Goal: Task Accomplishment & Management: Use online tool/utility

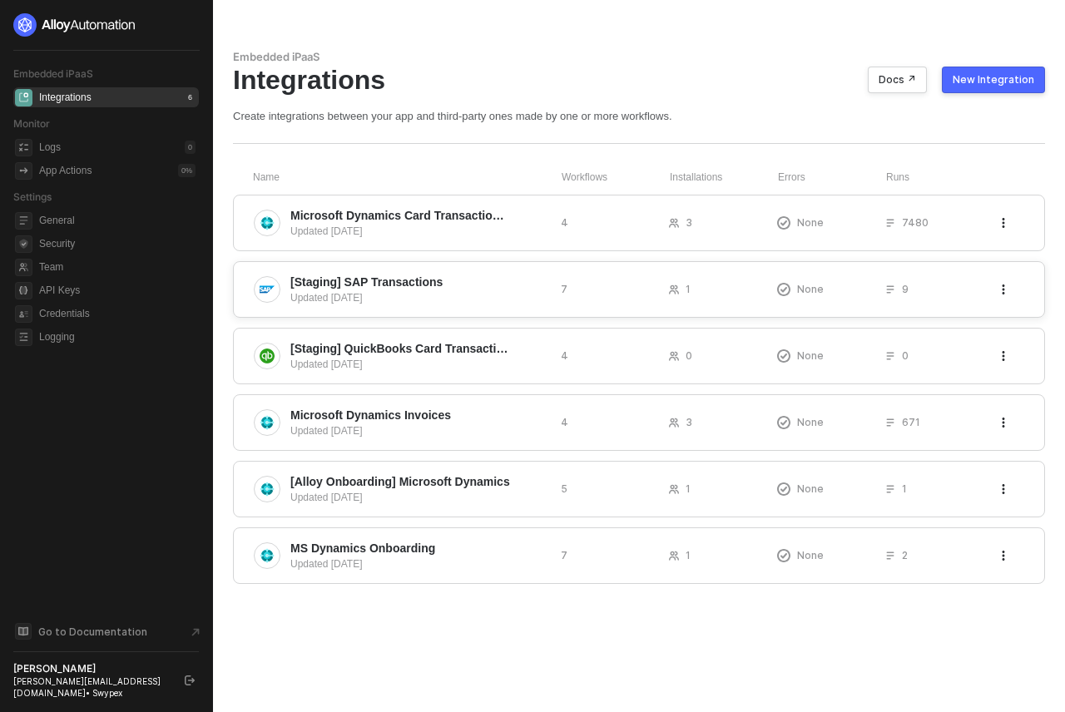
click at [497, 286] on span "[Staging] SAP Transactions" at bounding box center [418, 282] width 257 height 17
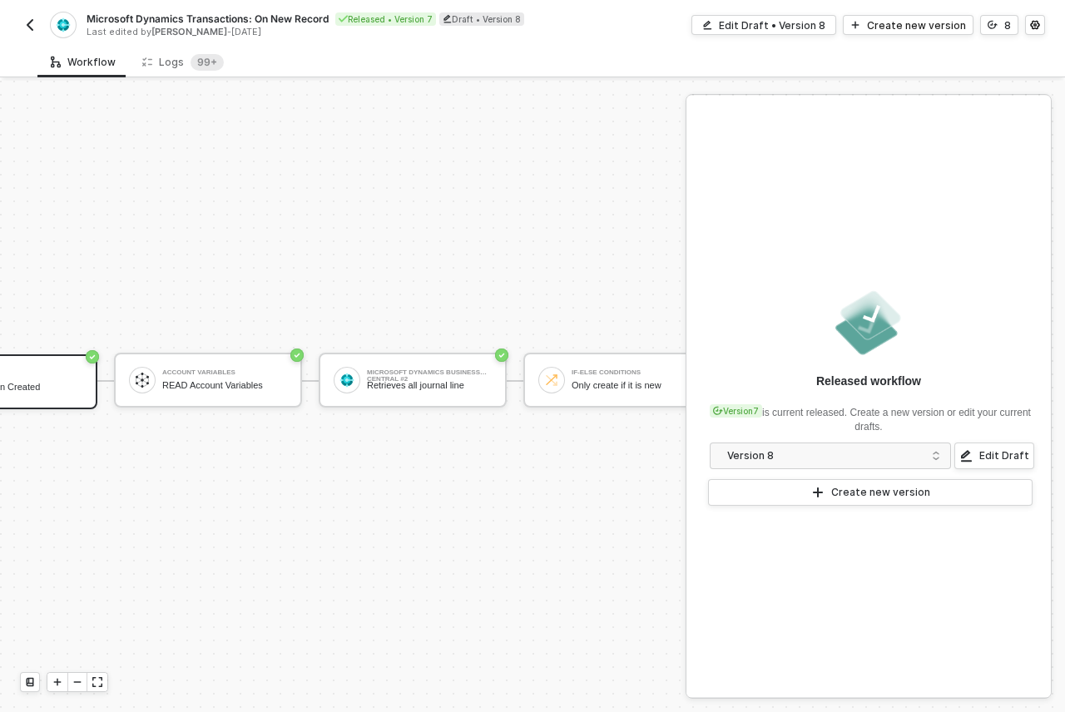
scroll to position [43, 0]
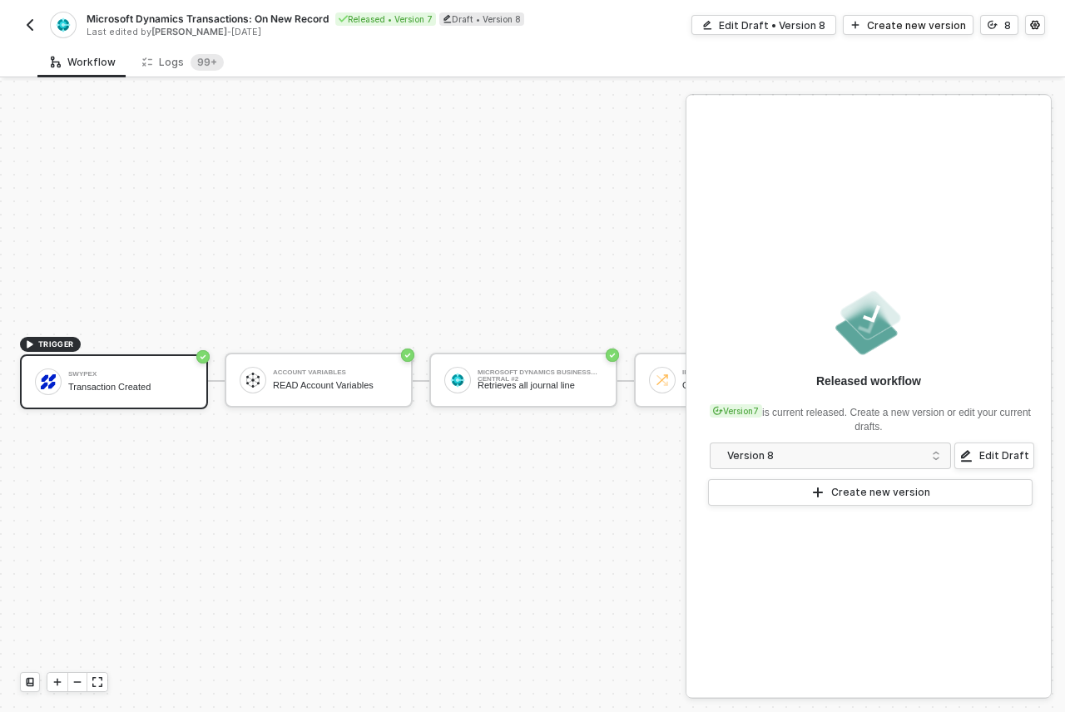
click at [992, 37] on div "Microsoft Dynamics Transactions: On New Record Released • Version 7 Draft • Ver…" at bounding box center [532, 23] width 1025 height 47
click at [994, 32] on button "8" at bounding box center [999, 25] width 38 height 20
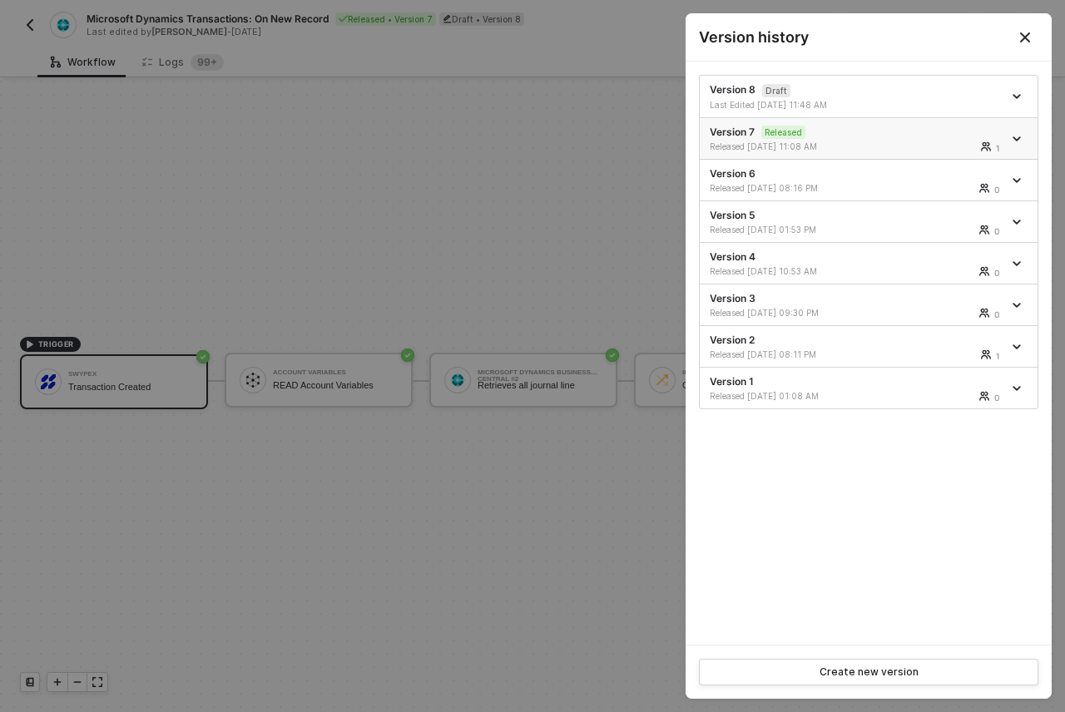
click at [861, 149] on div "Released 09/22/2025 11:08 AM 1" at bounding box center [856, 147] width 293 height 12
click at [452, 190] on div at bounding box center [532, 356] width 1065 height 712
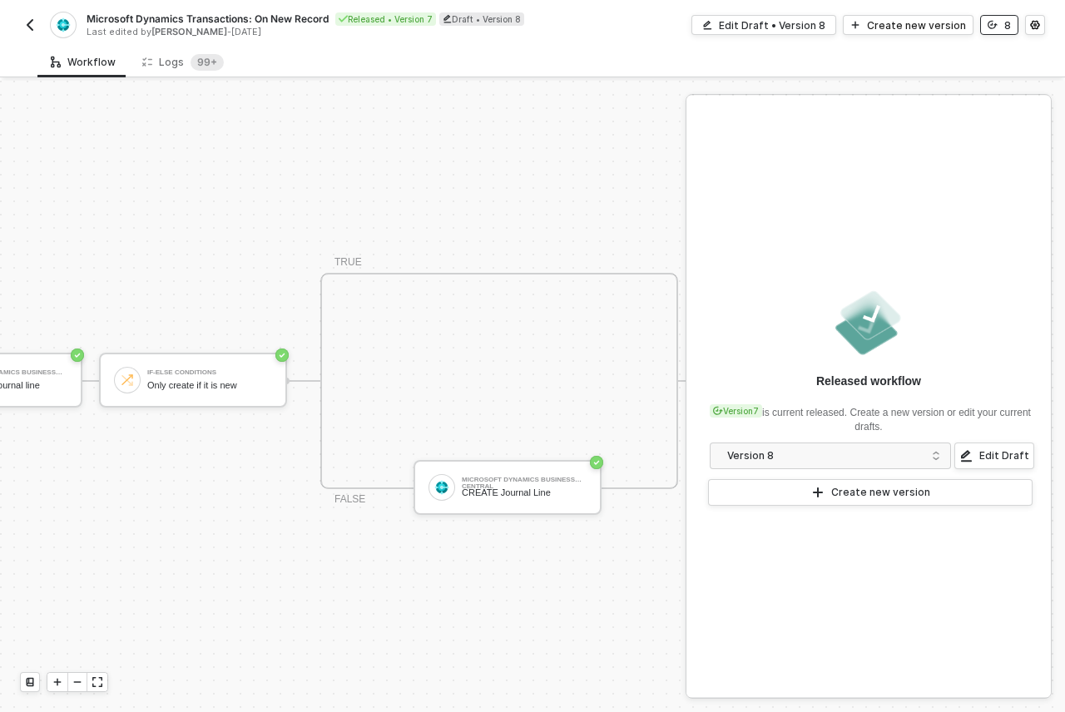
scroll to position [43, 565]
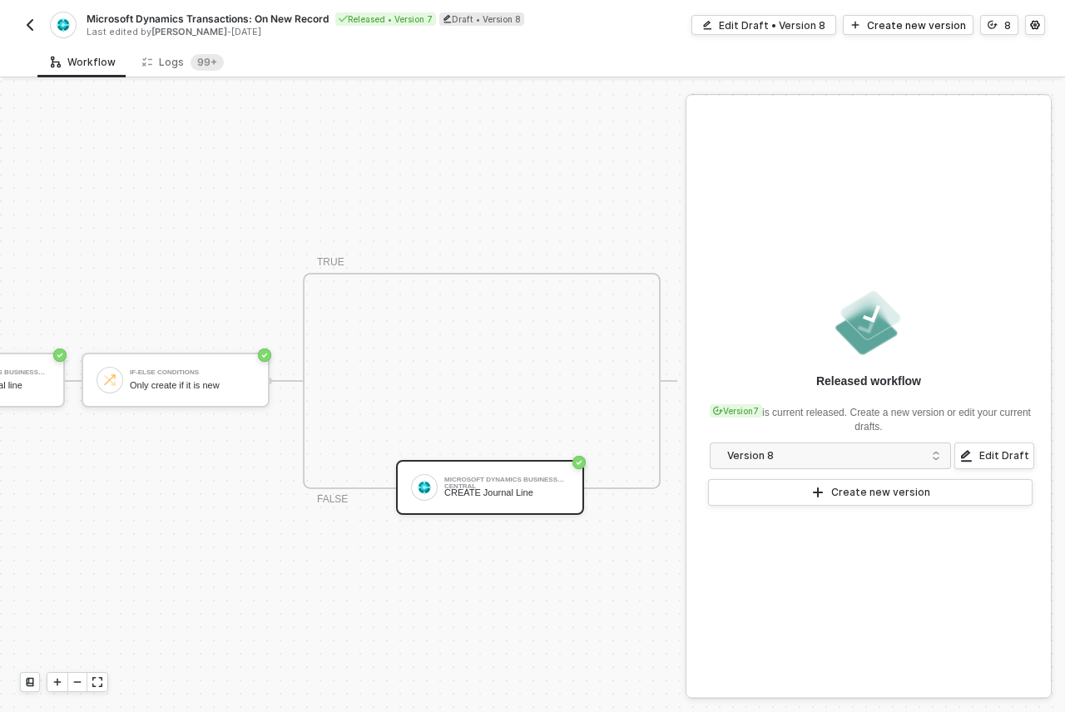
click at [503, 477] on div "Microsoft Dynamics Business Central" at bounding box center [506, 480] width 125 height 7
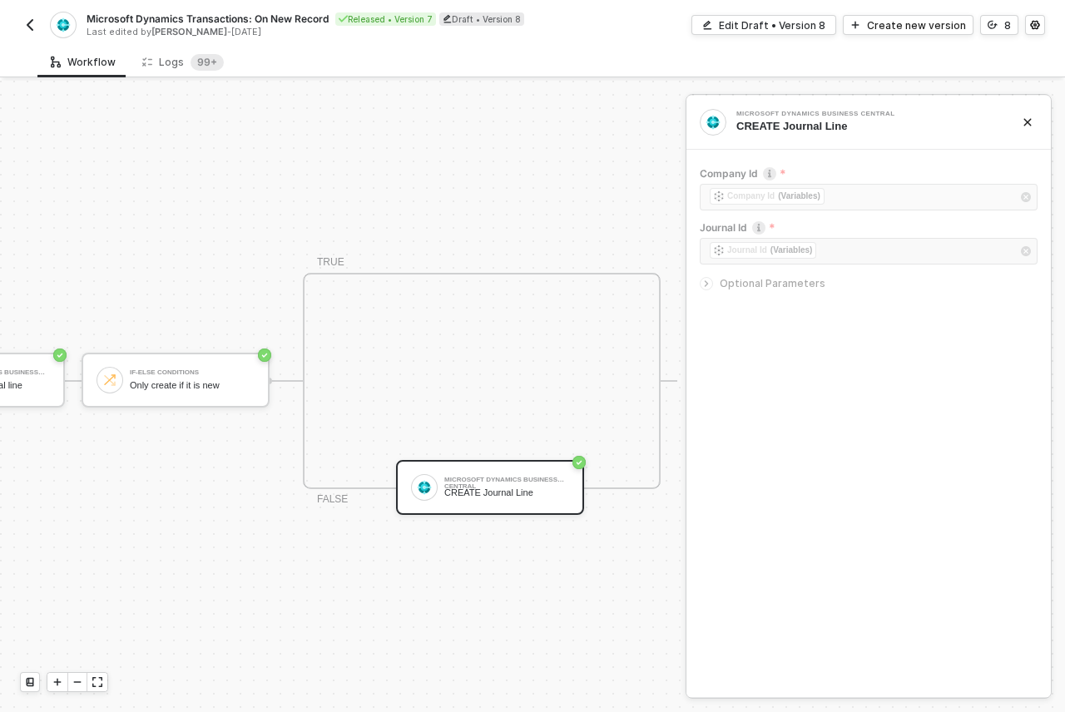
click at [713, 284] on div at bounding box center [710, 283] width 20 height 18
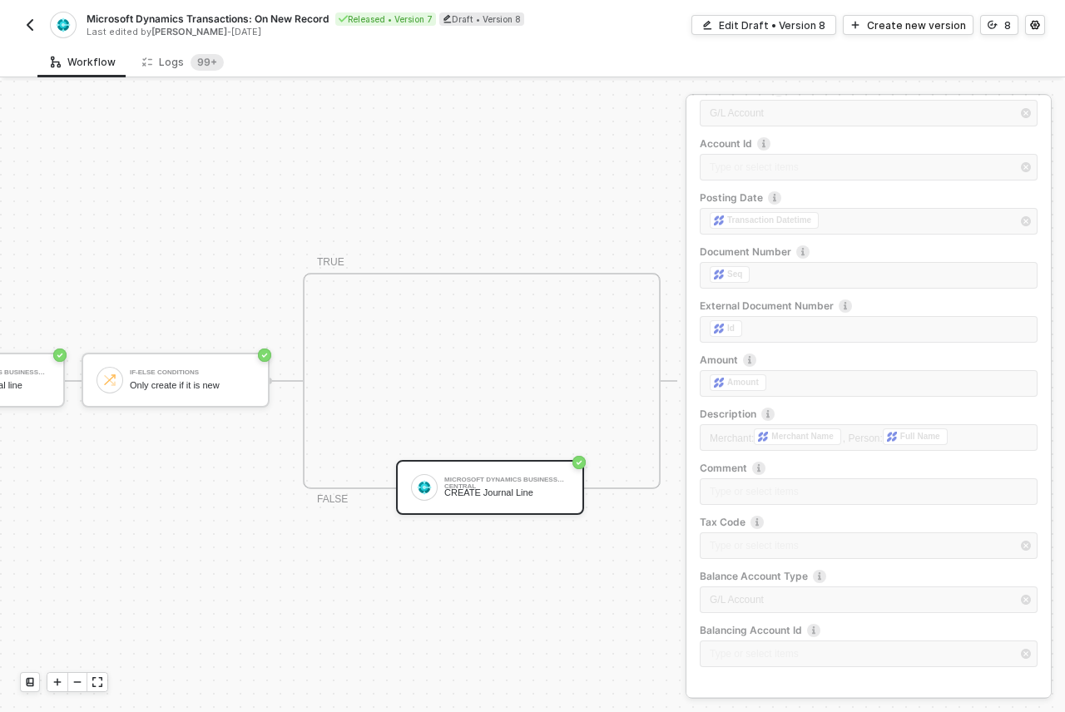
scroll to position [279, 0]
click at [782, 489] on div "Line Number Type or select items ﻿ Account Type G/L Account Account Id Type or …" at bounding box center [869, 351] width 338 height 649
click at [789, 24] on div "Edit Draft • Version 8" at bounding box center [772, 25] width 106 height 14
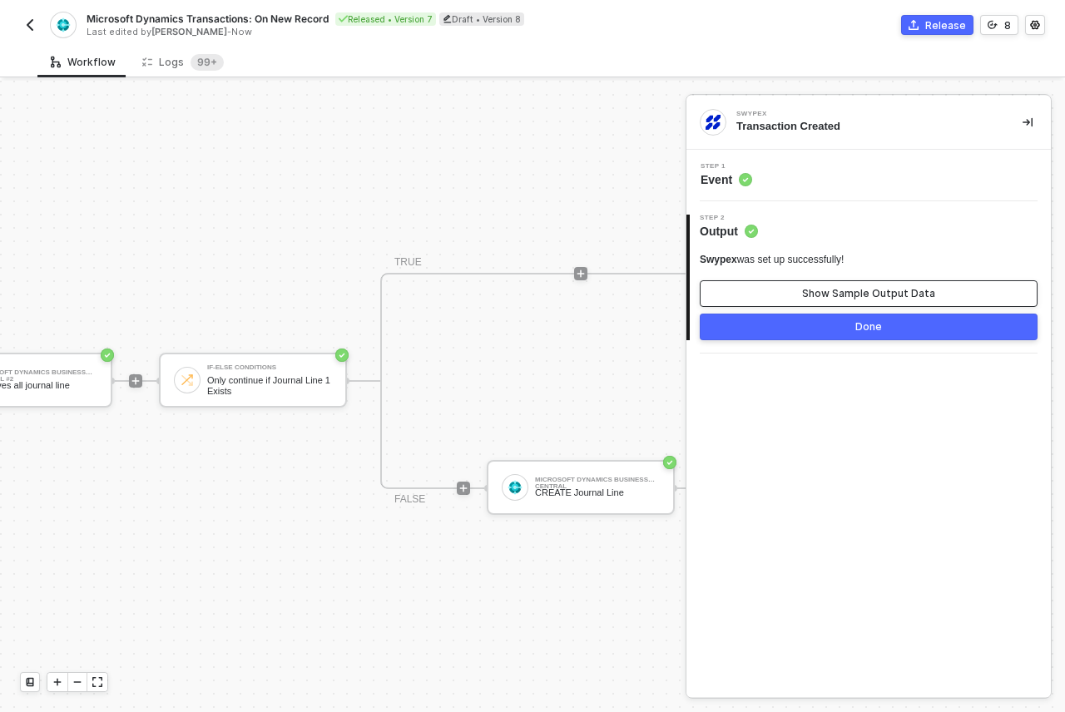
click at [794, 287] on button "Show Sample Output Data" at bounding box center [869, 293] width 338 height 27
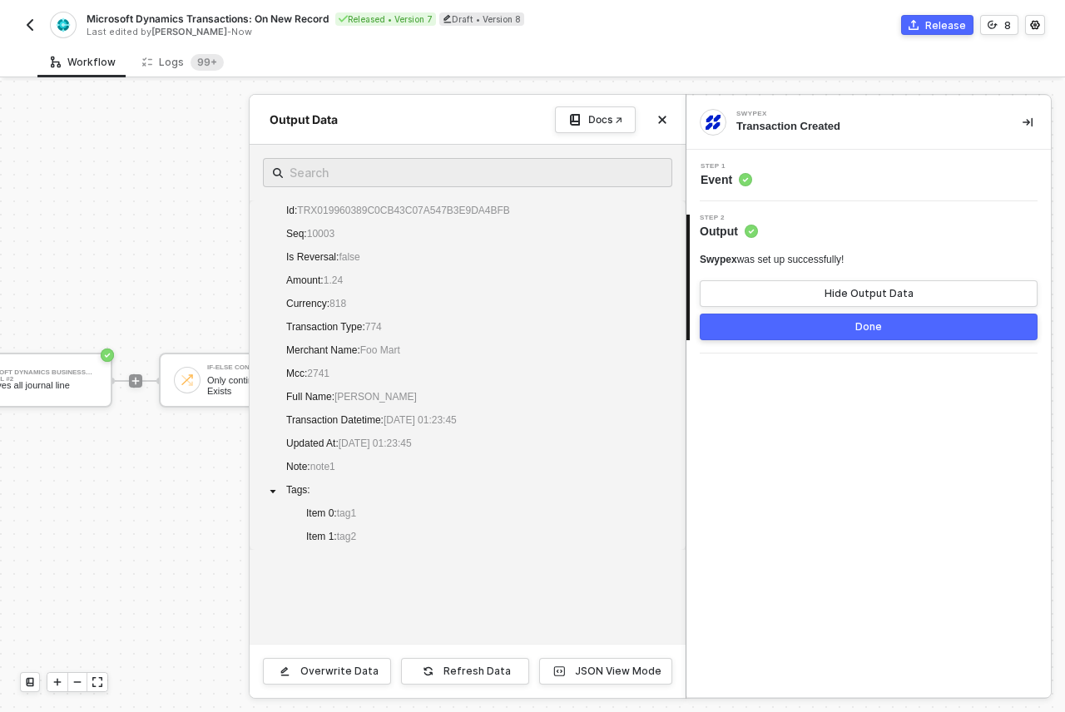
click at [715, 175] on span "Event" at bounding box center [726, 179] width 52 height 17
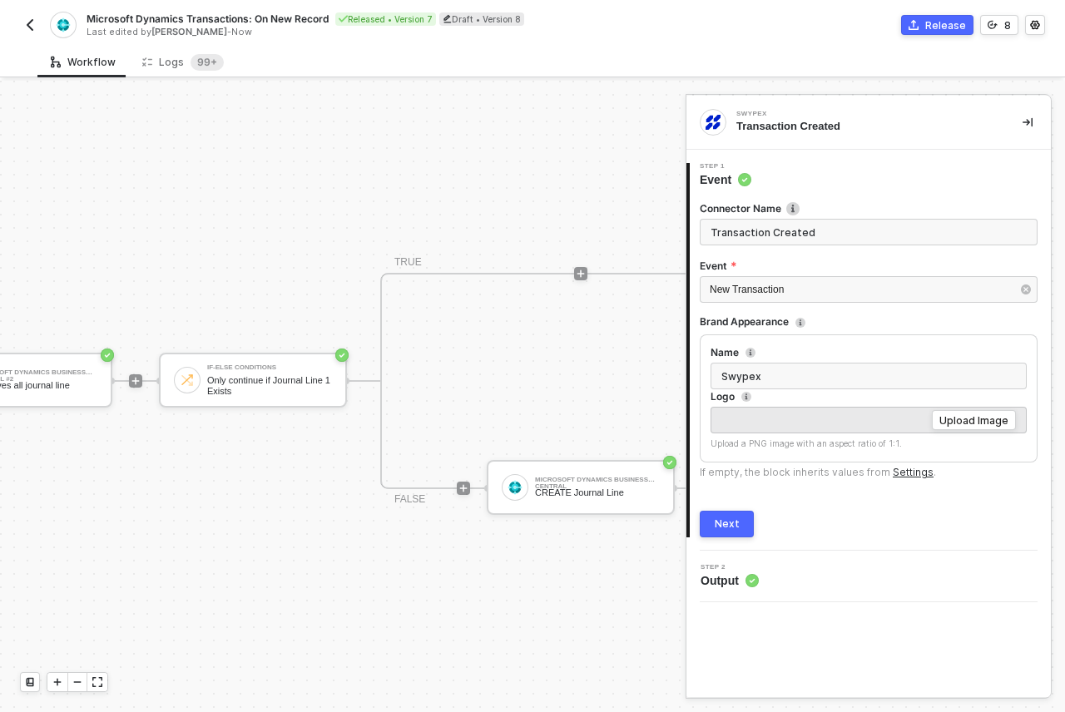
click at [727, 581] on span "Output" at bounding box center [729, 580] width 58 height 17
click at [638, 502] on div "Microsoft Dynamics Business Central CREATE Journal Line" at bounding box center [581, 488] width 188 height 57
click at [640, 487] on div "CREATE Journal Line" at bounding box center [597, 492] width 125 height 11
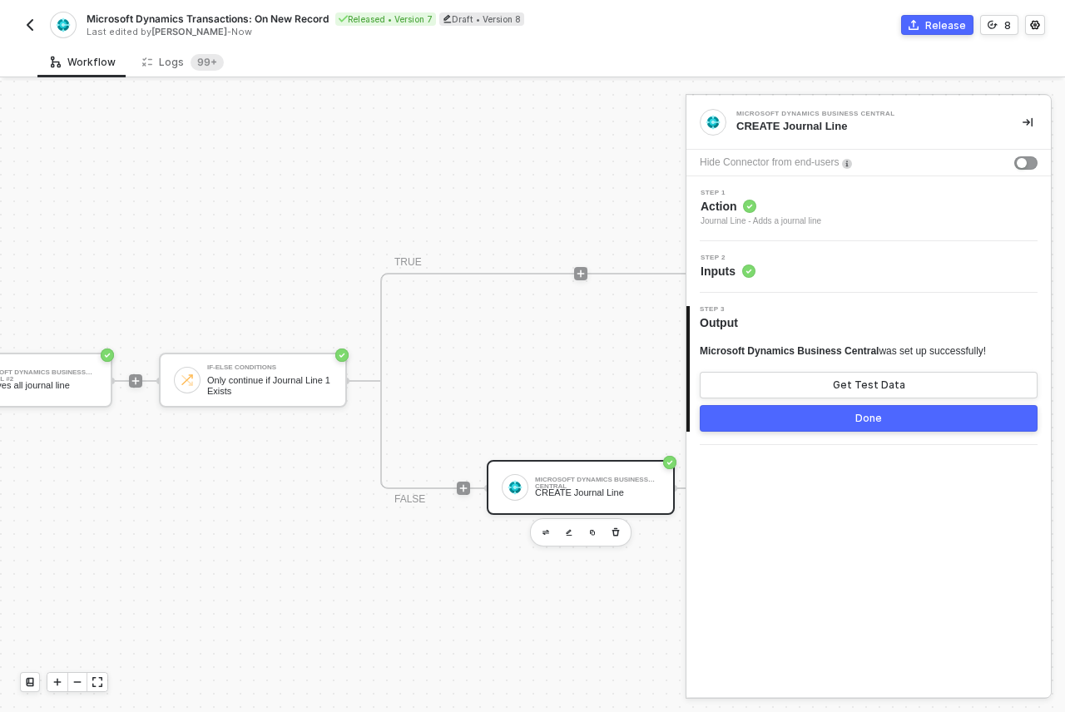
drag, startPoint x: 733, startPoint y: 252, endPoint x: 729, endPoint y: 262, distance: 10.5
click at [731, 258] on div "Step 2 Inputs" at bounding box center [868, 267] width 364 height 52
click at [729, 269] on span "Inputs" at bounding box center [727, 271] width 55 height 17
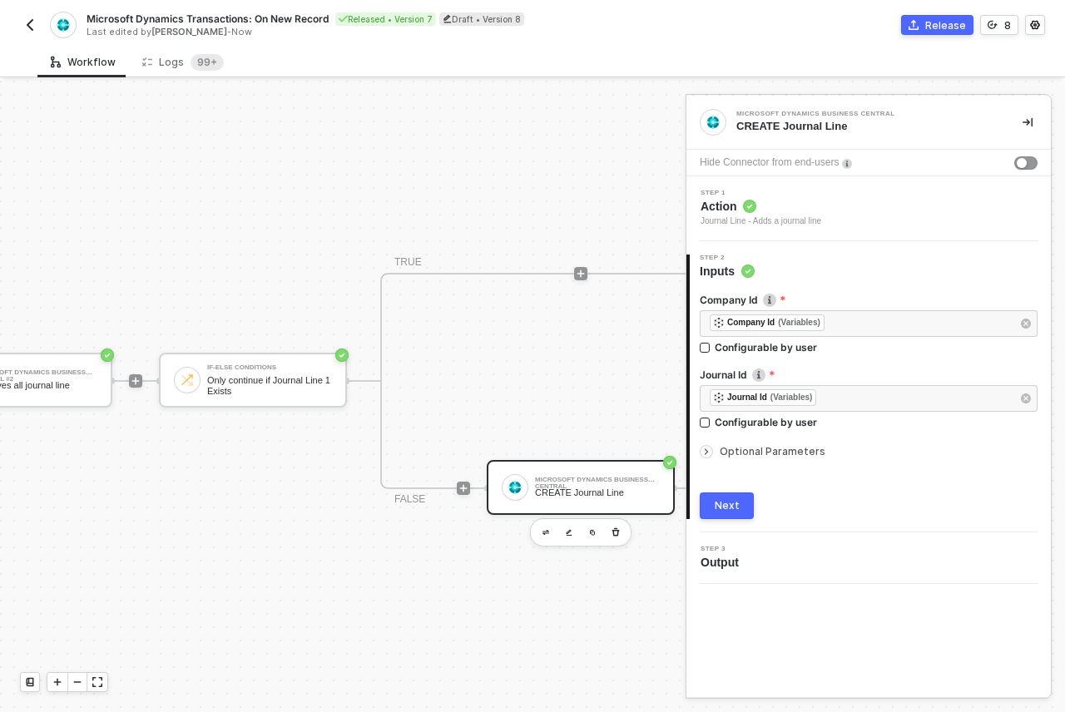
click at [714, 457] on div at bounding box center [710, 452] width 20 height 18
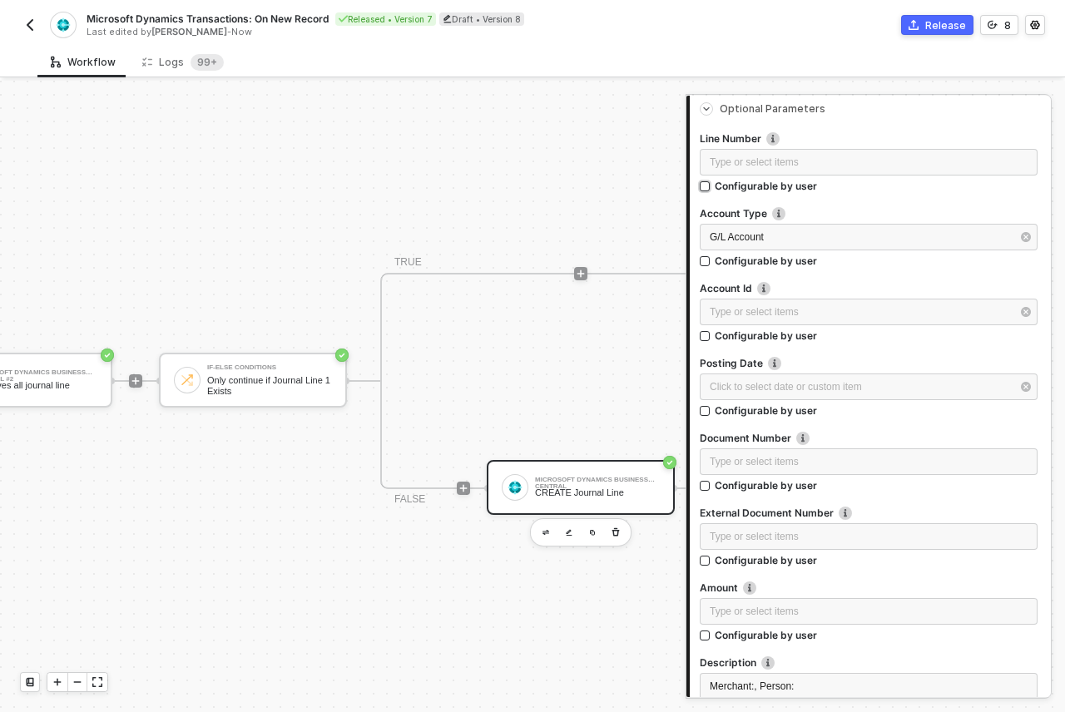
scroll to position [339, 0]
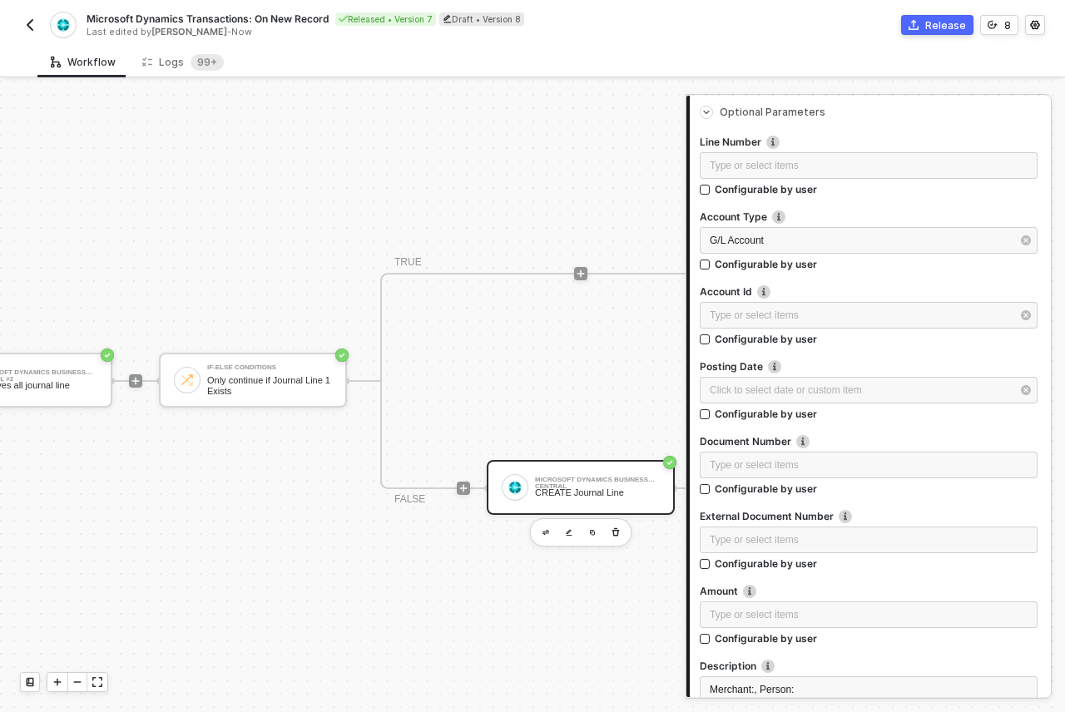
click at [566, 175] on div "TRIGGER Swypex Transaction Created Account Variables READ Account Variables Mic…" at bounding box center [123, 381] width 1376 height 662
click at [388, 24] on div "Released • Version 7" at bounding box center [385, 18] width 101 height 13
click at [422, 21] on button "Cancel" at bounding box center [442, 19] width 49 height 20
click at [31, 22] on img "button" at bounding box center [29, 24] width 13 height 13
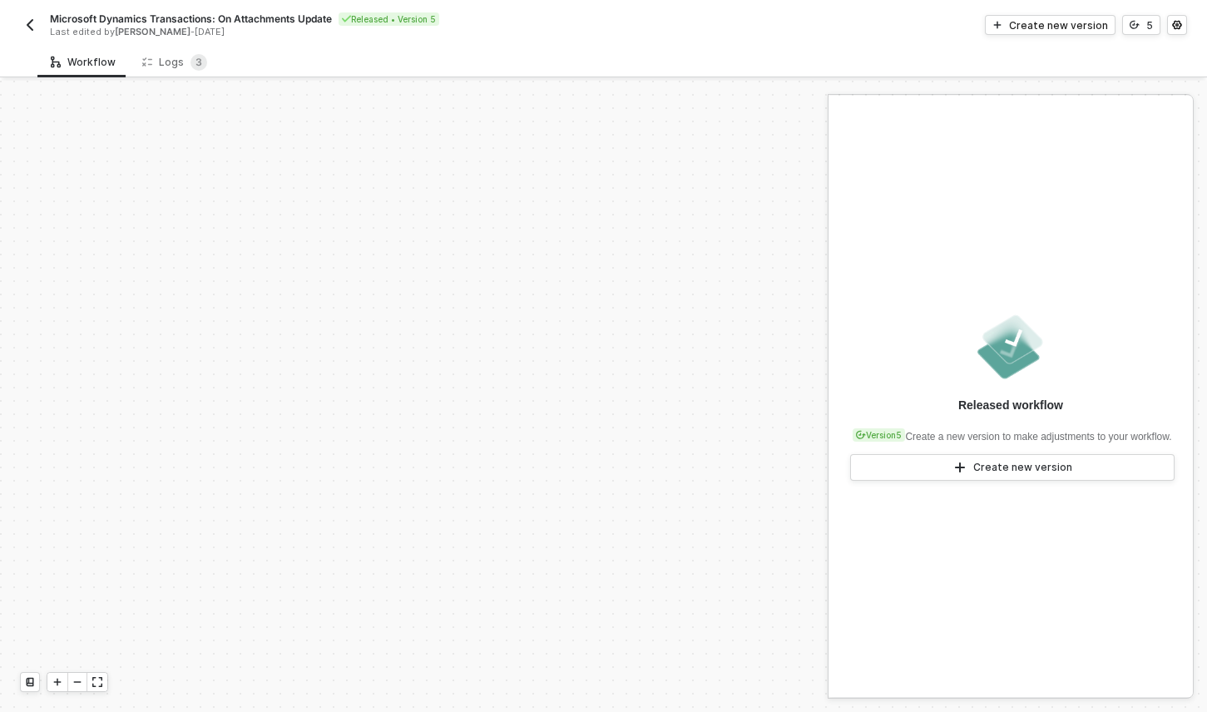
scroll to position [386, 0]
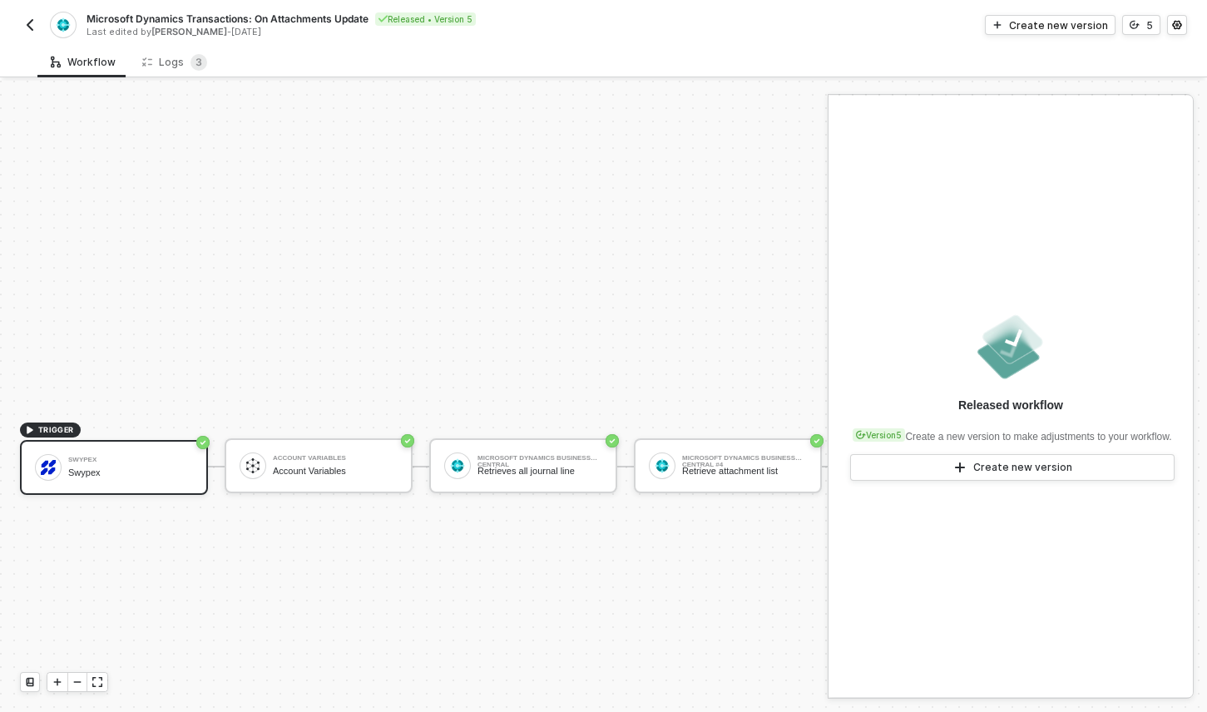
click at [28, 24] on img "button" at bounding box center [29, 24] width 13 height 13
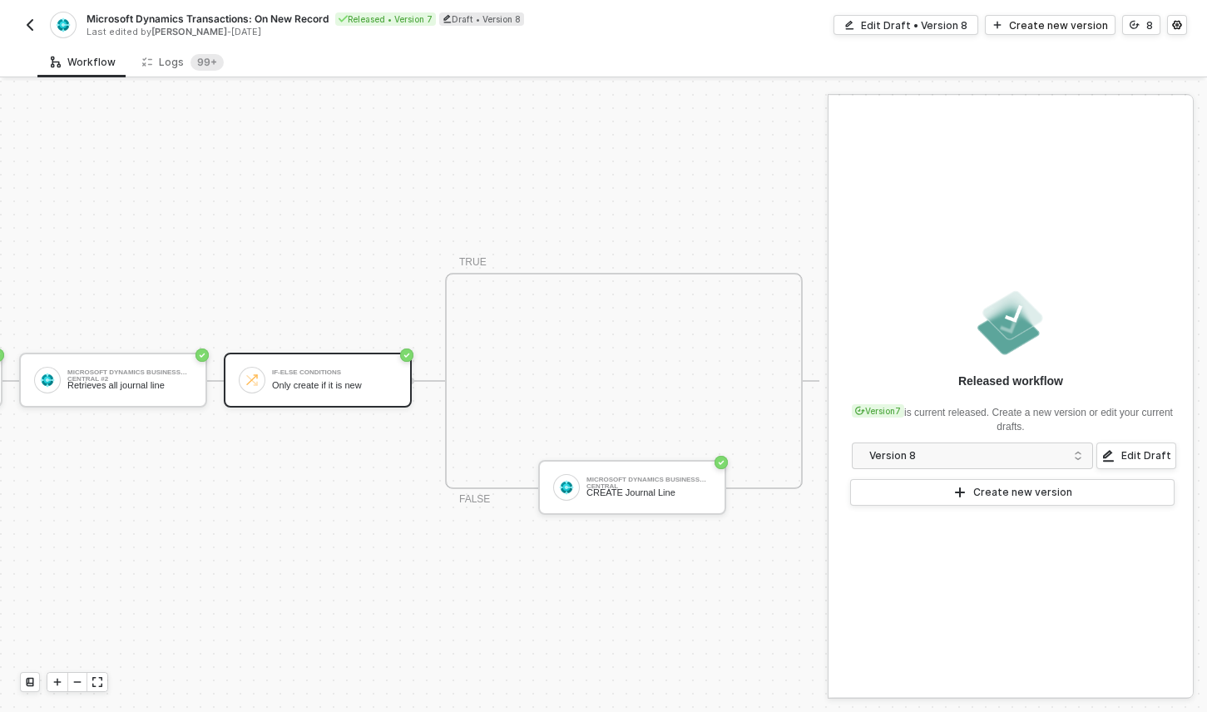
scroll to position [43, 423]
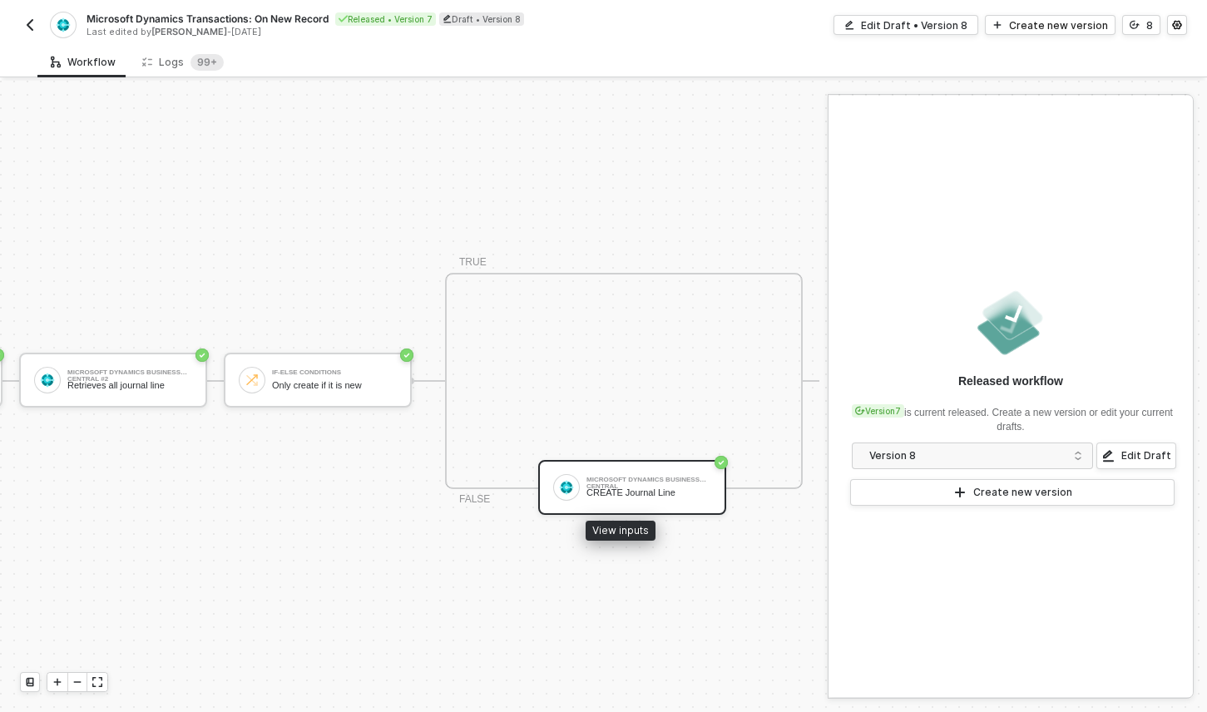
click at [657, 487] on div "CREATE Journal Line" at bounding box center [648, 492] width 125 height 11
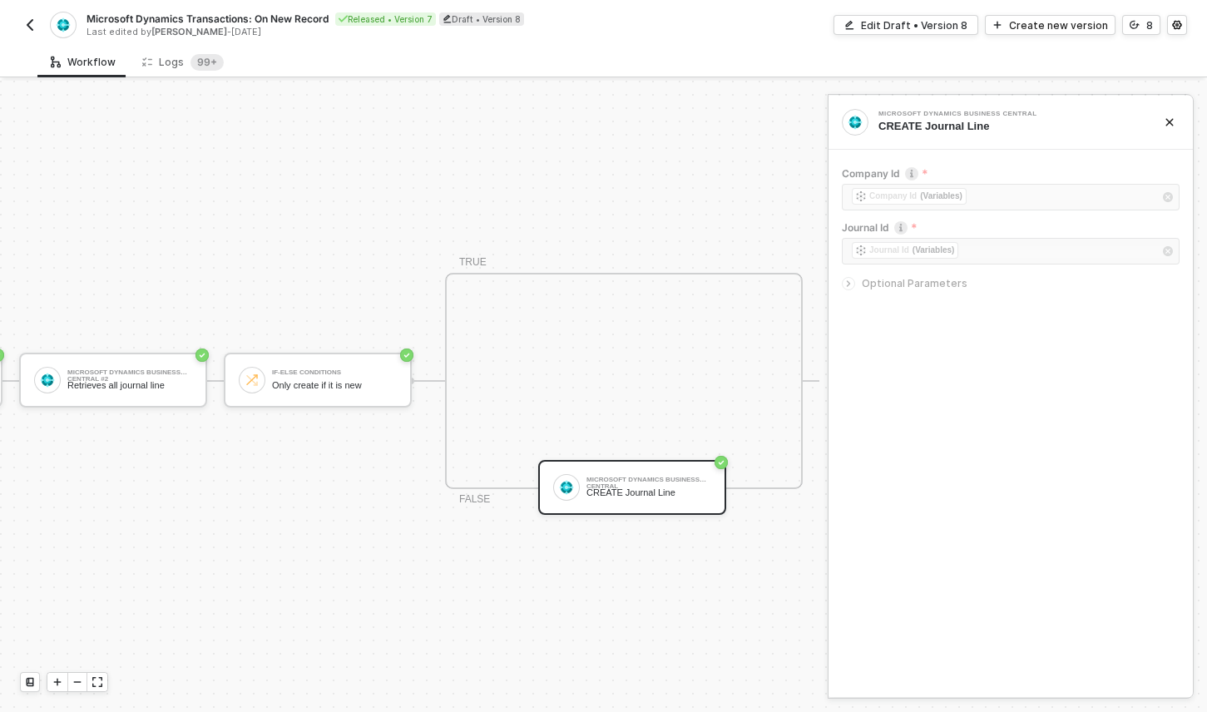
click at [848, 284] on icon "icon-arrow-right-small" at bounding box center [848, 284] width 10 height 10
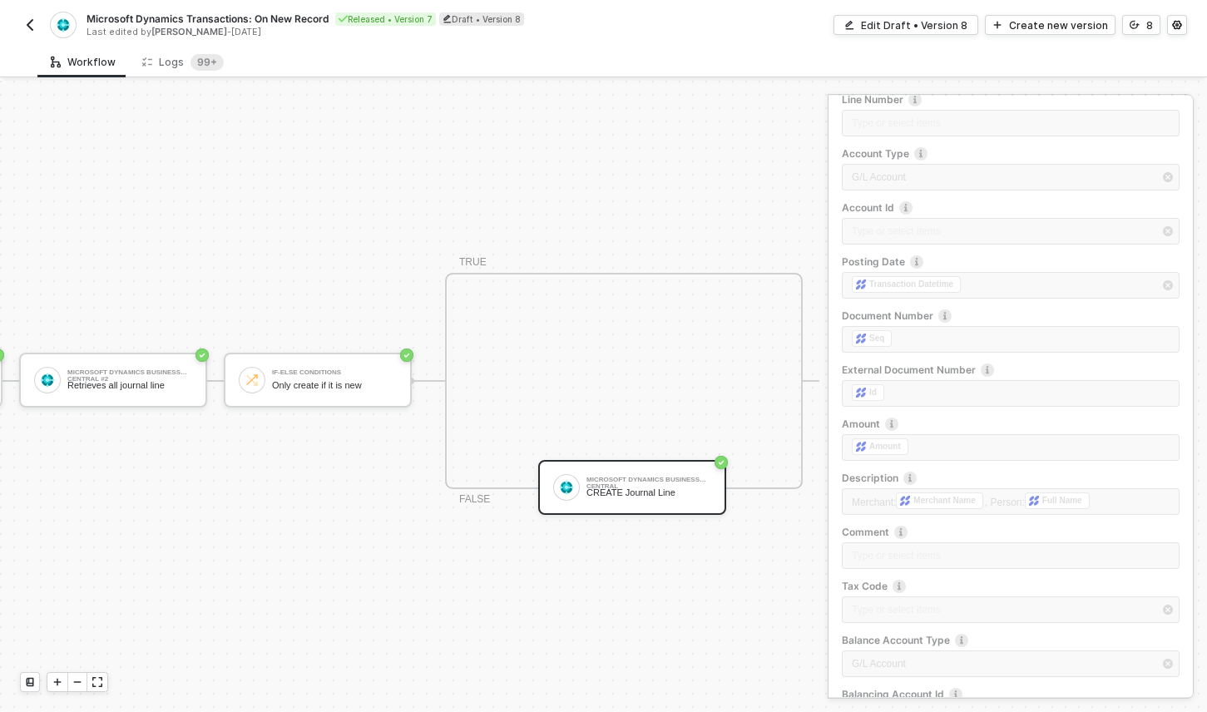
scroll to position [279, 0]
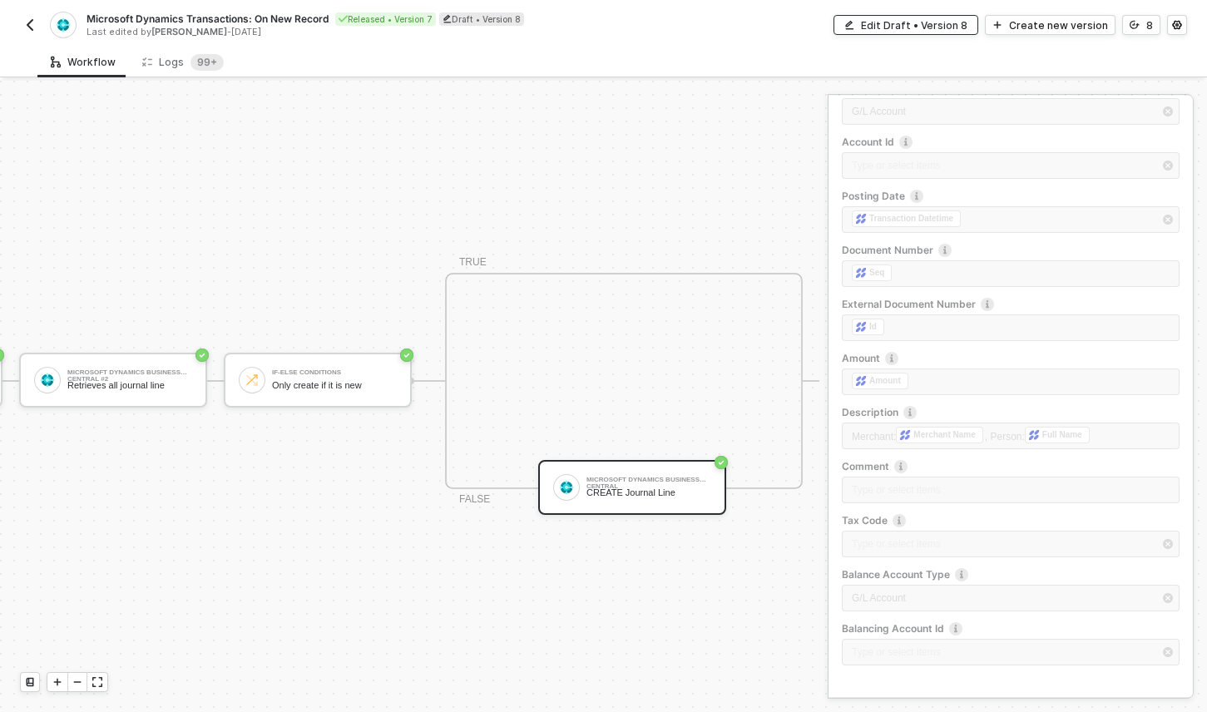
click at [915, 29] on div "Edit Draft • Version 8" at bounding box center [914, 25] width 106 height 14
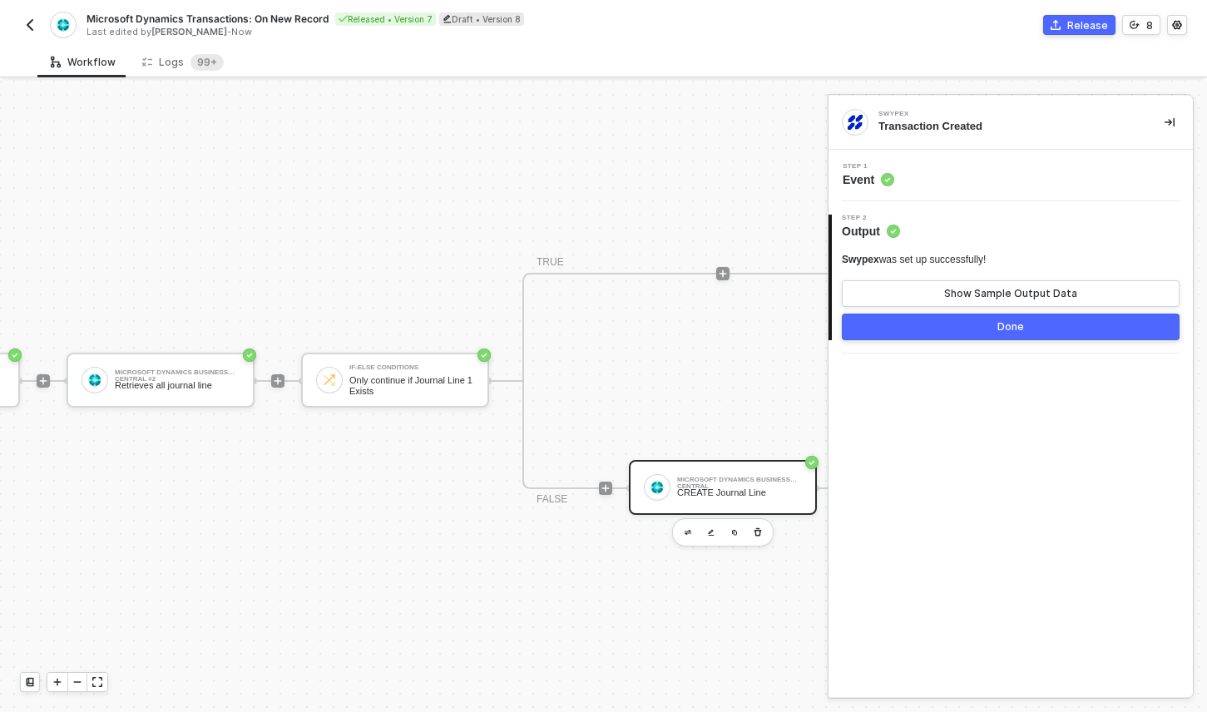
click at [742, 492] on div "Microsoft Dynamics Business Central CREATE Journal Line" at bounding box center [723, 487] width 188 height 55
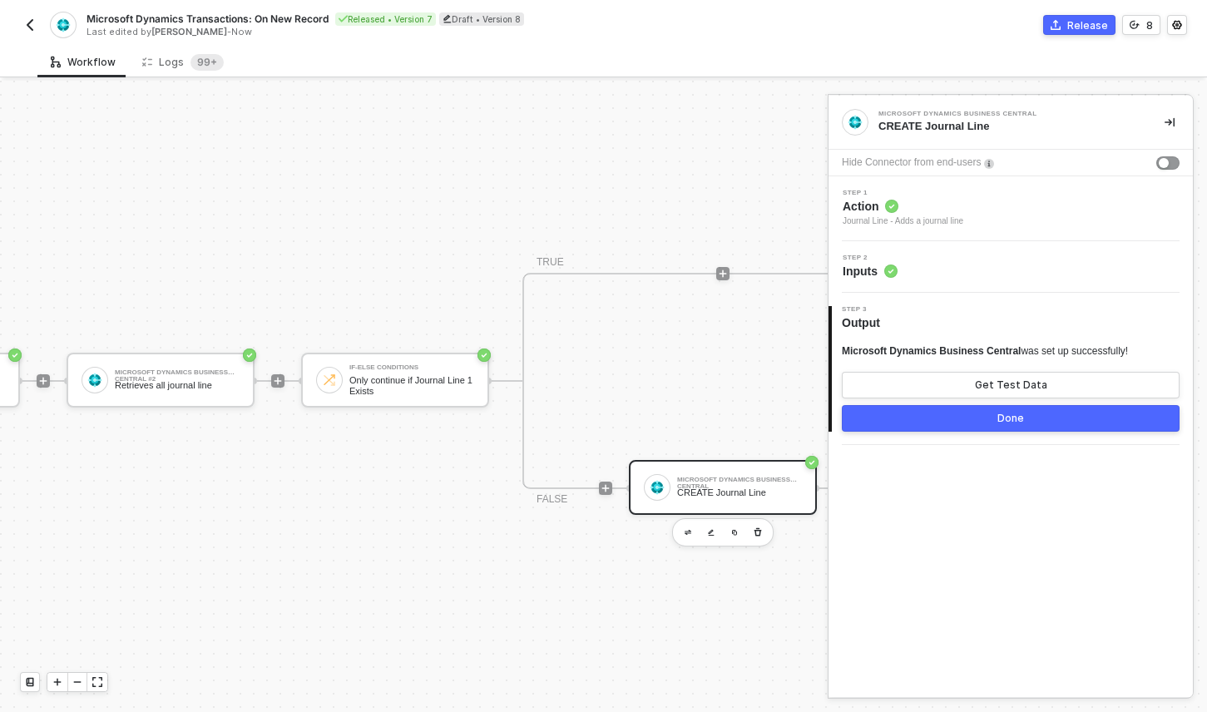
click at [844, 263] on span "Inputs" at bounding box center [870, 271] width 55 height 17
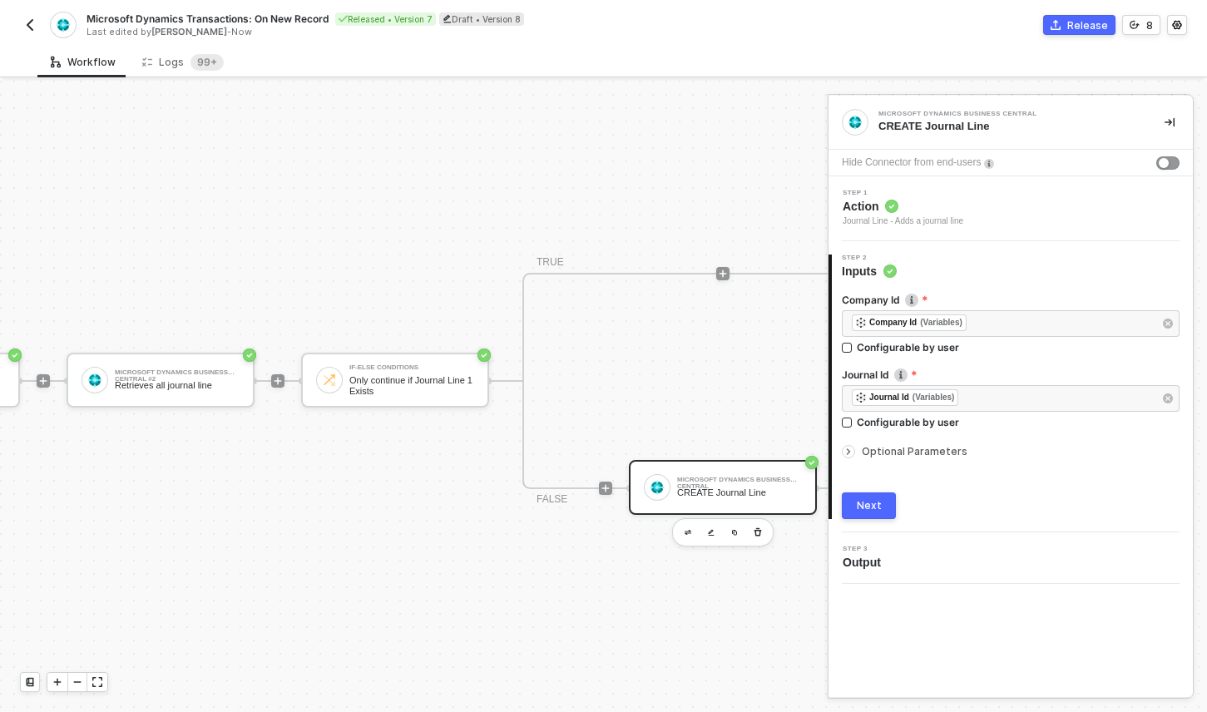
click at [853, 446] on div at bounding box center [852, 452] width 20 height 18
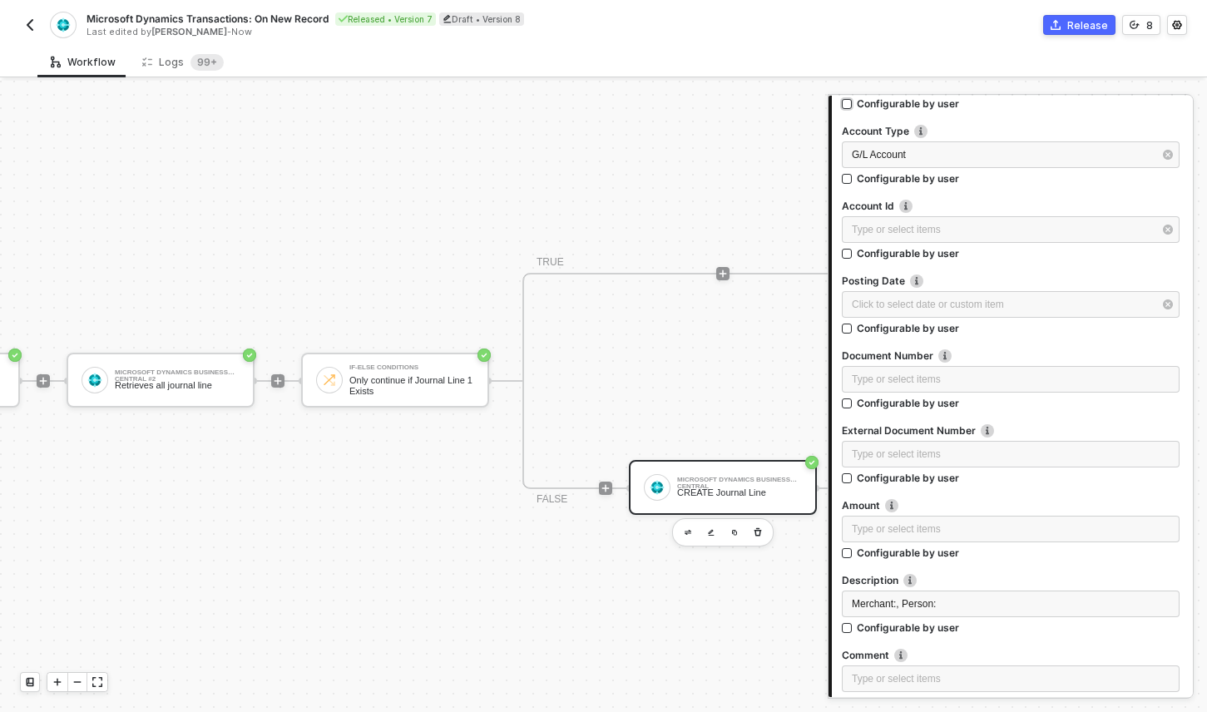
scroll to position [621, 0]
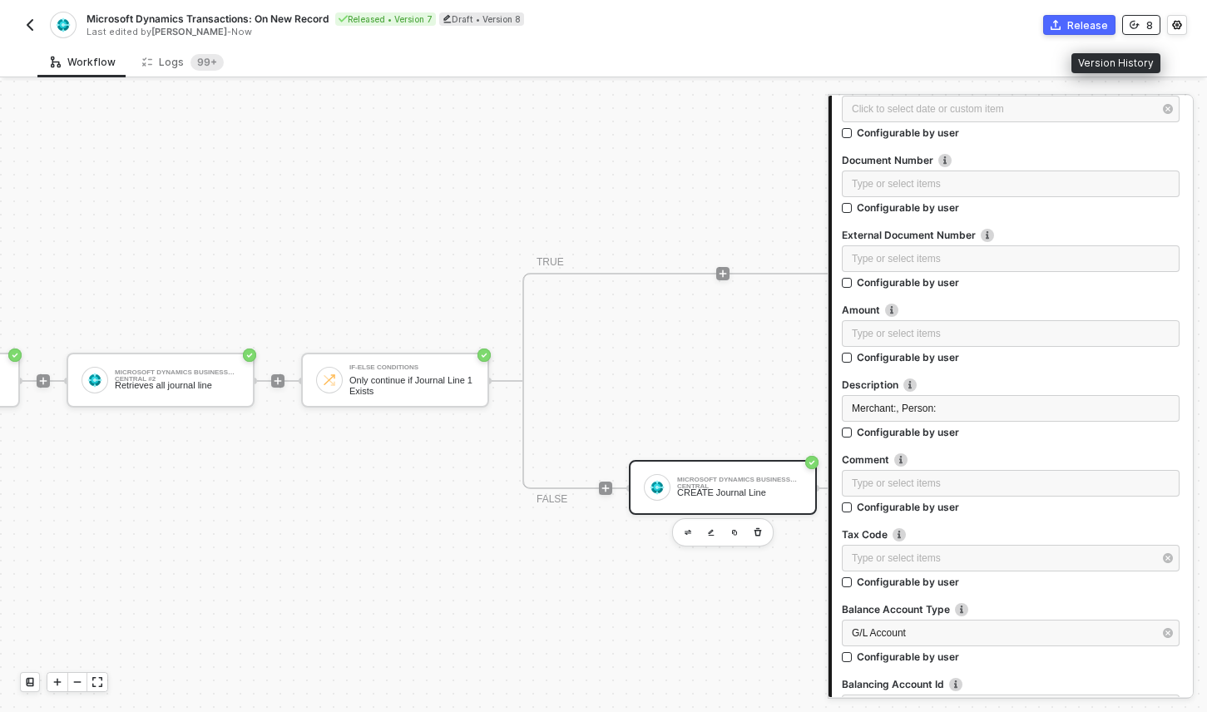
click at [1149, 22] on div "8" at bounding box center [1149, 25] width 7 height 14
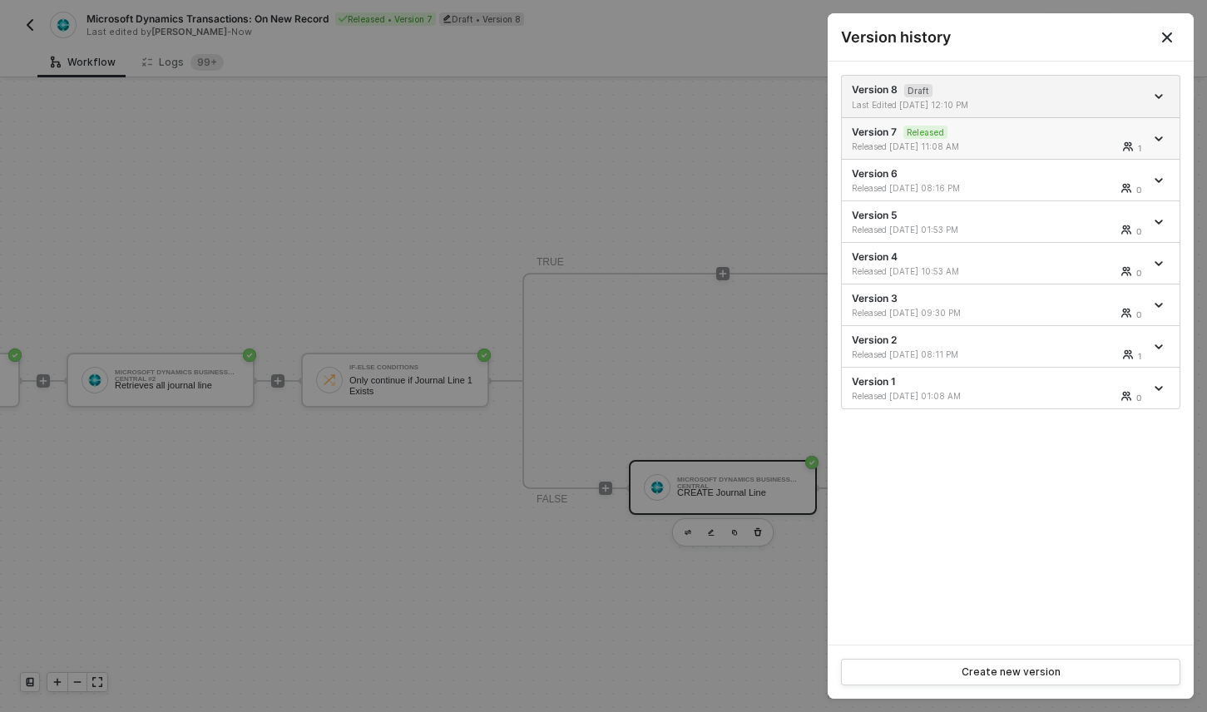
click at [1065, 146] on div "1" at bounding box center [1093, 146] width 101 height 10
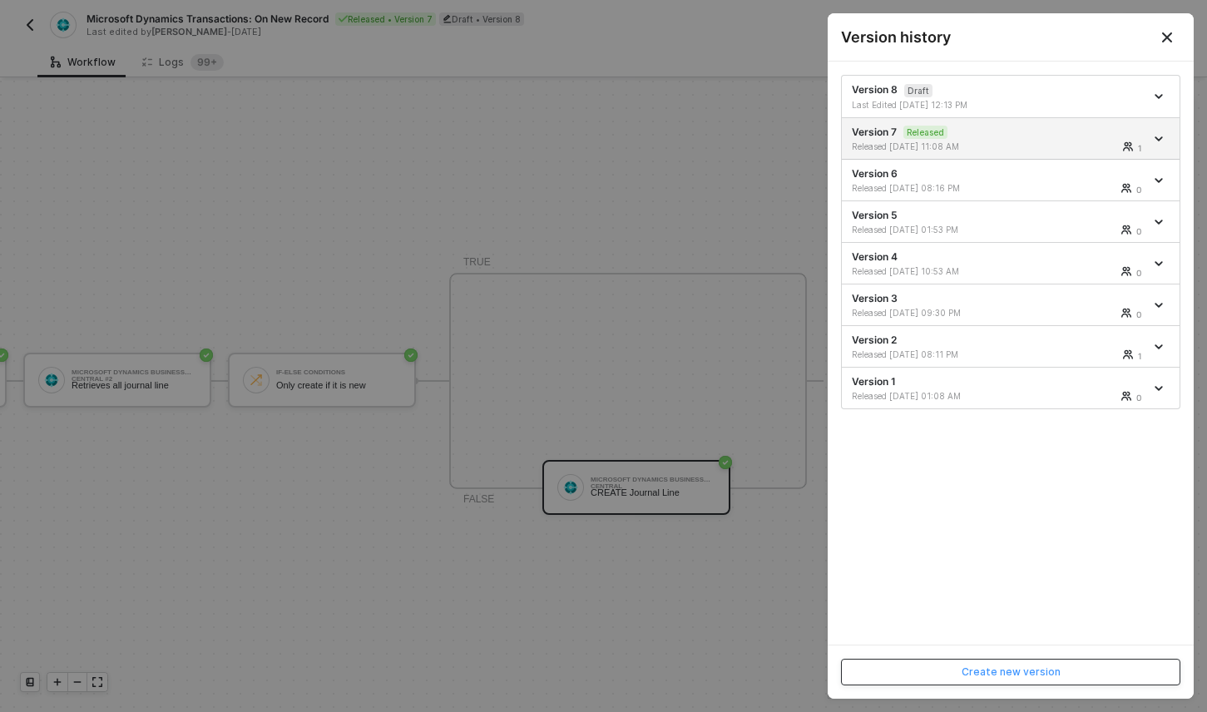
click at [1053, 674] on div "Create new version" at bounding box center [1011, 671] width 99 height 13
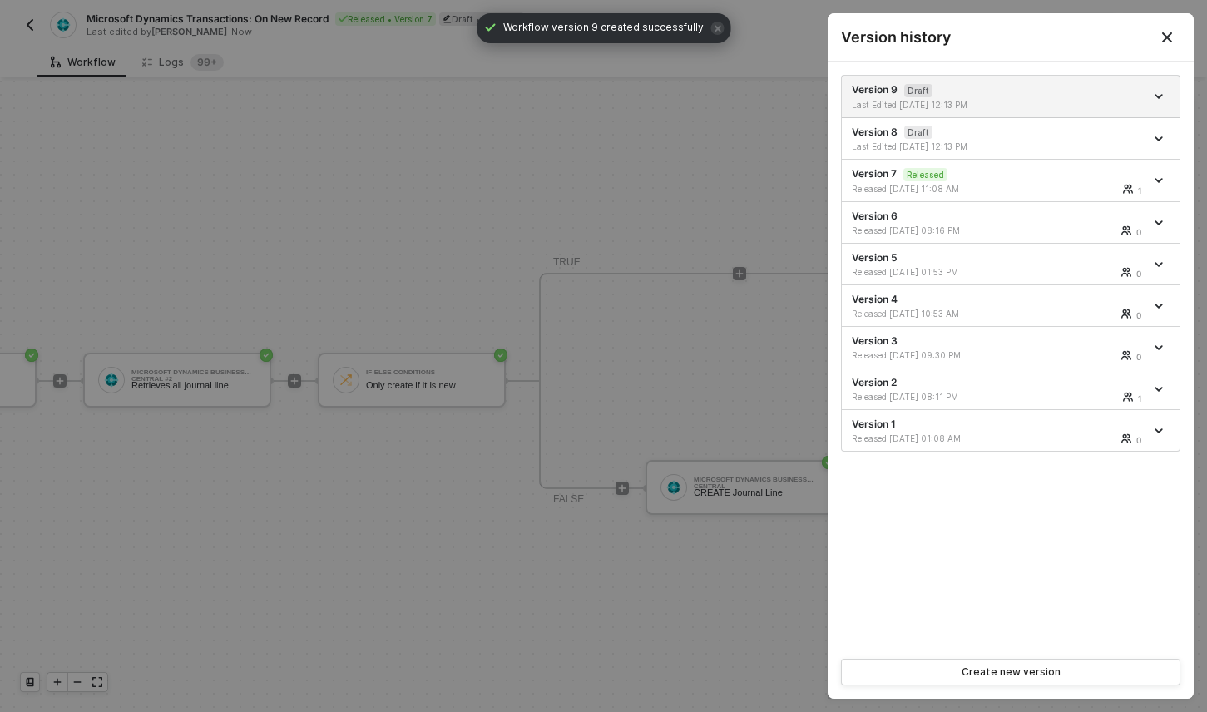
click at [664, 341] on div at bounding box center [603, 356] width 1207 height 712
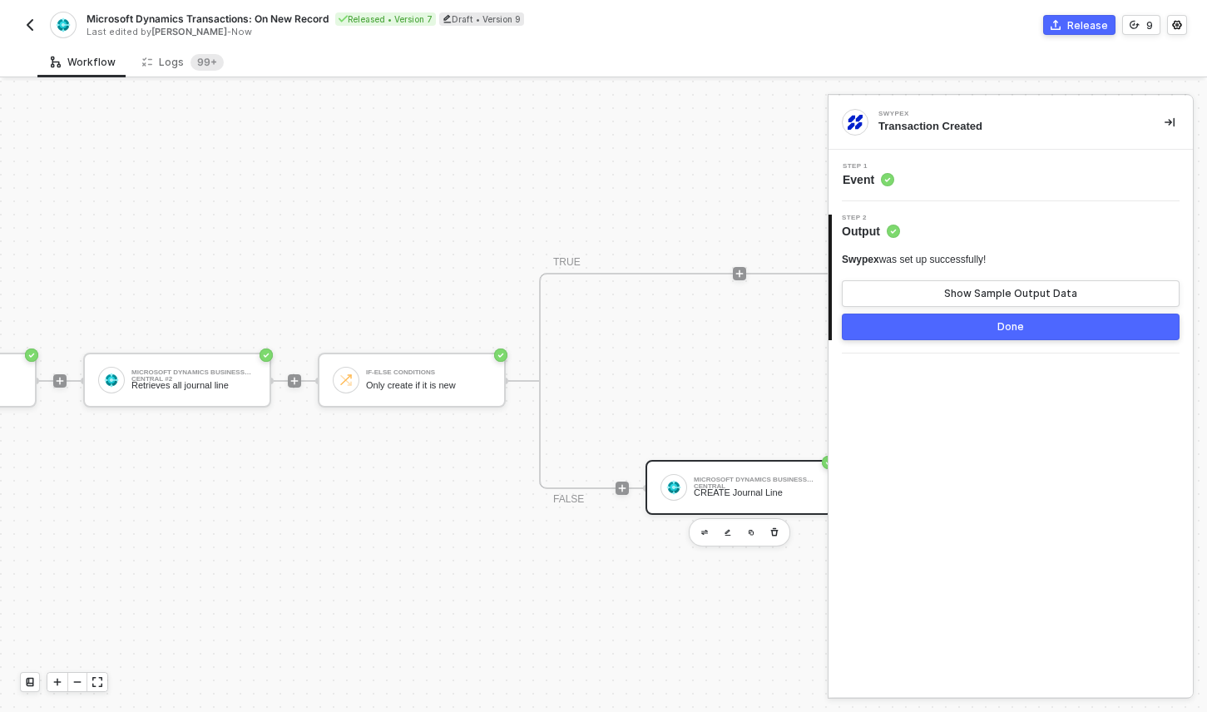
click at [727, 487] on div "Microsoft Dynamics Business Central CREATE Journal Line" at bounding box center [756, 488] width 125 height 32
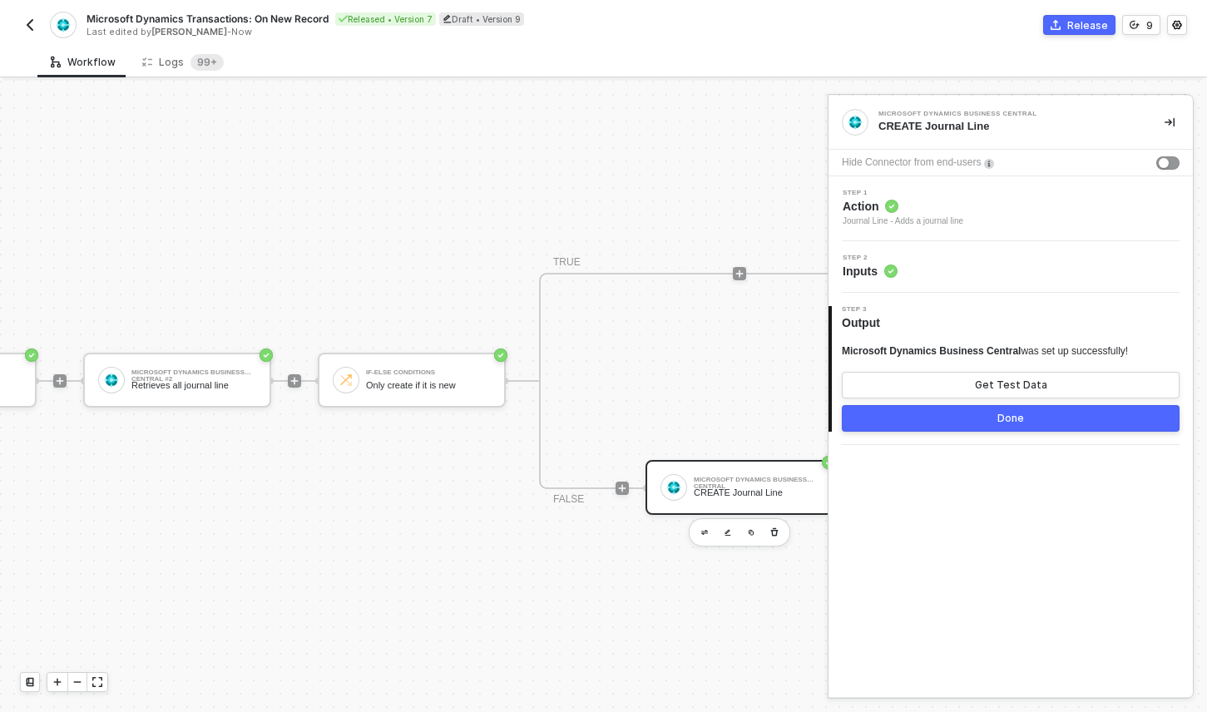
click at [874, 264] on span "Inputs" at bounding box center [870, 271] width 55 height 17
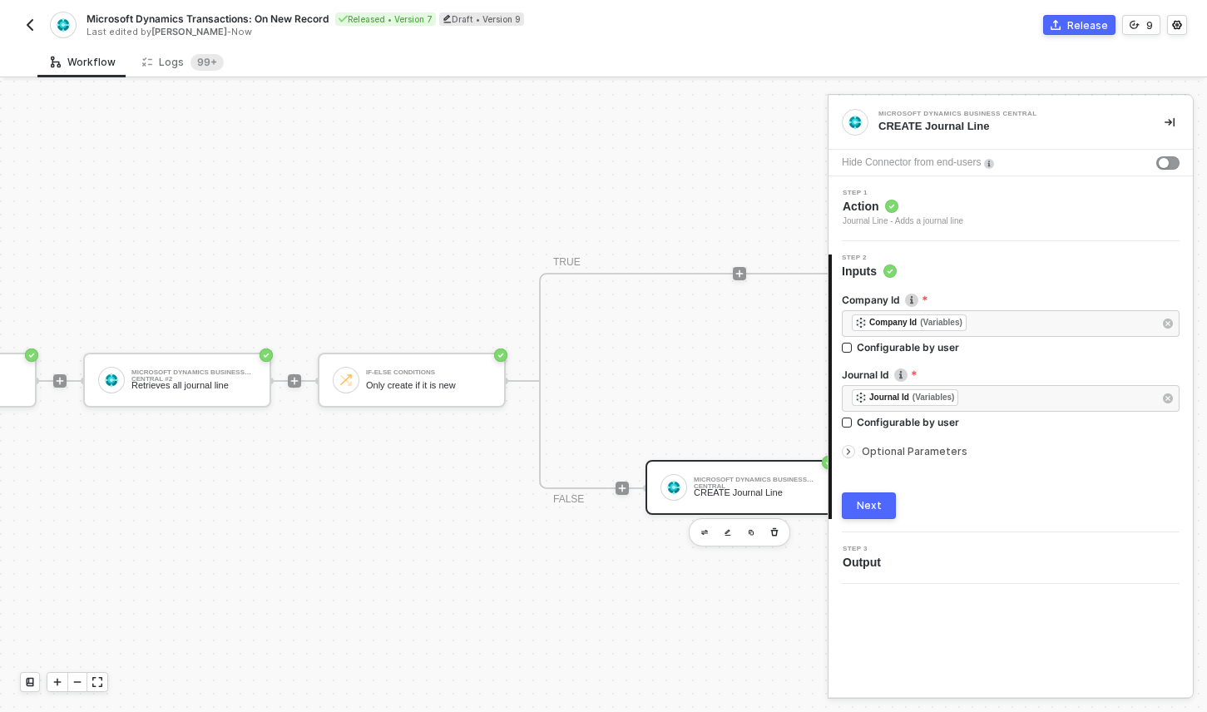
click at [912, 447] on span "Optional Parameters" at bounding box center [915, 451] width 106 height 12
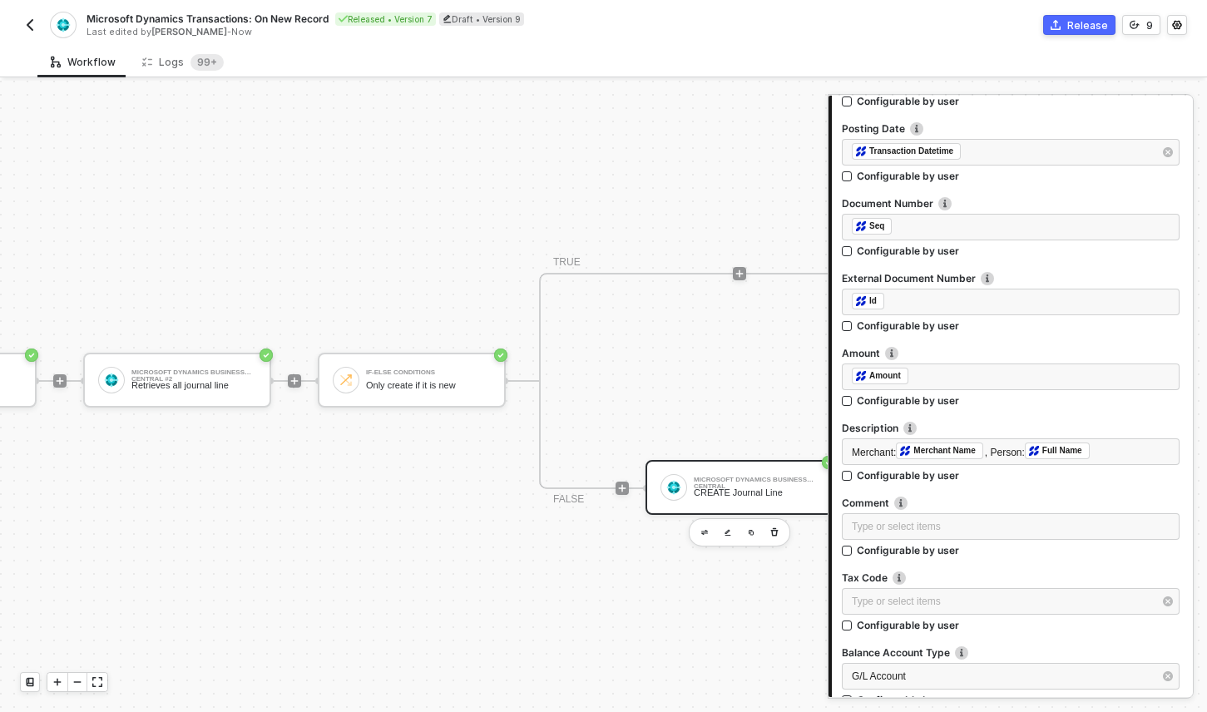
scroll to position [610, 0]
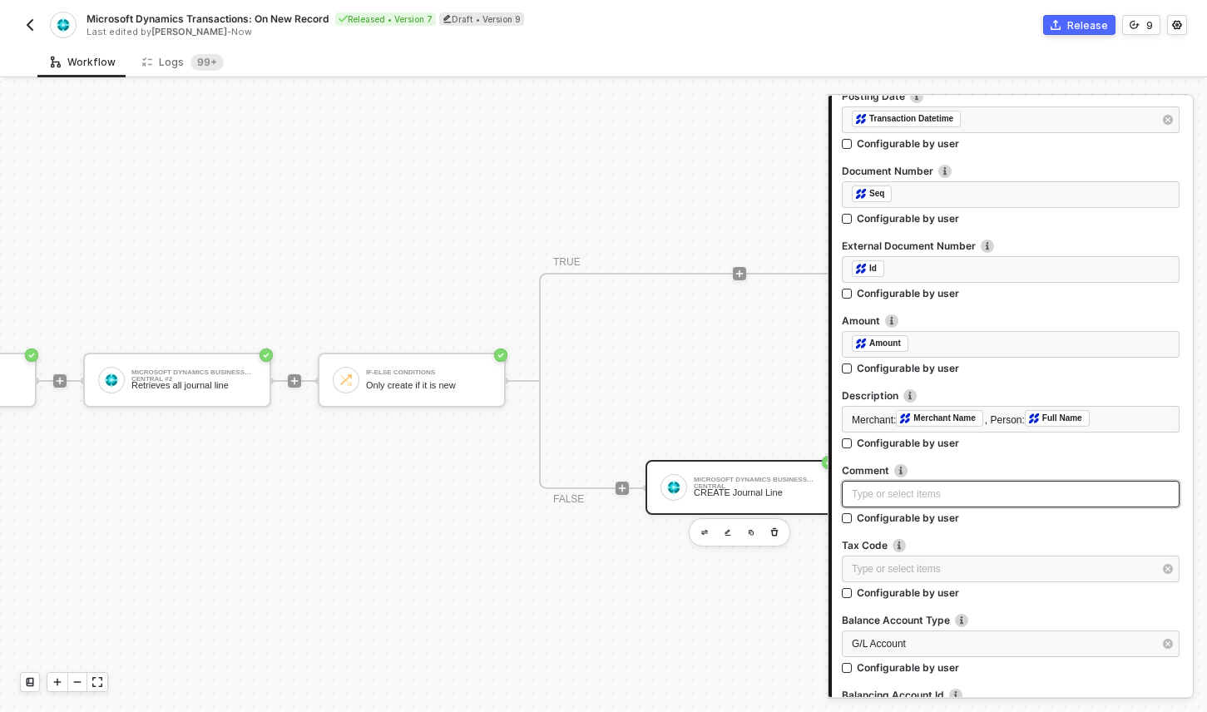
click at [909, 492] on div "Type or select items ﻿" at bounding box center [1011, 495] width 318 height 16
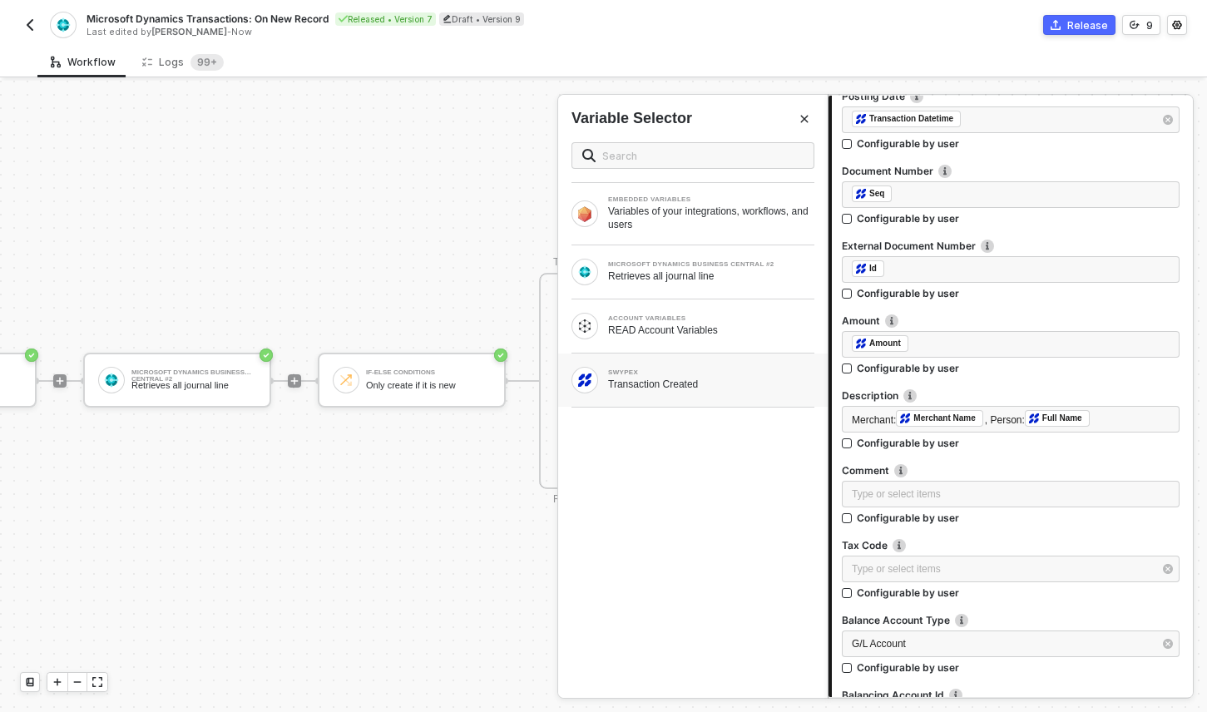
click at [698, 372] on div "SWYPEX" at bounding box center [711, 372] width 206 height 7
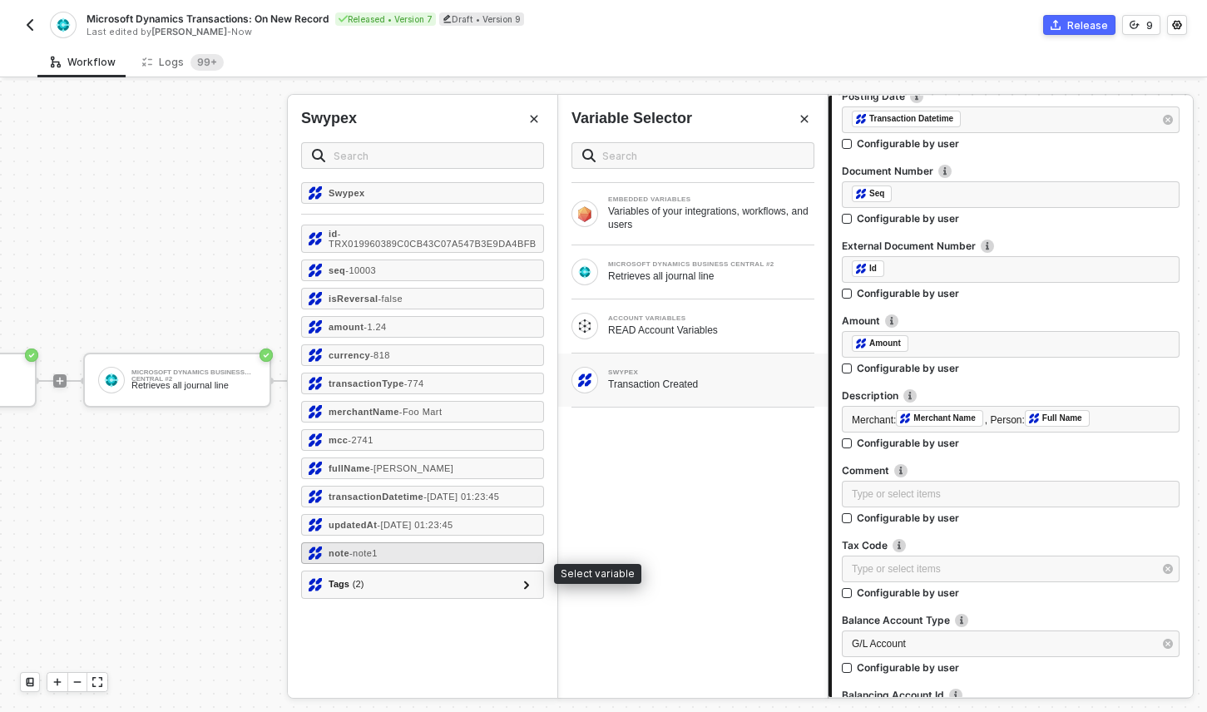
click at [401, 563] on div "note - note1" at bounding box center [422, 553] width 243 height 22
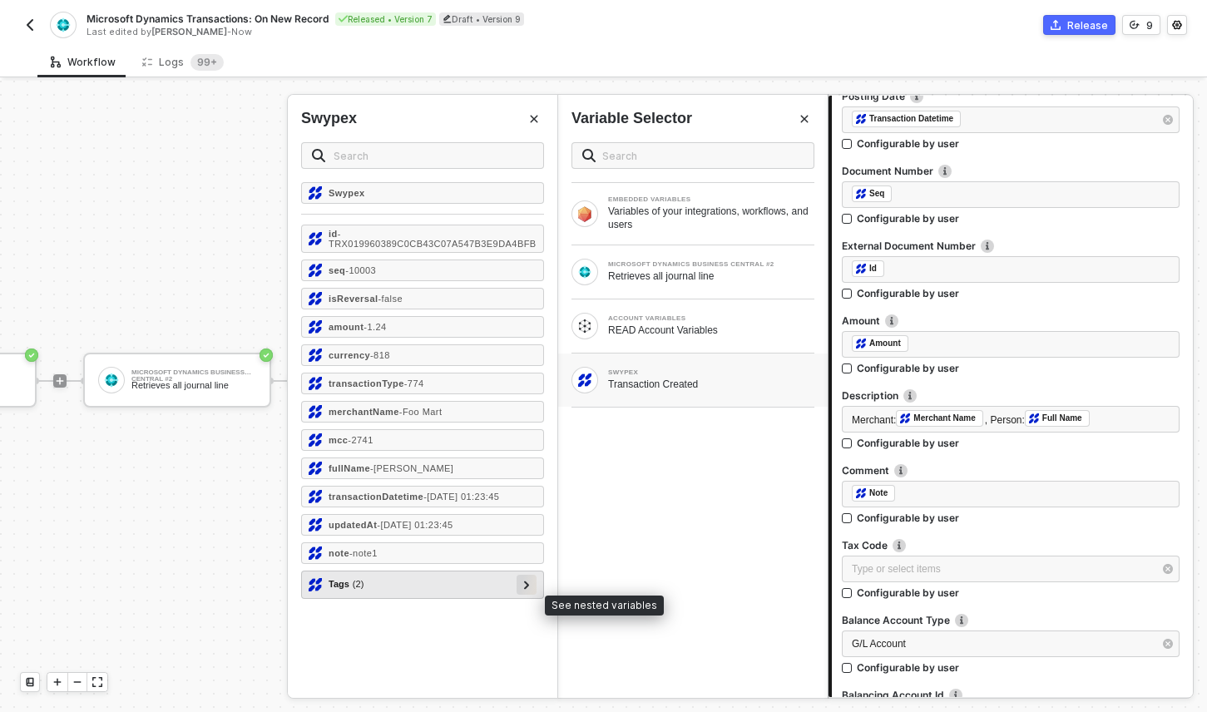
click at [526, 589] on icon at bounding box center [527, 585] width 6 height 8
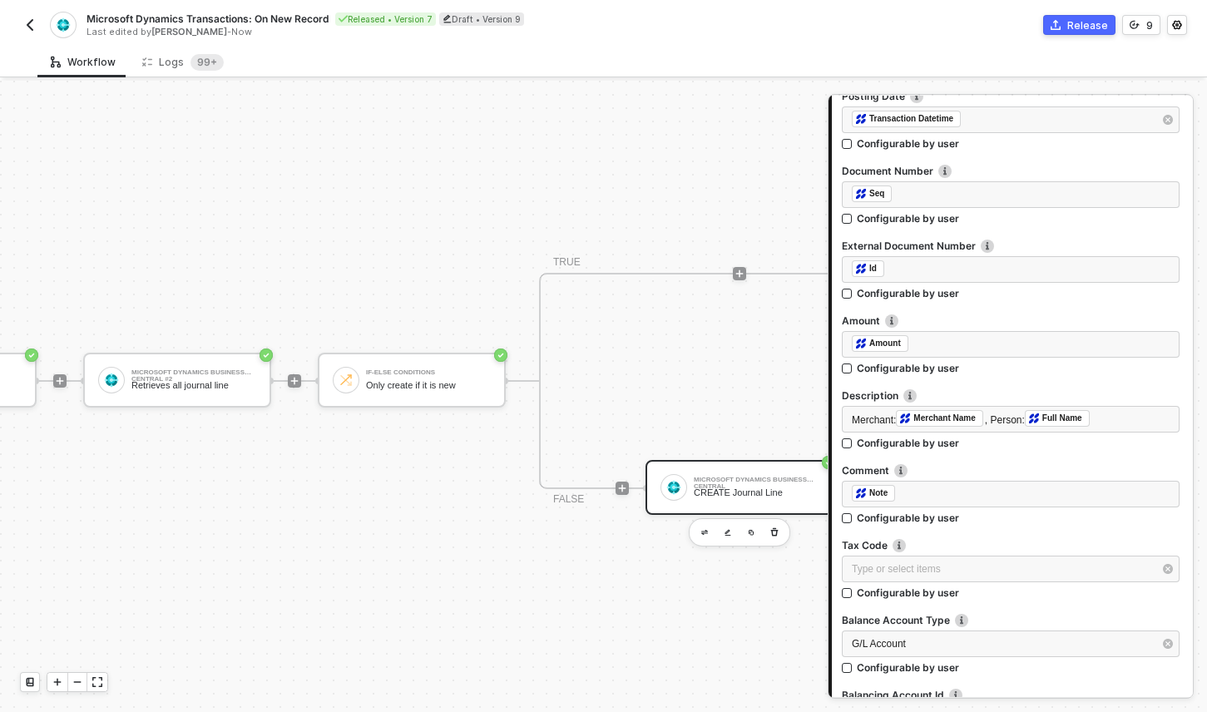
click at [978, 474] on label "Comment" at bounding box center [1011, 470] width 338 height 14
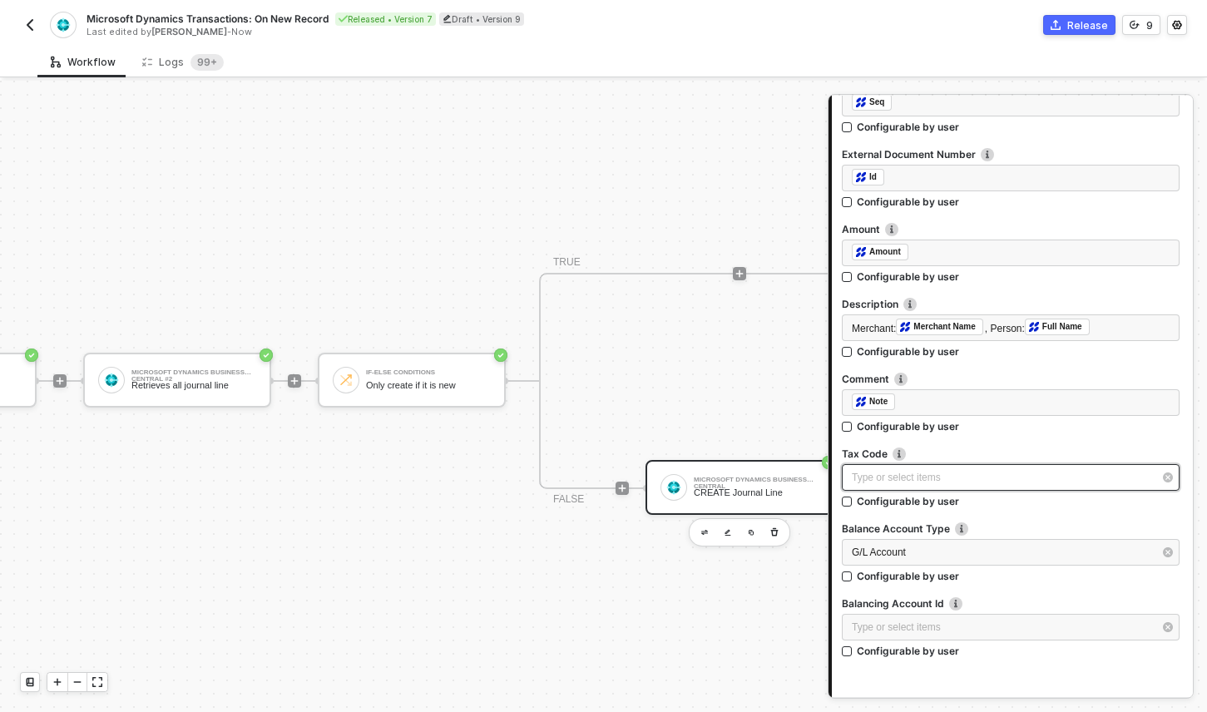
scroll to position [736, 0]
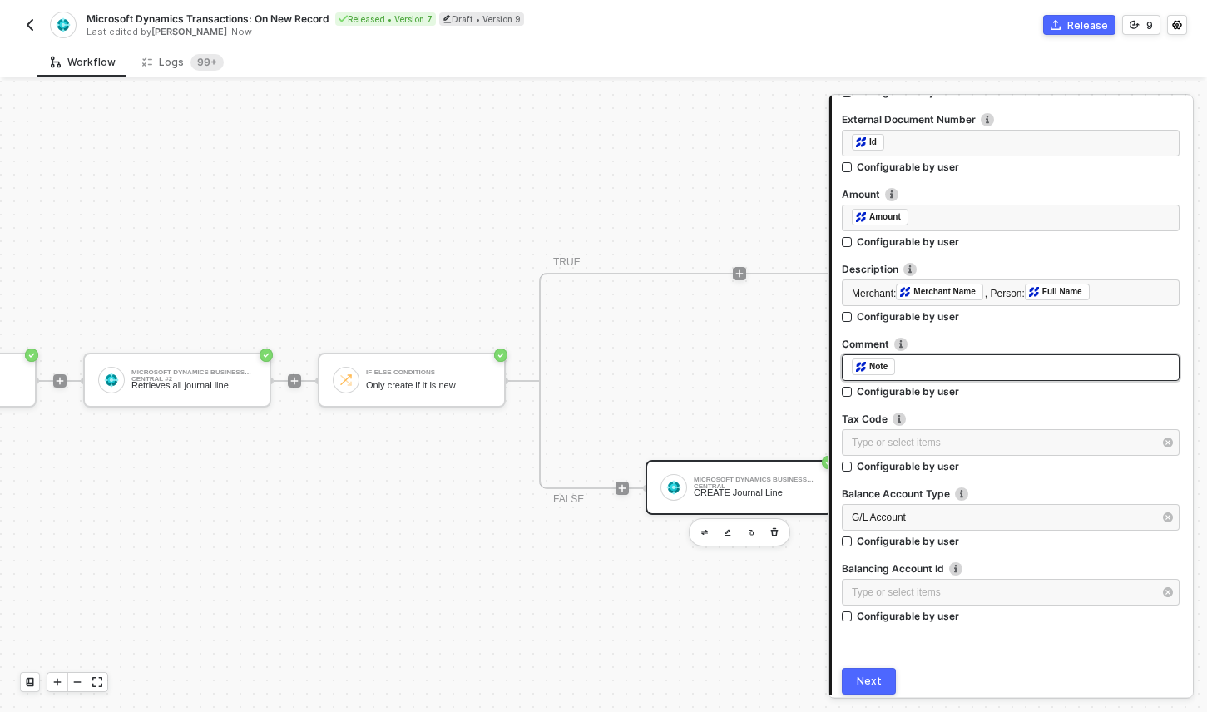
click at [931, 367] on div "﻿ ﻿ Note ﻿" at bounding box center [1011, 367] width 318 height 18
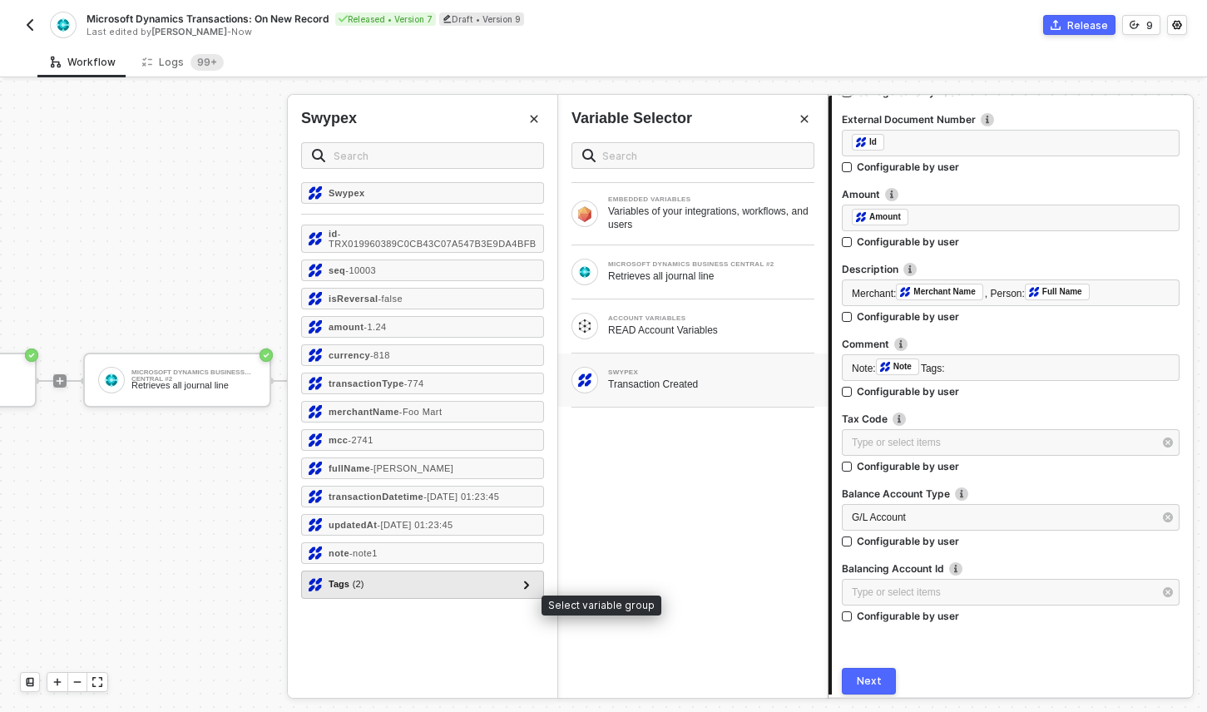
click at [397, 595] on div "Tags ( 2 )" at bounding box center [413, 585] width 208 height 20
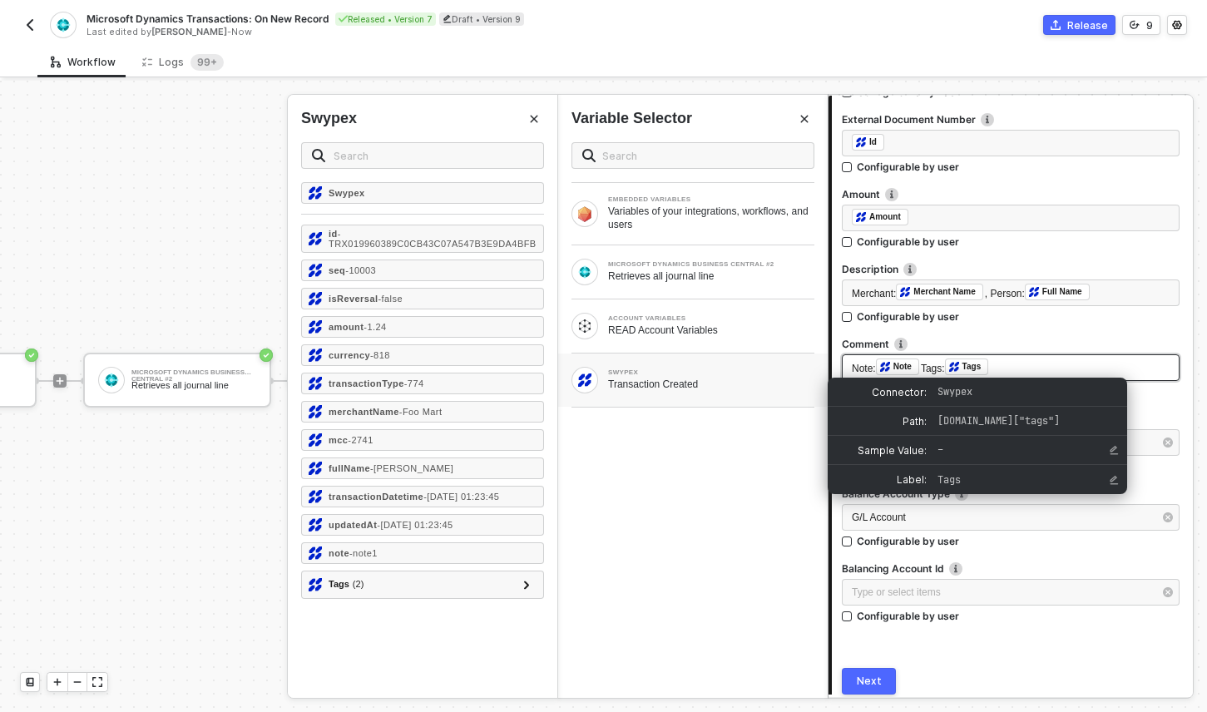
click at [981, 366] on div "Tags" at bounding box center [971, 366] width 19 height 15
click at [967, 454] on span "–" at bounding box center [1012, 450] width 150 height 15
click at [1117, 450] on icon "Edit Sample Value" at bounding box center [1114, 450] width 10 height 10
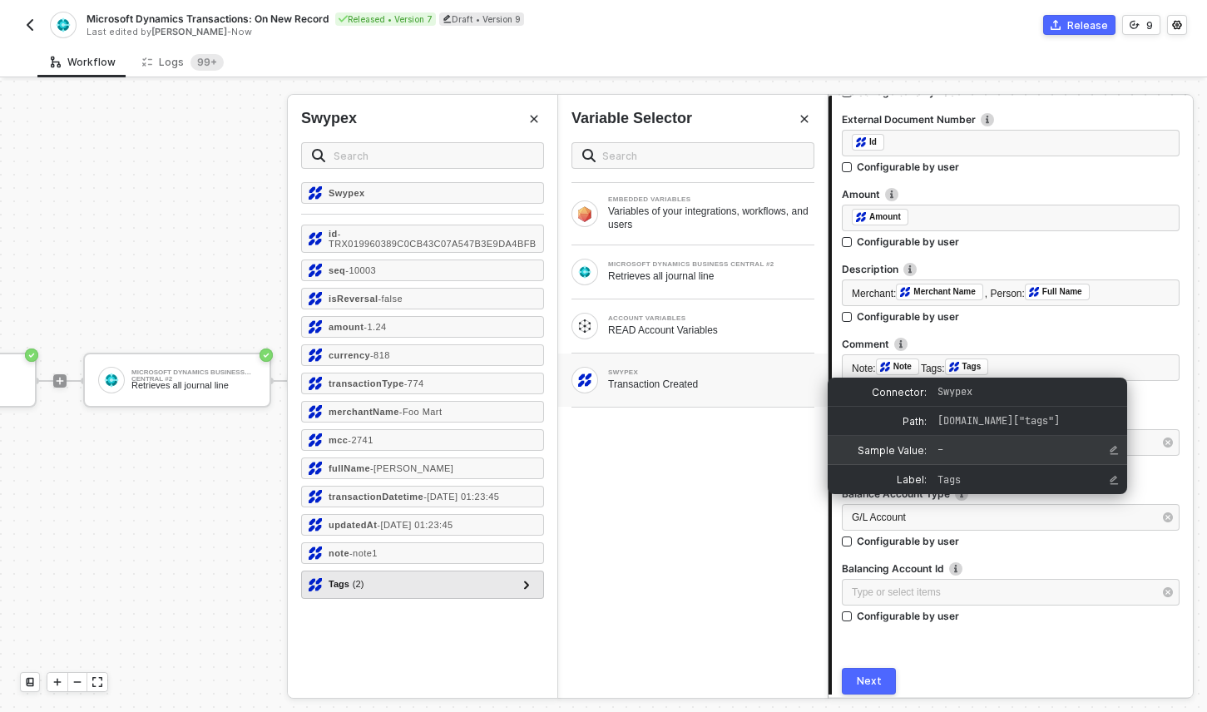
click at [487, 595] on div "Tags ( 2 )" at bounding box center [413, 585] width 208 height 20
click at [535, 595] on div at bounding box center [527, 585] width 20 height 20
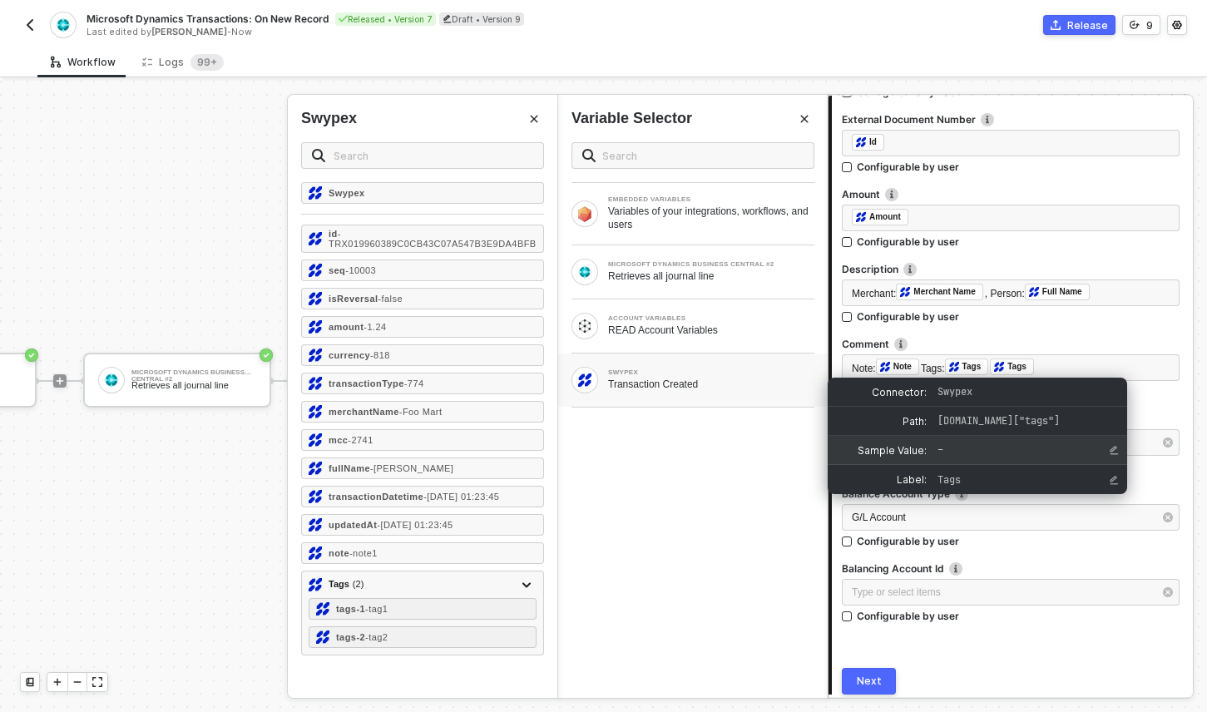
click at [755, 482] on div "EMBEDDED VARIABLES Variables of your integrations, workflows, and users MICROSO…" at bounding box center [692, 413] width 269 height 569
click at [981, 363] on div "Tags" at bounding box center [971, 366] width 19 height 15
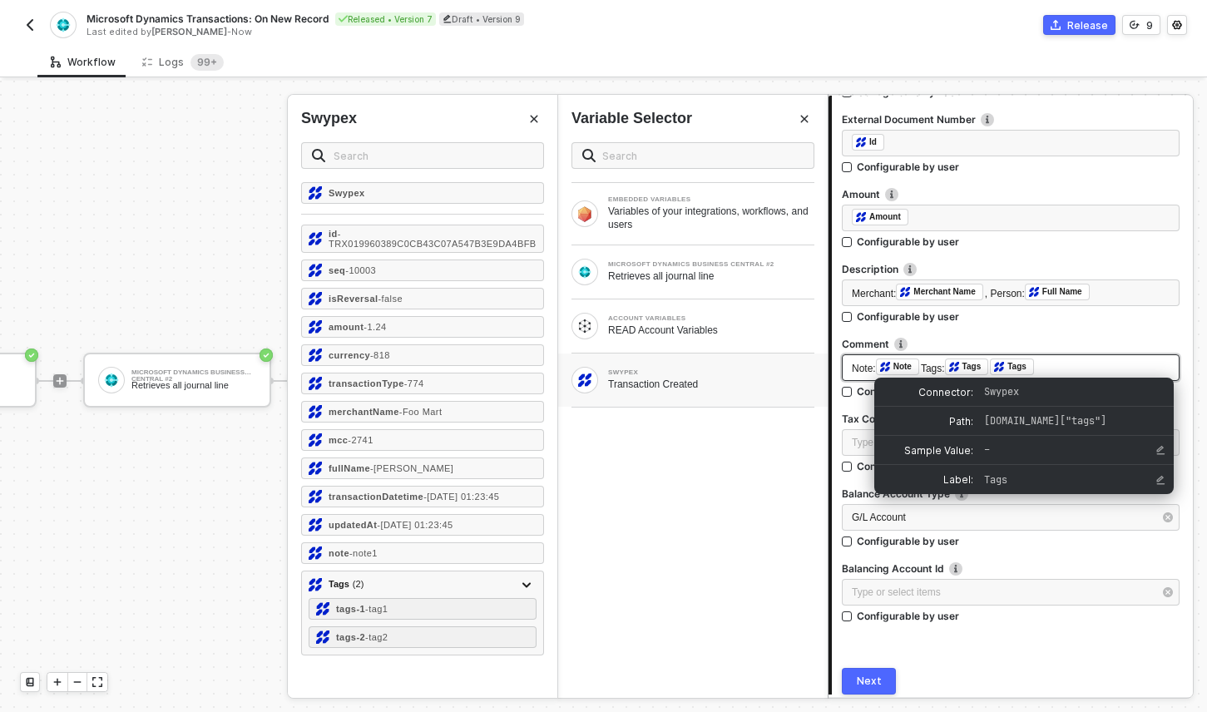
click at [1050, 365] on div "Note: ﻿ Note Tags: ﻿ Tags ﻿ ﻿ Tags ﻿" at bounding box center [1011, 367] width 318 height 18
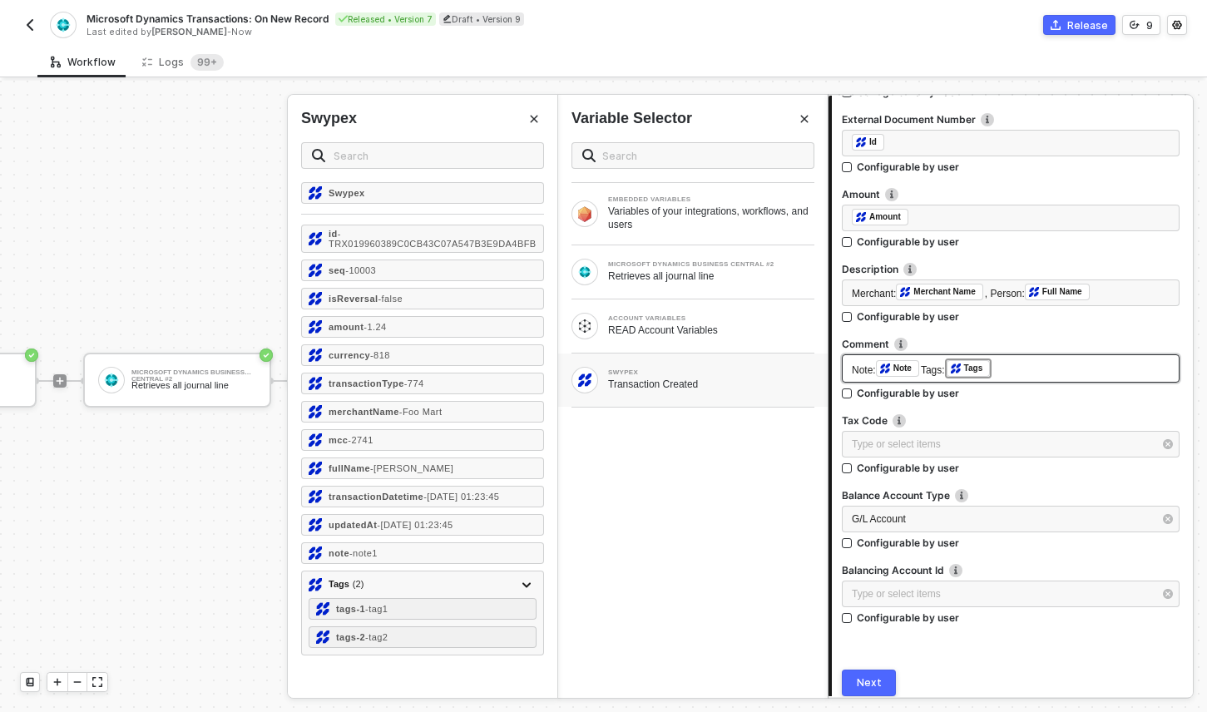
click at [945, 368] on span "Tags:" at bounding box center [933, 370] width 24 height 12
click at [1031, 330] on div at bounding box center [1011, 333] width 338 height 7
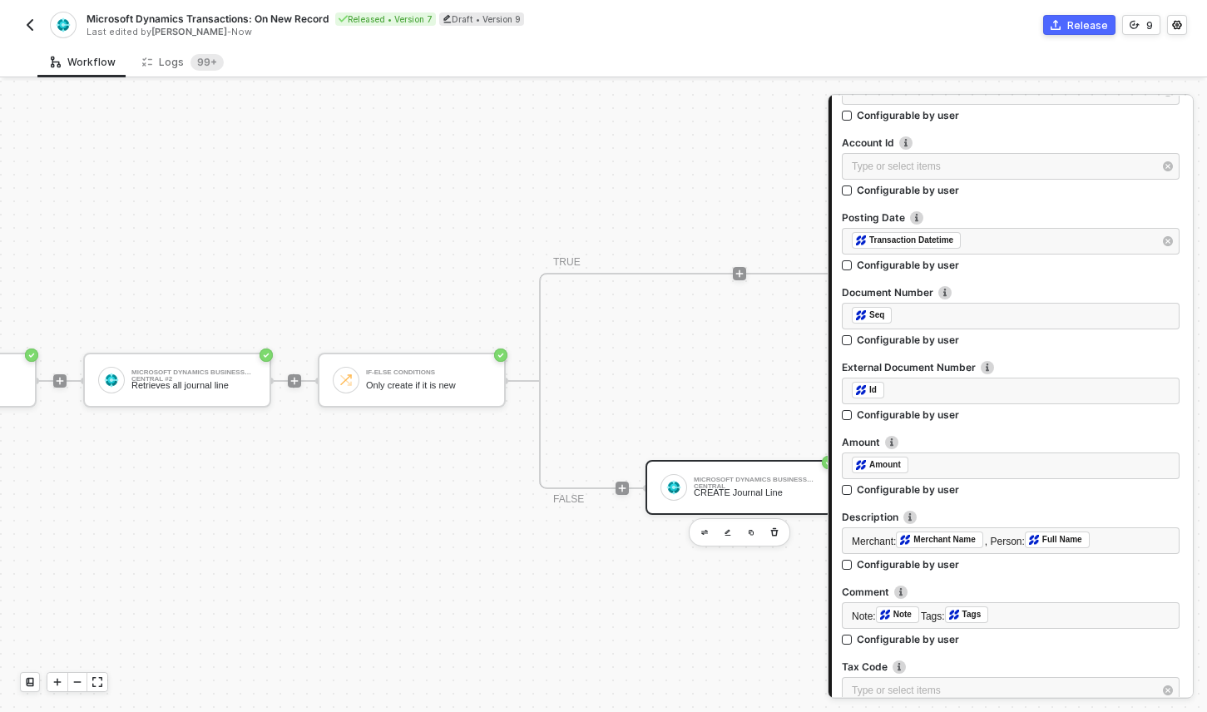
scroll to position [799, 0]
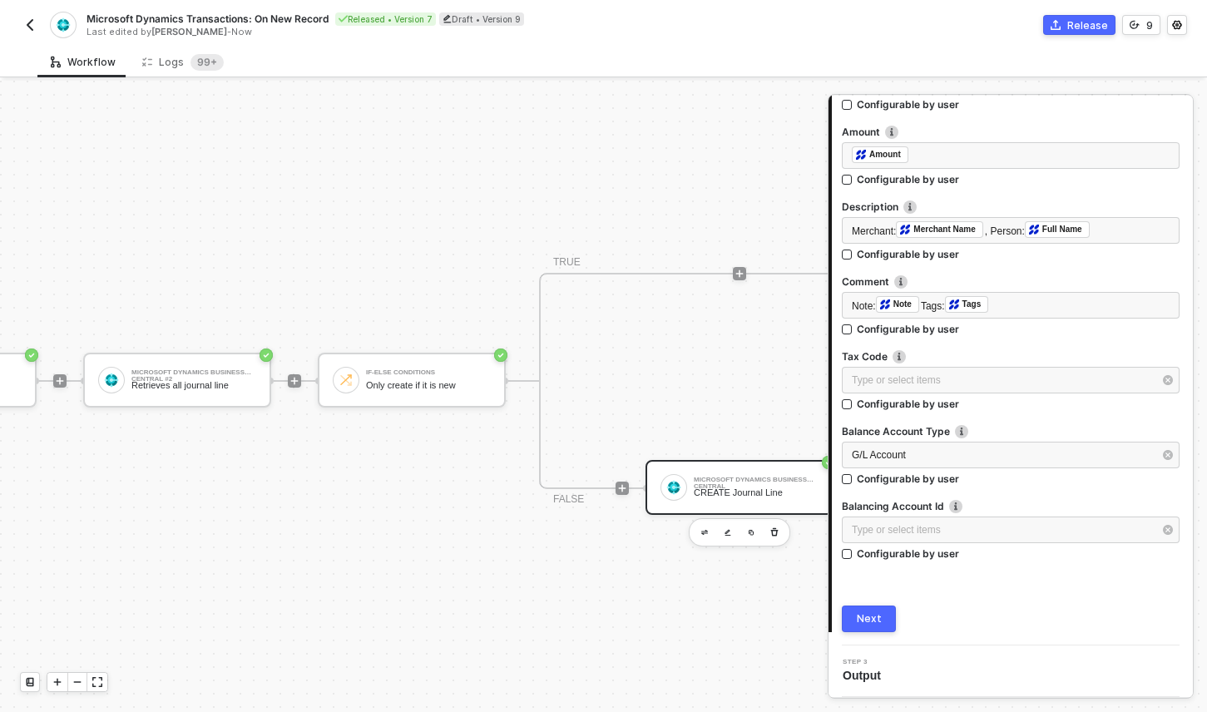
click at [873, 622] on div "Next" at bounding box center [869, 618] width 25 height 13
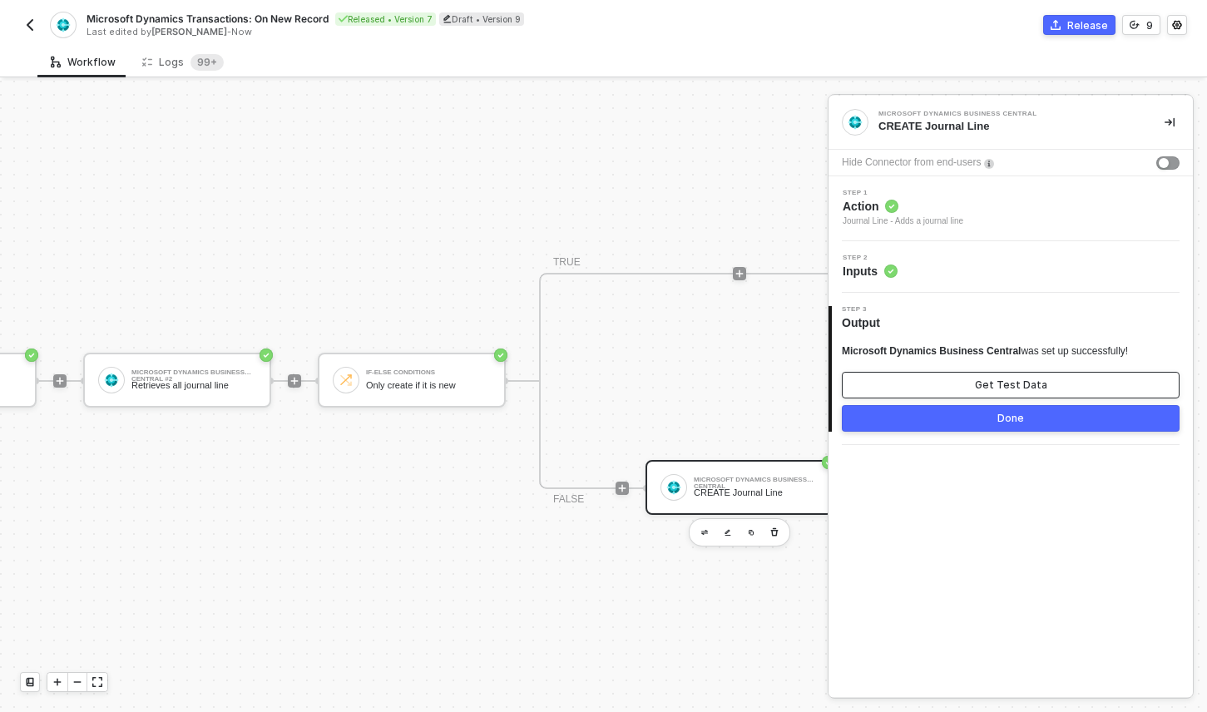
click at [907, 376] on button "Get Test Data" at bounding box center [1011, 385] width 338 height 27
click at [907, 378] on button "Show Sample Output Data" at bounding box center [1011, 385] width 338 height 27
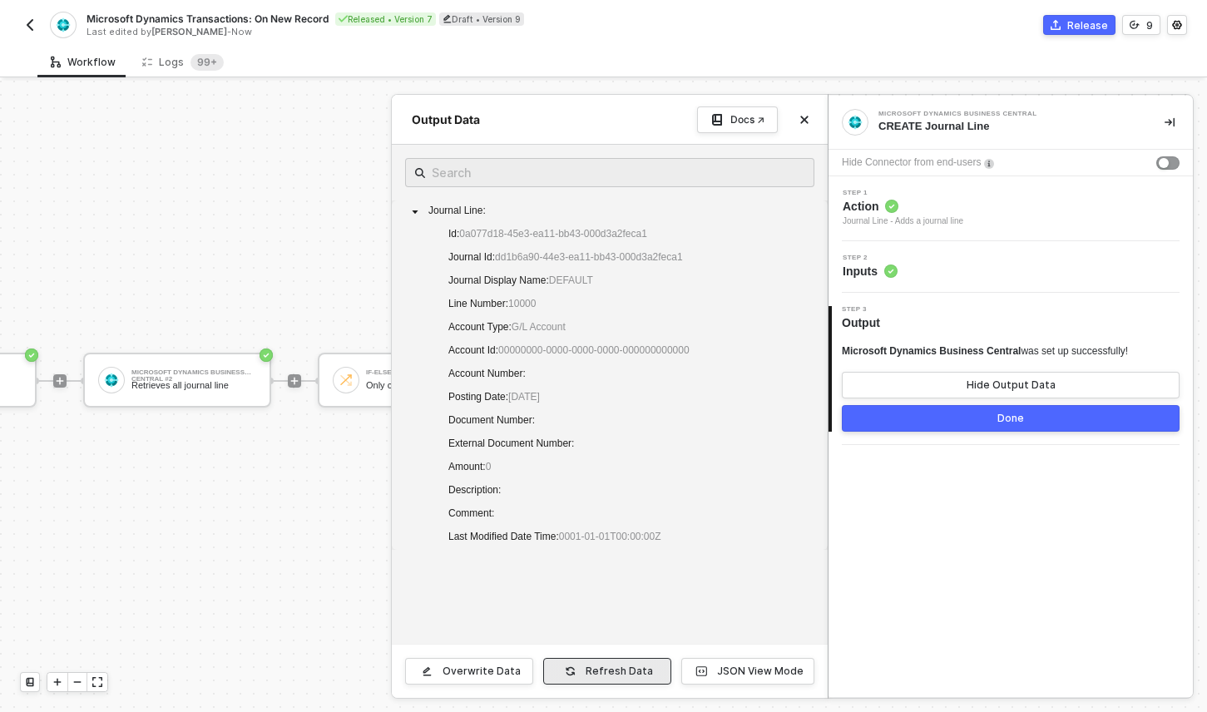
click at [599, 673] on div "Refresh Data" at bounding box center [619, 671] width 67 height 13
click at [875, 282] on div "Step 2 Inputs" at bounding box center [1010, 267] width 364 height 52
click at [875, 271] on span "Inputs" at bounding box center [870, 271] width 55 height 17
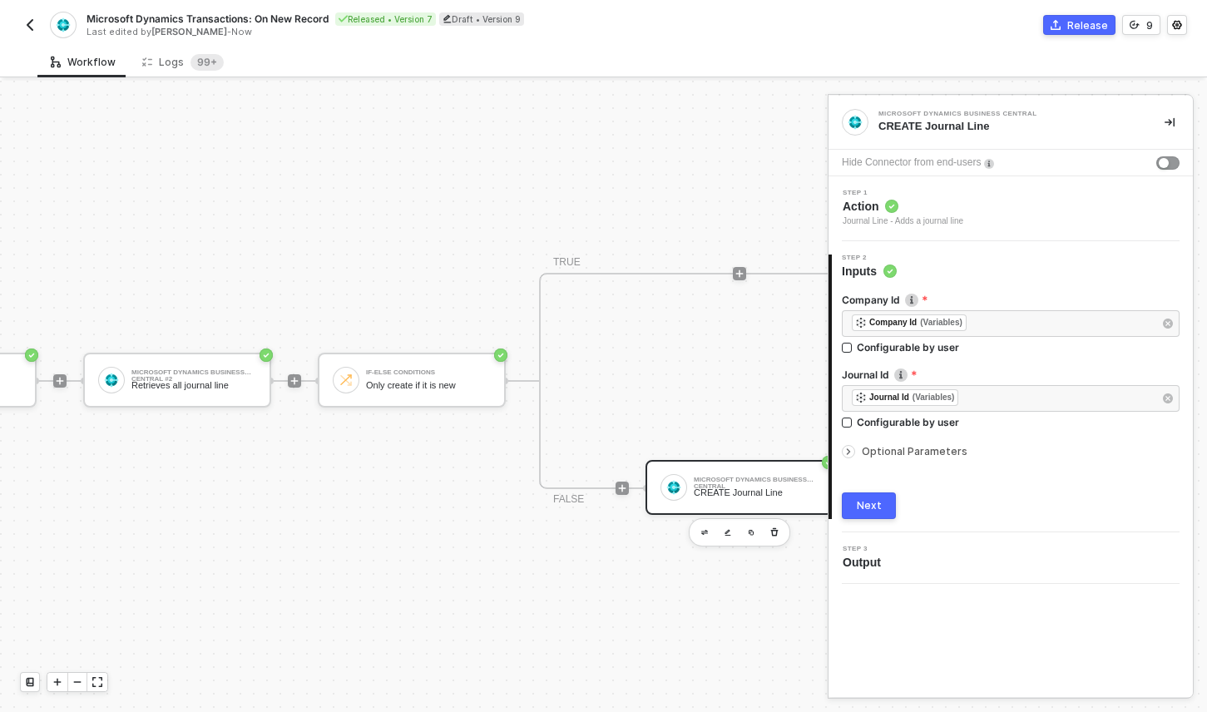
click at [867, 501] on div "Next" at bounding box center [869, 505] width 25 height 13
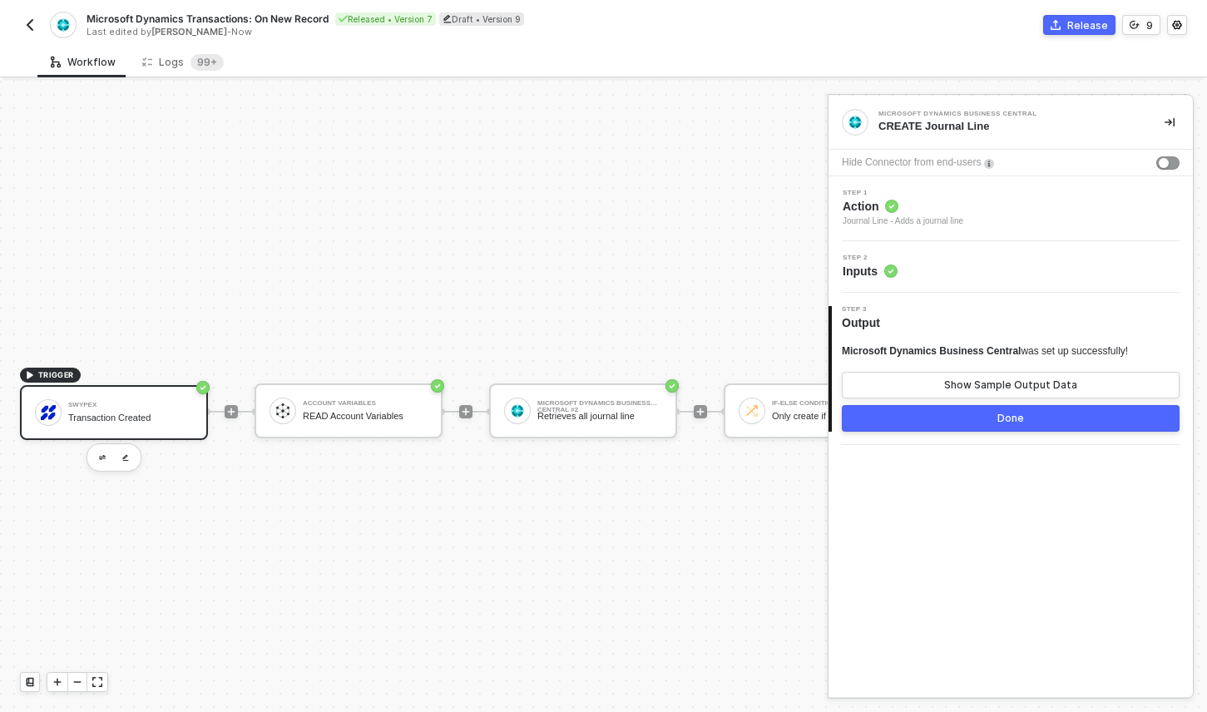
click at [120, 406] on div "Swypex" at bounding box center [130, 405] width 125 height 7
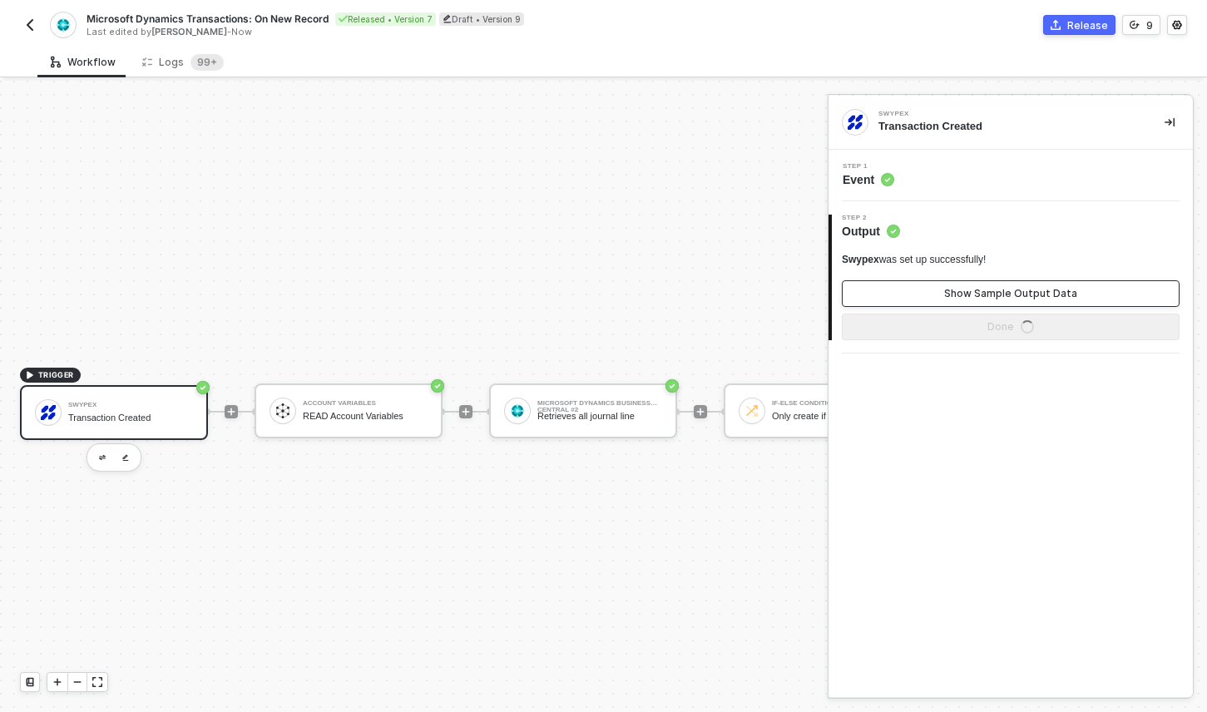
click at [968, 299] on div "Show Sample Output Data" at bounding box center [1010, 293] width 133 height 13
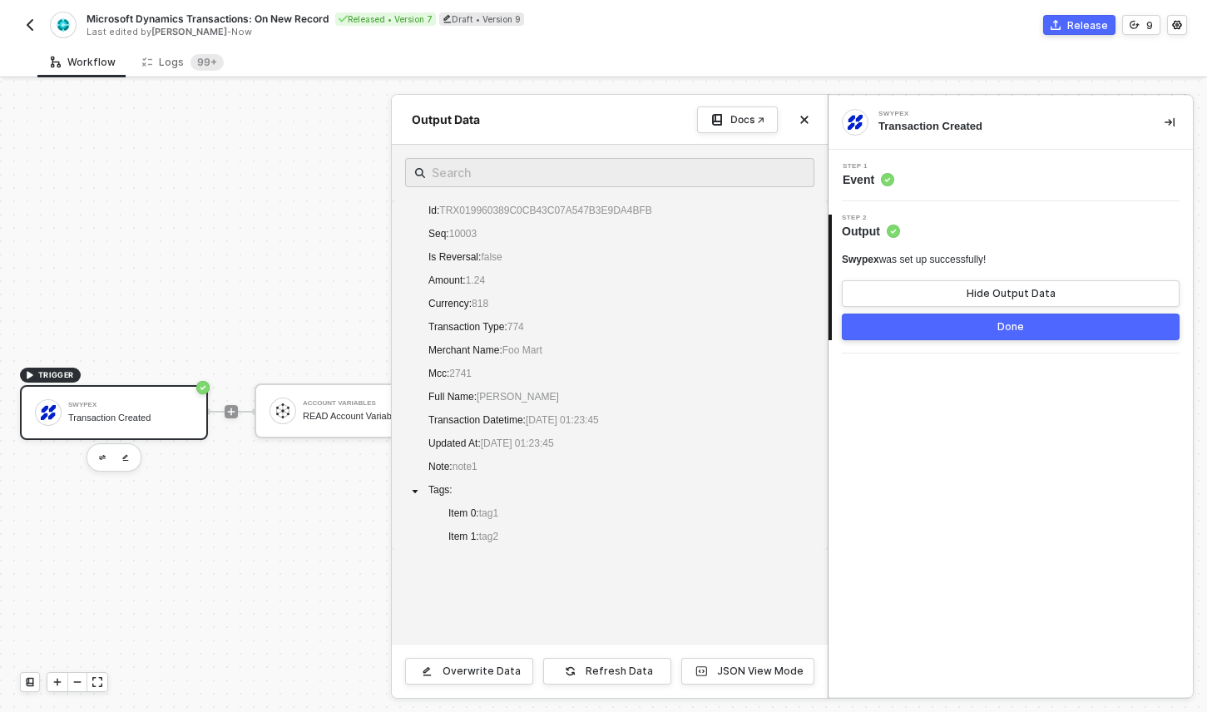
click at [953, 324] on button "Done" at bounding box center [1011, 327] width 338 height 27
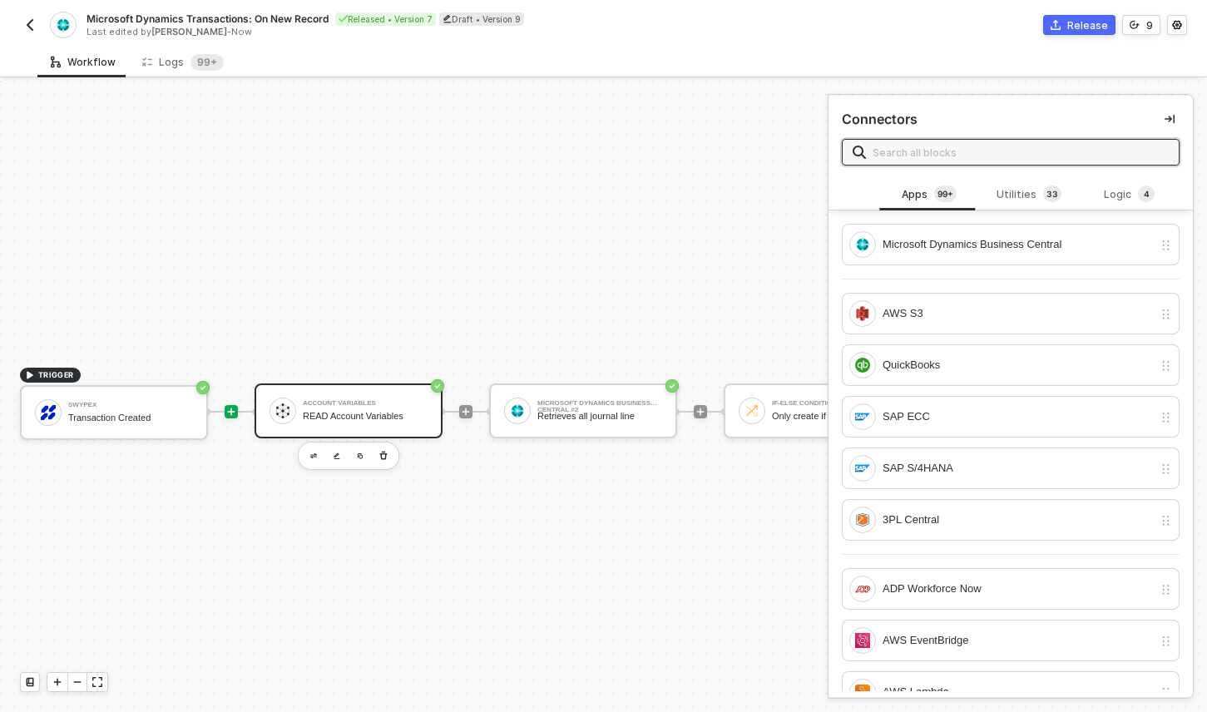
click at [372, 419] on div "READ Account Variables" at bounding box center [365, 416] width 125 height 11
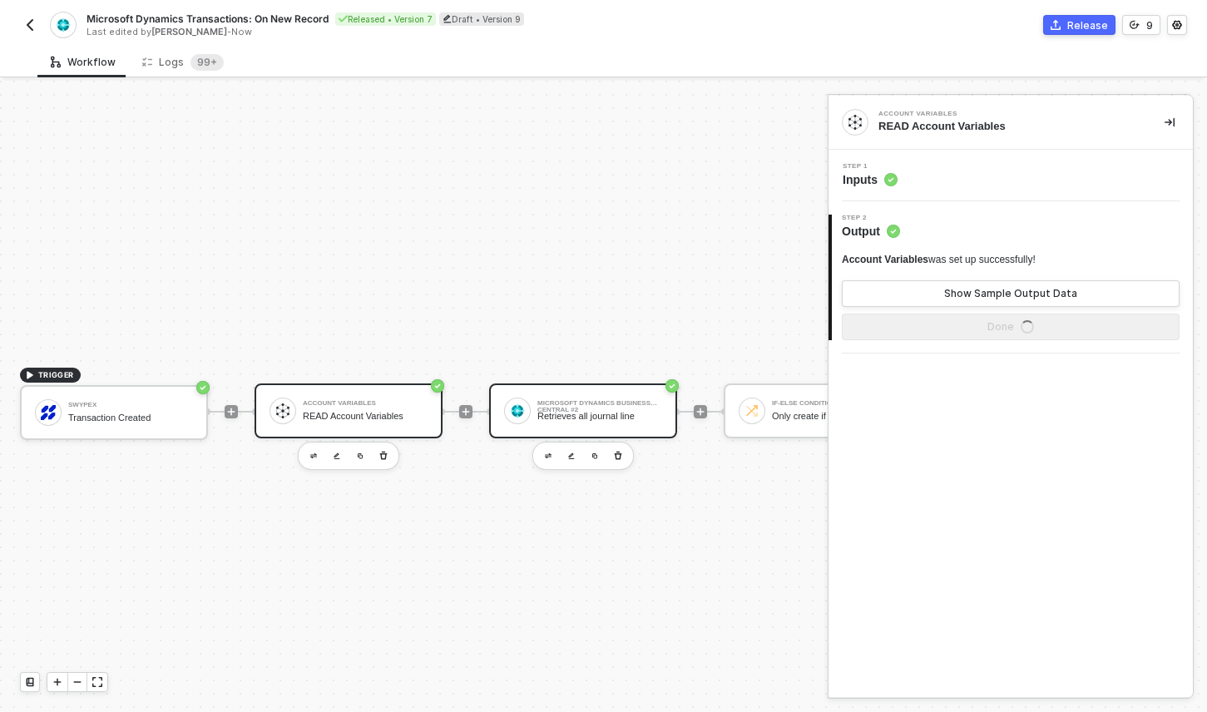
click at [588, 424] on div "Microsoft Dynamics Business Central #2 Retrieves all journal line" at bounding box center [599, 411] width 125 height 32
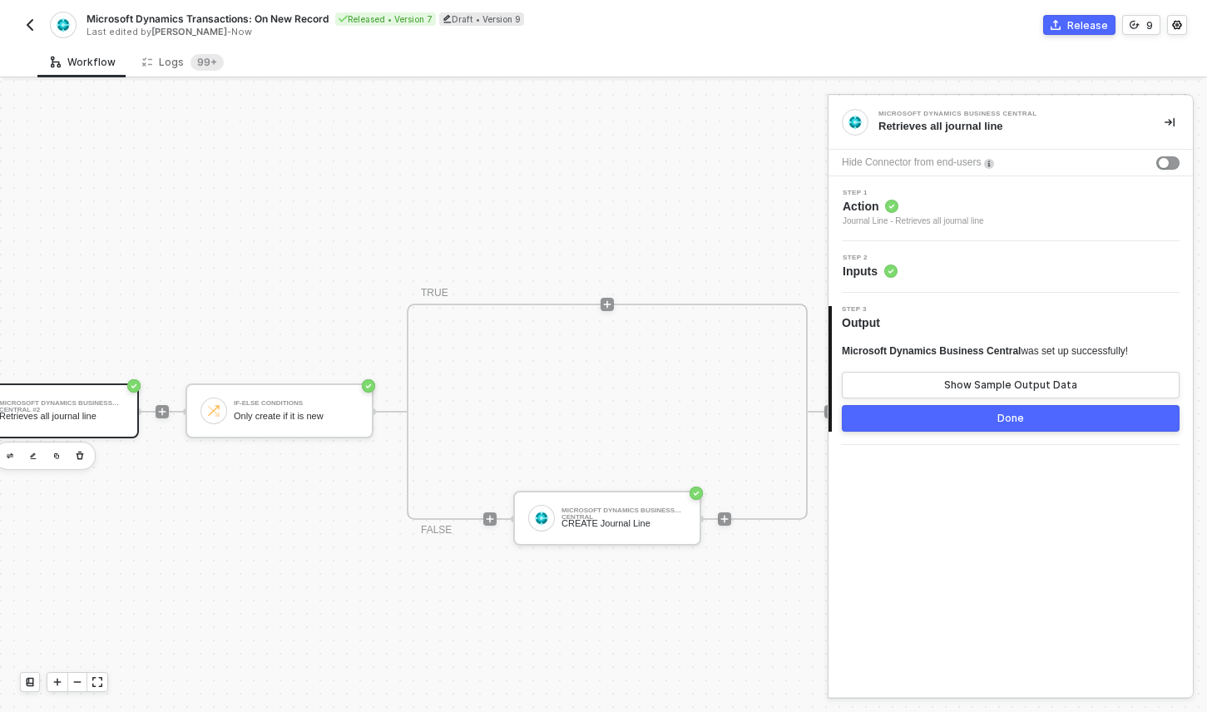
scroll to position [0, 665]
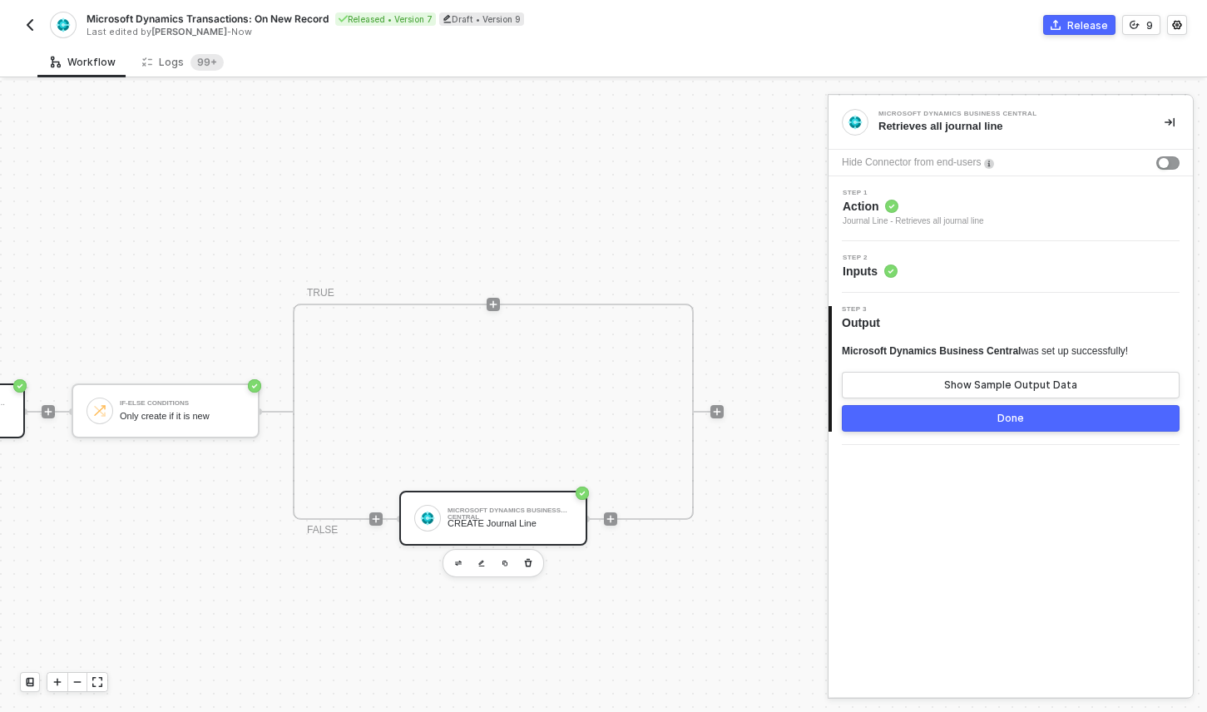
click at [493, 522] on div "CREATE Journal Line" at bounding box center [509, 523] width 125 height 11
click at [884, 279] on div "Step 2 Inputs" at bounding box center [1010, 267] width 364 height 25
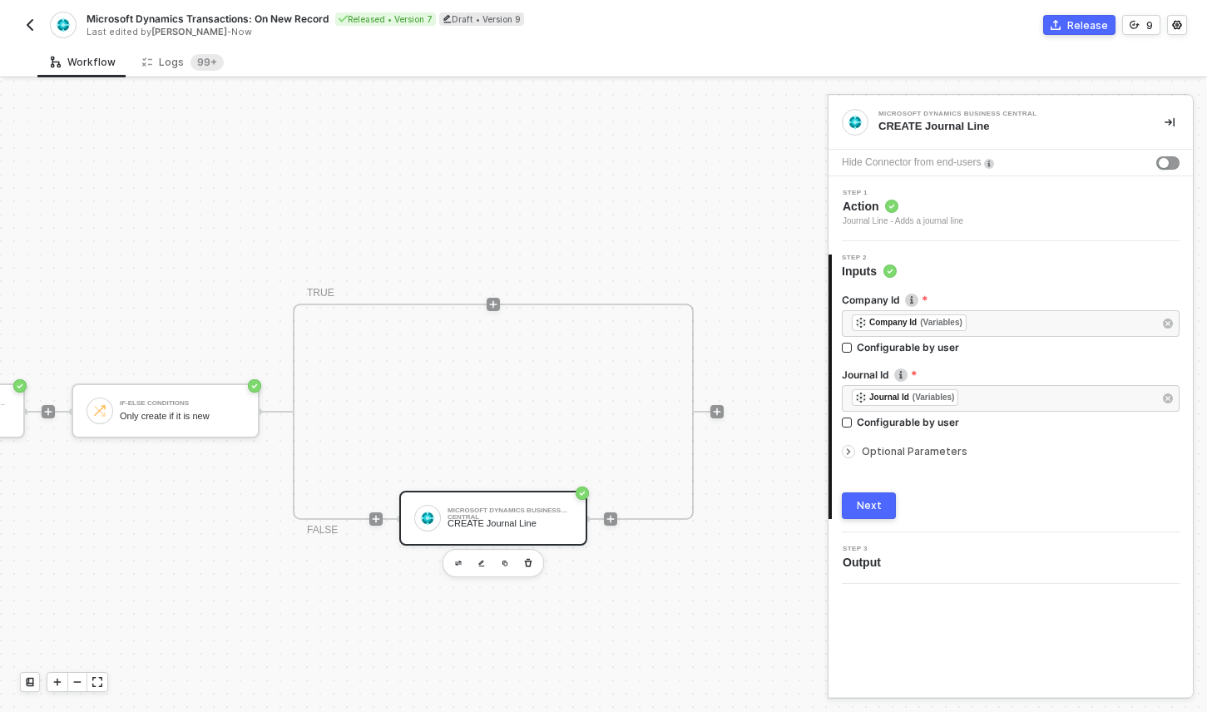
click at [846, 450] on icon "icon-arrow-right-small" at bounding box center [848, 452] width 10 height 10
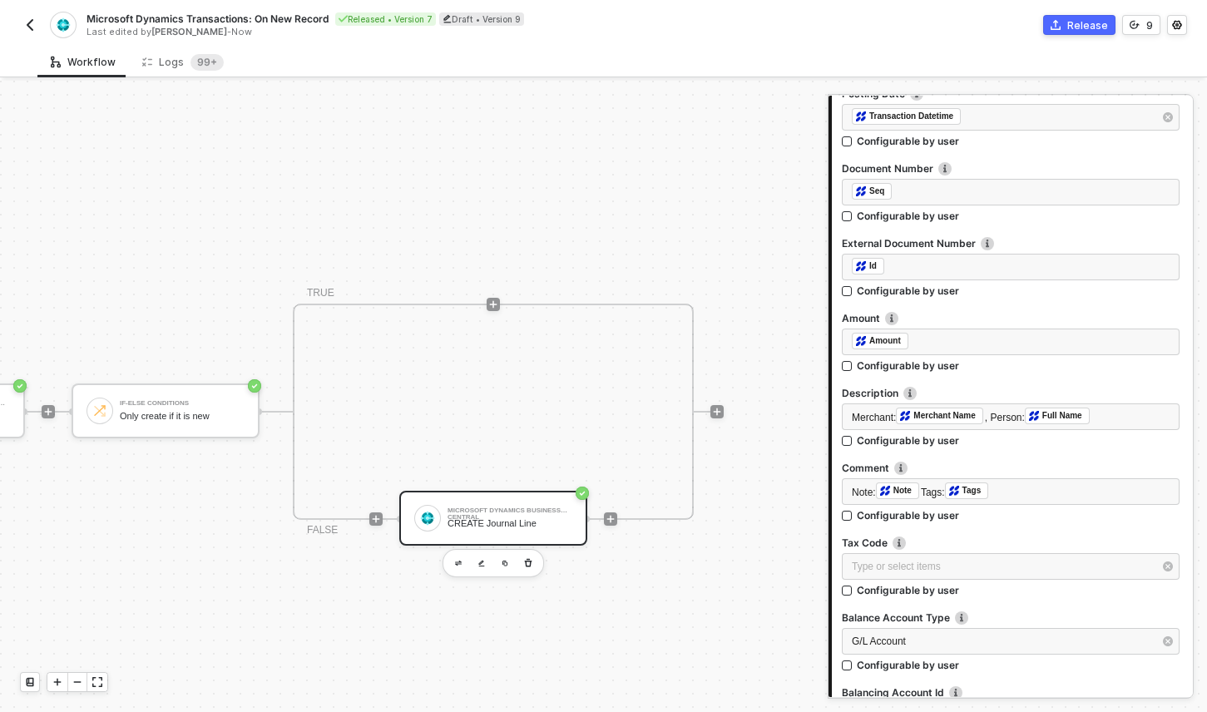
scroll to position [770, 0]
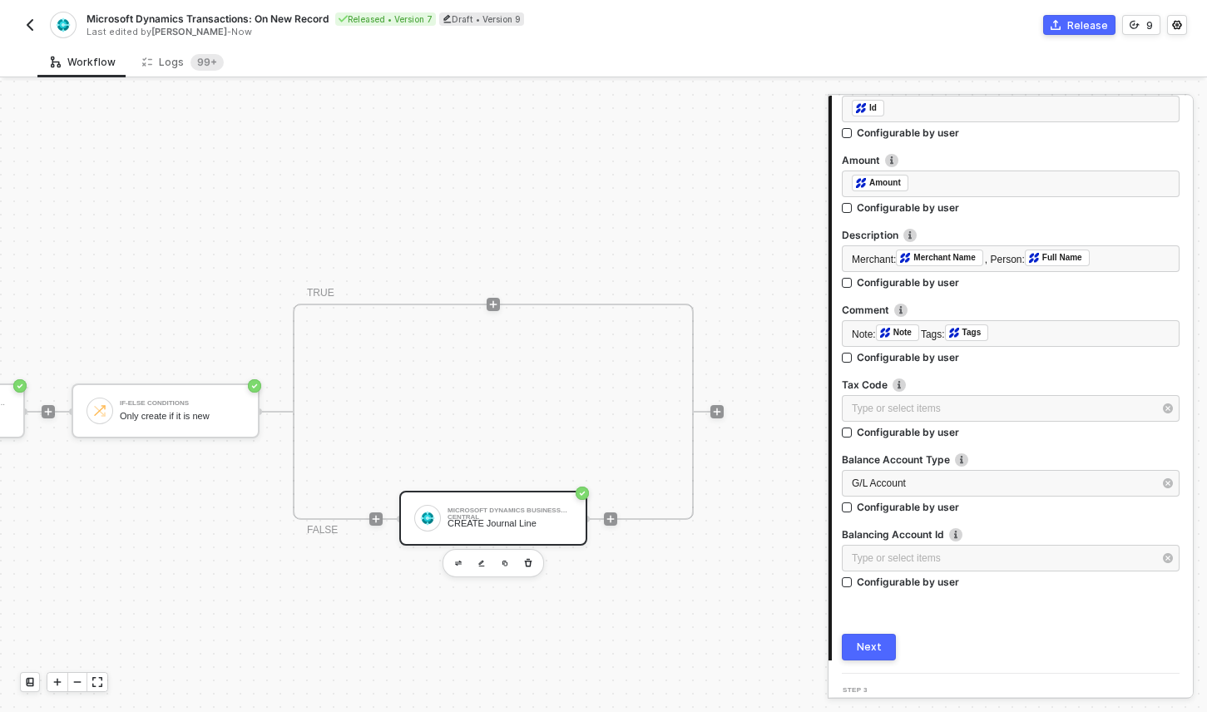
click at [878, 640] on div "Next" at bounding box center [869, 646] width 25 height 13
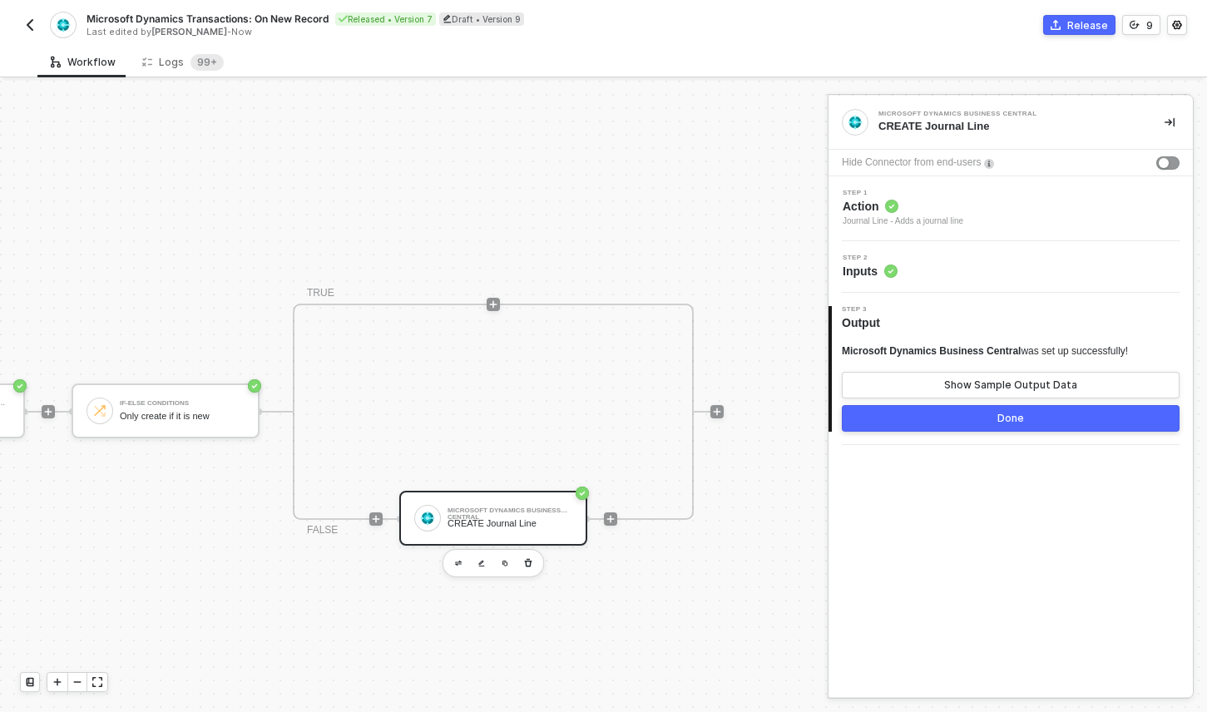
scroll to position [0, 0]
click at [895, 388] on button "Show Sample Output Data" at bounding box center [1011, 385] width 338 height 27
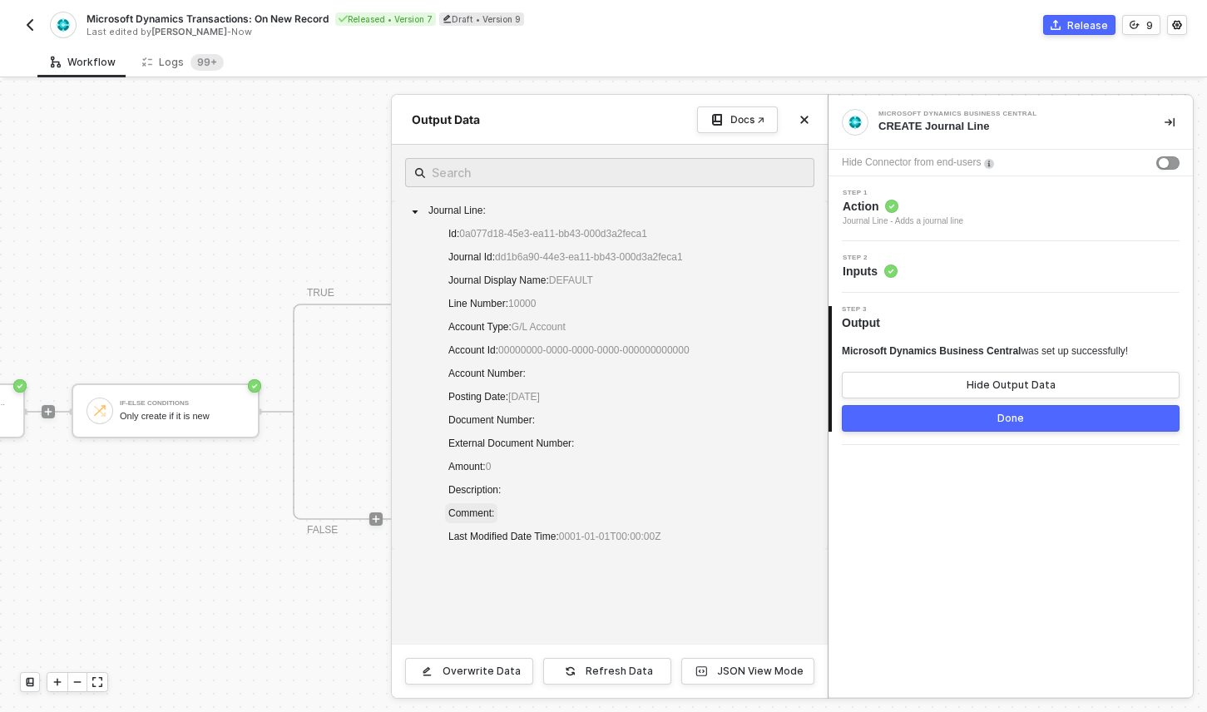
click at [487, 513] on span "Comment :" at bounding box center [471, 513] width 46 height 12
click at [471, 515] on span "Comment :" at bounding box center [471, 513] width 46 height 12
click at [749, 675] on div "JSON View Mode" at bounding box center [760, 671] width 87 height 13
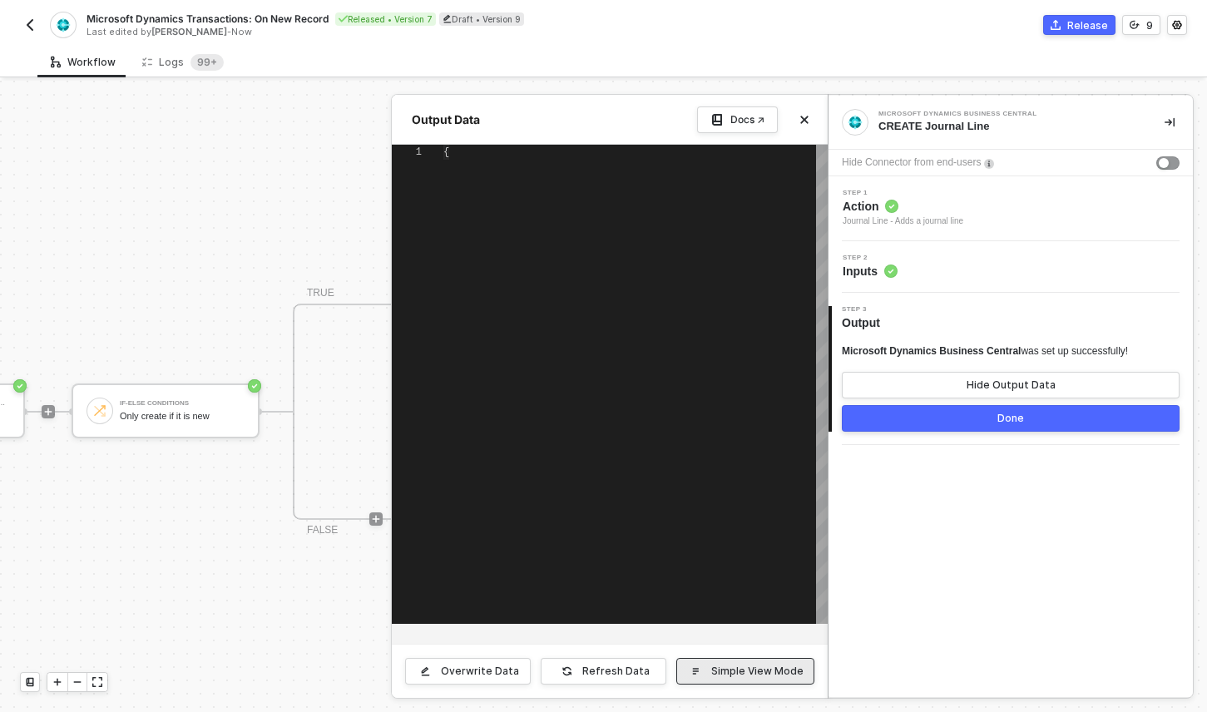
type textarea "{ "journalLine": { "id": "0a077d18-45e3-ea11-bb43-000d3a2feca1", "journalId": "…"
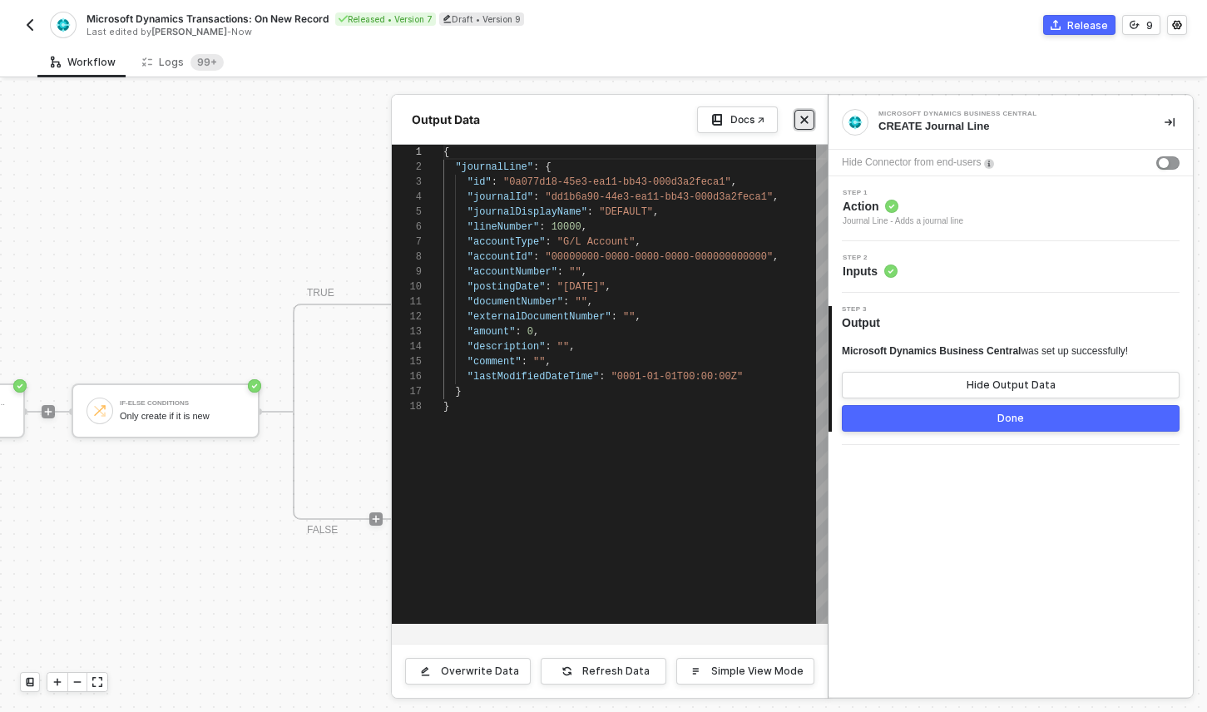
click at [798, 122] on button "Close" at bounding box center [804, 120] width 20 height 20
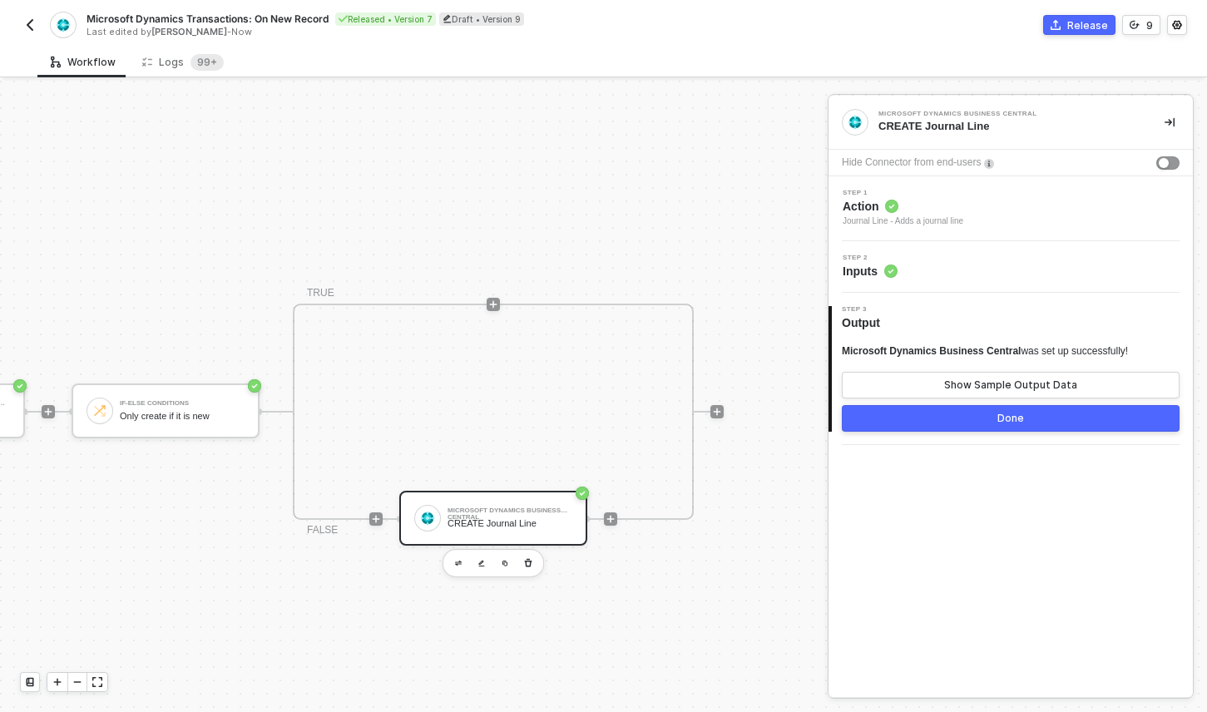
click at [1009, 416] on div "Done" at bounding box center [1010, 418] width 27 height 13
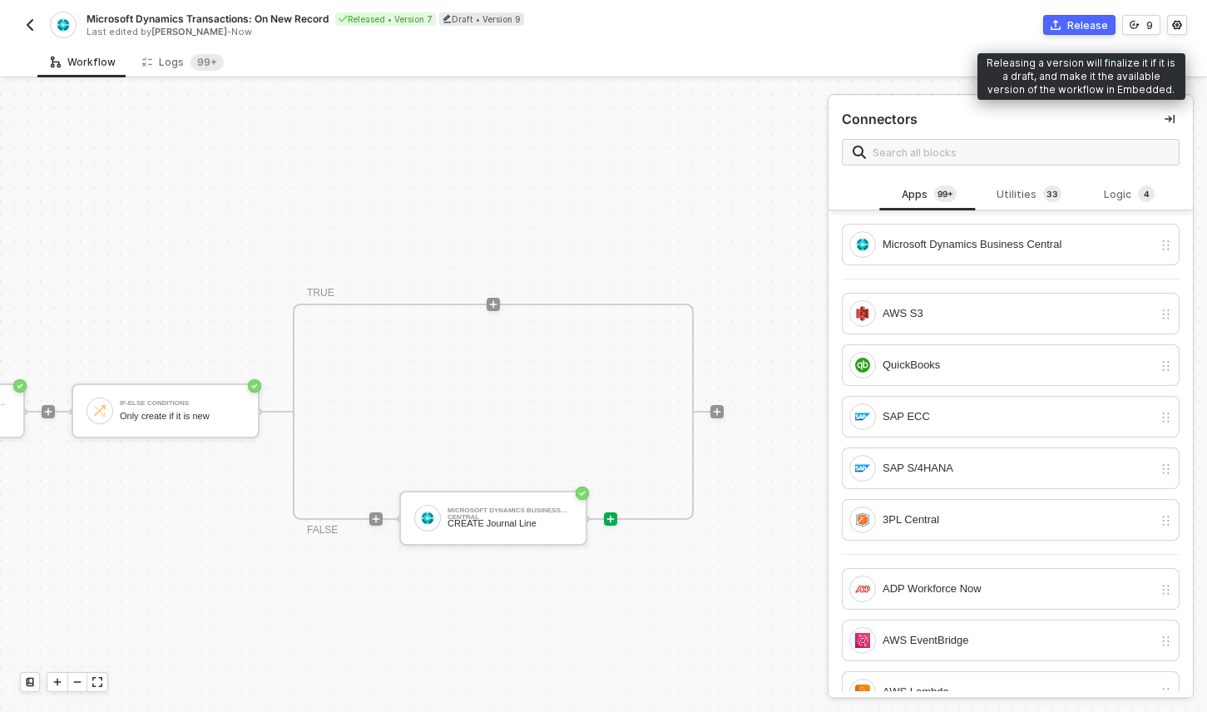
click at [1078, 23] on div "Release" at bounding box center [1087, 25] width 41 height 14
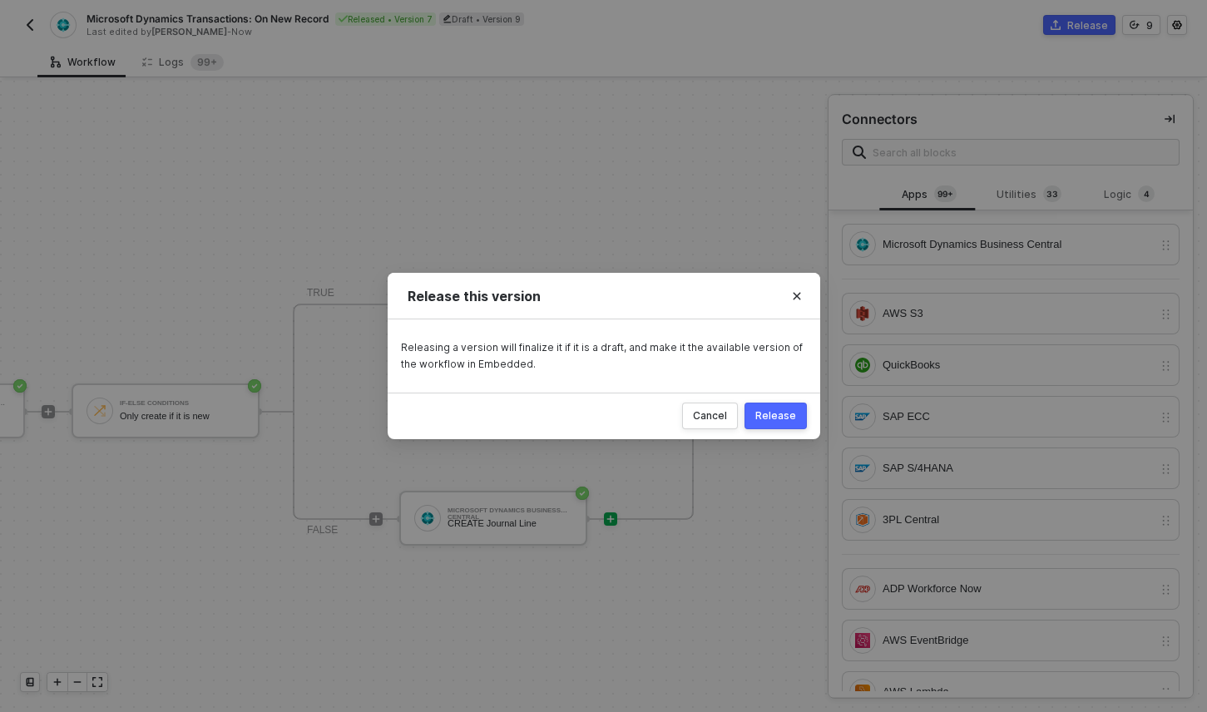
click at [771, 406] on button "Release" at bounding box center [775, 416] width 62 height 27
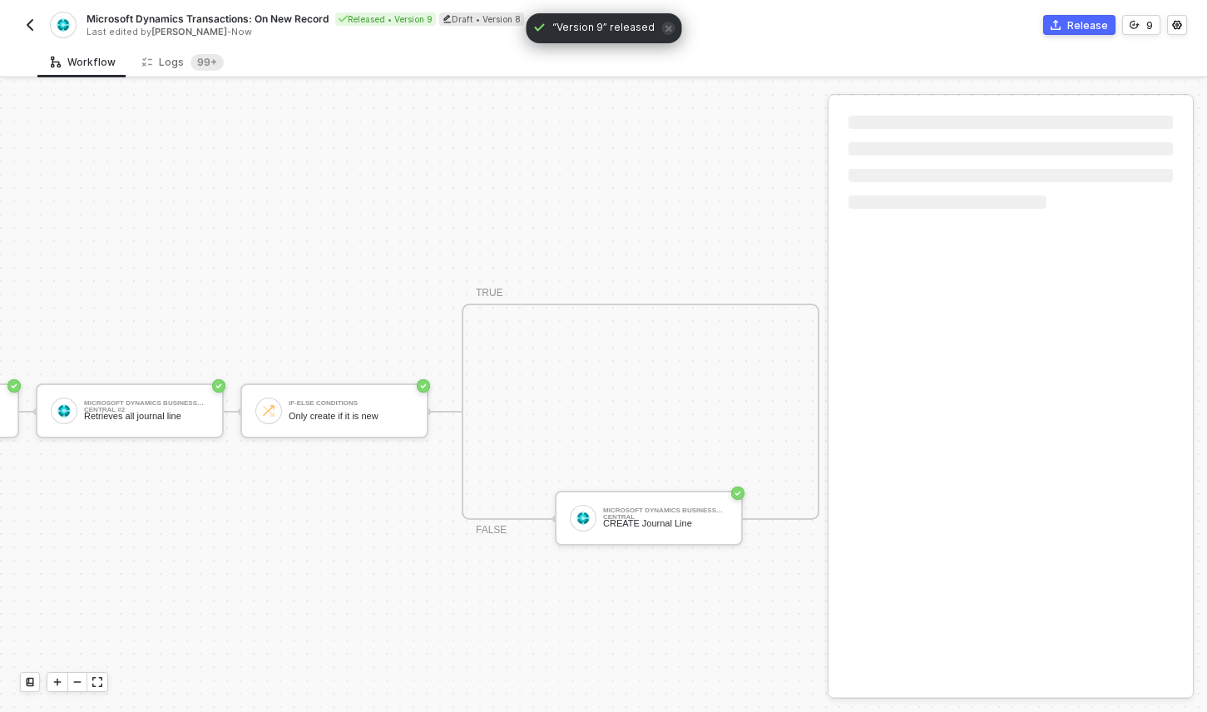
scroll to position [0, 406]
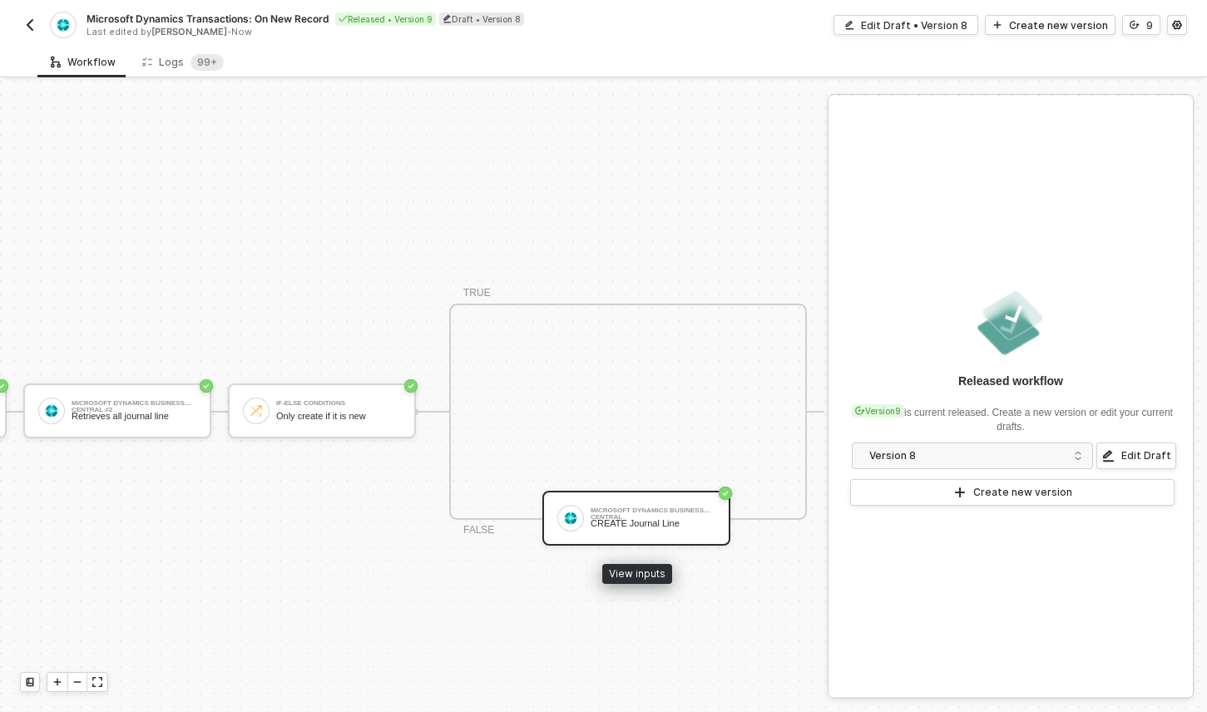
click at [697, 531] on div "Microsoft Dynamics Business Central CREATE Journal Line" at bounding box center [653, 518] width 125 height 32
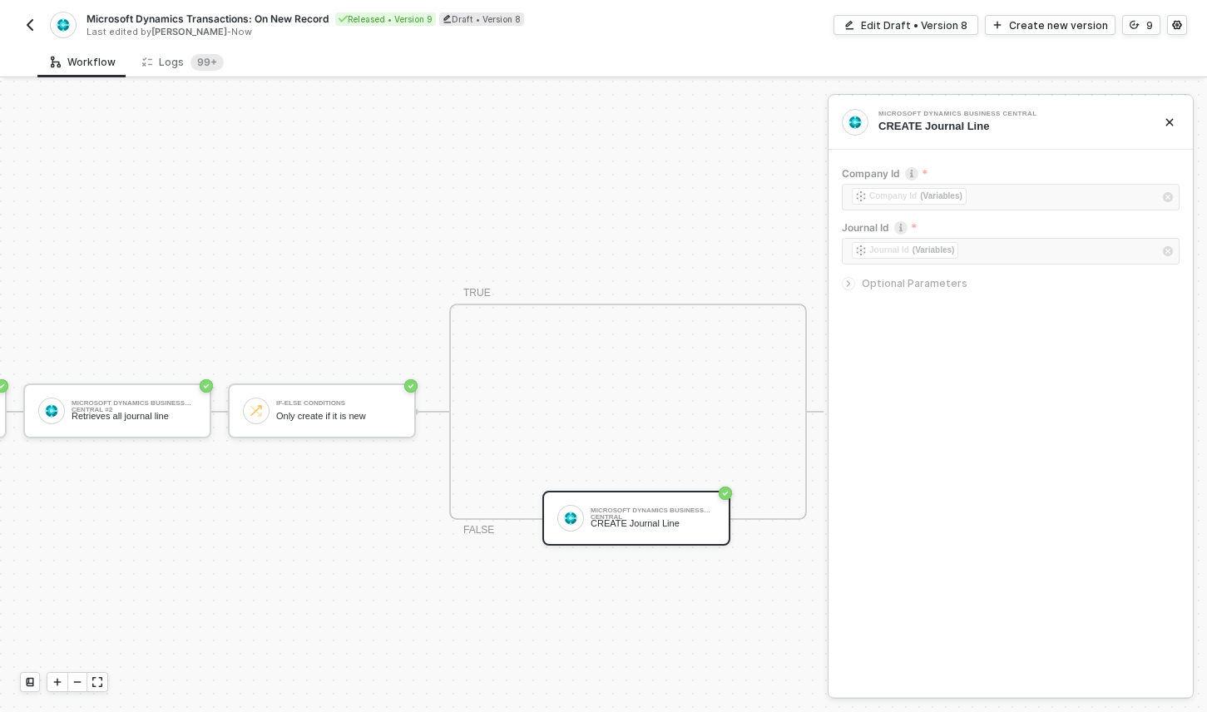
click at [710, 501] on div "Microsoft Dynamics Business Central CREATE Journal Line" at bounding box center [636, 518] width 188 height 55
click at [854, 284] on div at bounding box center [848, 283] width 13 height 13
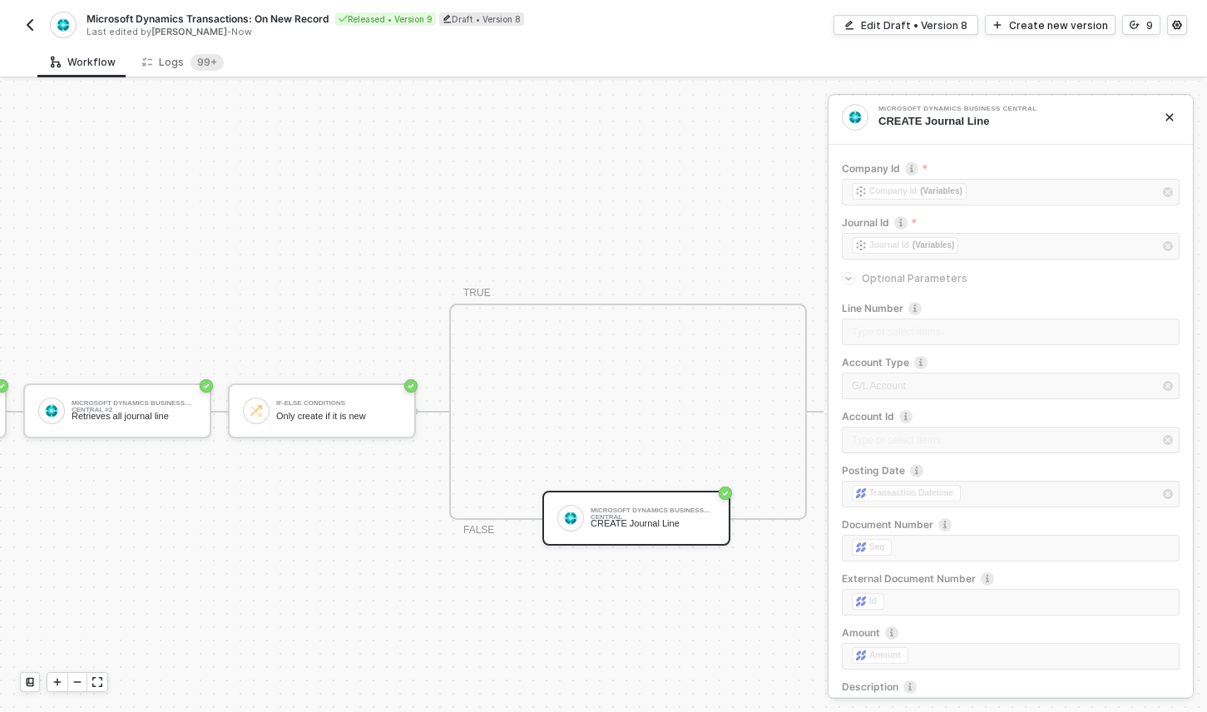
scroll to position [10, 0]
click at [28, 25] on img "button" at bounding box center [29, 24] width 13 height 13
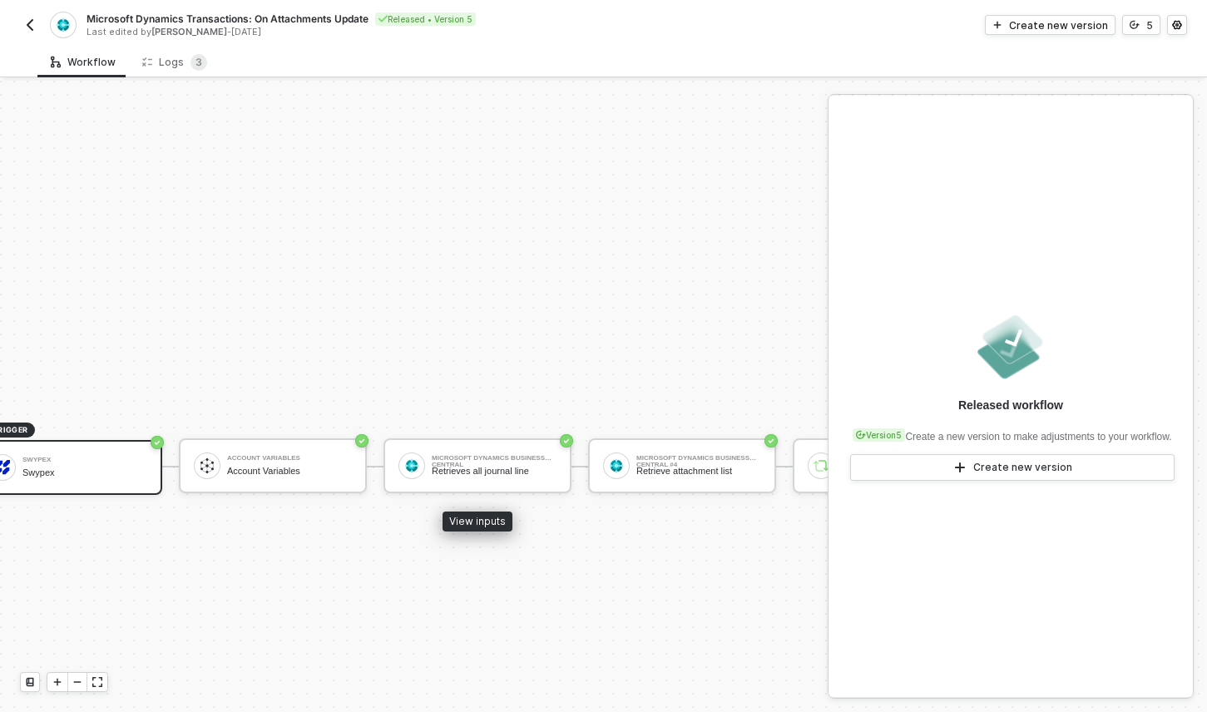
scroll to position [386, 47]
click at [161, 63] on div "Logs 3" at bounding box center [174, 62] width 65 height 17
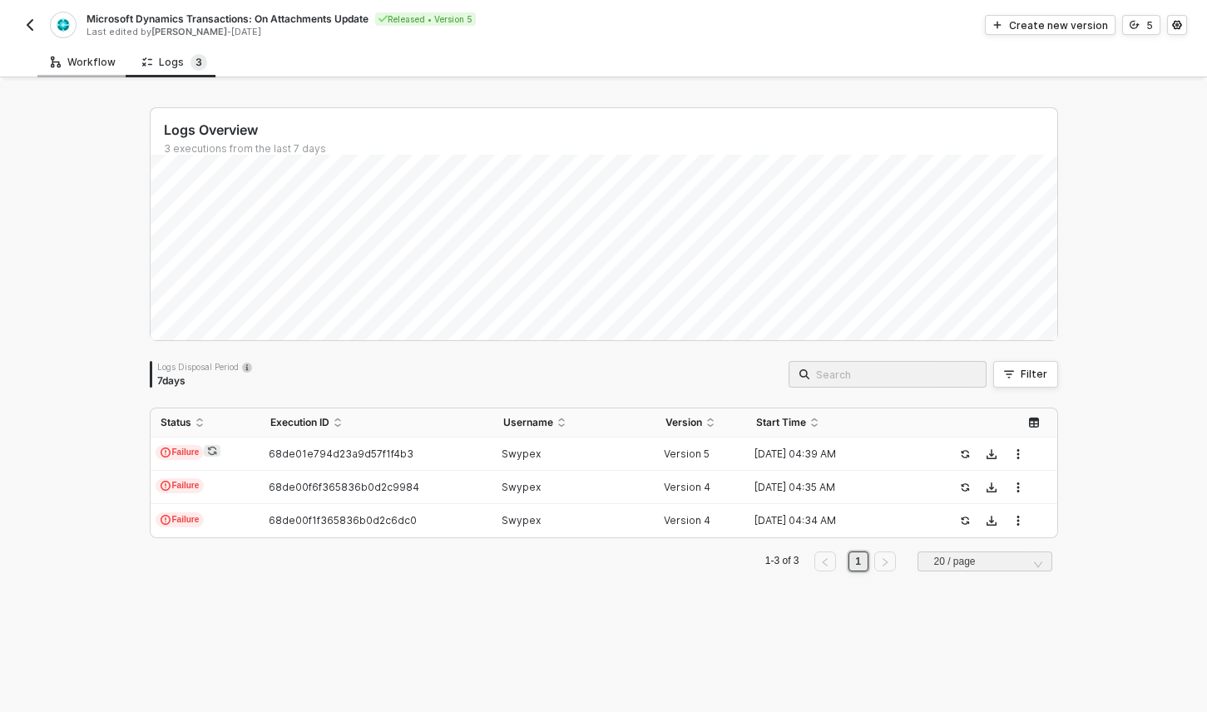
click at [92, 61] on div "Workflow" at bounding box center [83, 62] width 65 height 13
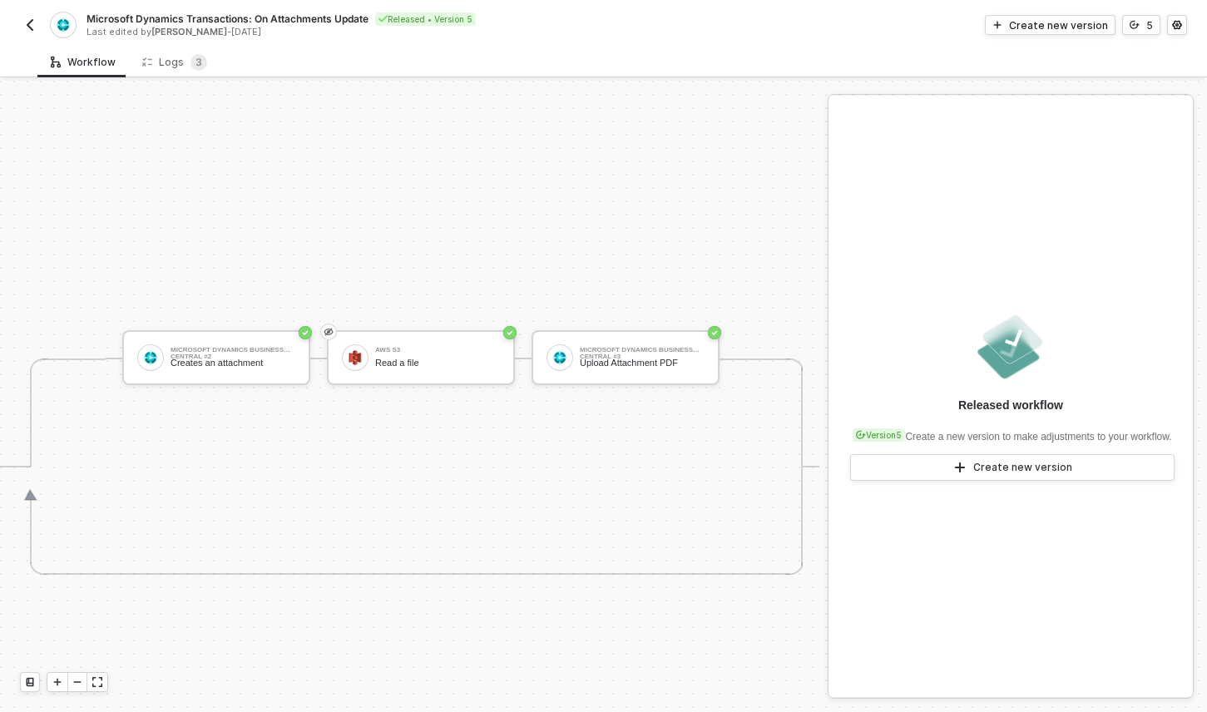
scroll to position [386, 1659]
click at [29, 23] on img "button" at bounding box center [29, 24] width 13 height 13
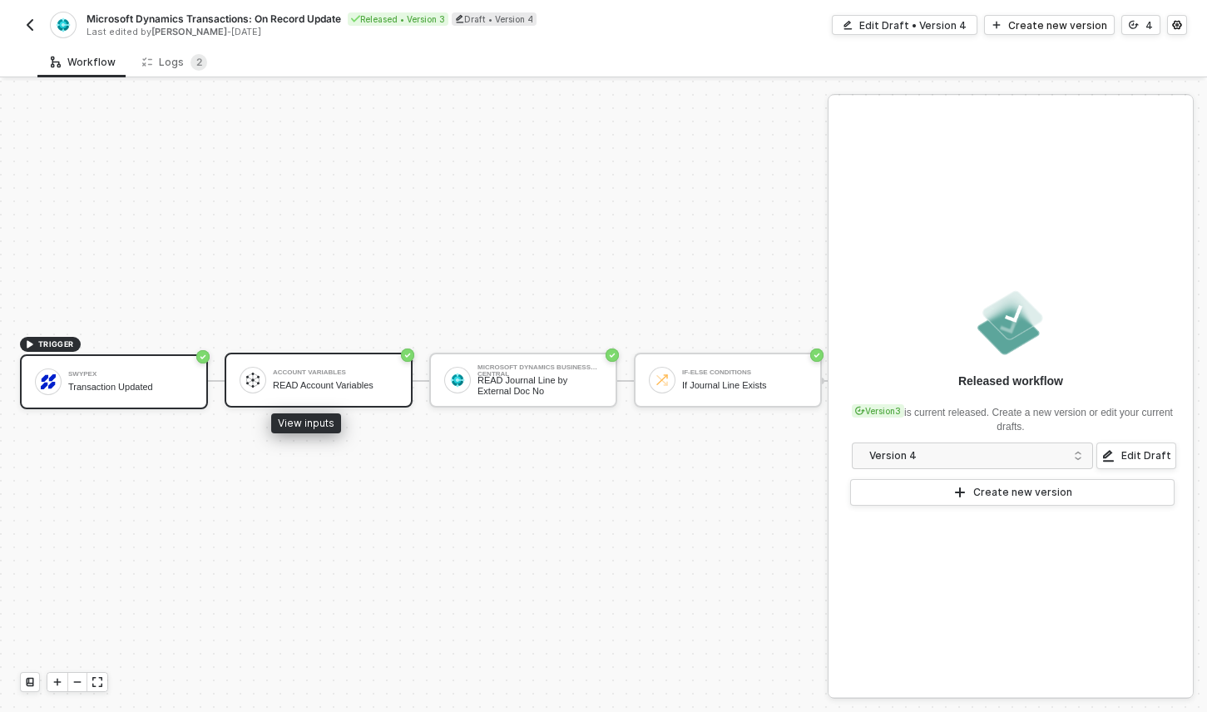
scroll to position [43, 406]
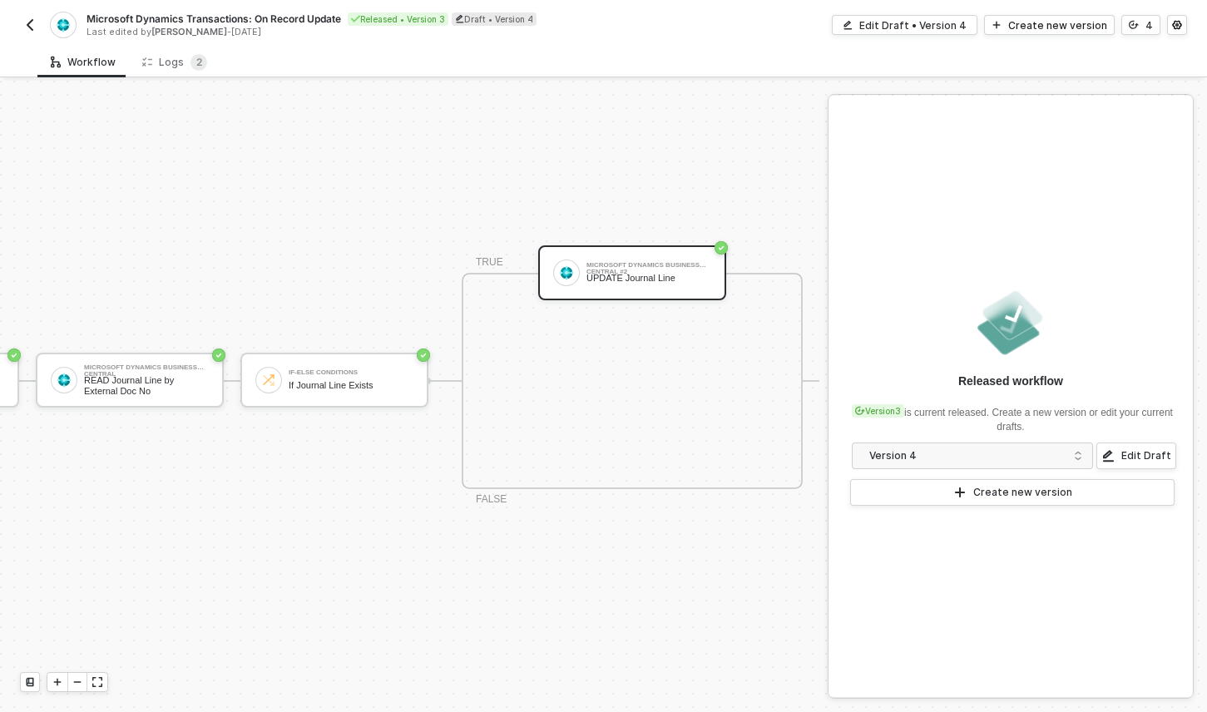
click at [586, 283] on div "Microsoft Dynamics Business Central #2 UPDATE Journal Line" at bounding box center [632, 272] width 188 height 55
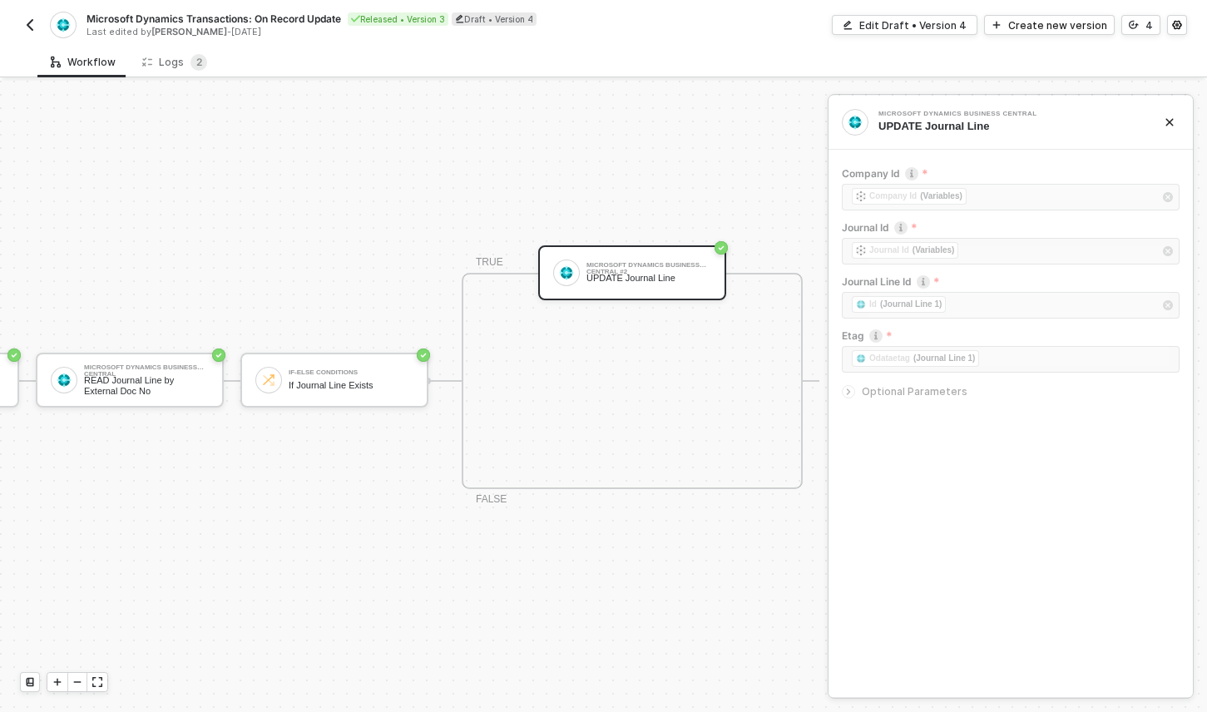
click at [851, 388] on icon "icon-arrow-right-small" at bounding box center [848, 392] width 10 height 10
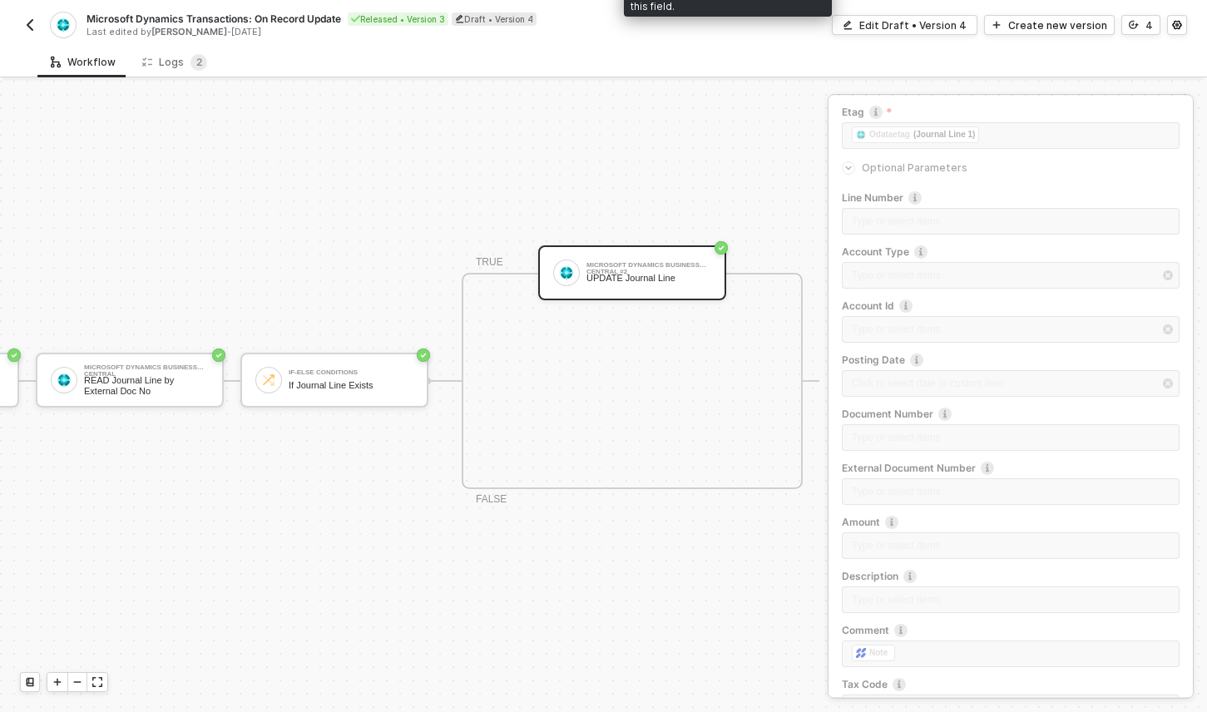
scroll to position [388, 0]
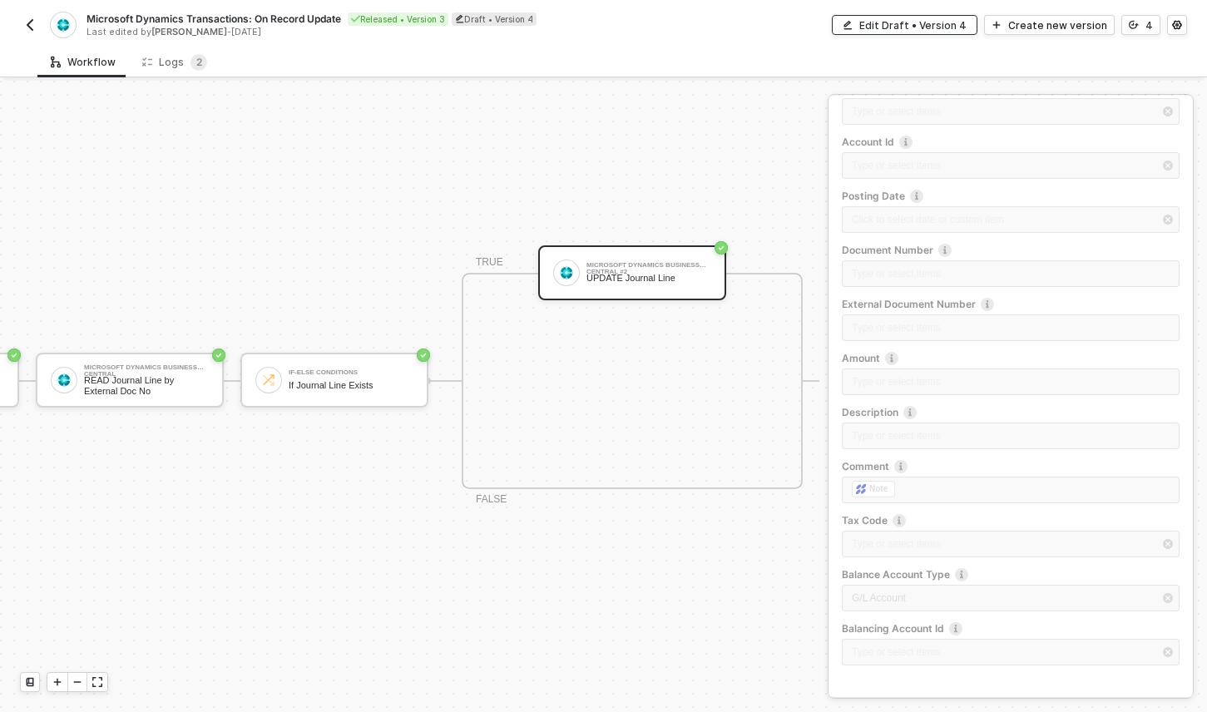
click at [952, 31] on div "Edit Draft • Version 4" at bounding box center [912, 25] width 107 height 14
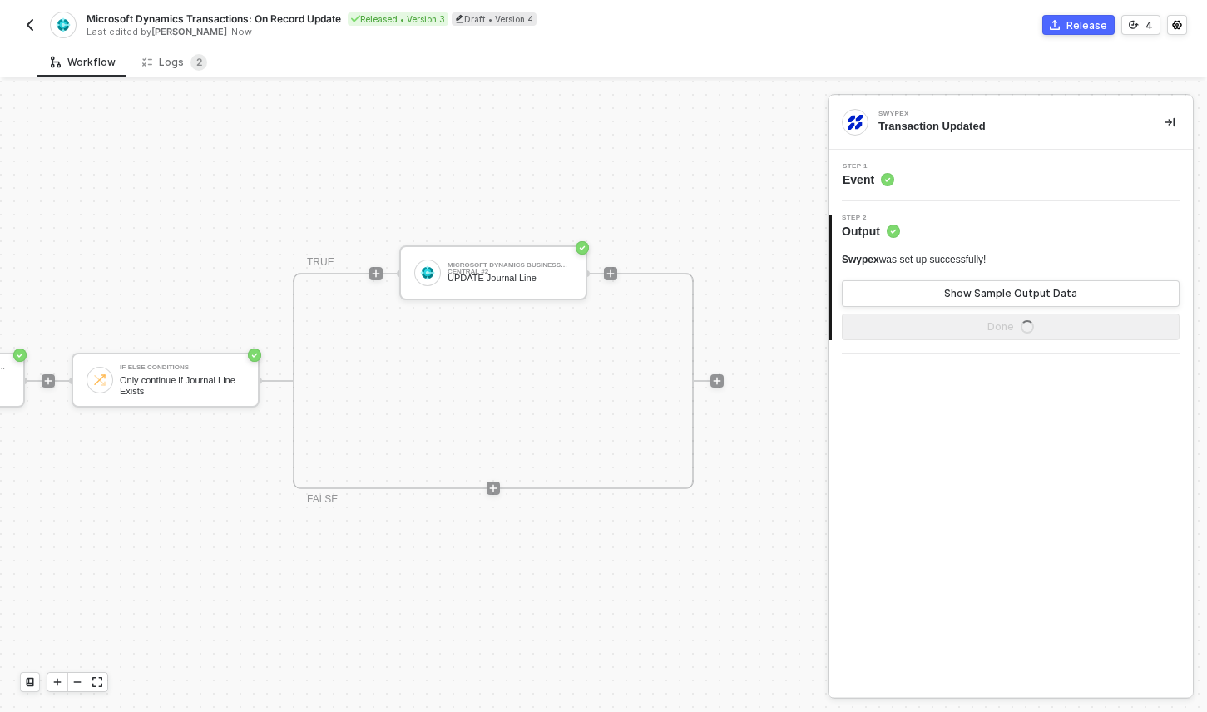
scroll to position [43, 665]
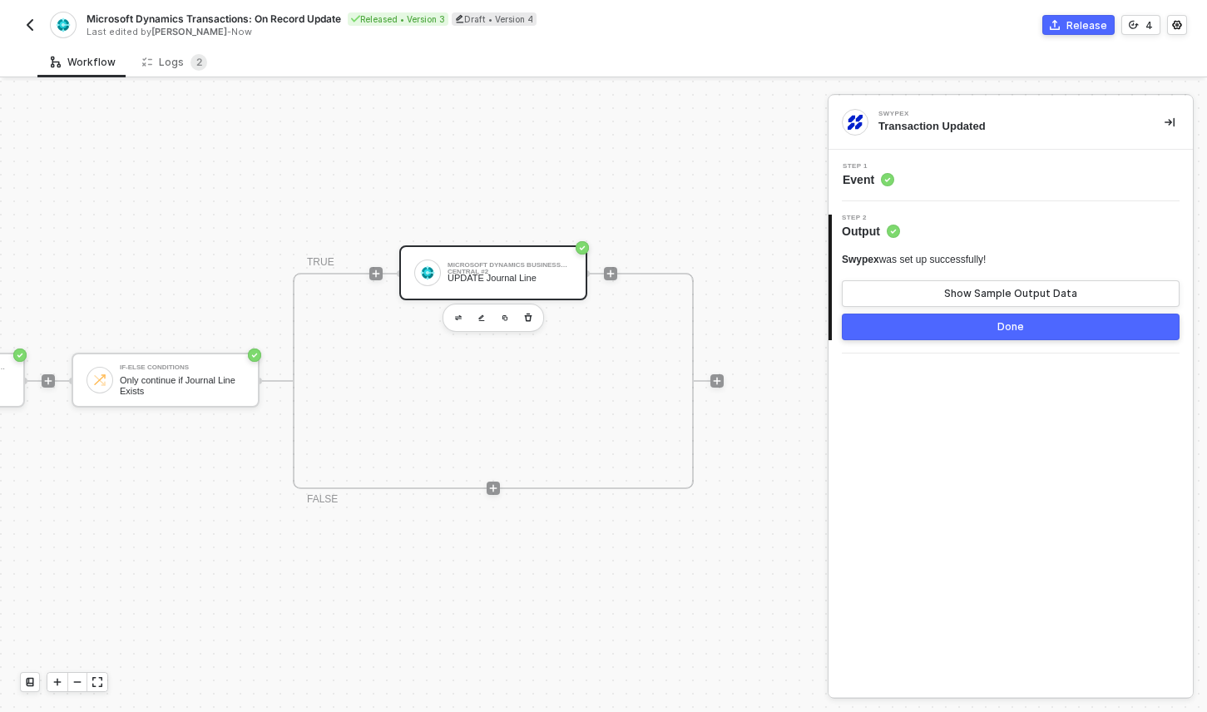
click at [509, 275] on div "Microsoft Dynamics Business Central #2 UPDATE Journal Line" at bounding box center [509, 273] width 125 height 32
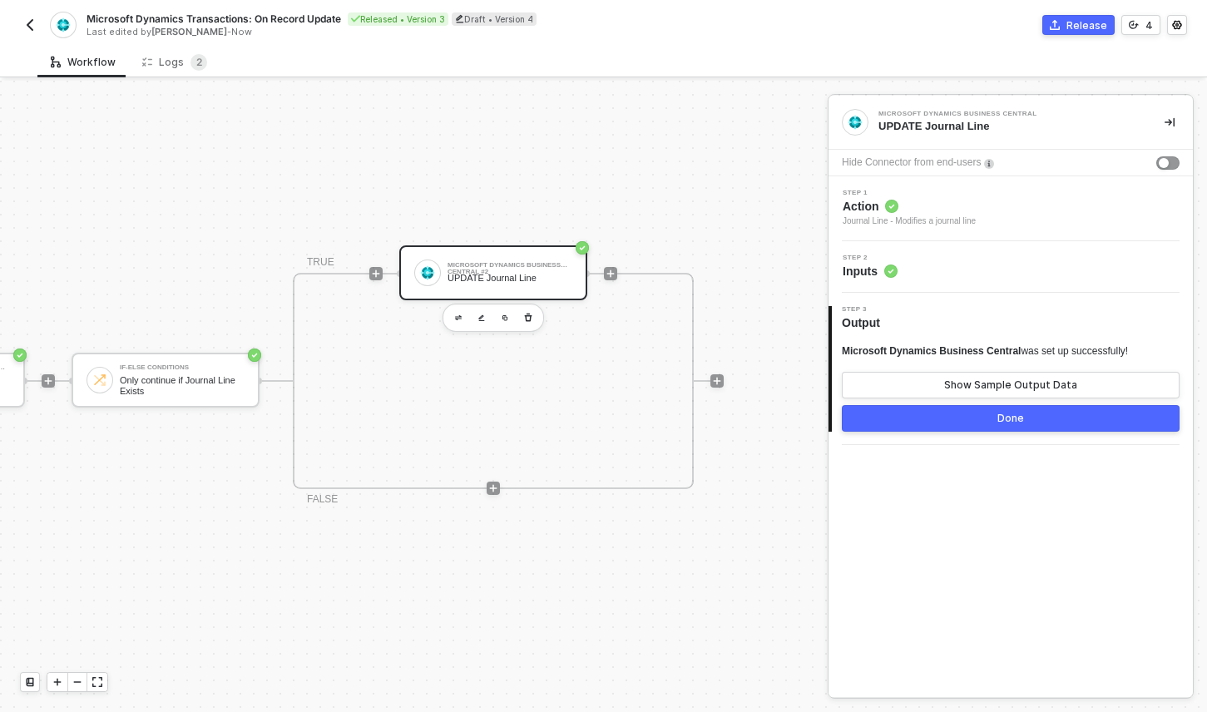
click at [855, 267] on span "Inputs" at bounding box center [870, 271] width 55 height 17
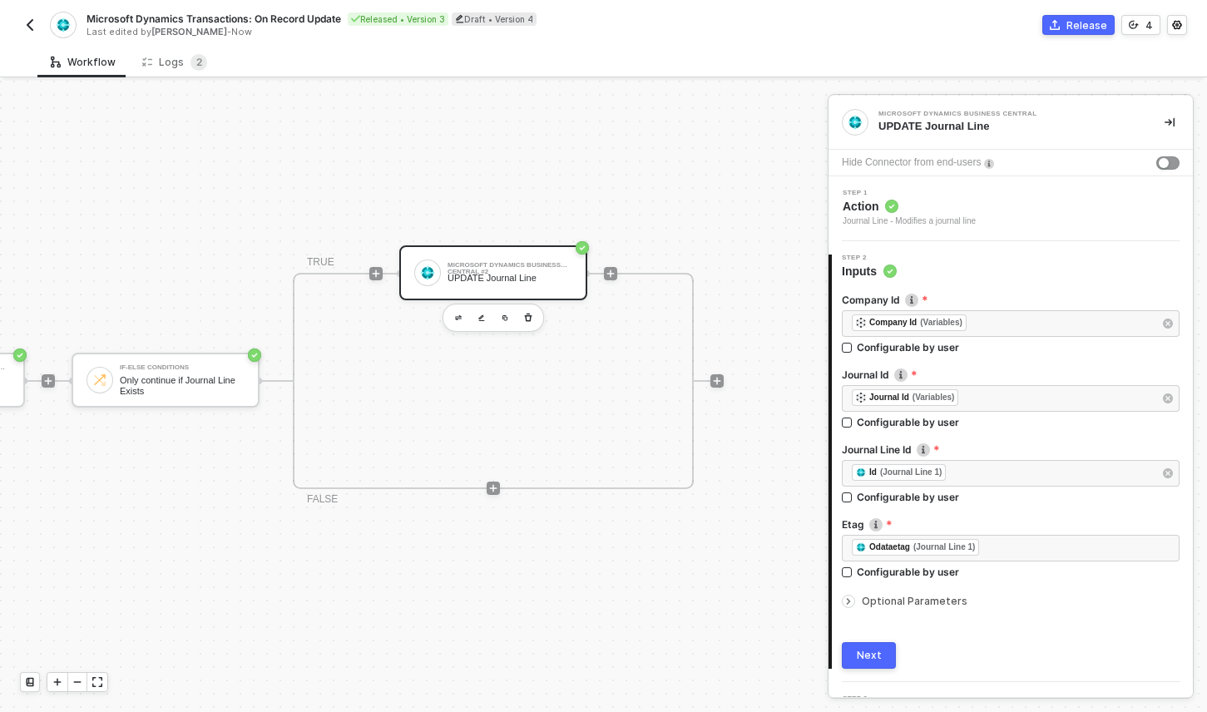
click at [865, 601] on span "Optional Parameters" at bounding box center [915, 601] width 106 height 12
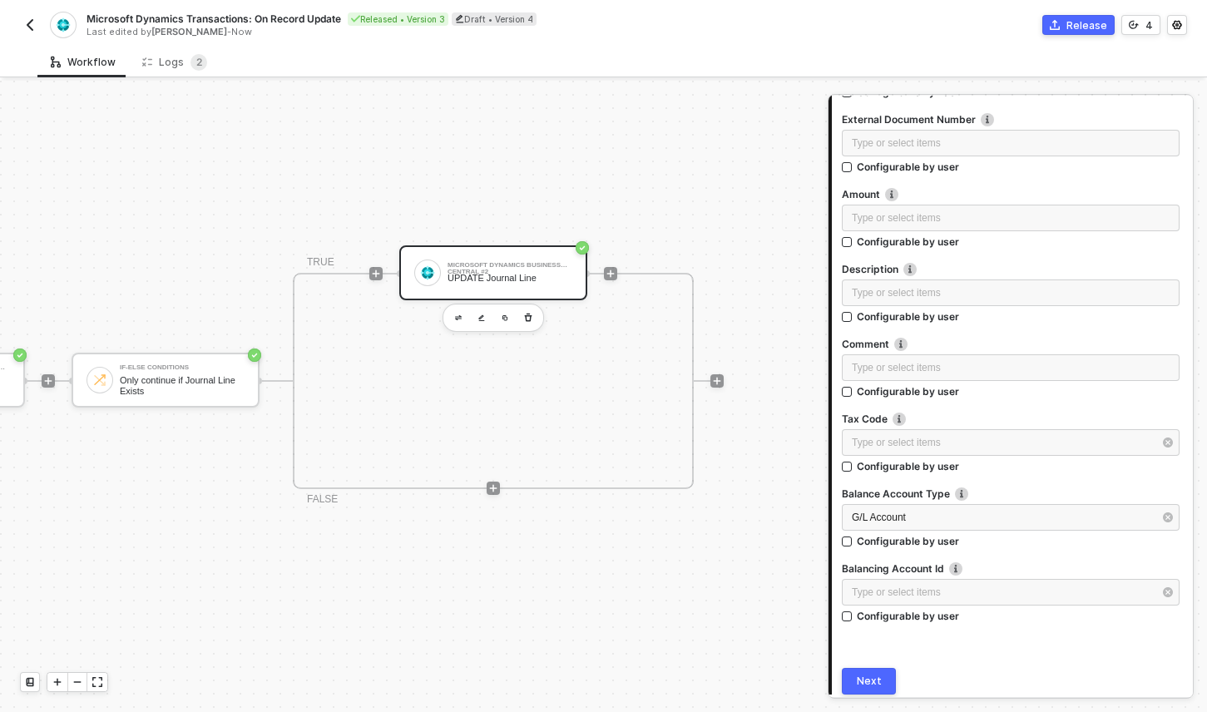
scroll to position [915, 0]
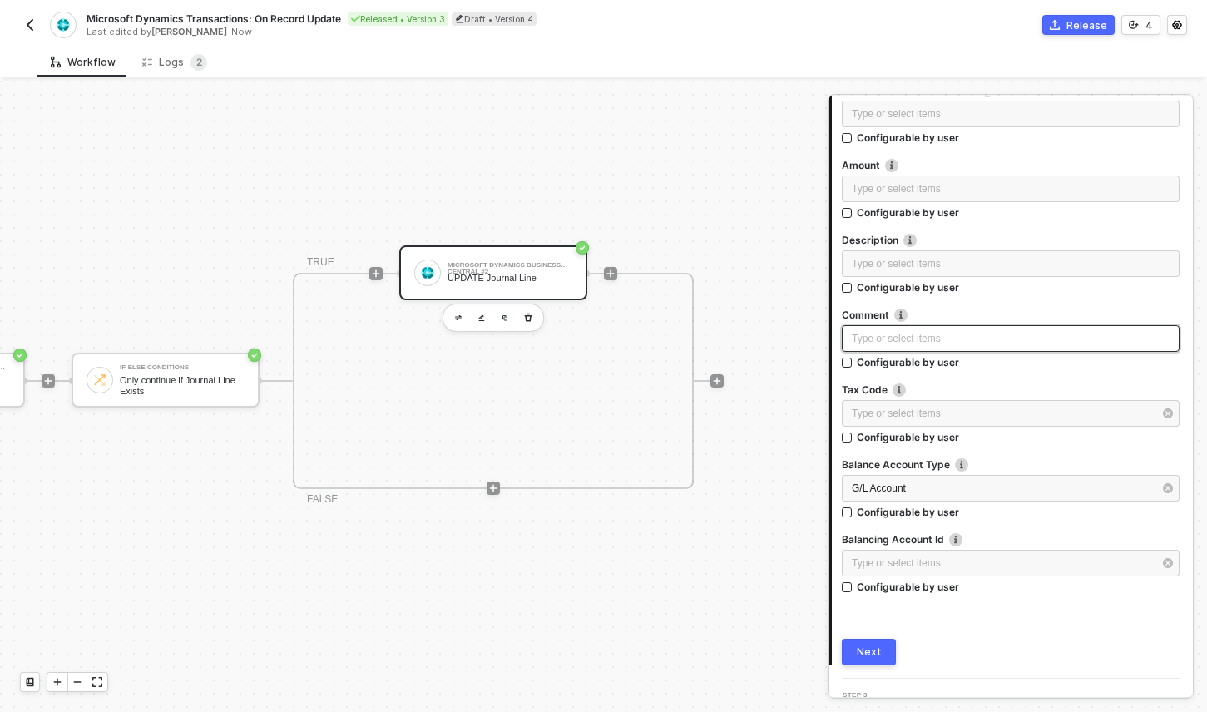
click at [913, 339] on div "Type or select items ﻿" at bounding box center [1011, 339] width 318 height 16
click at [1150, 29] on div "4" at bounding box center [1148, 25] width 7 height 14
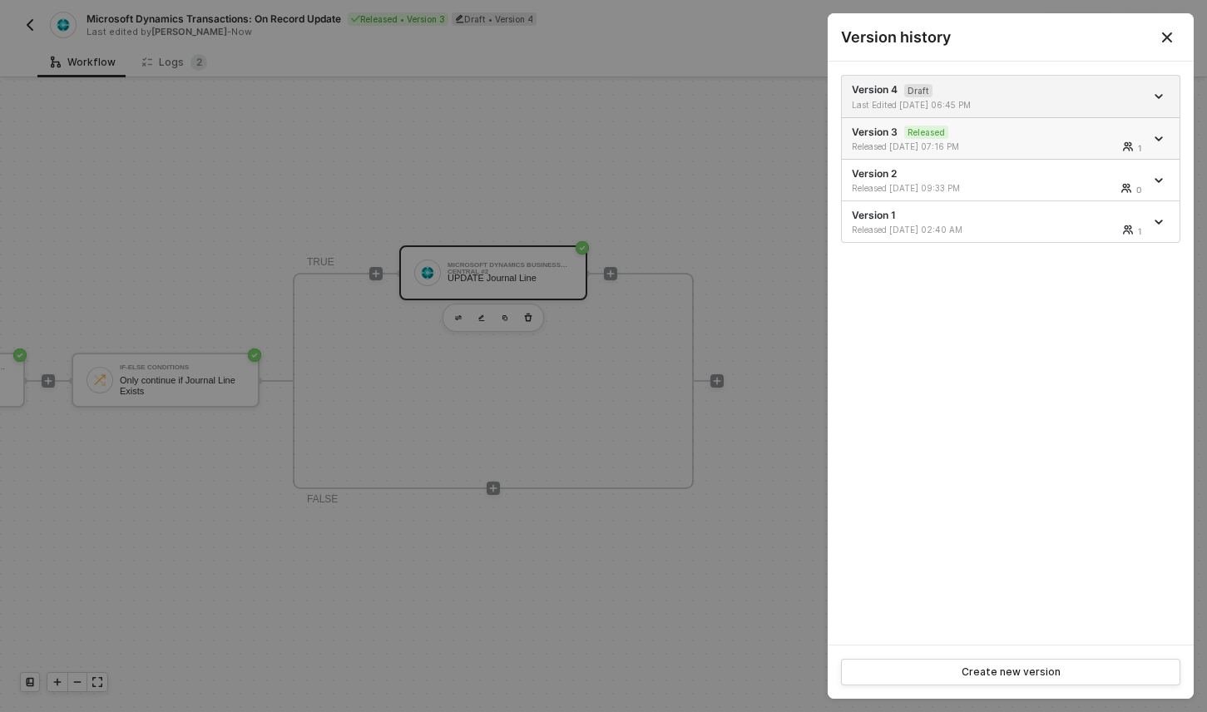
click at [1091, 137] on div "Version 3 Released Released 08/22/2025 07:16 PM 1" at bounding box center [998, 139] width 293 height 28
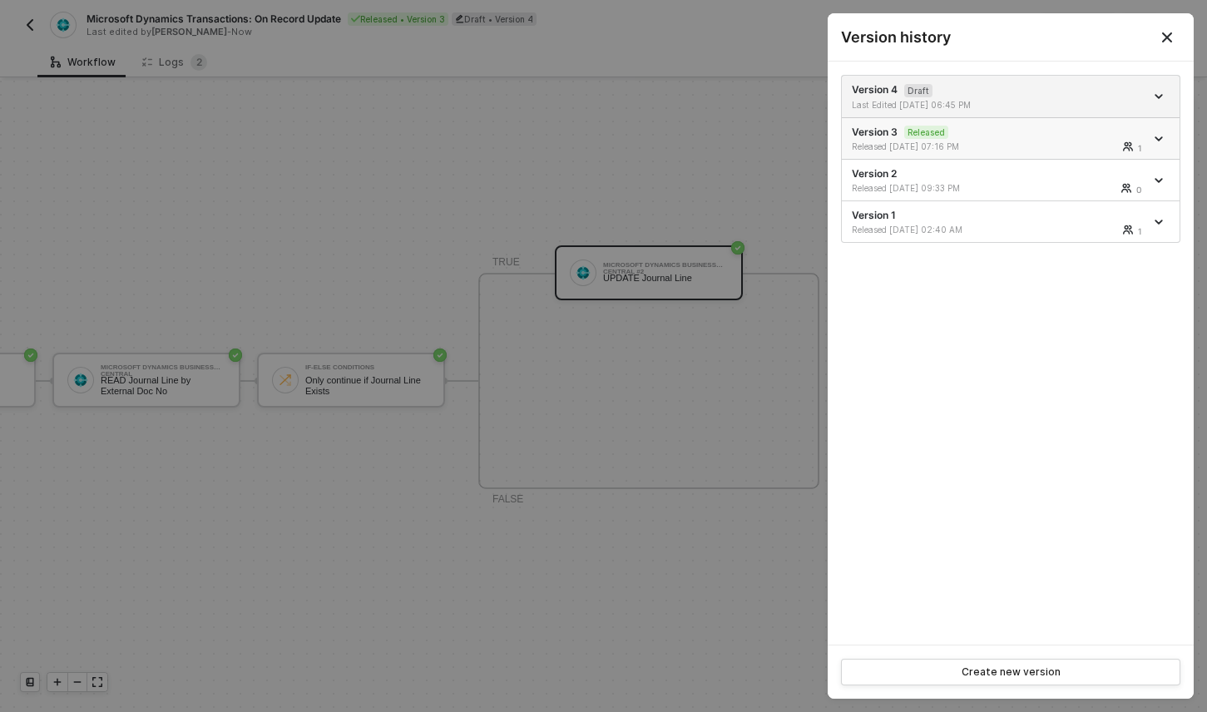
scroll to position [43, 389]
click at [1155, 141] on icon "icon-arrow-down" at bounding box center [1159, 139] width 8 height 8
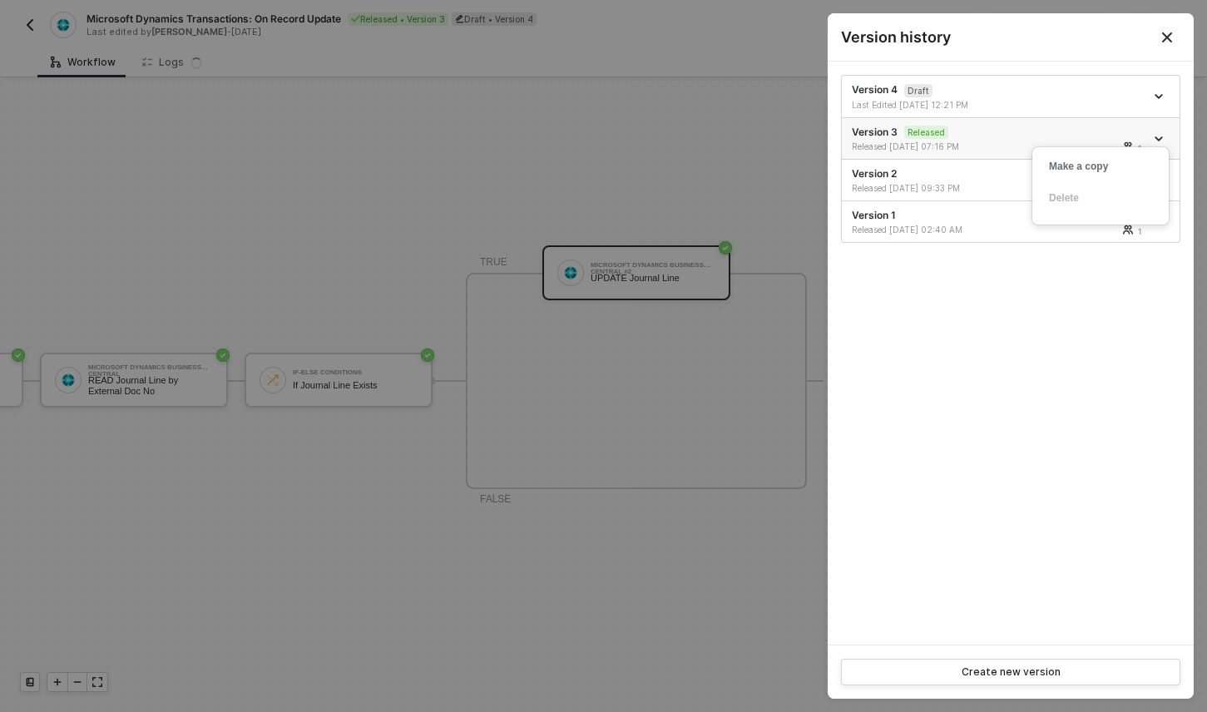
click at [959, 136] on div "Version 3 Released Released 08/22/2025 07:16 PM 1" at bounding box center [998, 139] width 293 height 28
click at [997, 670] on div "Create new version" at bounding box center [1011, 671] width 99 height 13
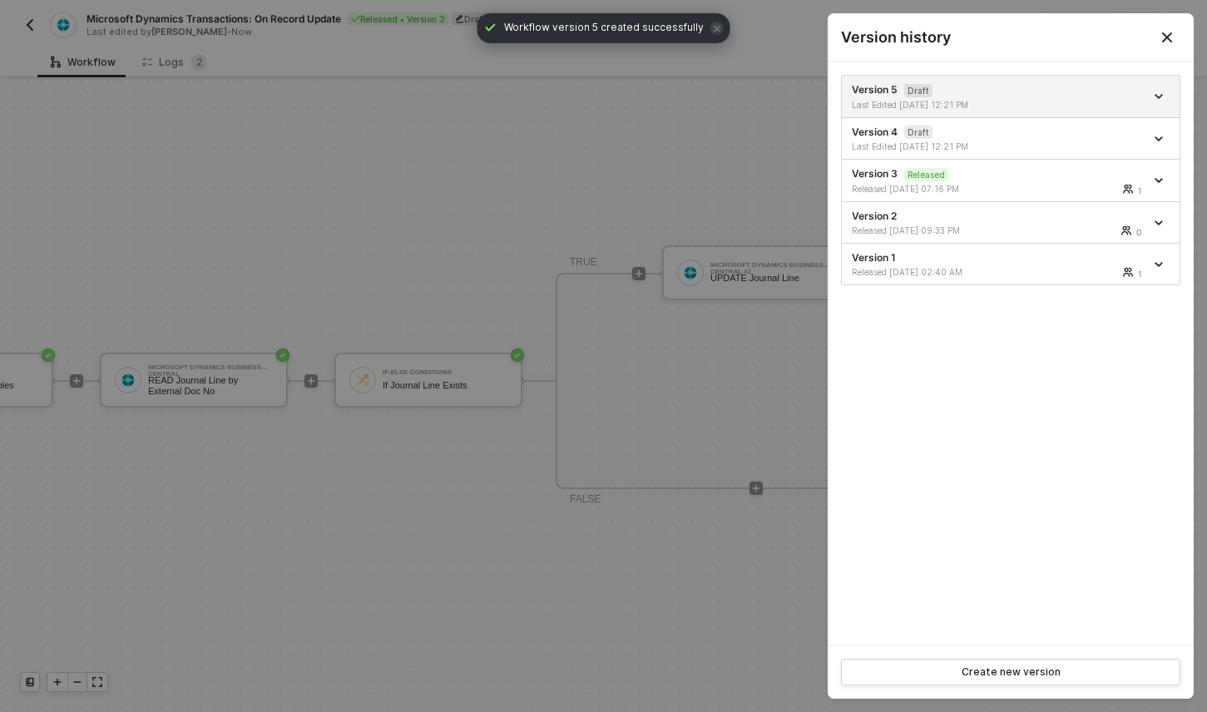
click at [768, 174] on div at bounding box center [603, 356] width 1207 height 712
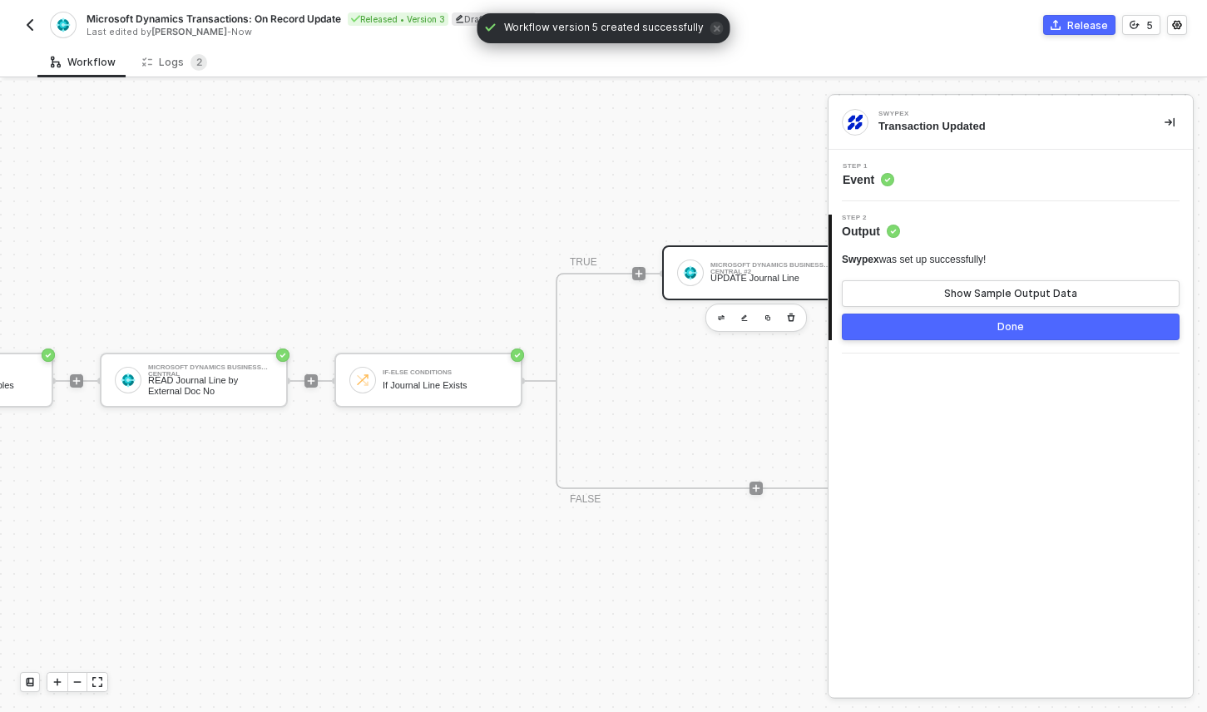
click at [753, 273] on div "UPDATE Journal Line" at bounding box center [772, 278] width 125 height 11
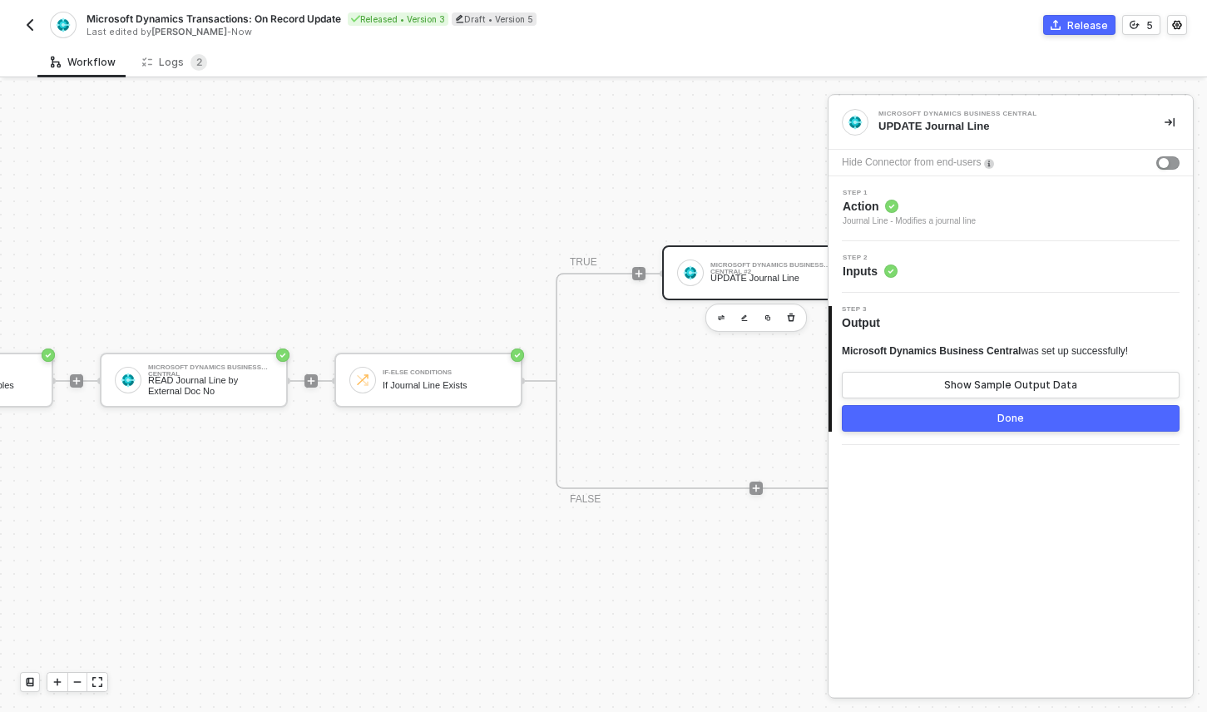
click at [888, 265] on icon at bounding box center [890, 271] width 13 height 13
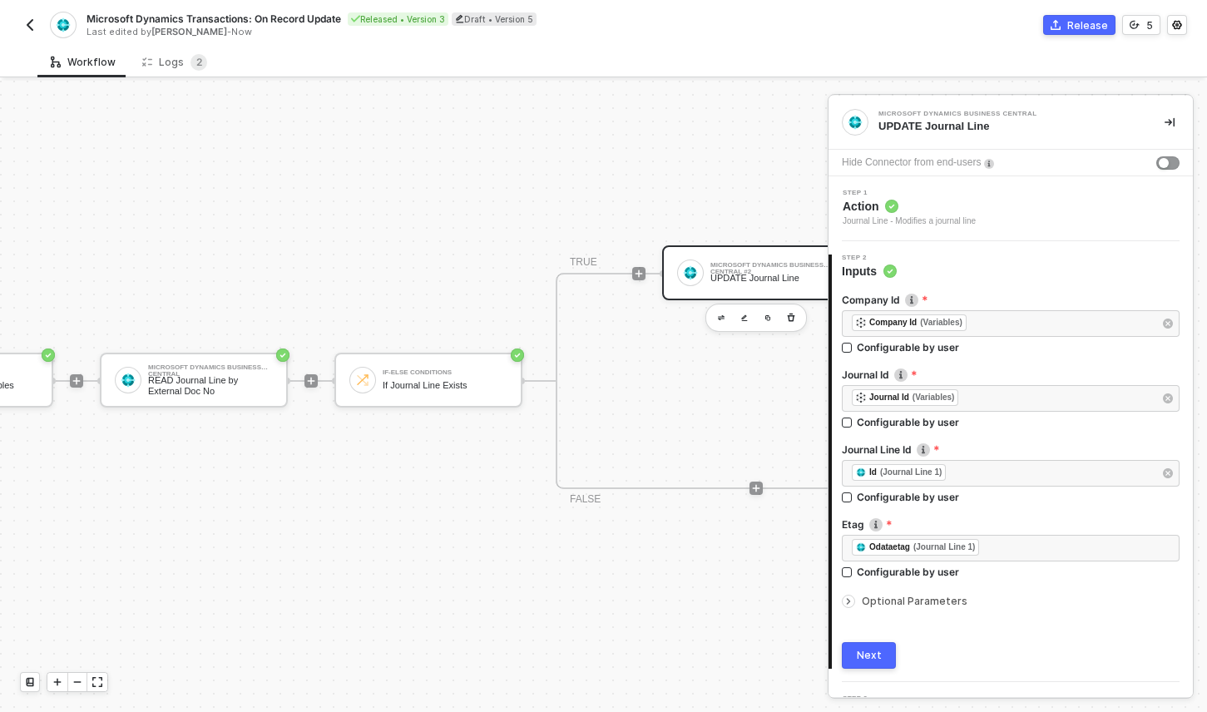
click at [868, 601] on span "Optional Parameters" at bounding box center [915, 601] width 106 height 12
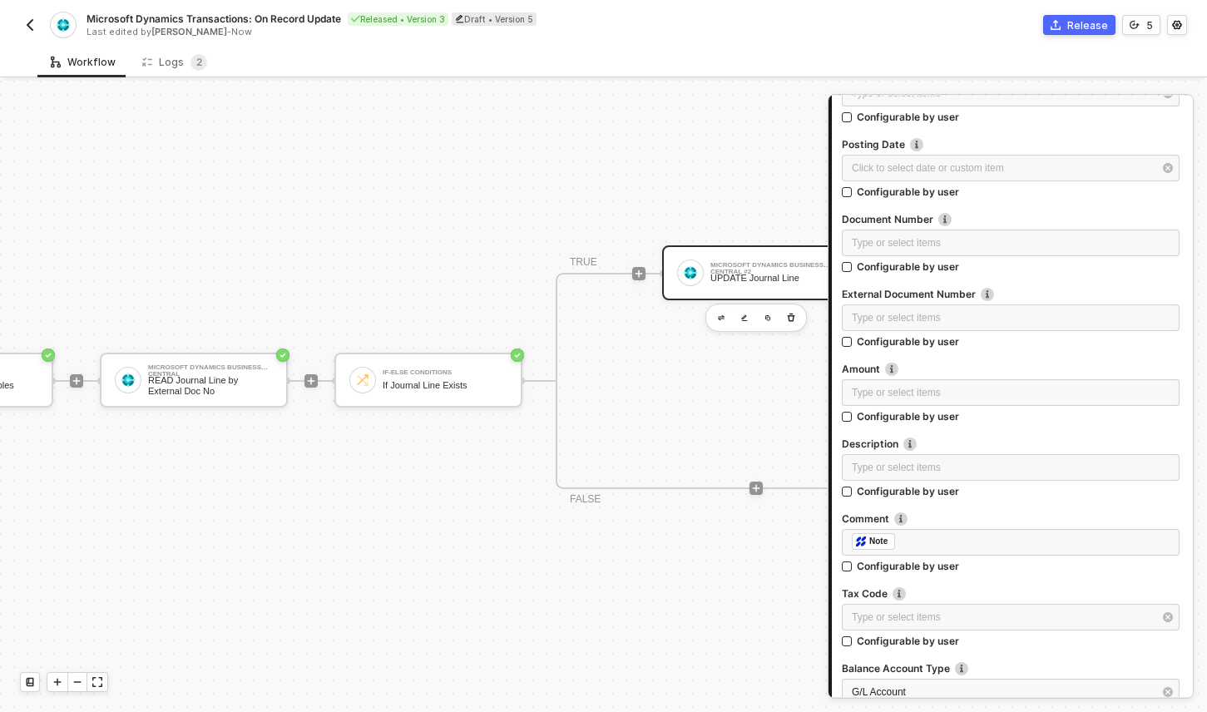
scroll to position [714, 0]
click at [962, 540] on div "﻿ ﻿ Note ﻿" at bounding box center [1011, 540] width 318 height 18
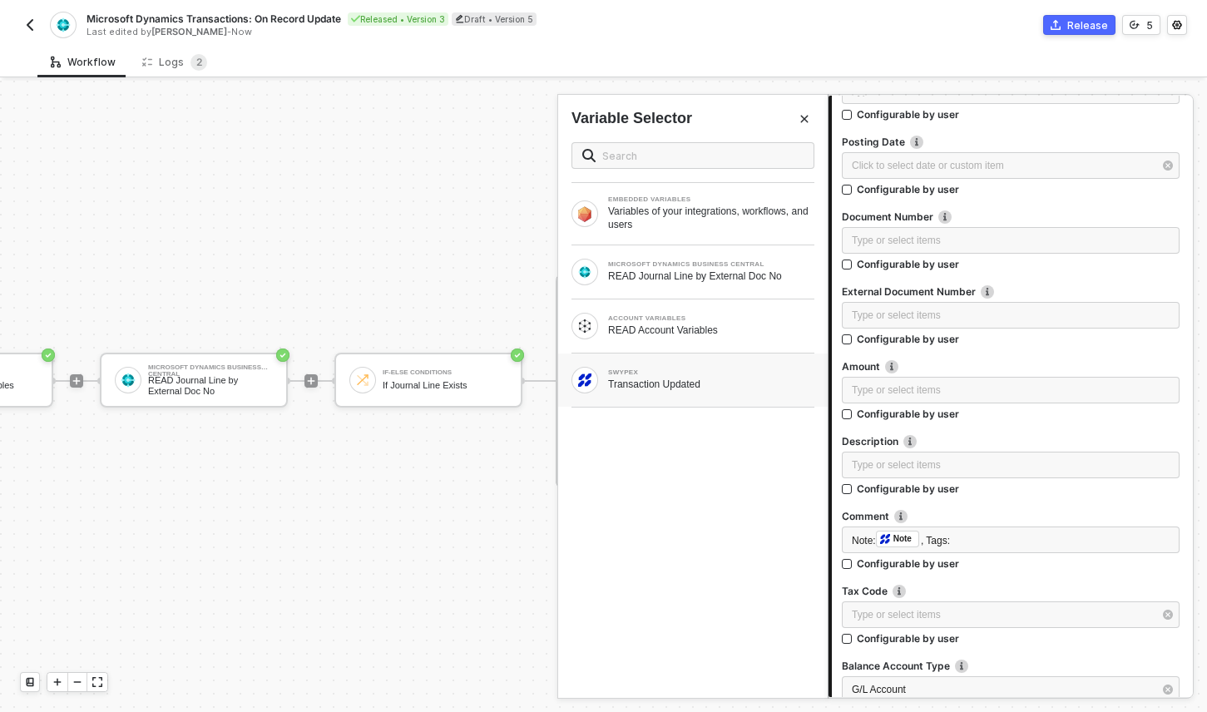
click at [701, 391] on div "SWYPEX Transaction Updated" at bounding box center [692, 380] width 243 height 27
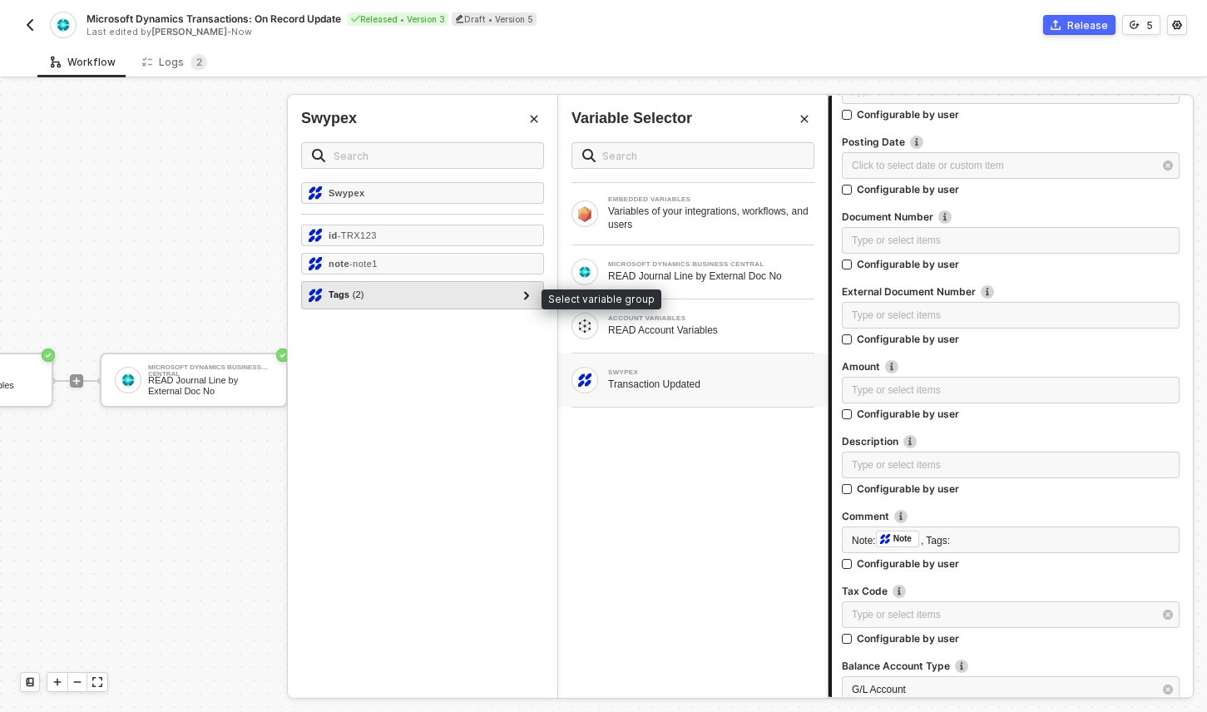
click at [426, 296] on div "Tags ( 2 )" at bounding box center [413, 295] width 208 height 20
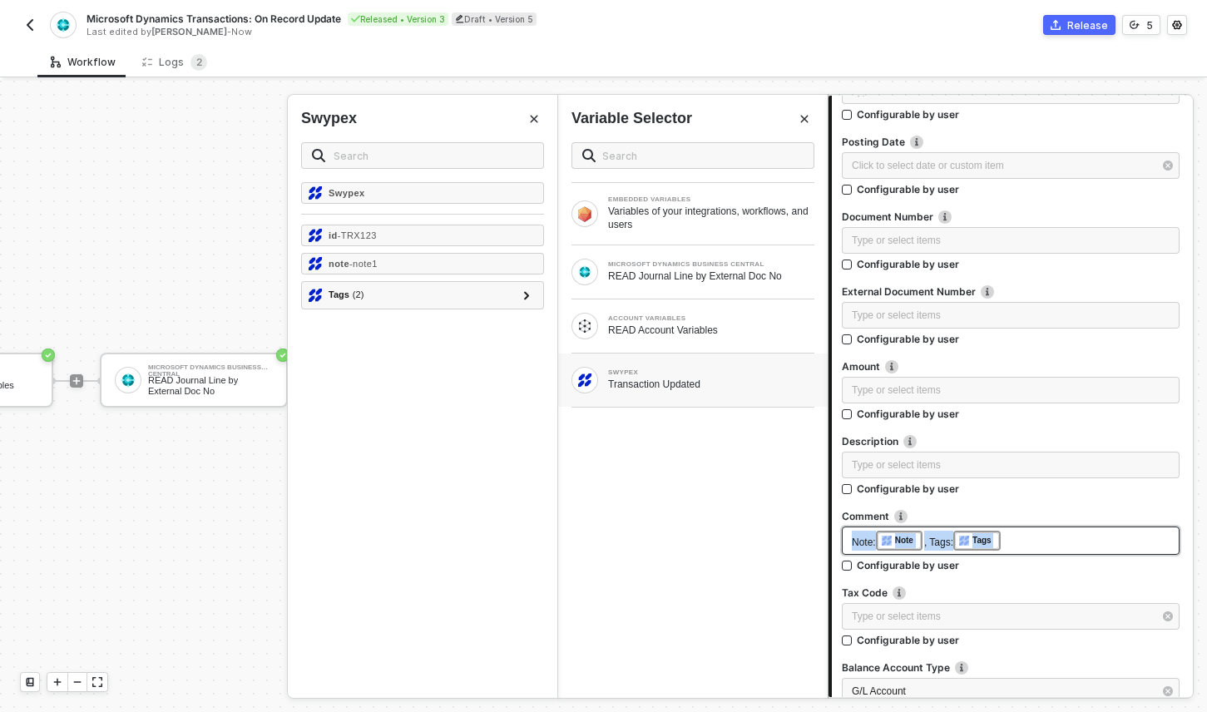
copy div "Note: ﻿ Note , Tags: ﻿ Tags"
click at [934, 545] on span ", Tags:" at bounding box center [938, 542] width 29 height 12
click at [849, 542] on div "Note: ﻿ Note , Tags: ﻿ Tags ﻿" at bounding box center [1011, 540] width 338 height 27
click at [1036, 544] on div "Note: ﻿ Note , Tags: ﻿ Tags ﻿" at bounding box center [1011, 540] width 318 height 18
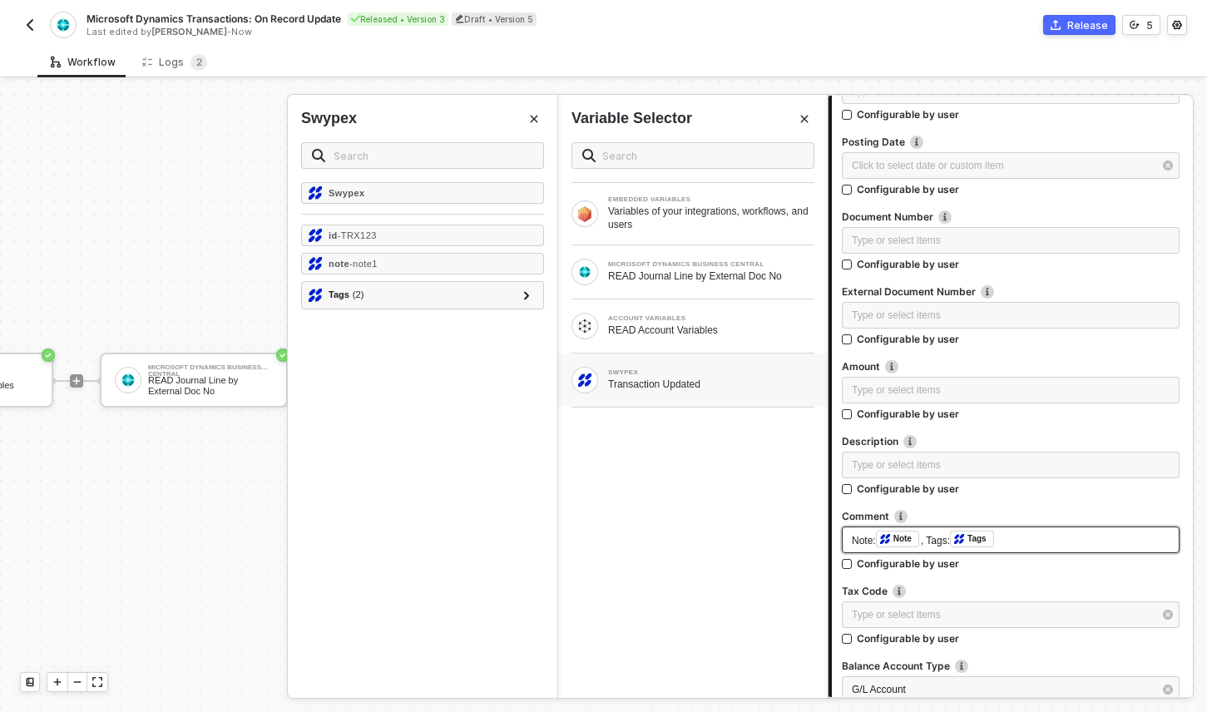
click at [1036, 544] on div "Note: ﻿ Note , Tags: ﻿ Tags ﻿" at bounding box center [1011, 540] width 318 height 18
click at [1034, 539] on div "Note: ﻿ Note , Tags: ﻿ Tags ﻿" at bounding box center [1011, 540] width 318 height 18
drag, startPoint x: 1034, startPoint y: 539, endPoint x: 819, endPoint y: 541, distance: 214.6
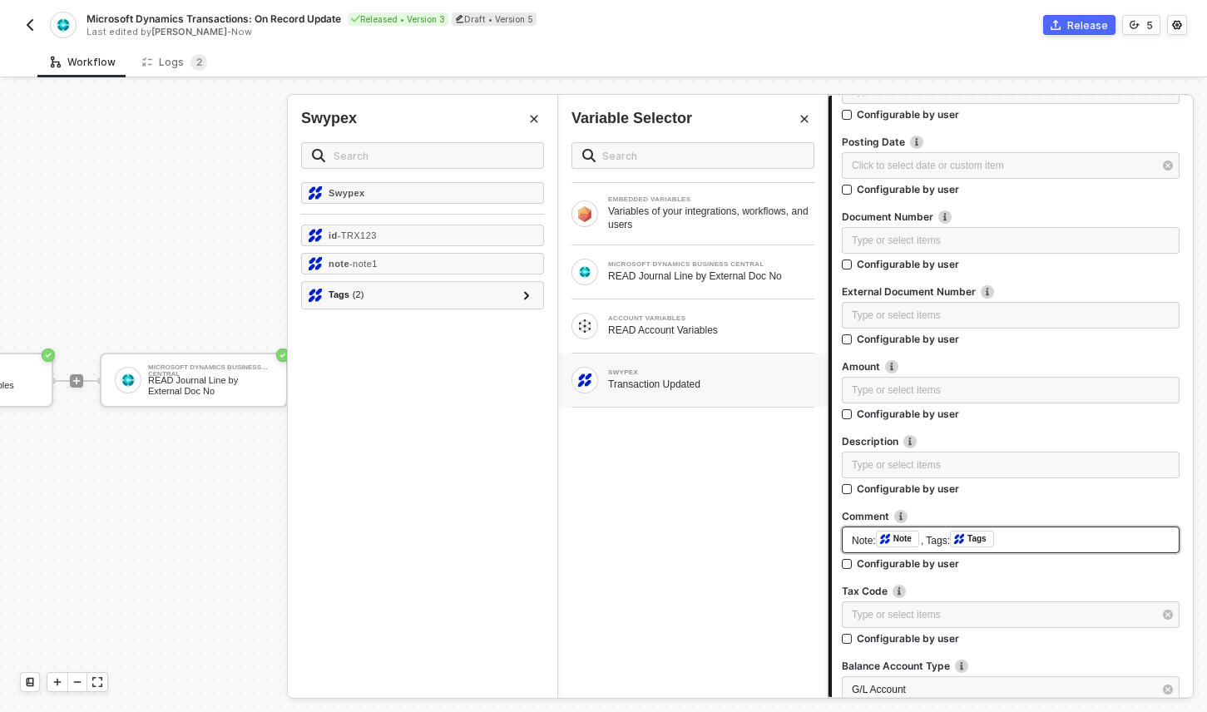
click at [828, 541] on div "Microsoft Dynamics Business Central UPDATE Journal Line Hide Connector from end…" at bounding box center [1017, 396] width 379 height 631
click at [862, 546] on span "Note:" at bounding box center [864, 541] width 24 height 12
copy div "Note: ﻿ Note , Tags: ﻿ Tags"
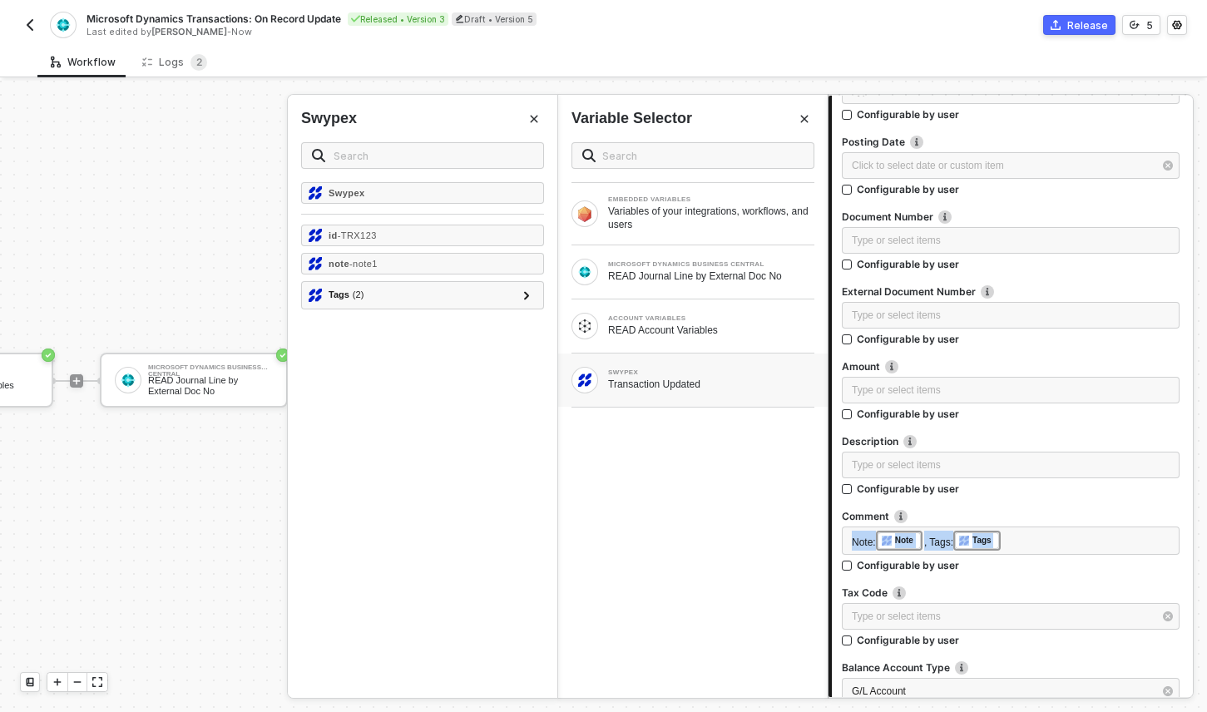
click at [1083, 31] on div "Release" at bounding box center [1087, 25] width 41 height 14
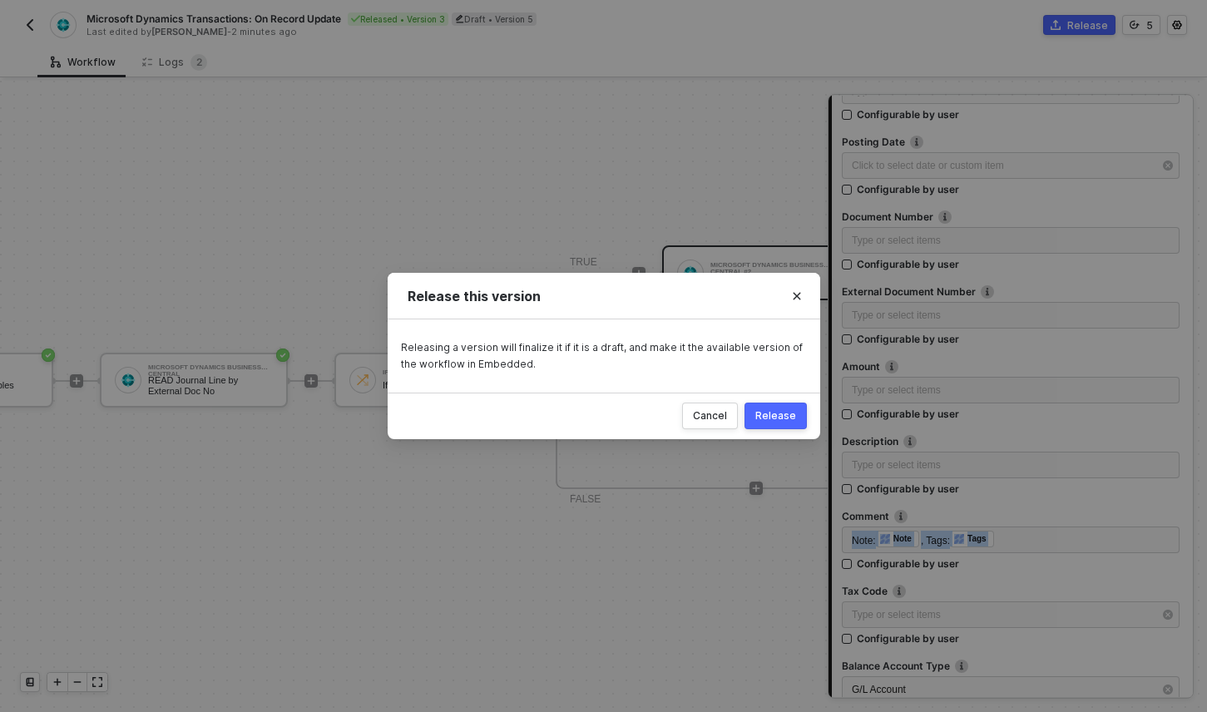
click at [795, 413] on button "Release" at bounding box center [775, 416] width 62 height 27
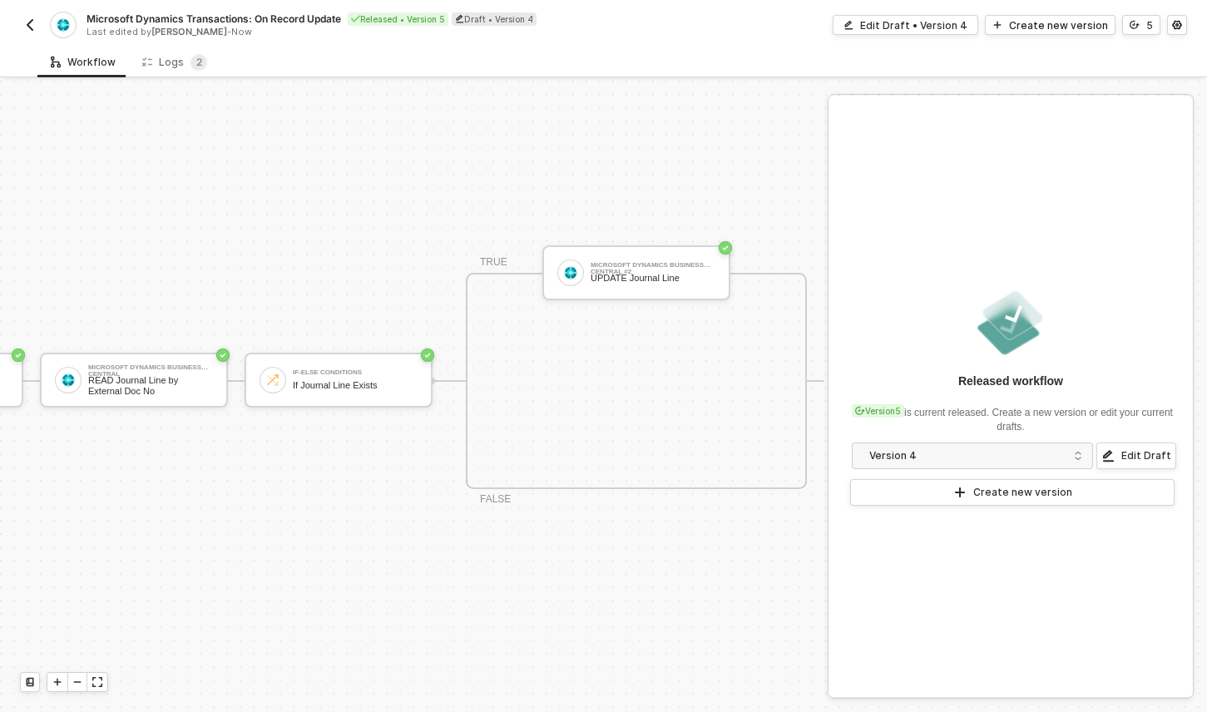
click at [27, 27] on img "button" at bounding box center [29, 24] width 13 height 13
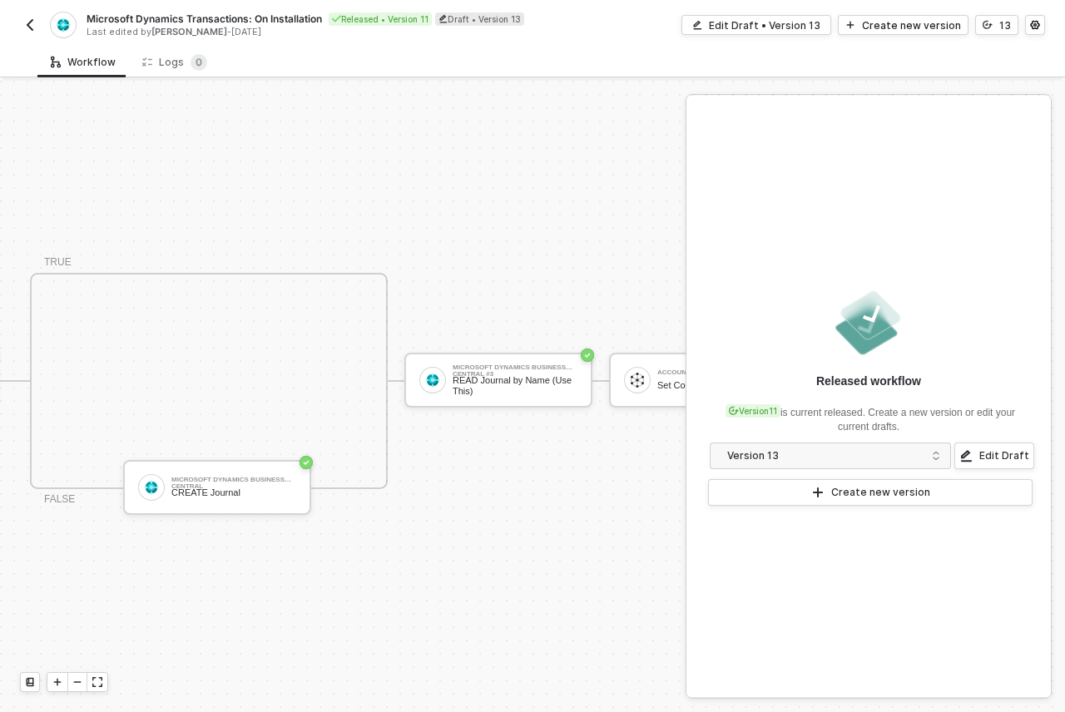
scroll to position [43, 1162]
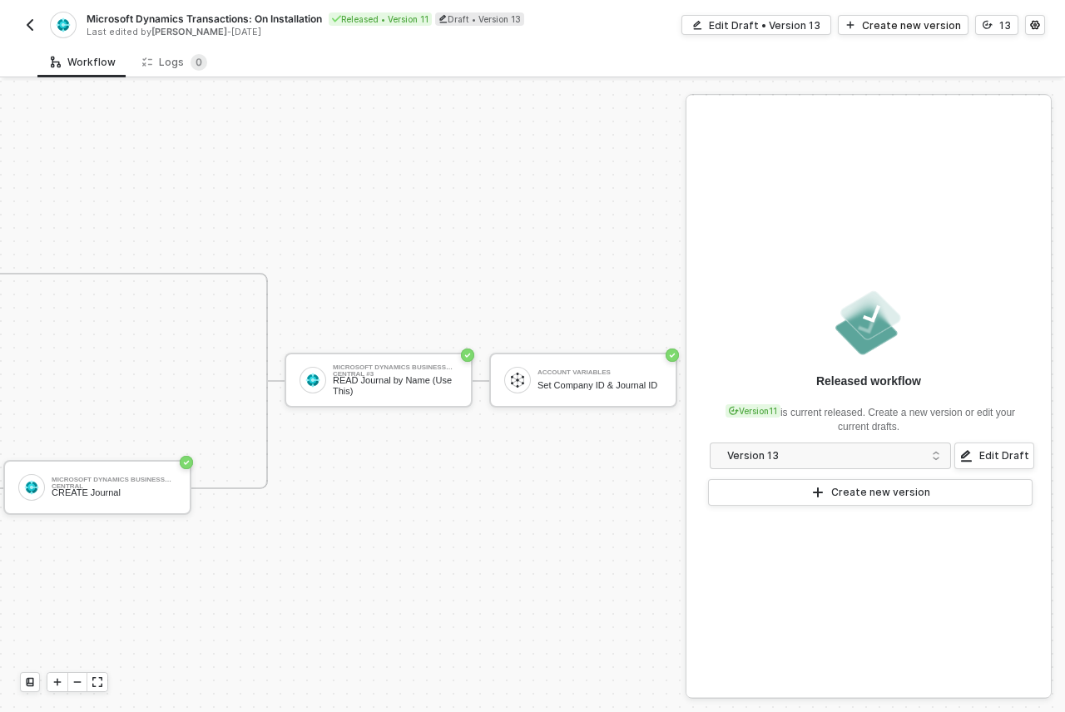
click at [26, 24] on img "button" at bounding box center [29, 24] width 13 height 13
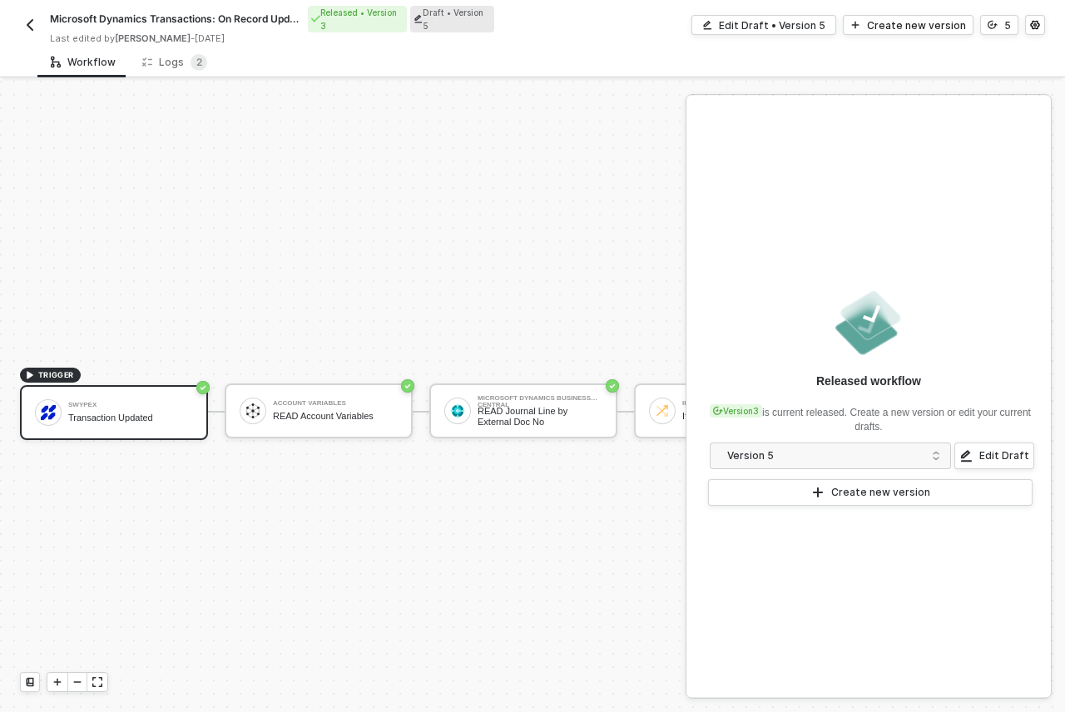
scroll to position [43, 0]
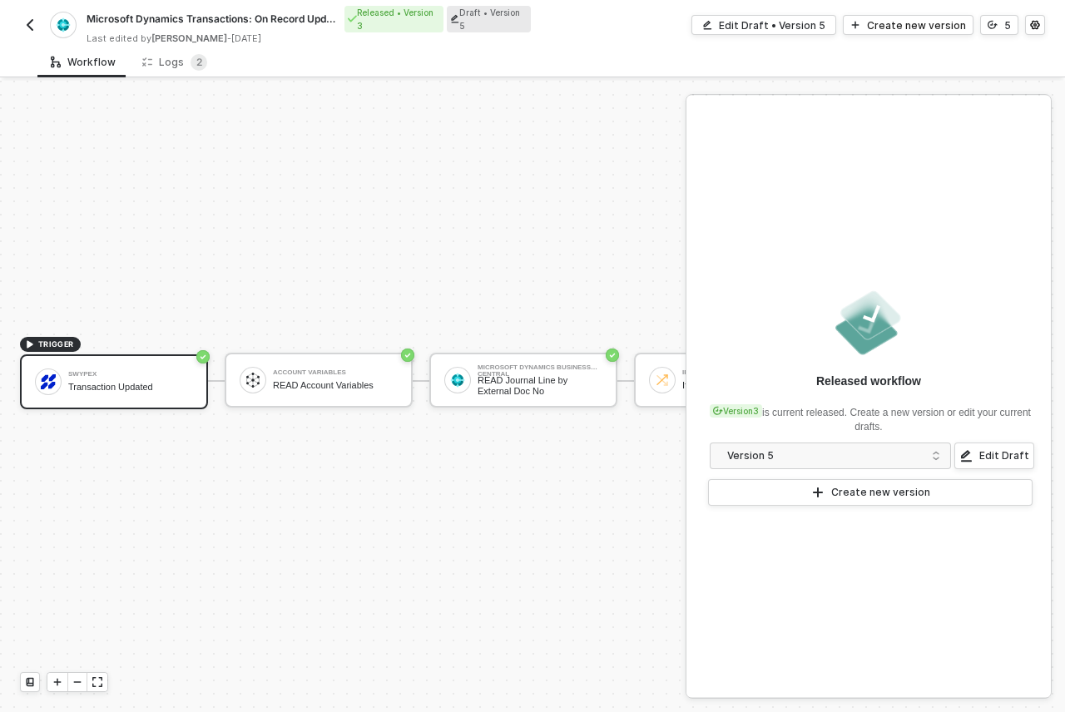
click at [26, 25] on img "button" at bounding box center [29, 24] width 13 height 13
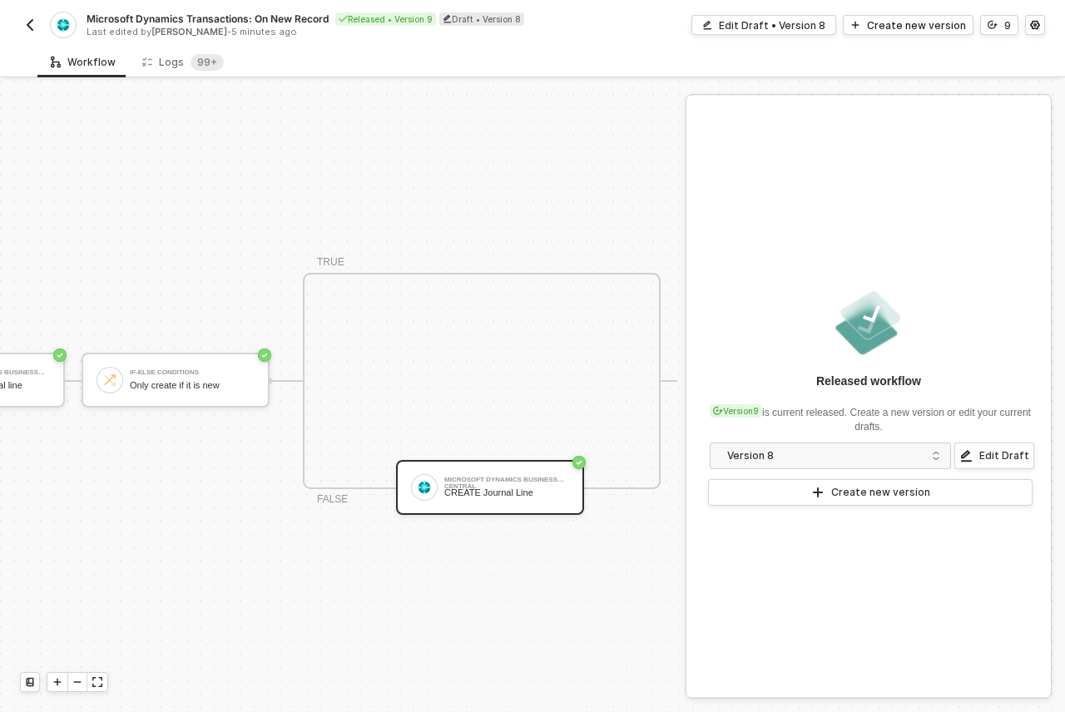
click at [482, 472] on div "Microsoft Dynamics Business Central CREATE Journal Line" at bounding box center [506, 488] width 125 height 32
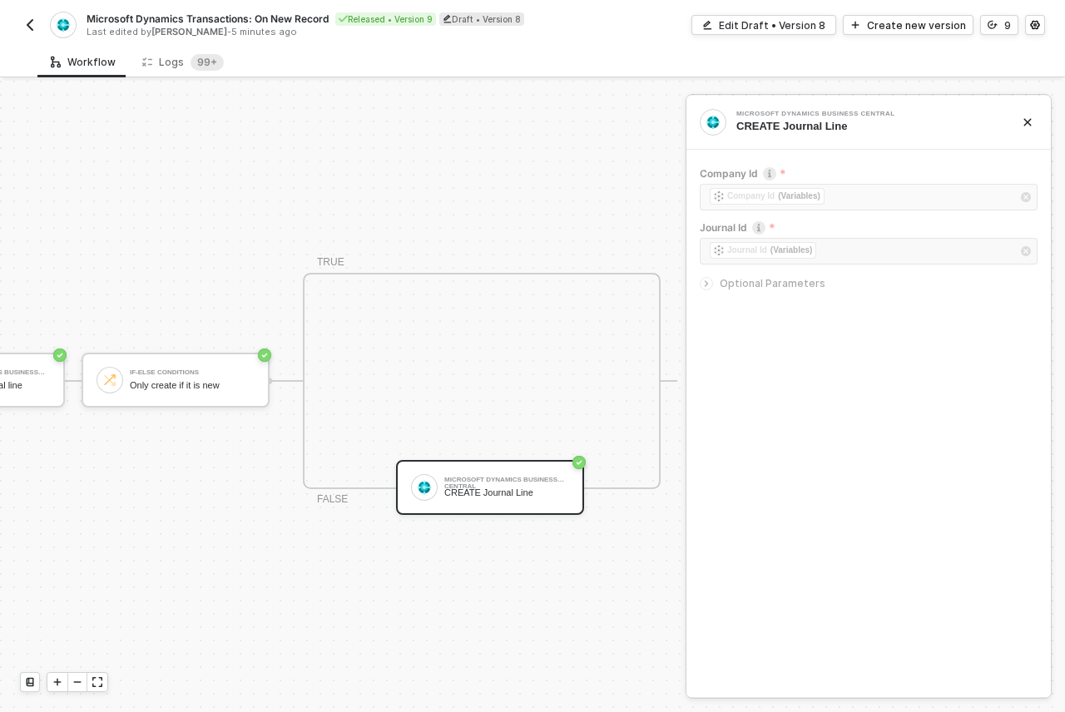
click at [710, 283] on icon "icon-arrow-right-small" at bounding box center [706, 284] width 10 height 10
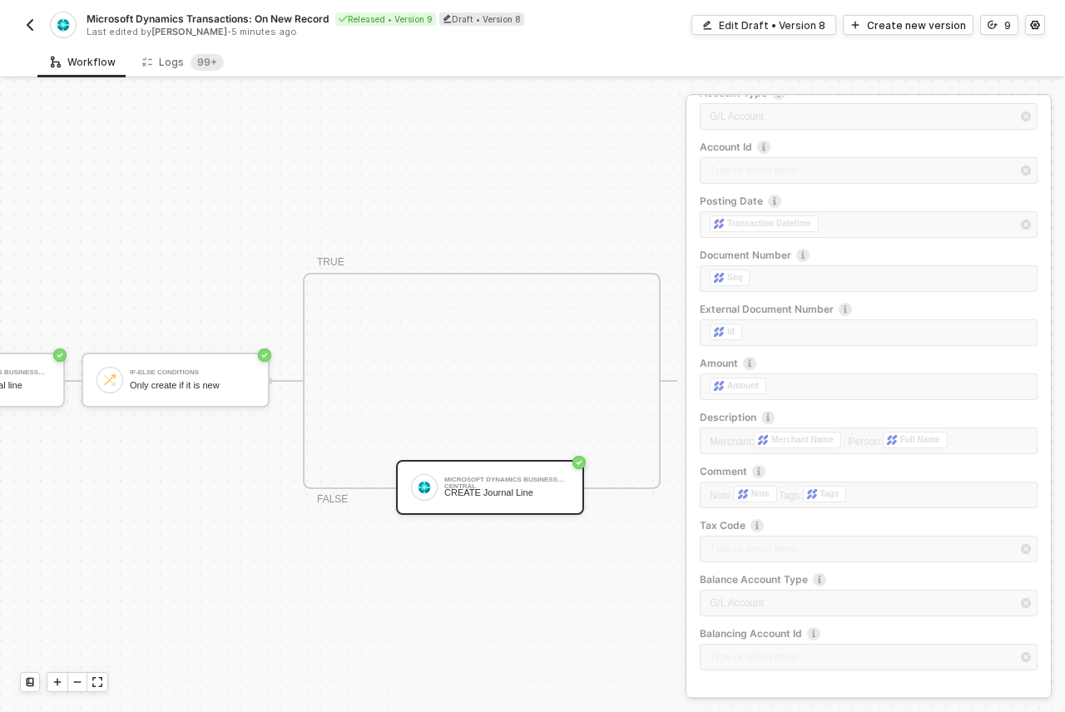
scroll to position [279, 0]
drag, startPoint x: 875, startPoint y: 484, endPoint x: 729, endPoint y: 495, distance: 146.0
click at [729, 495] on div "Line Number Type or select items ﻿ Account Type G/L Account Account Id Type or …" at bounding box center [869, 351] width 338 height 649
click at [718, 492] on div "Line Number Type or select items ﻿ Account Type G/L Account Account Id Type or …" at bounding box center [869, 351] width 338 height 649
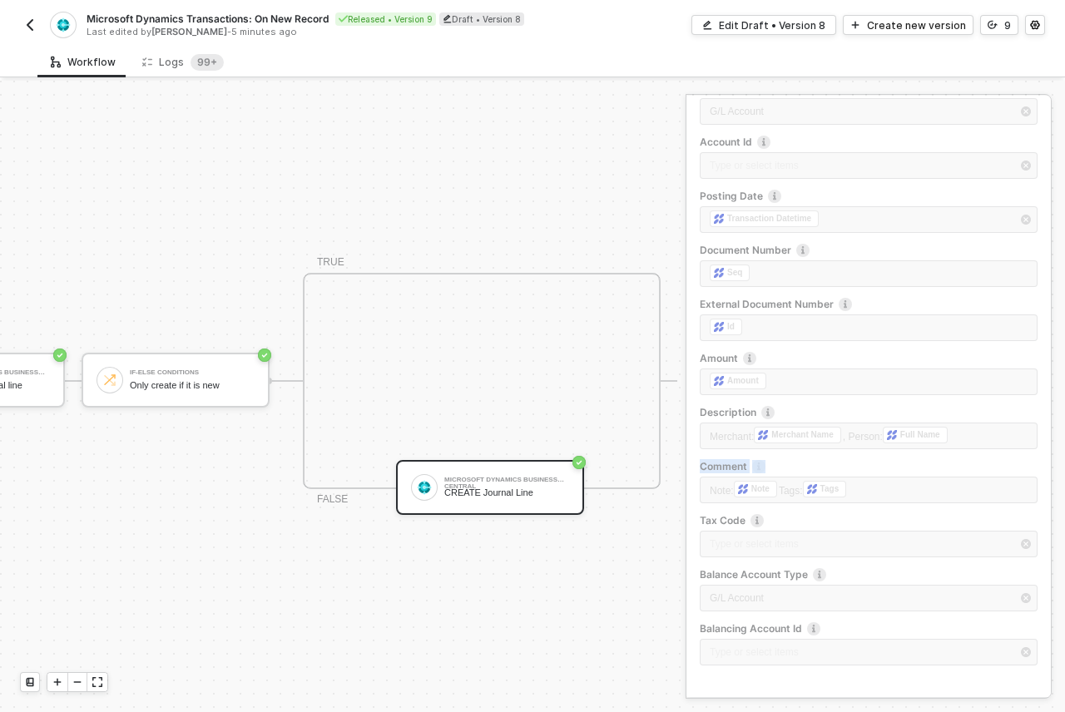
click at [718, 492] on div "Line Number Type or select items ﻿ Account Type G/L Account Account Id Type or …" at bounding box center [869, 351] width 338 height 649
click at [911, 26] on div "Create new version" at bounding box center [916, 25] width 99 height 14
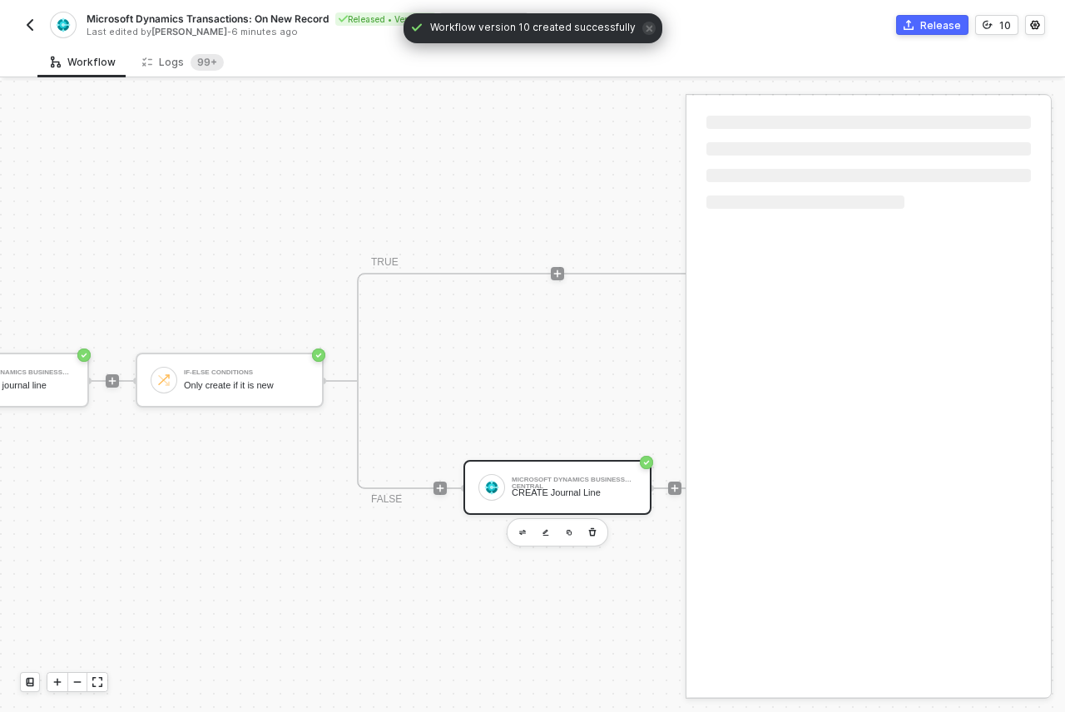
scroll to position [43, 589]
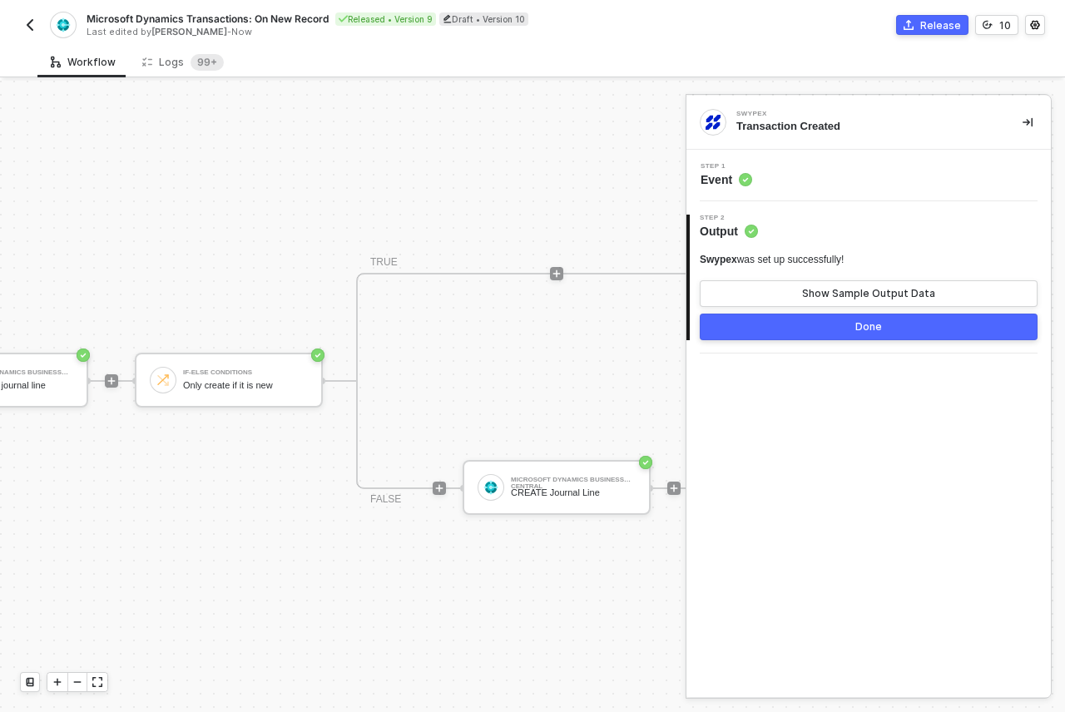
click at [736, 234] on span "Output" at bounding box center [729, 231] width 58 height 17
click at [781, 294] on button "Show Sample Output Data" at bounding box center [869, 293] width 338 height 27
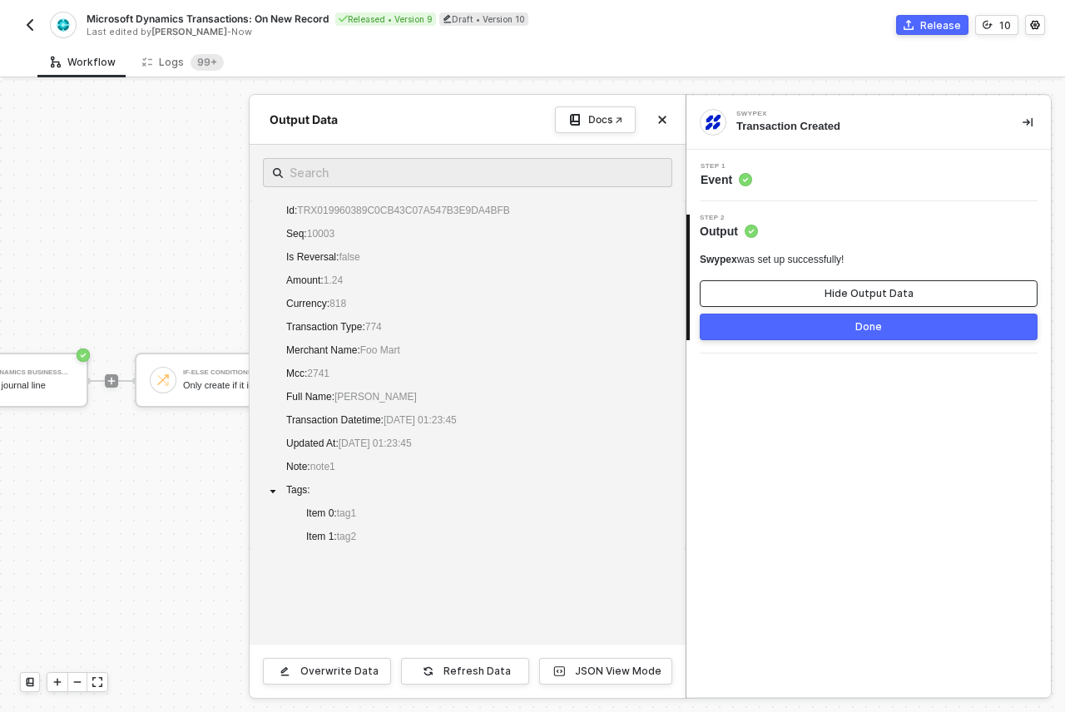
click at [759, 285] on button "Hide Output Data" at bounding box center [869, 293] width 338 height 27
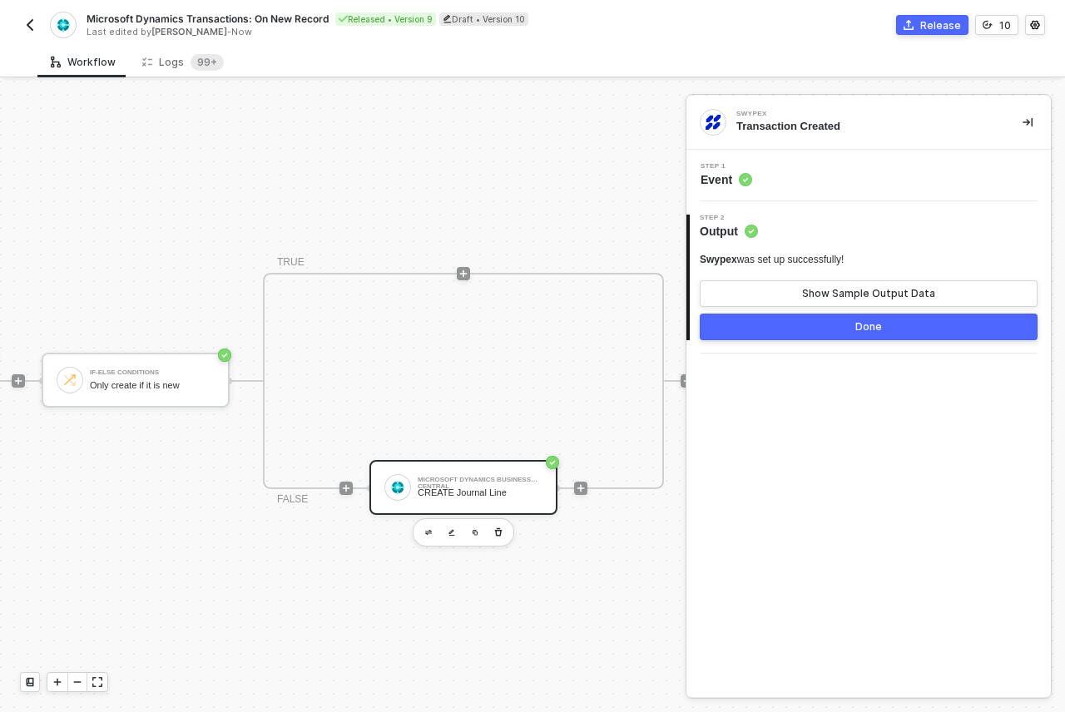
scroll to position [43, 807]
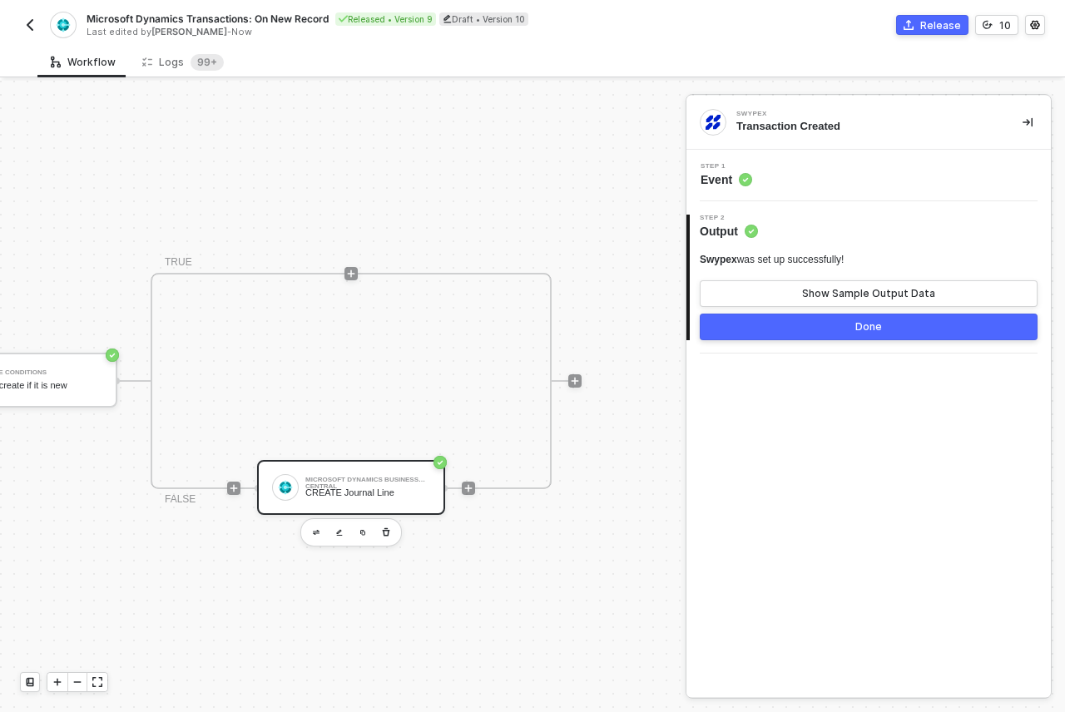
click at [344, 472] on div "Microsoft Dynamics Business Central CREATE Journal Line" at bounding box center [367, 488] width 125 height 32
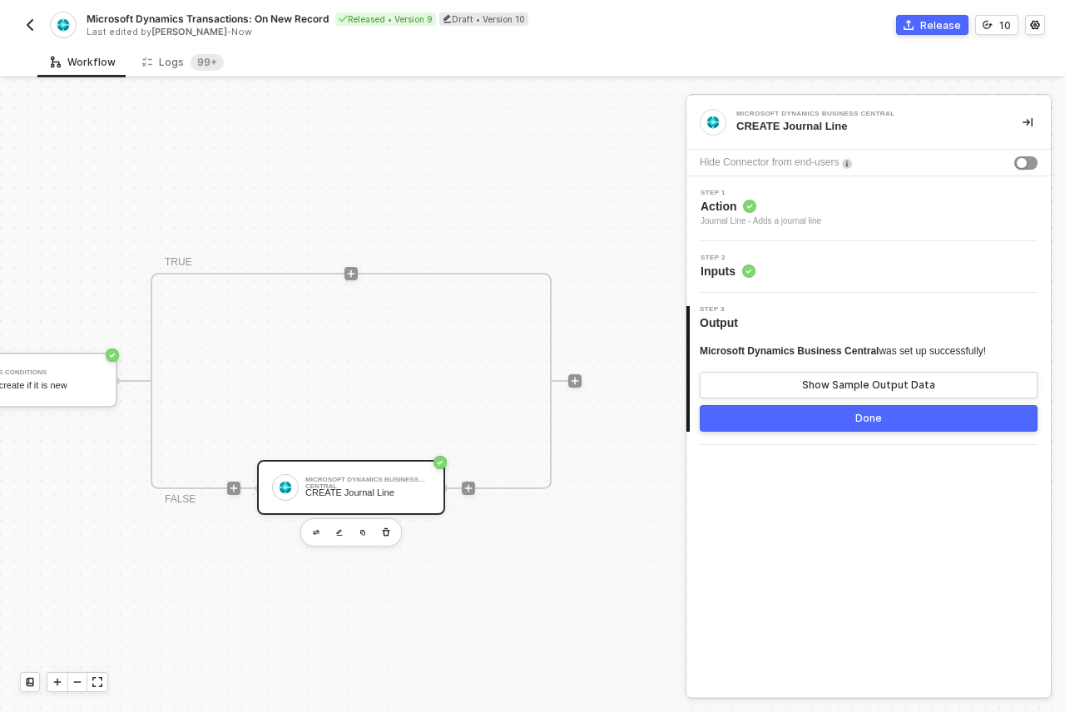
click at [715, 277] on span "Inputs" at bounding box center [727, 271] width 55 height 17
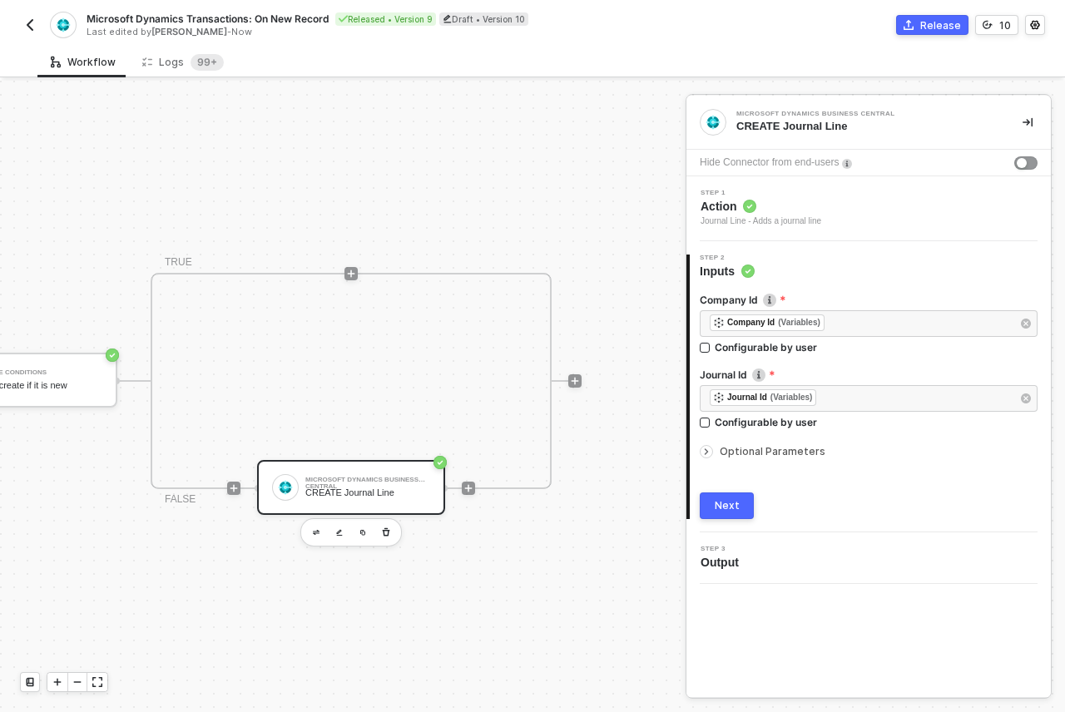
click at [705, 456] on icon "icon-arrow-right-small" at bounding box center [706, 452] width 10 height 10
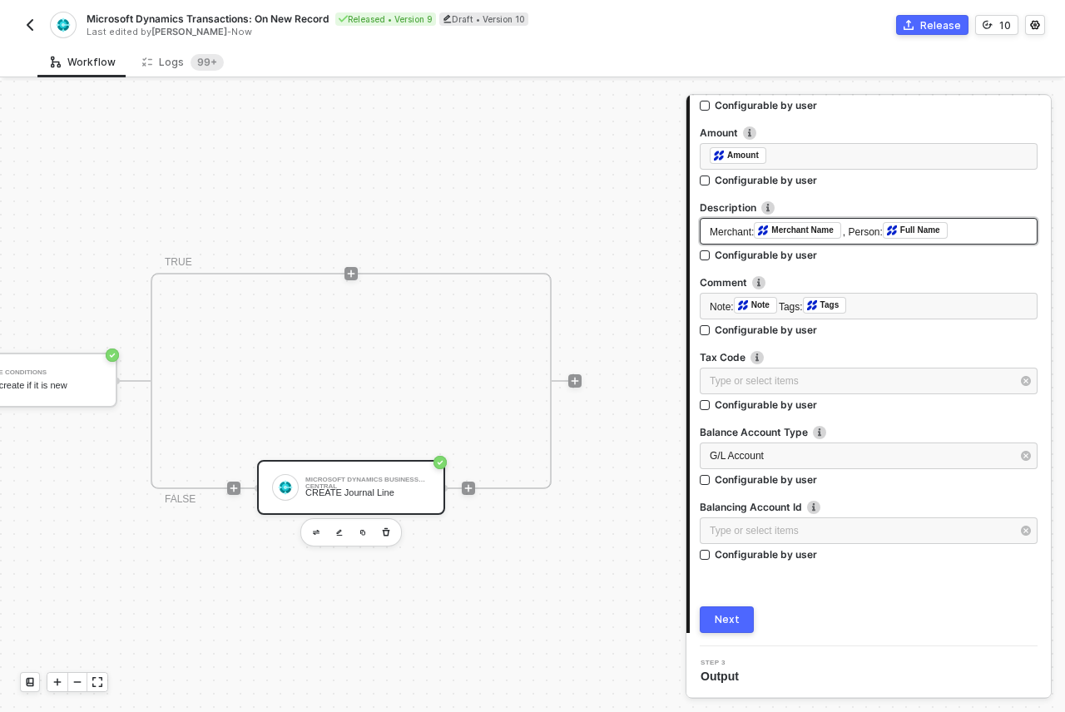
scroll to position [799, 0]
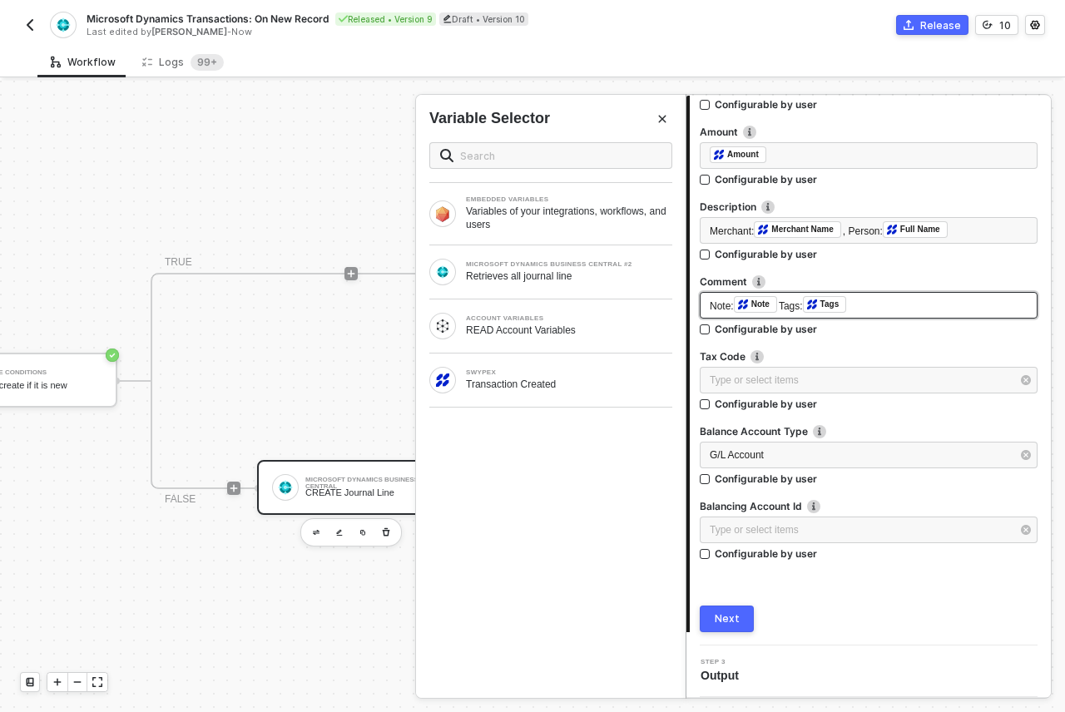
click at [874, 300] on div "Note: ﻿ Note Tags: ﻿ Tags ﻿" at bounding box center [869, 305] width 318 height 18
copy div "Note: ﻿ Note Tags: ﻿ Tags"
click at [878, 300] on div "Note: ﻿ Note Tags: ﻿ Tags ﻿" at bounding box center [869, 306] width 318 height 20
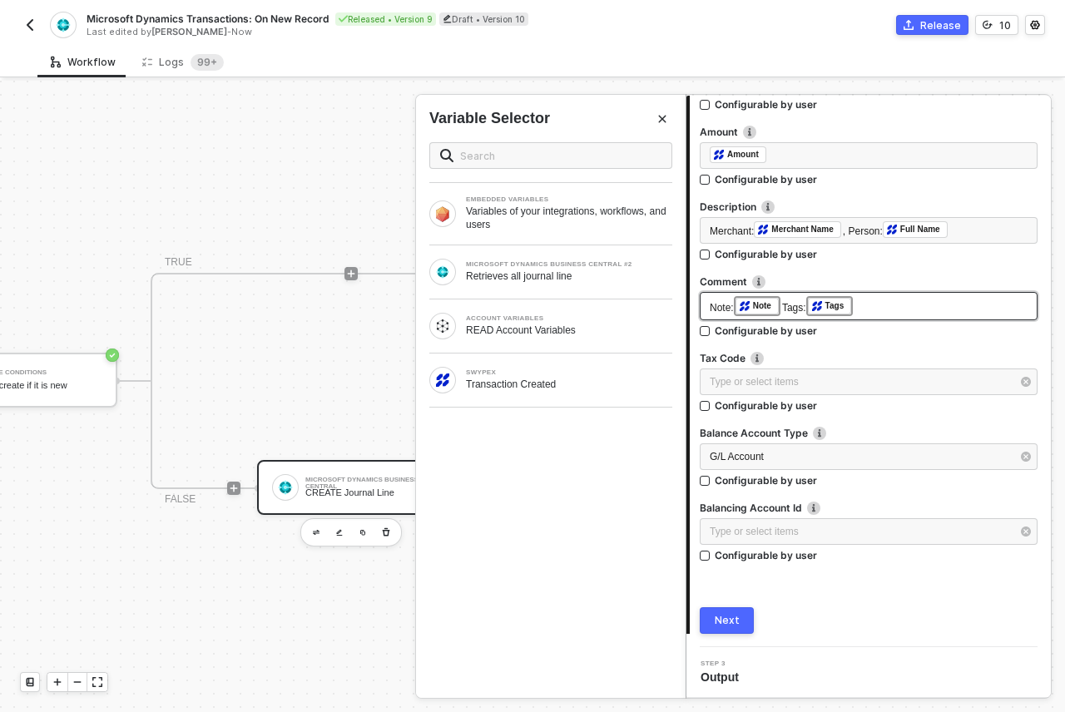
click at [878, 300] on div "Note: ﻿ Note Tags: ﻿ Tags ﻿" at bounding box center [869, 306] width 318 height 20
click at [878, 300] on div "Note: ﻿ Note Tags: ﻿ Tags ﻿" at bounding box center [869, 305] width 318 height 18
click at [935, 26] on div "Release" at bounding box center [940, 25] width 41 height 14
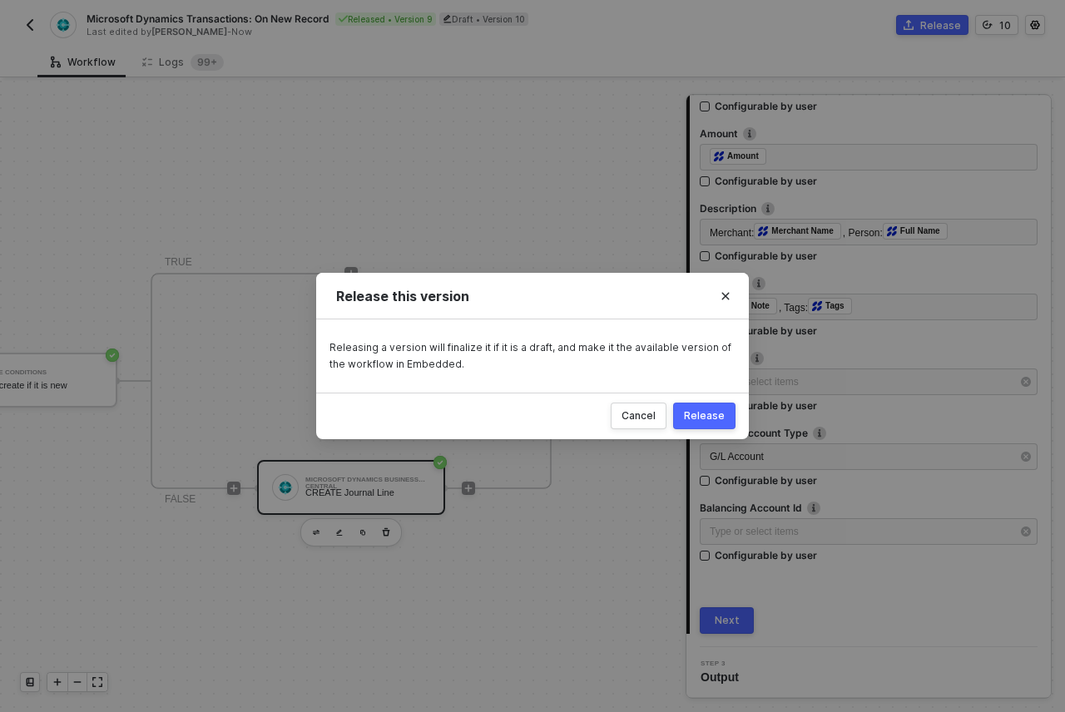
click at [715, 416] on div "Release" at bounding box center [704, 415] width 41 height 13
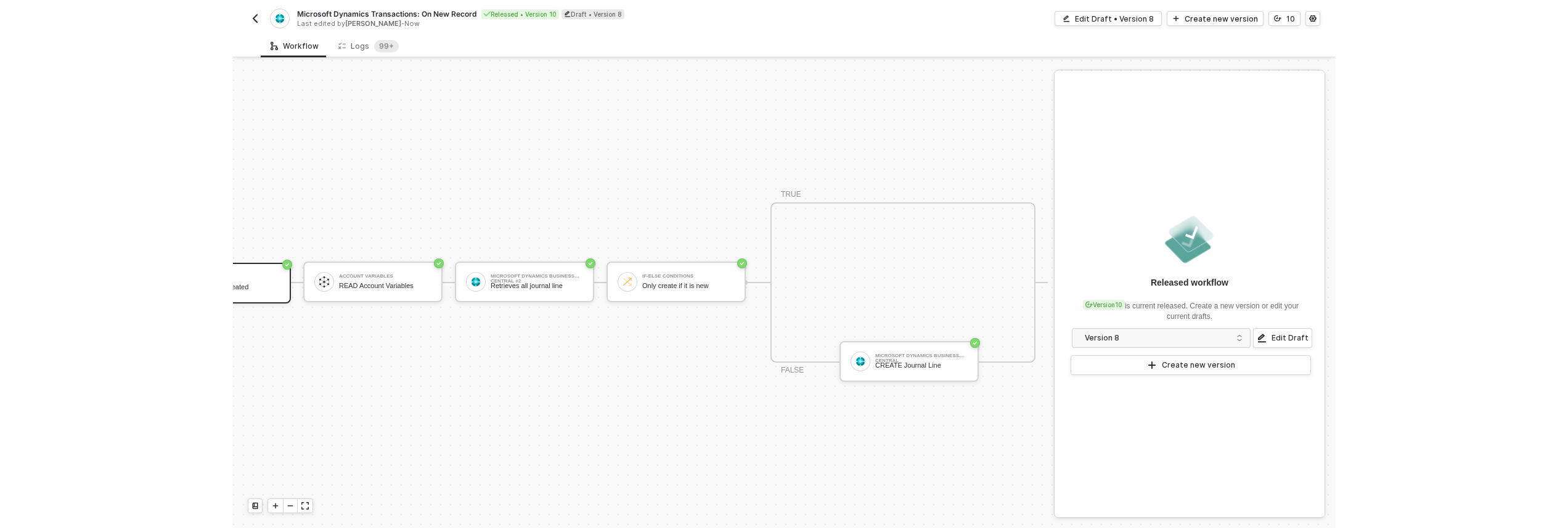
scroll to position [23, 0]
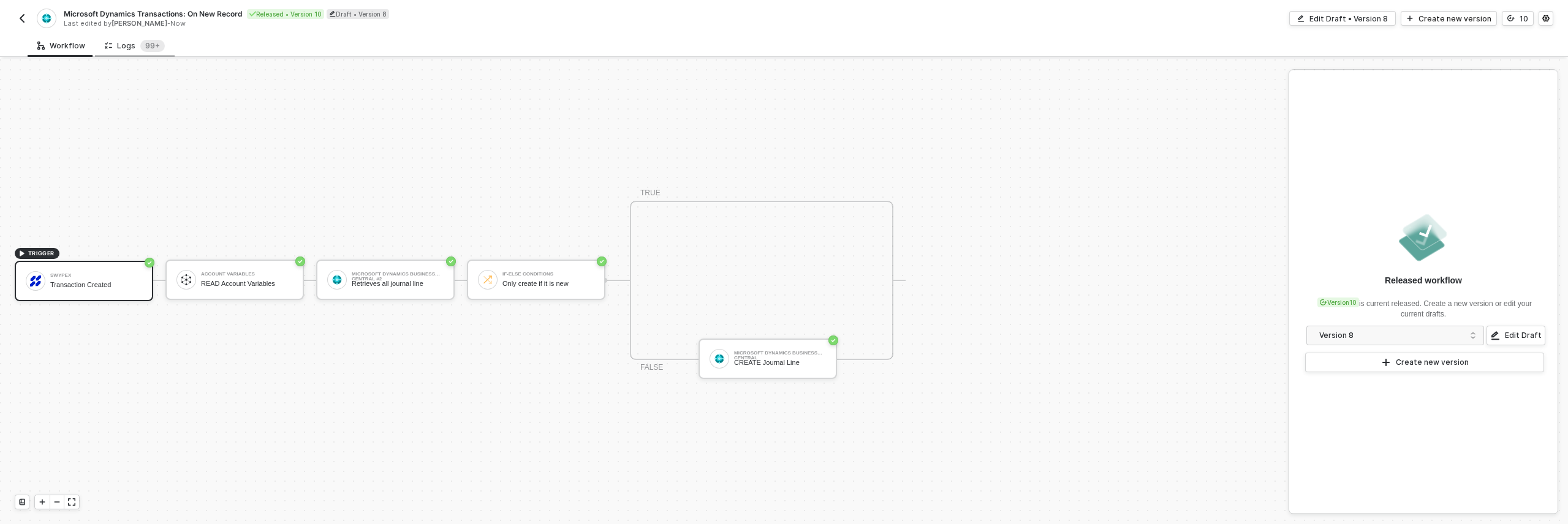
click at [124, 49] on div "Logs 99+" at bounding box center [135, 46] width 60 height 13
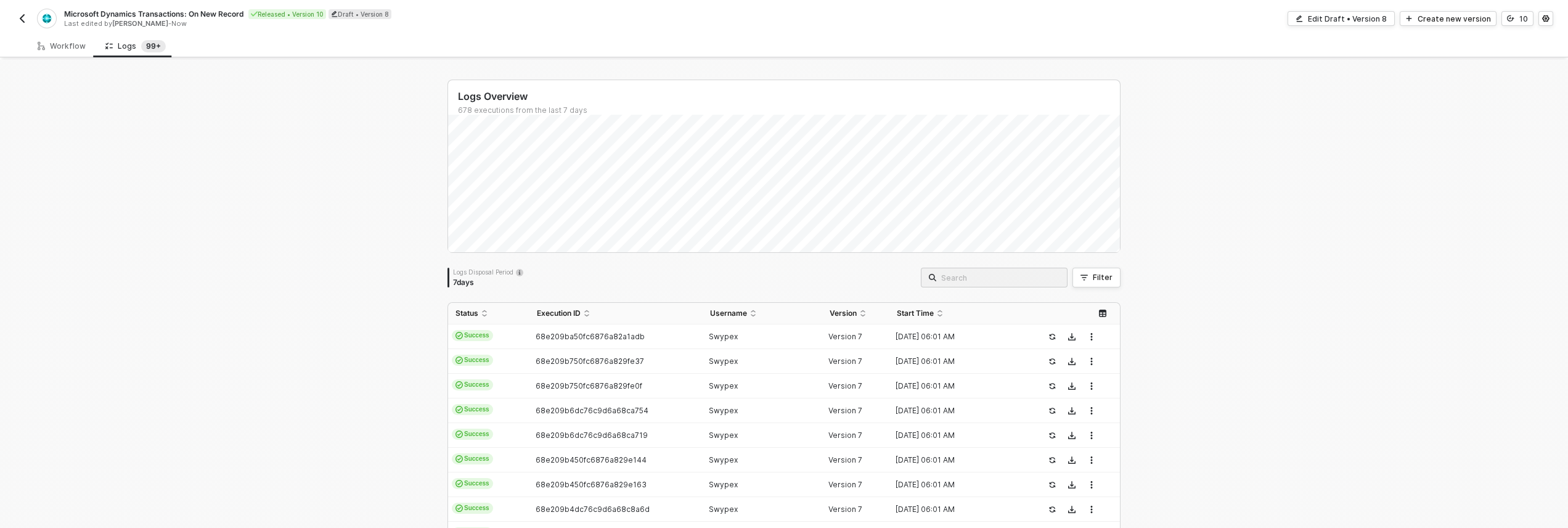
click at [20, 16] on img "button" at bounding box center [21, 18] width 10 height 10
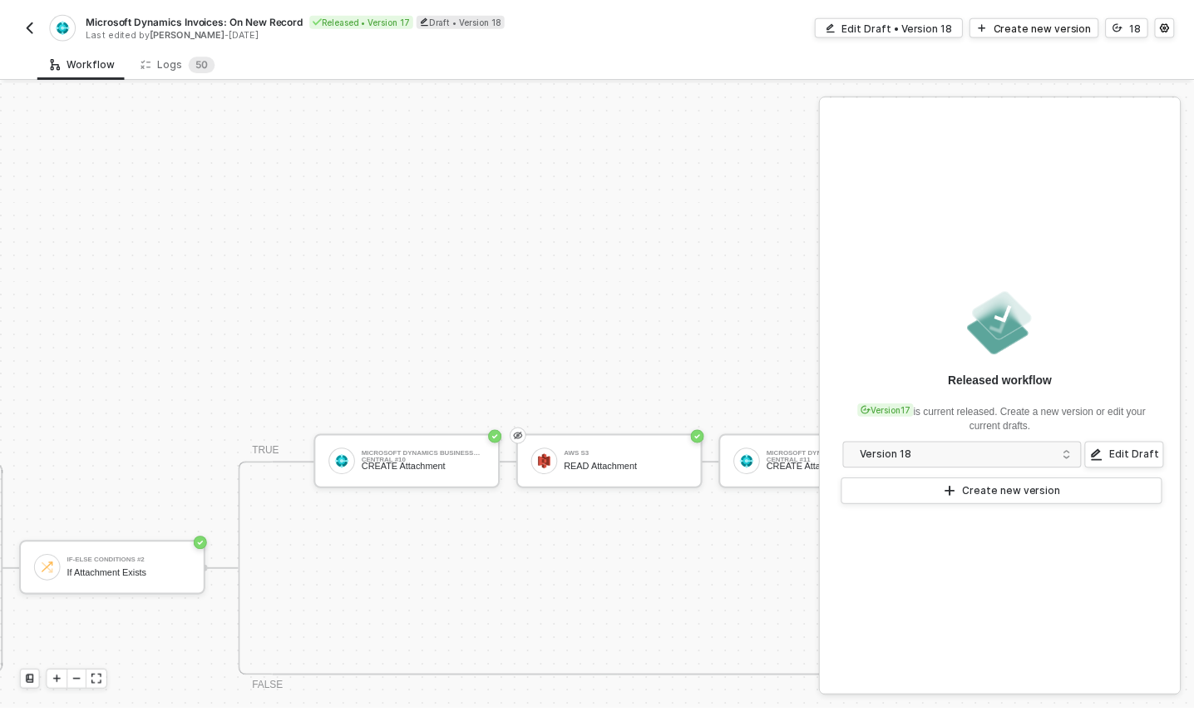
scroll to position [490, 2429]
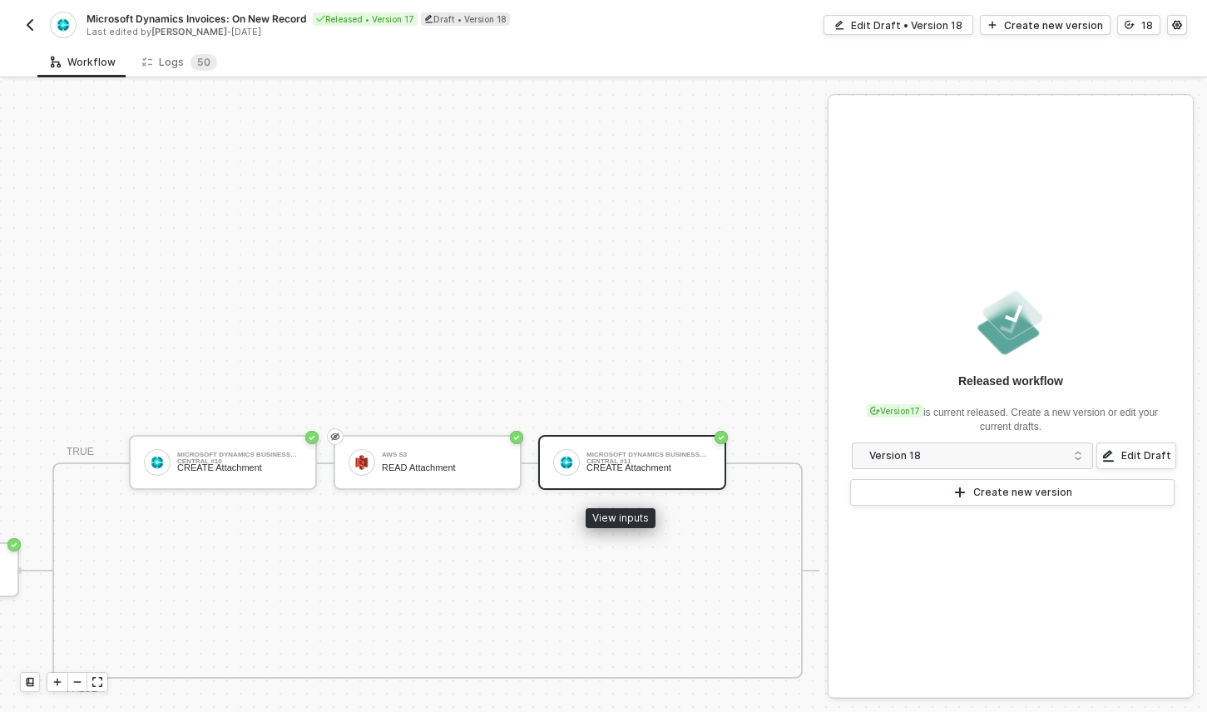
click at [617, 473] on div "Microsoft Dynamics Business Central #11 CREATE Attachment" at bounding box center [648, 463] width 125 height 32
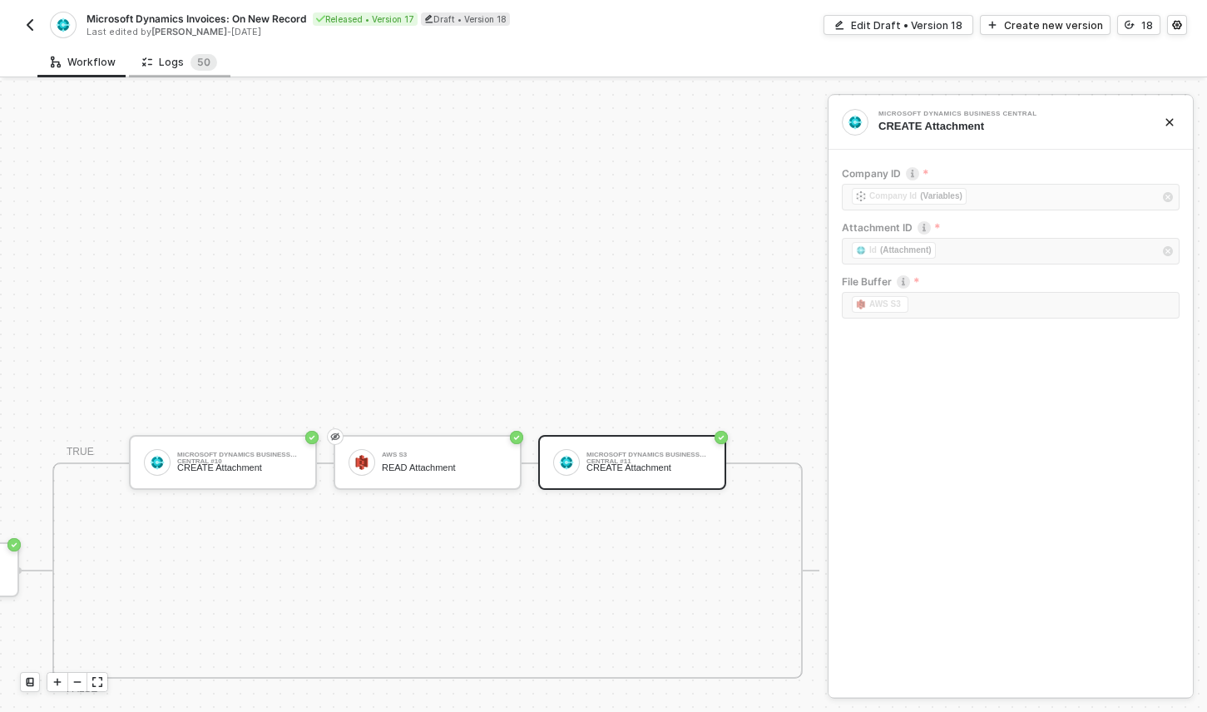
click at [176, 62] on div "Logs 5 0" at bounding box center [179, 62] width 75 height 17
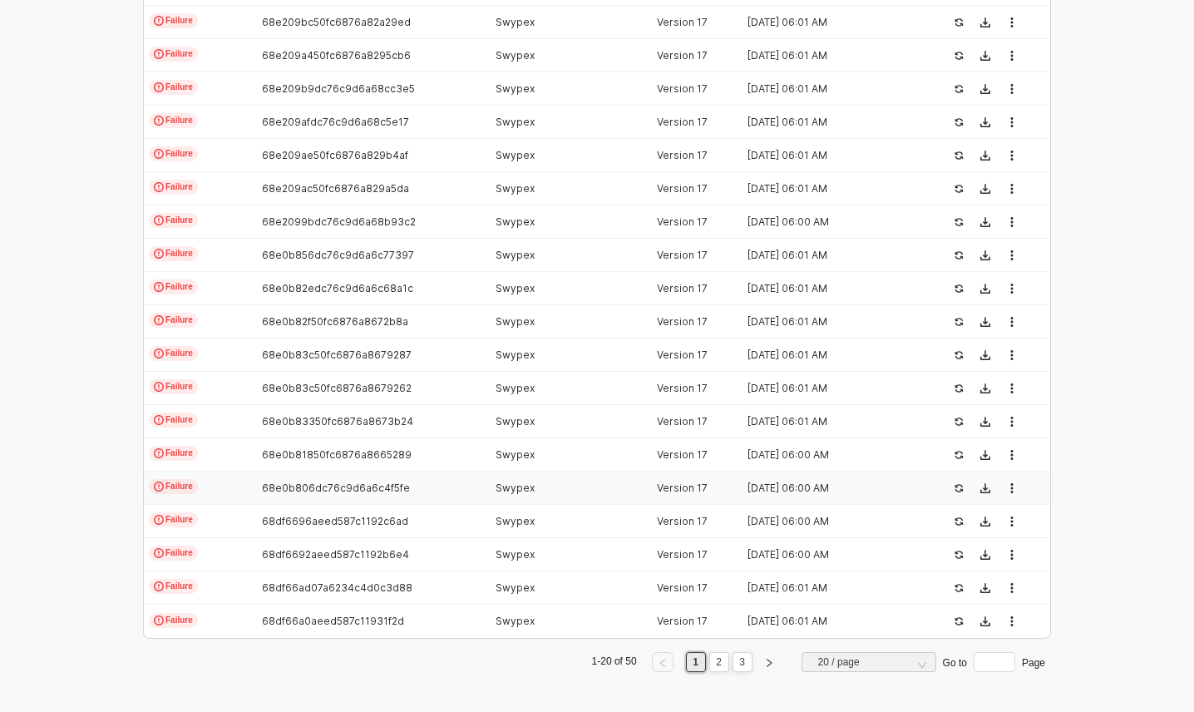
scroll to position [0, 0]
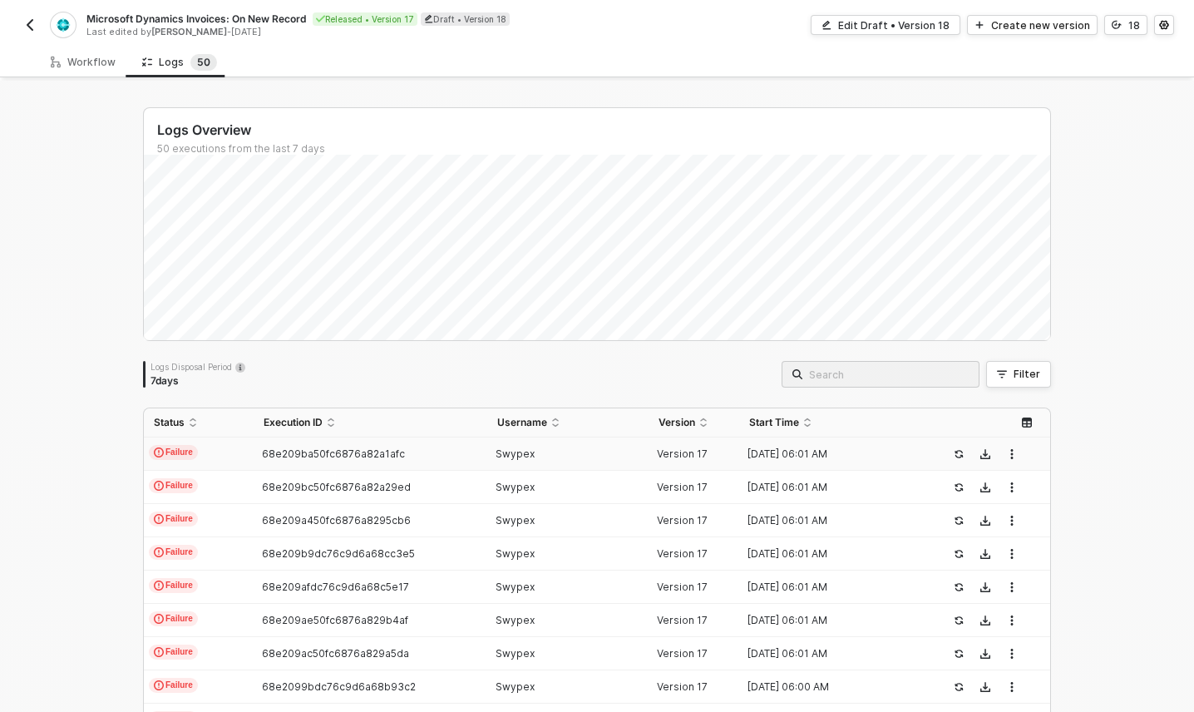
click at [616, 450] on div "Swypex" at bounding box center [561, 453] width 149 height 13
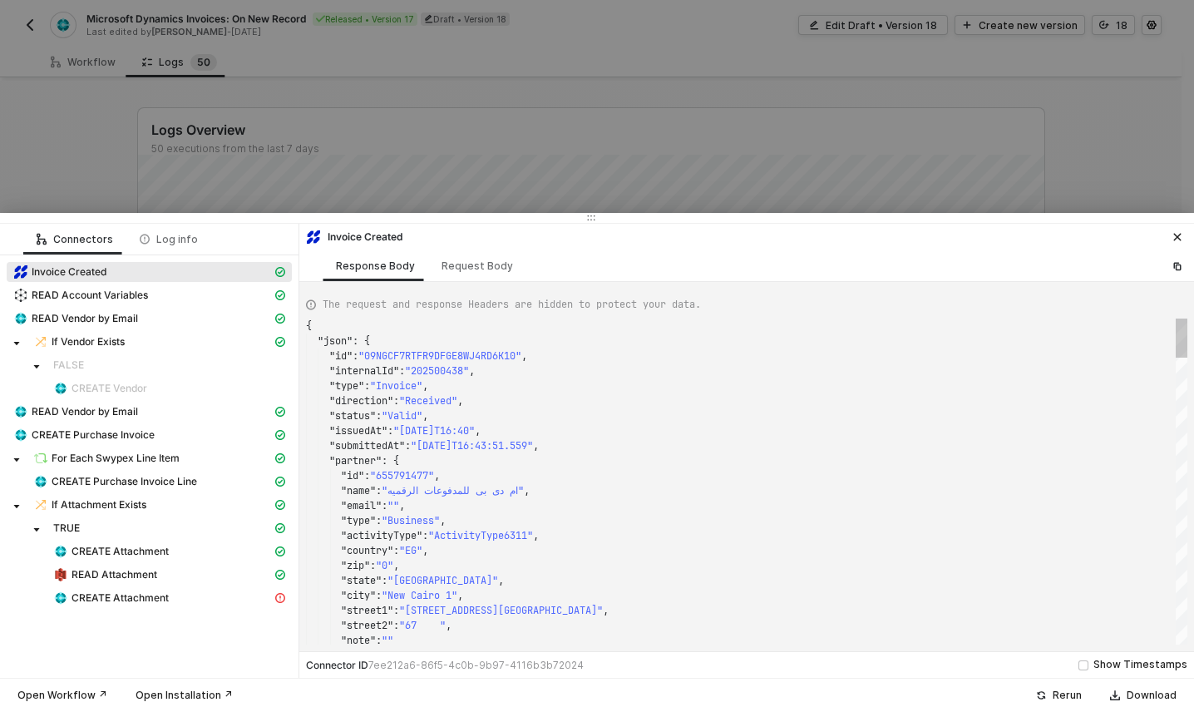
scroll to position [150, 0]
click at [489, 136] on div at bounding box center [597, 356] width 1194 height 712
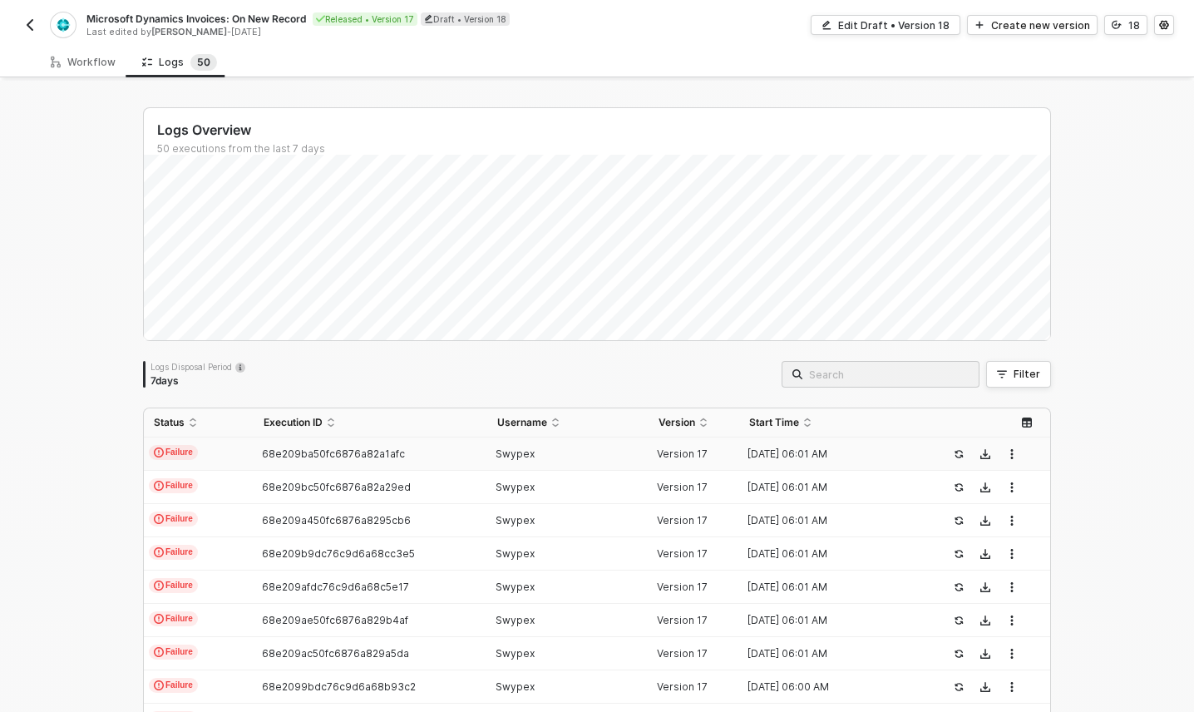
click at [27, 25] on img "button" at bounding box center [29, 24] width 13 height 13
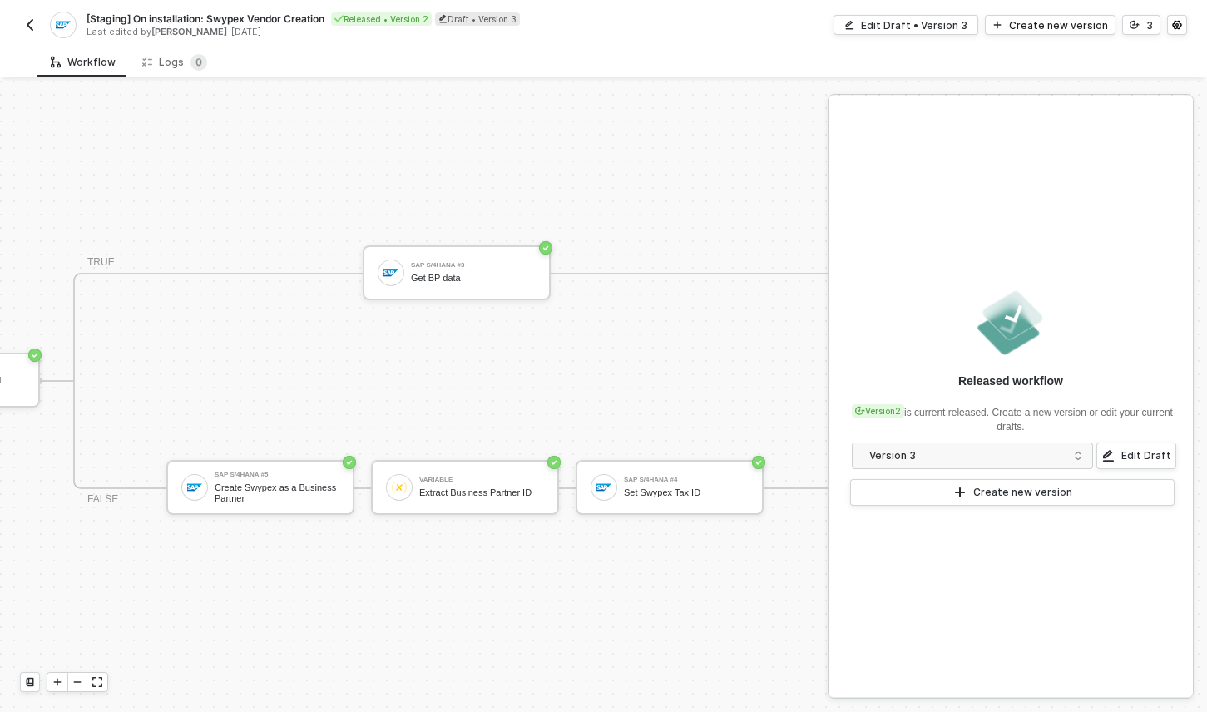
scroll to position [43, 627]
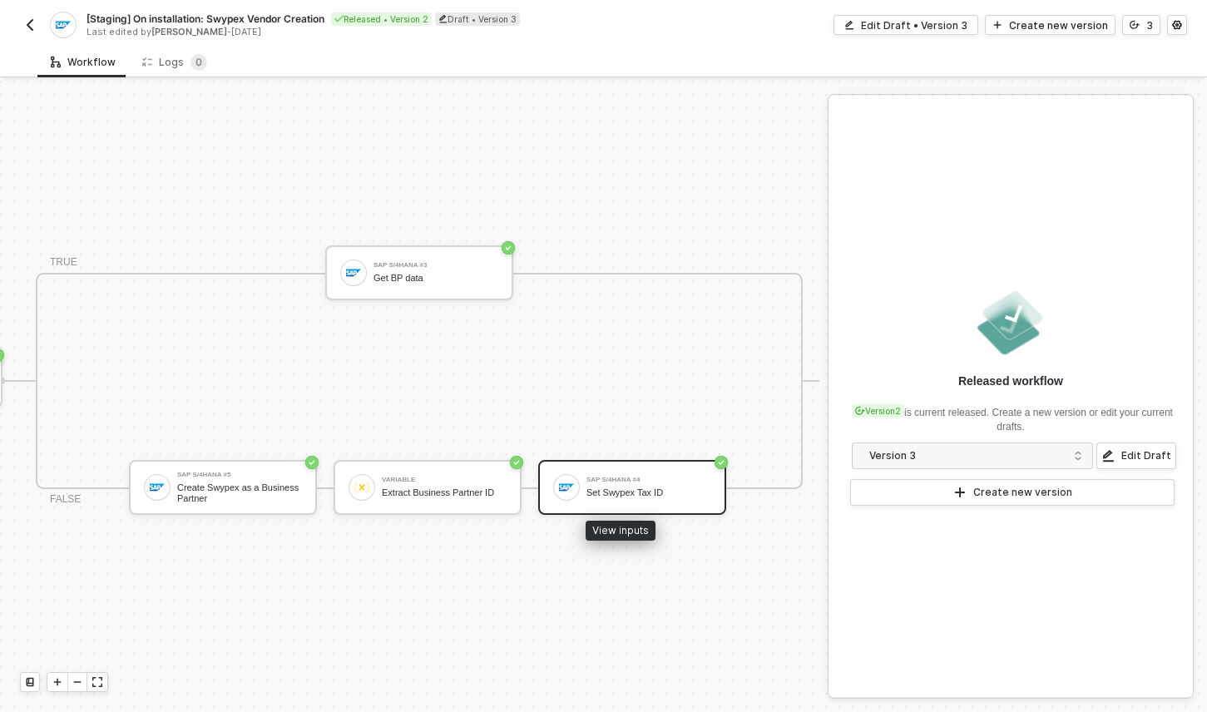
click at [590, 487] on div "Set Swypex Tax ID" at bounding box center [648, 492] width 125 height 11
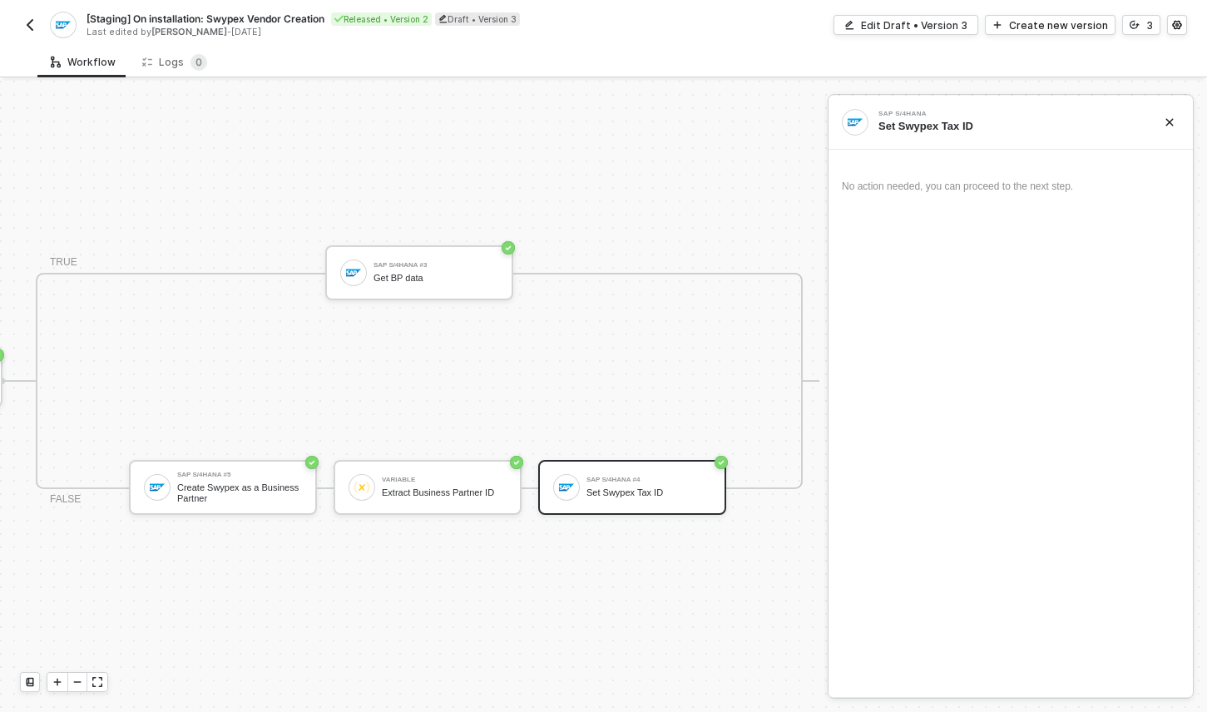
scroll to position [31, 615]
click at [423, 166] on div "TRIGGER On Installation Trigger On Installation Trigger SAP S/4HANA Retrieves a…" at bounding box center [102, 381] width 1434 height 662
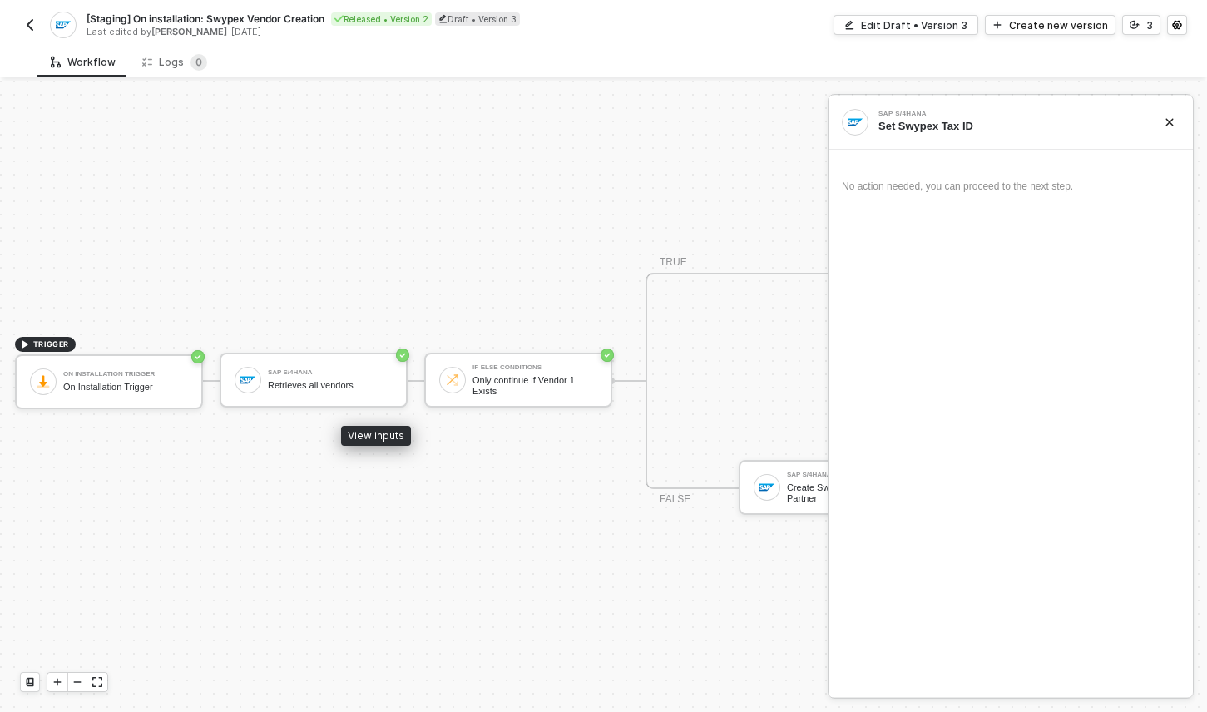
scroll to position [31, 0]
click at [472, 525] on div "TRIGGER On Installation Trigger On Installation Trigger SAP S/4HANA Retrieves a…" at bounding box center [717, 381] width 1434 height 662
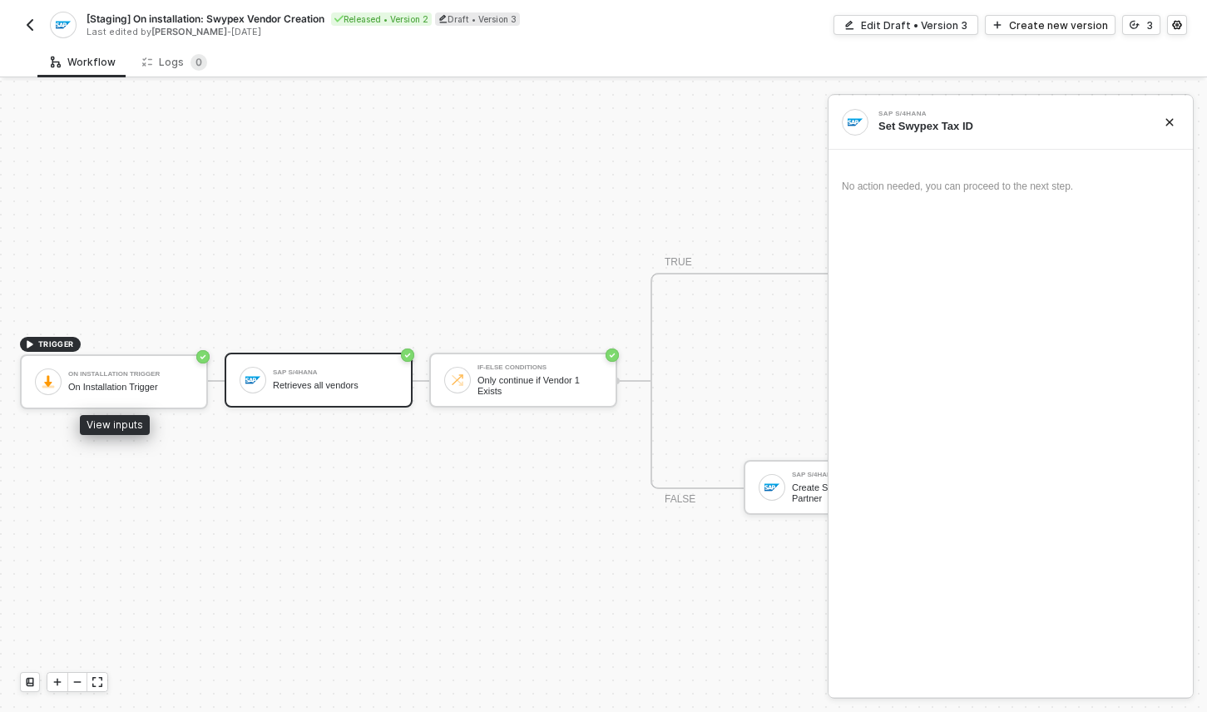
click at [352, 388] on div "SAP S/4HANA Retrieves all vendors" at bounding box center [319, 380] width 188 height 55
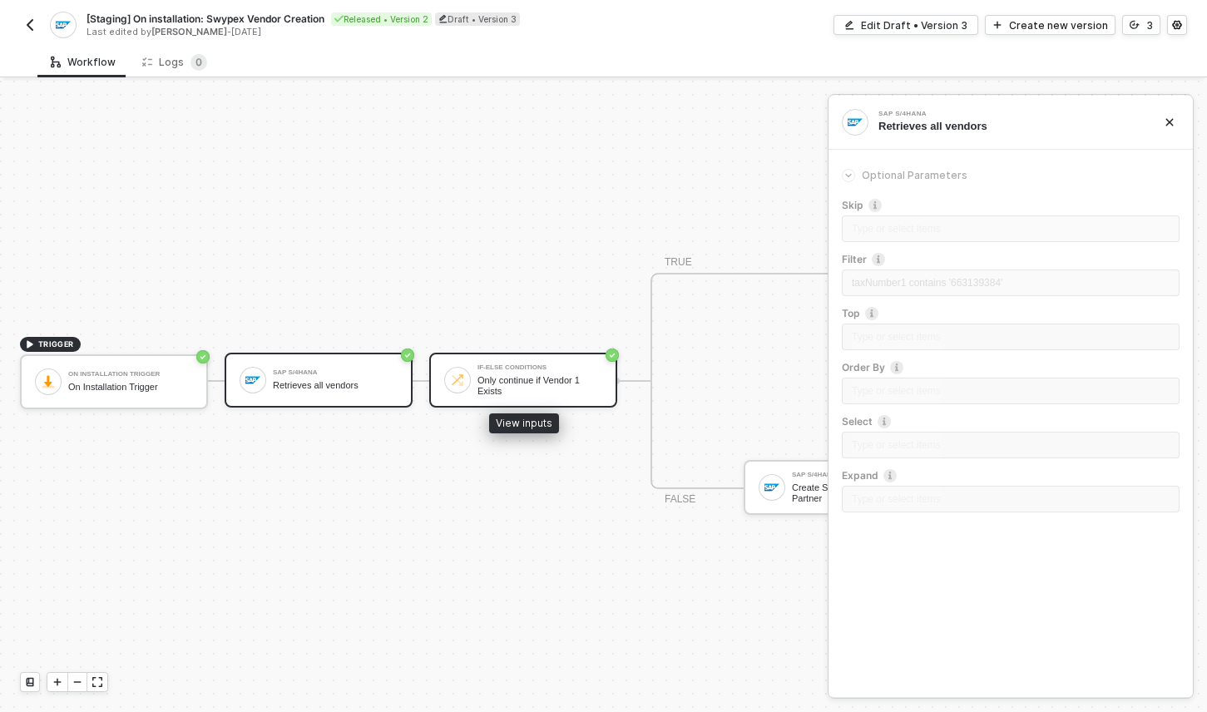
click at [482, 378] on div "Only continue if Vendor 1 Exists" at bounding box center [539, 385] width 125 height 21
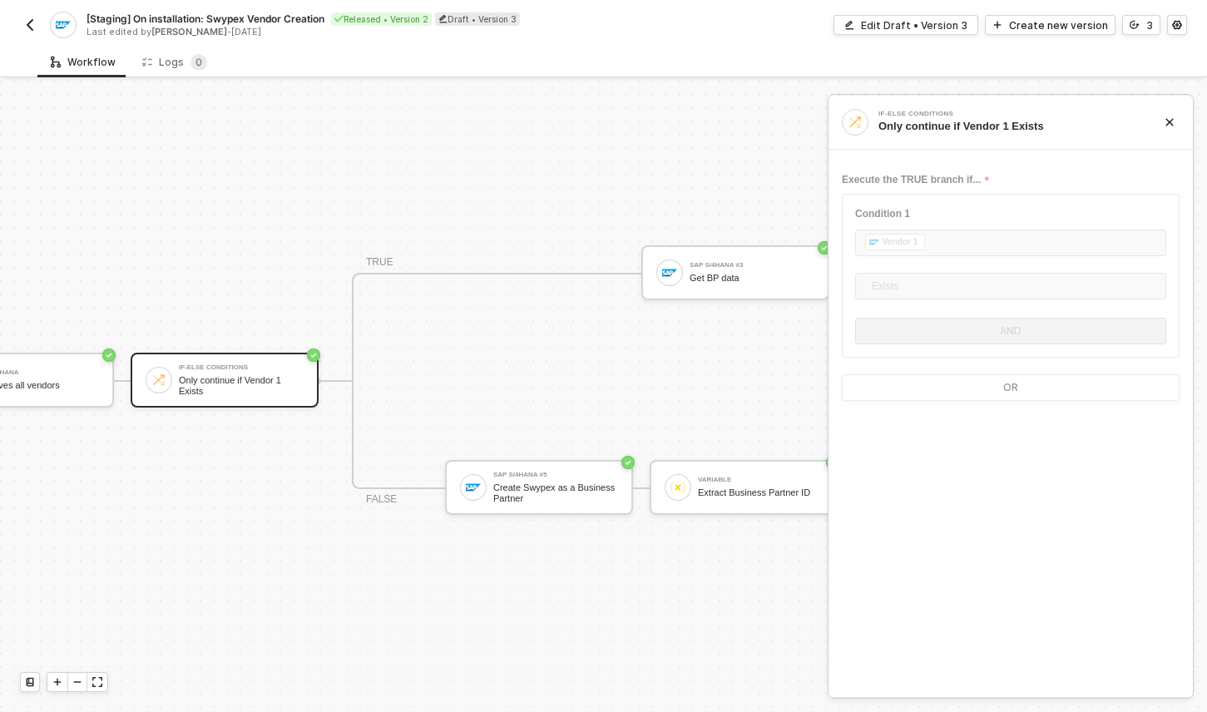
scroll to position [43, 367]
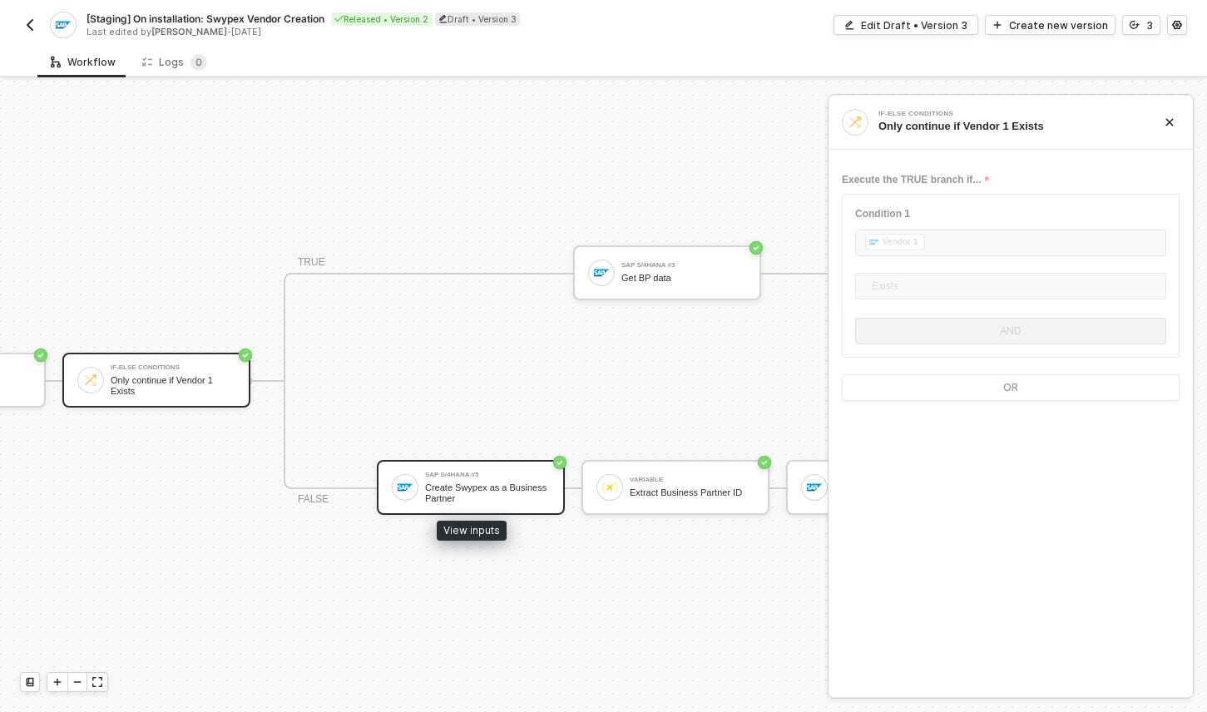
click at [492, 482] on div "Create Swypex as a Business Partner" at bounding box center [487, 492] width 125 height 21
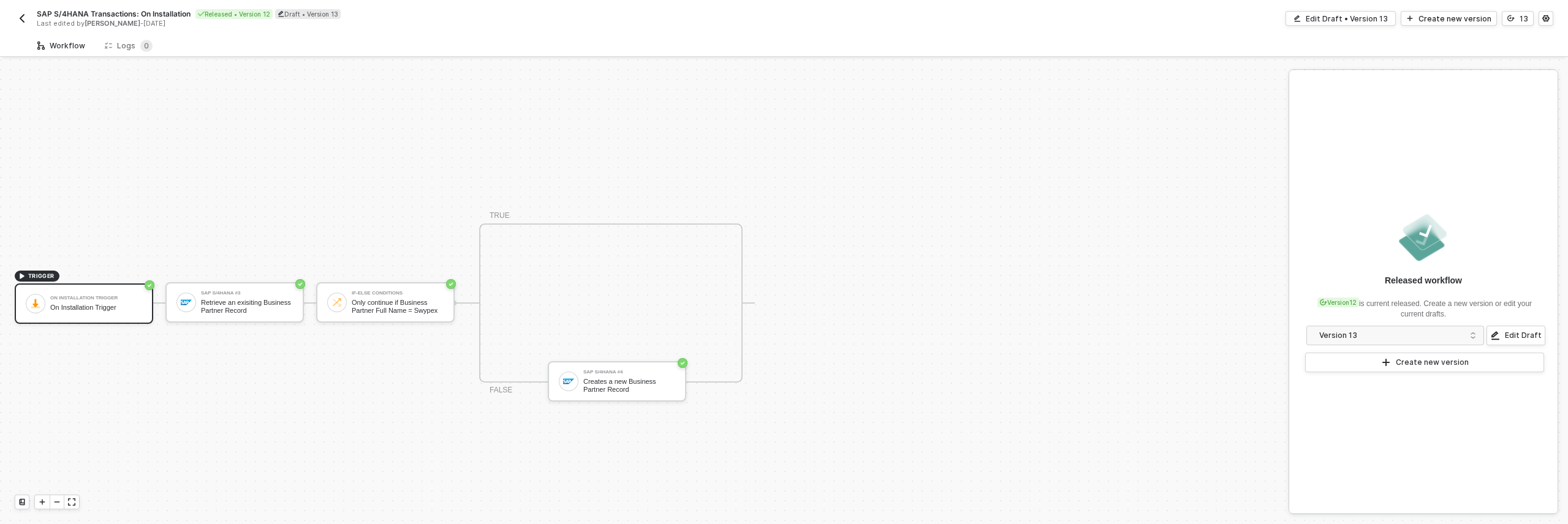
scroll to position [23, 0]
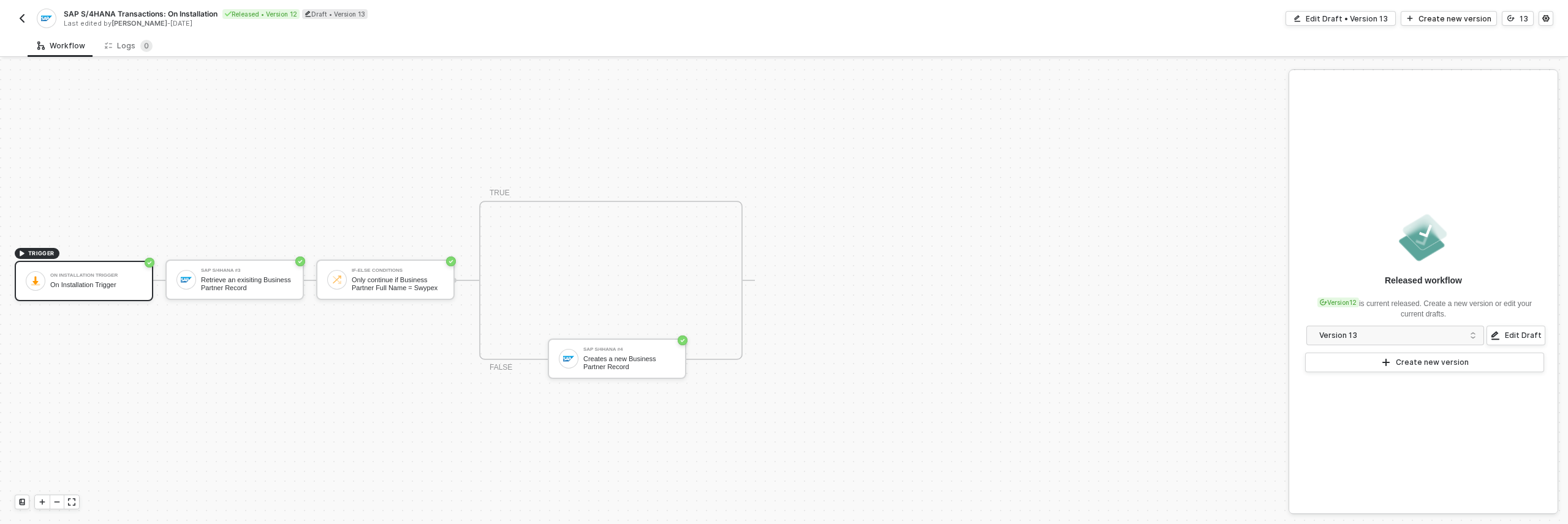
click at [27, 21] on button "button" at bounding box center [22, 18] width 15 height 15
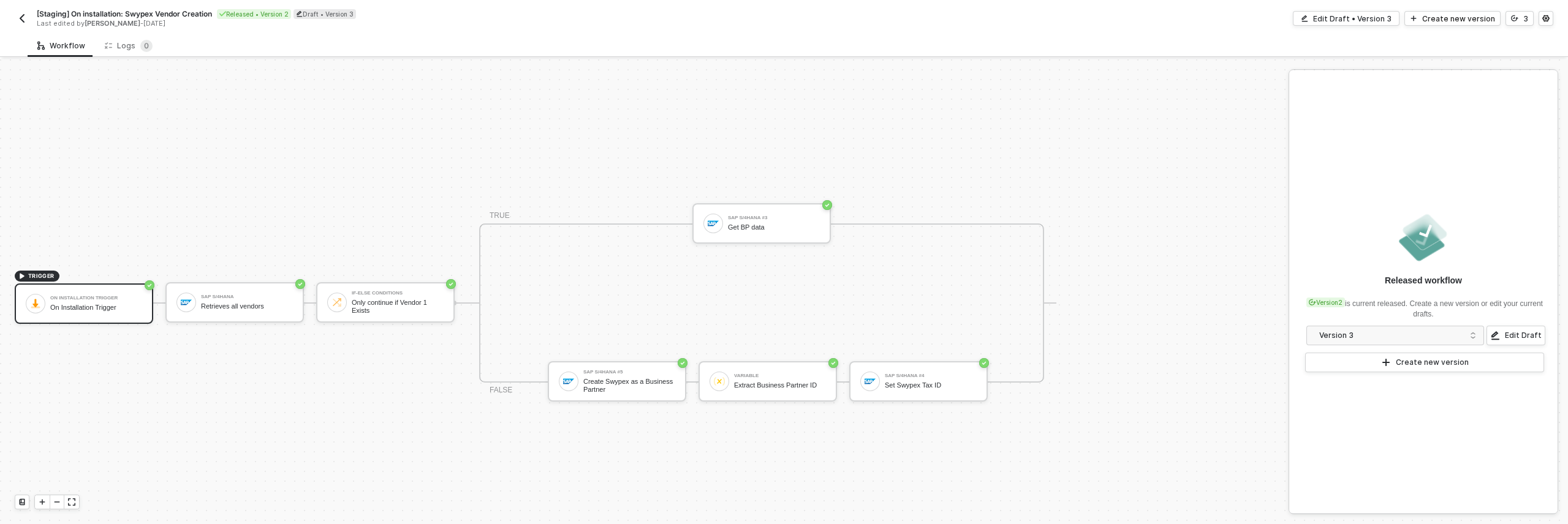
scroll to position [23, 0]
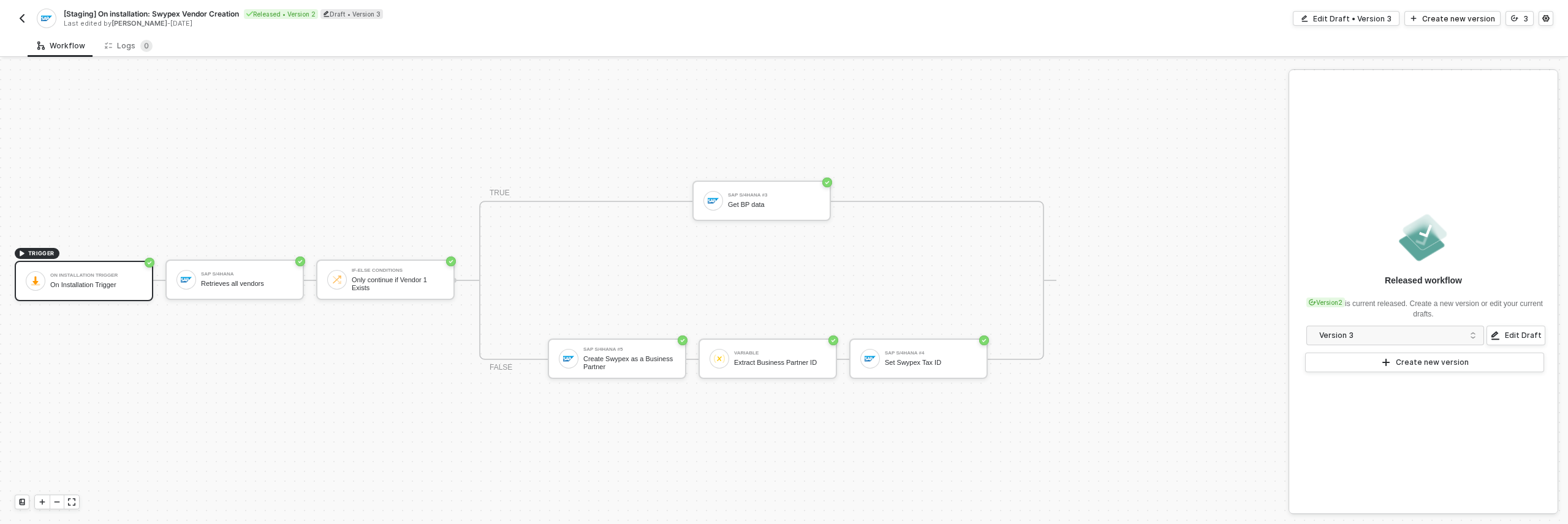
click at [24, 23] on img "button" at bounding box center [21, 18] width 10 height 10
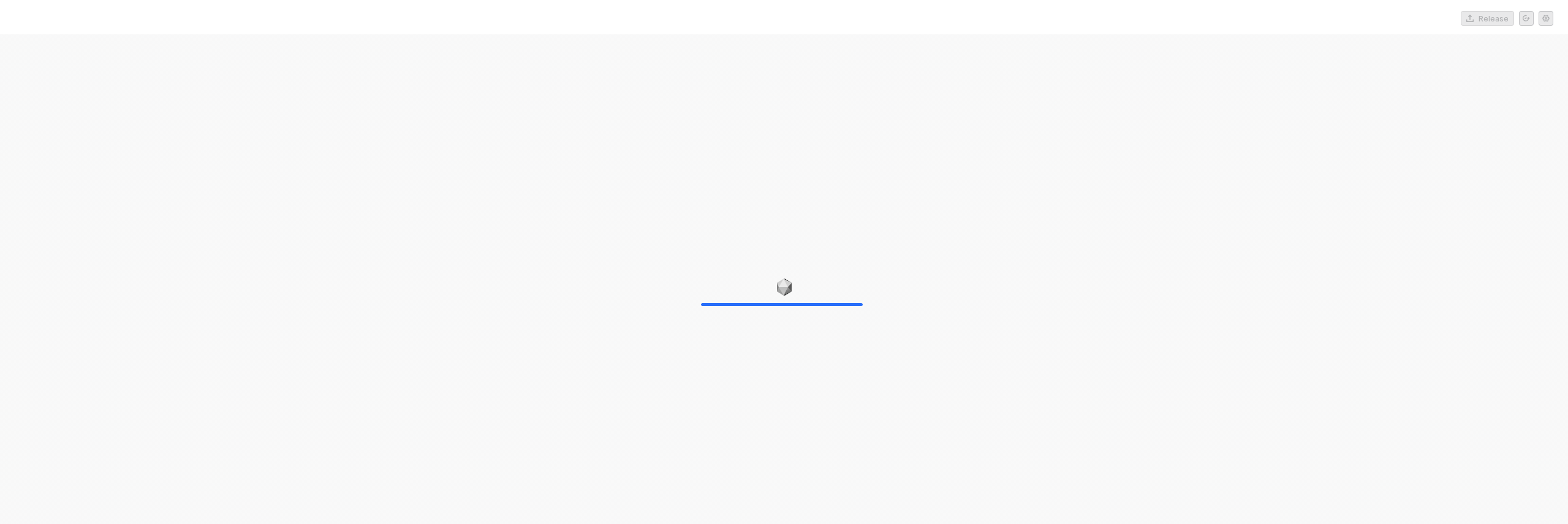
drag, startPoint x: 274, startPoint y: 73, endPoint x: 232, endPoint y: 82, distance: 43.0
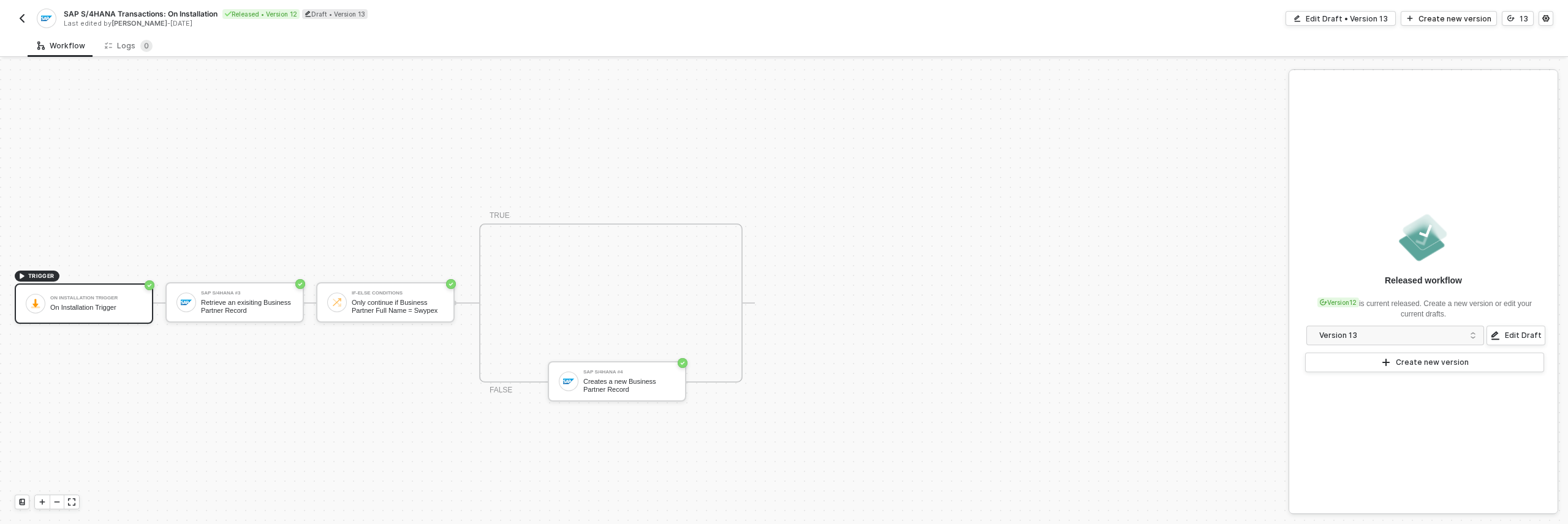
scroll to position [23, 0]
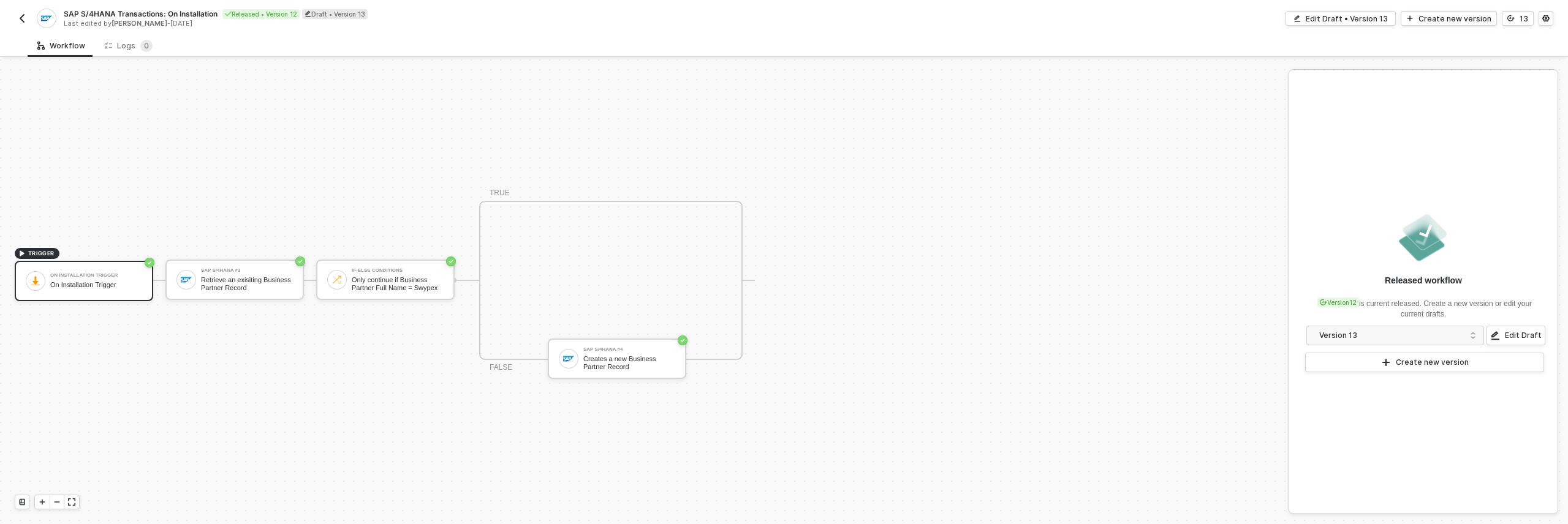
click at [21, 18] on img "button" at bounding box center [21, 18] width 10 height 10
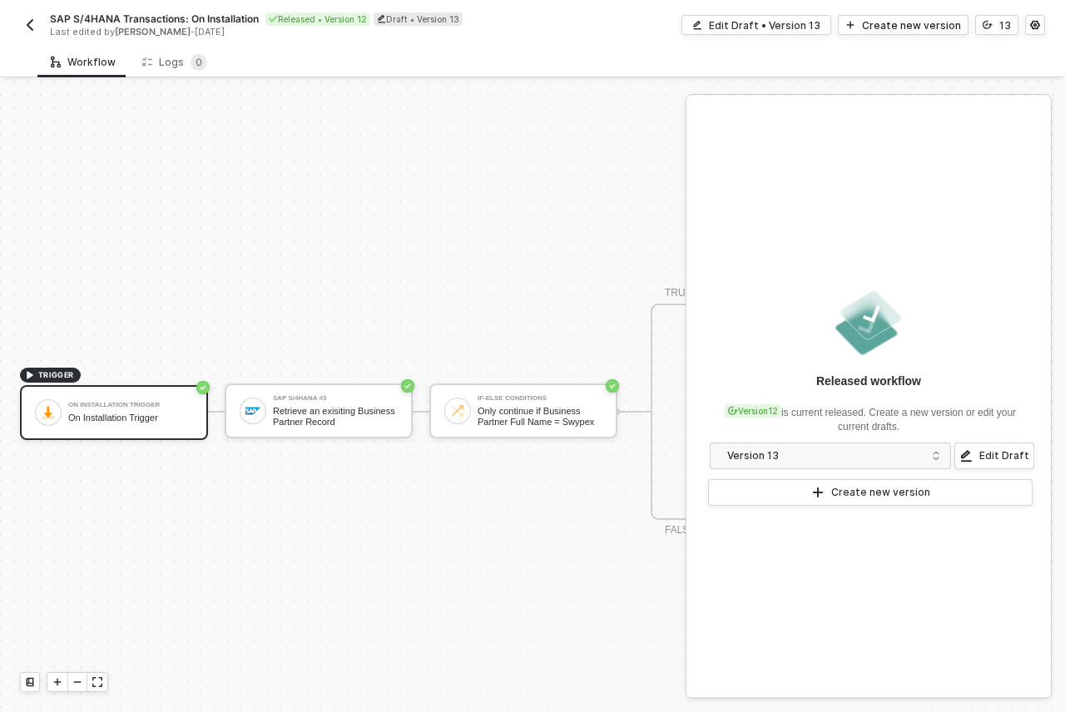
scroll to position [43, 0]
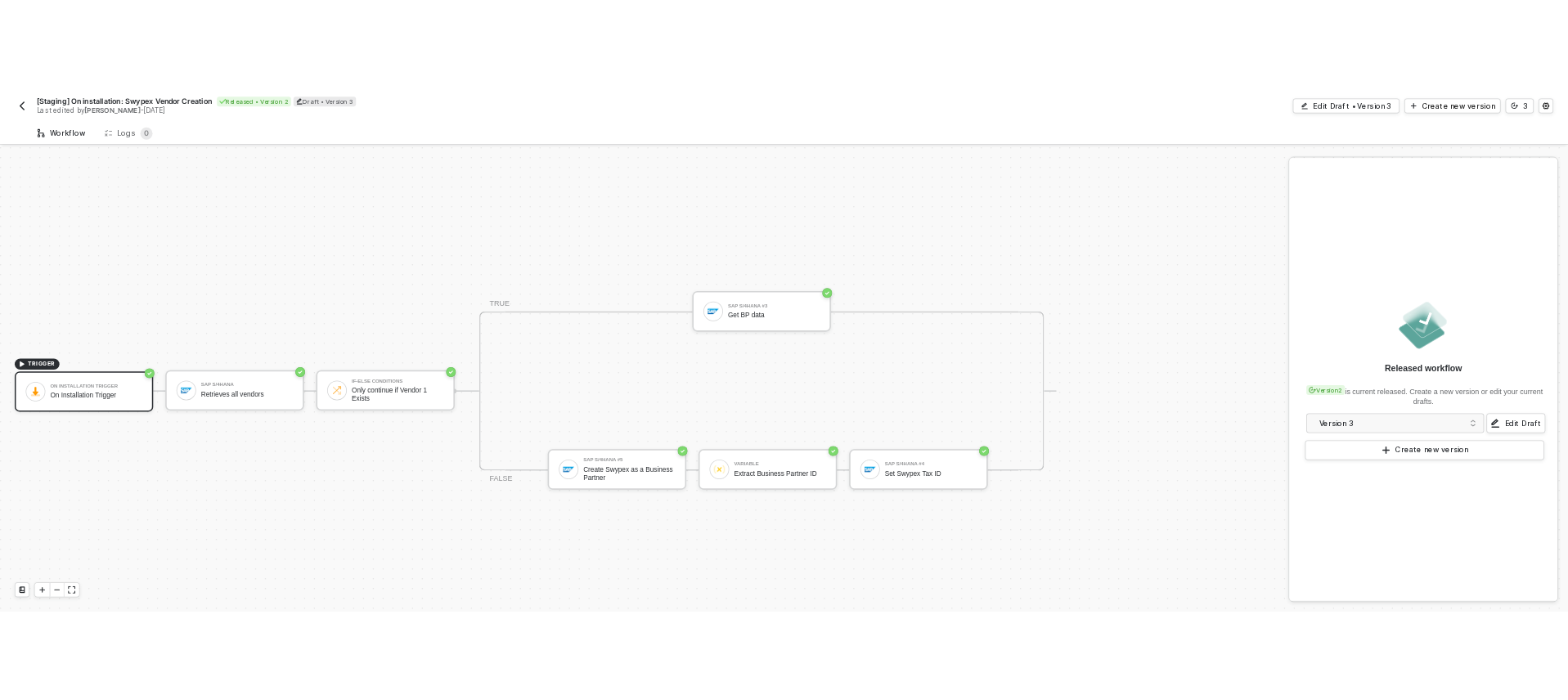
scroll to position [30, 0]
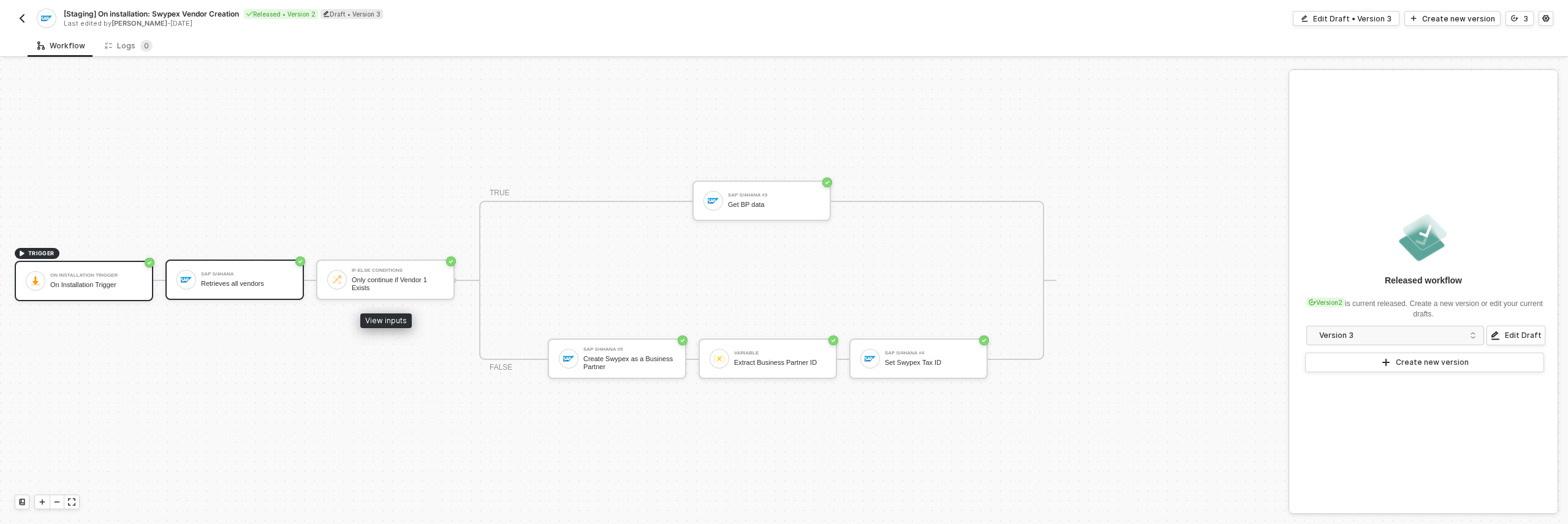
click at [270, 292] on div "SAP S/4HANA Retrieves all vendors" at bounding box center [235, 280] width 138 height 40
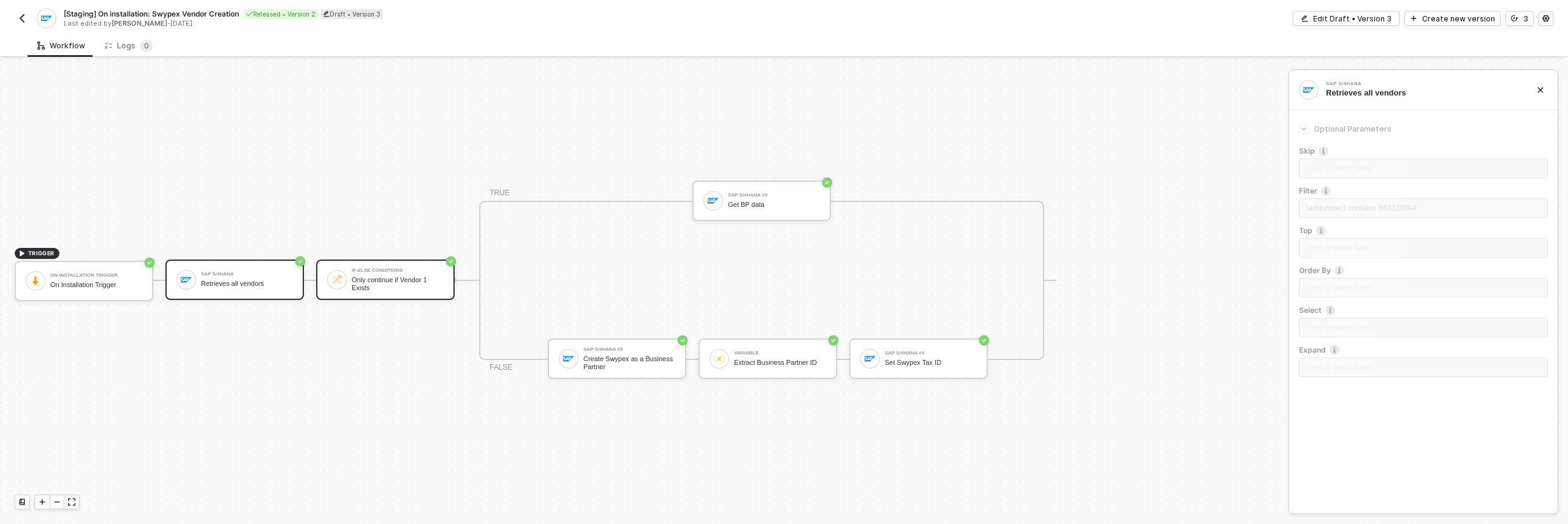
click at [368, 288] on div "Only continue if Vendor 1 Exists" at bounding box center [397, 283] width 92 height 15
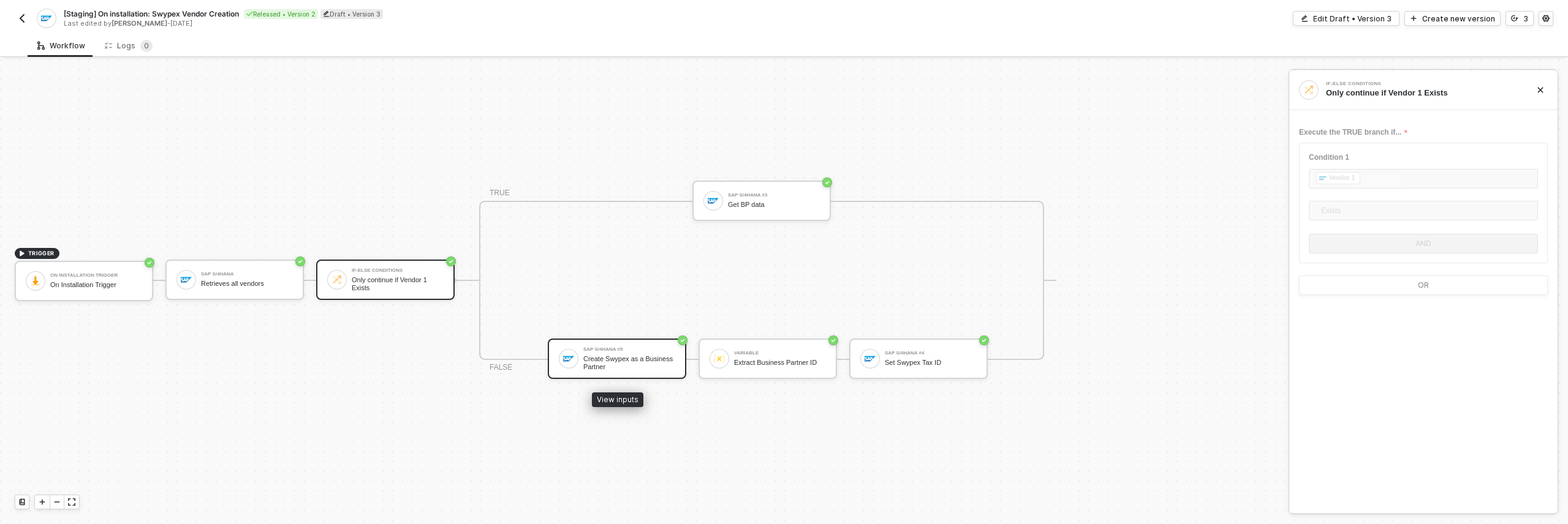
click at [641, 364] on div "Create Swypex as a Business Partner" at bounding box center [629, 362] width 92 height 15
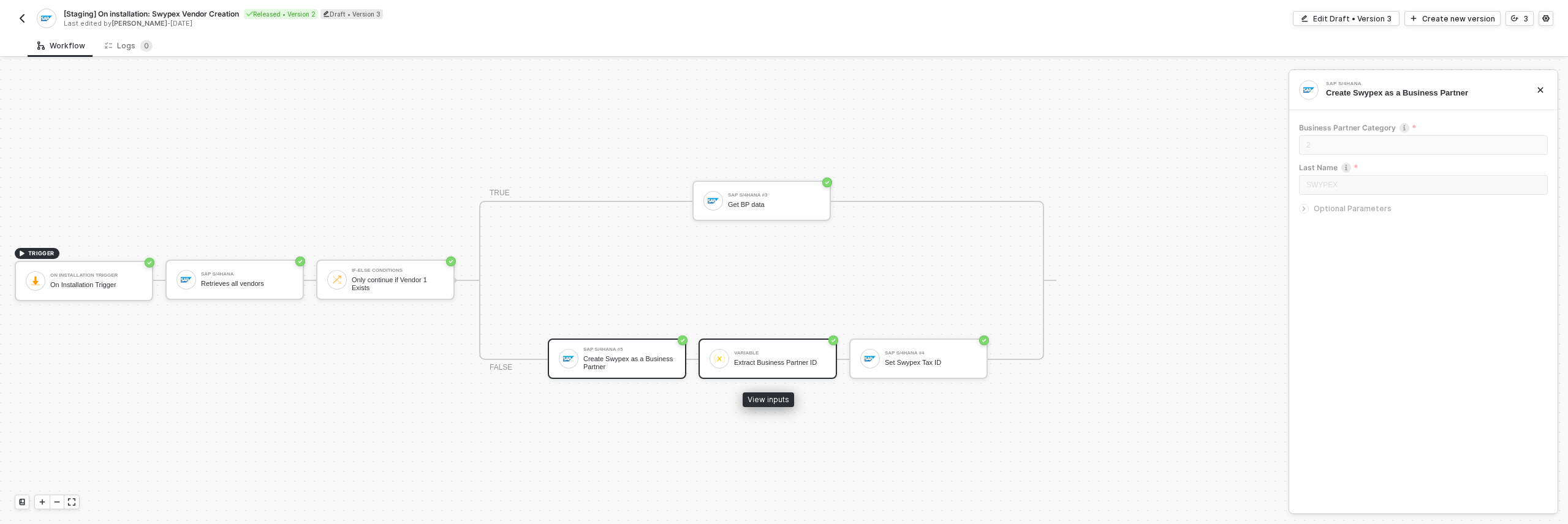
click at [757, 358] on div "Extract Business Partner ID" at bounding box center [779, 362] width 92 height 8
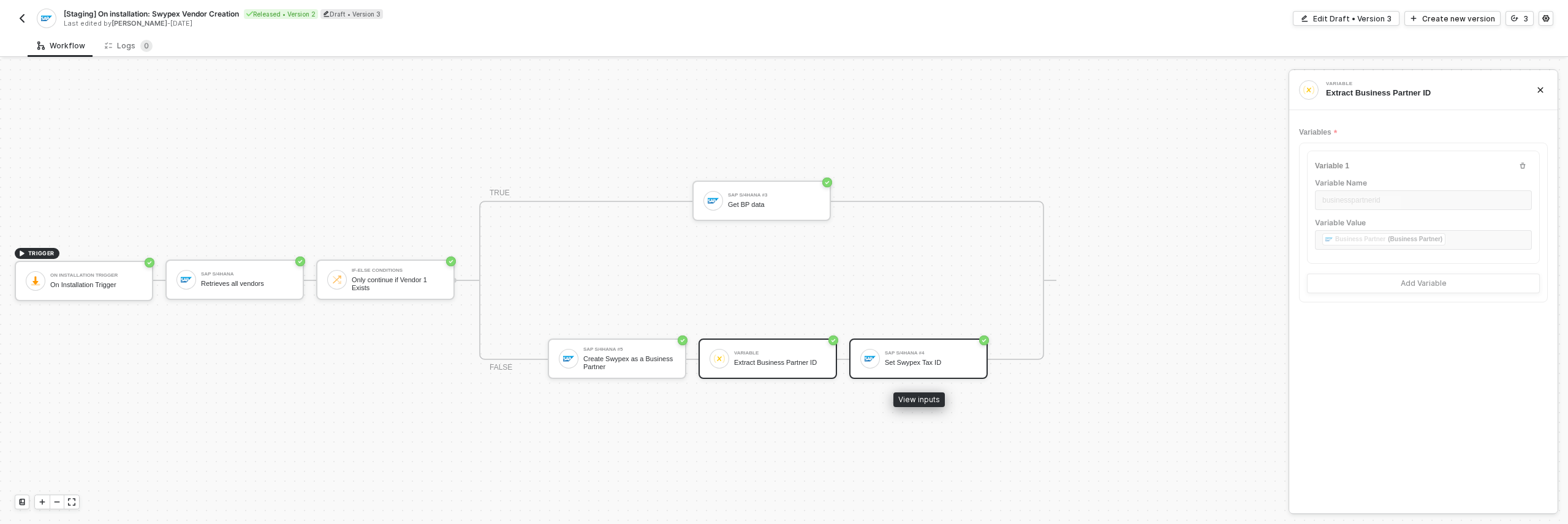
click at [913, 359] on div "Set Swypex Tax ID" at bounding box center [930, 362] width 92 height 8
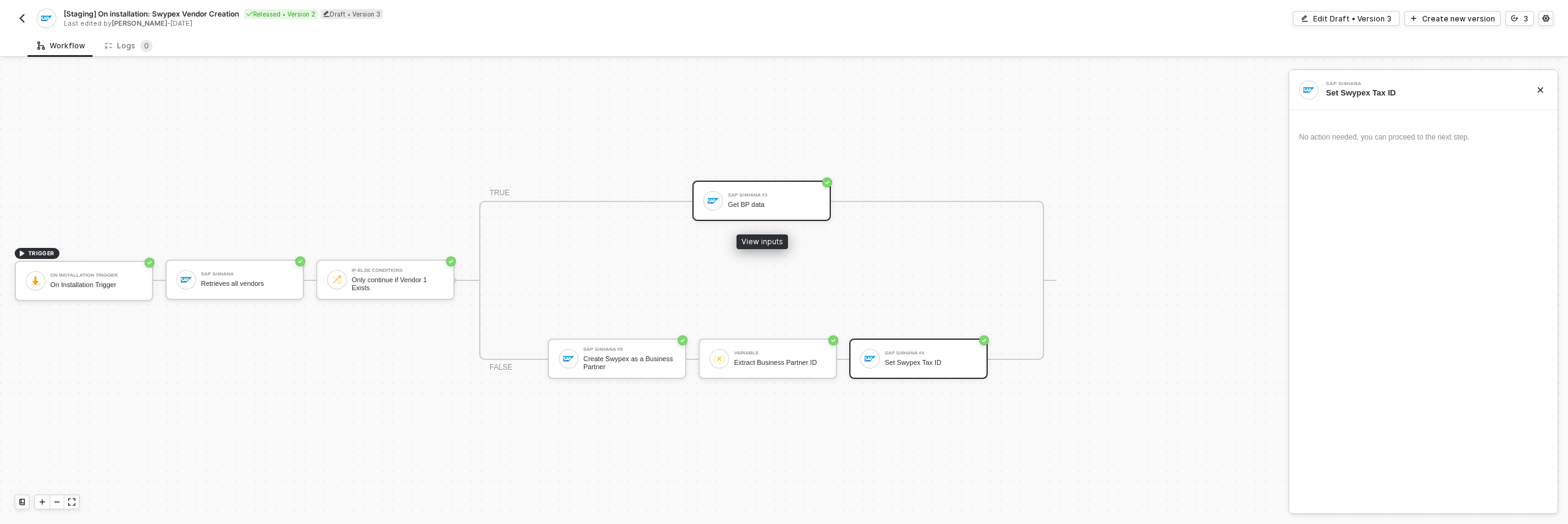
click at [768, 205] on div "Get BP data" at bounding box center [773, 205] width 92 height 8
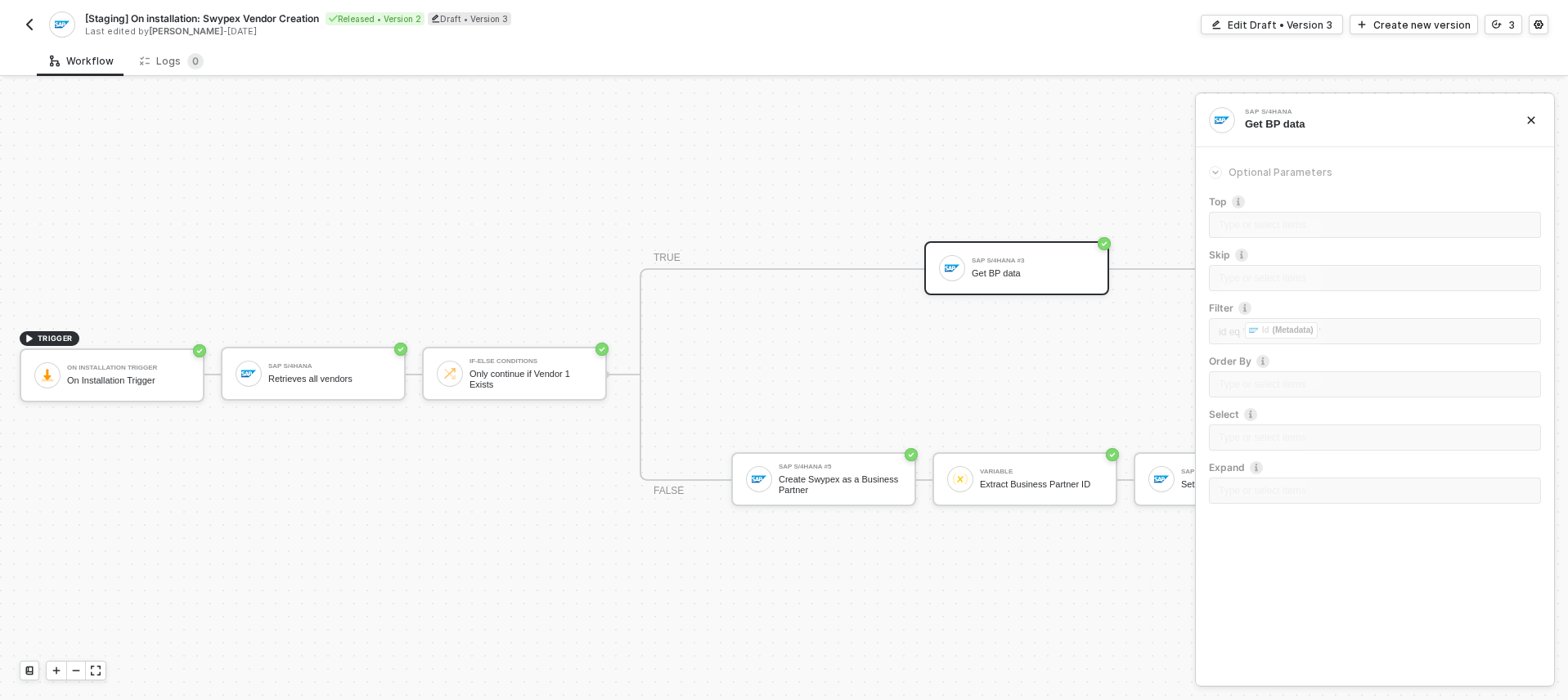
click at [158, 109] on div "TRIGGER On Installation Trigger On Installation Trigger SAP S/4HANA Retrieves a…" at bounding box center [705, 375] width 1410 height 651
click at [38, 29] on button "button" at bounding box center [29, 25] width 20 height 20
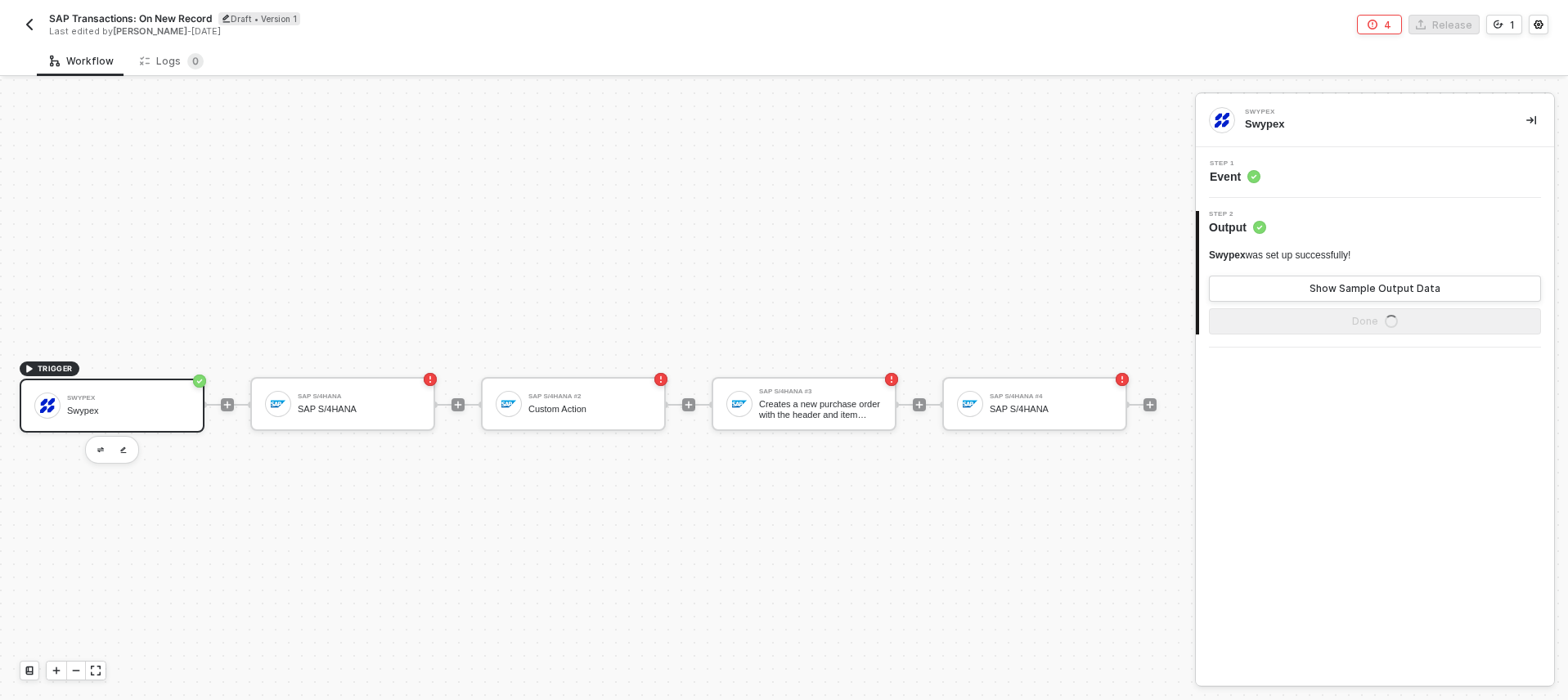
scroll to position [42, 0]
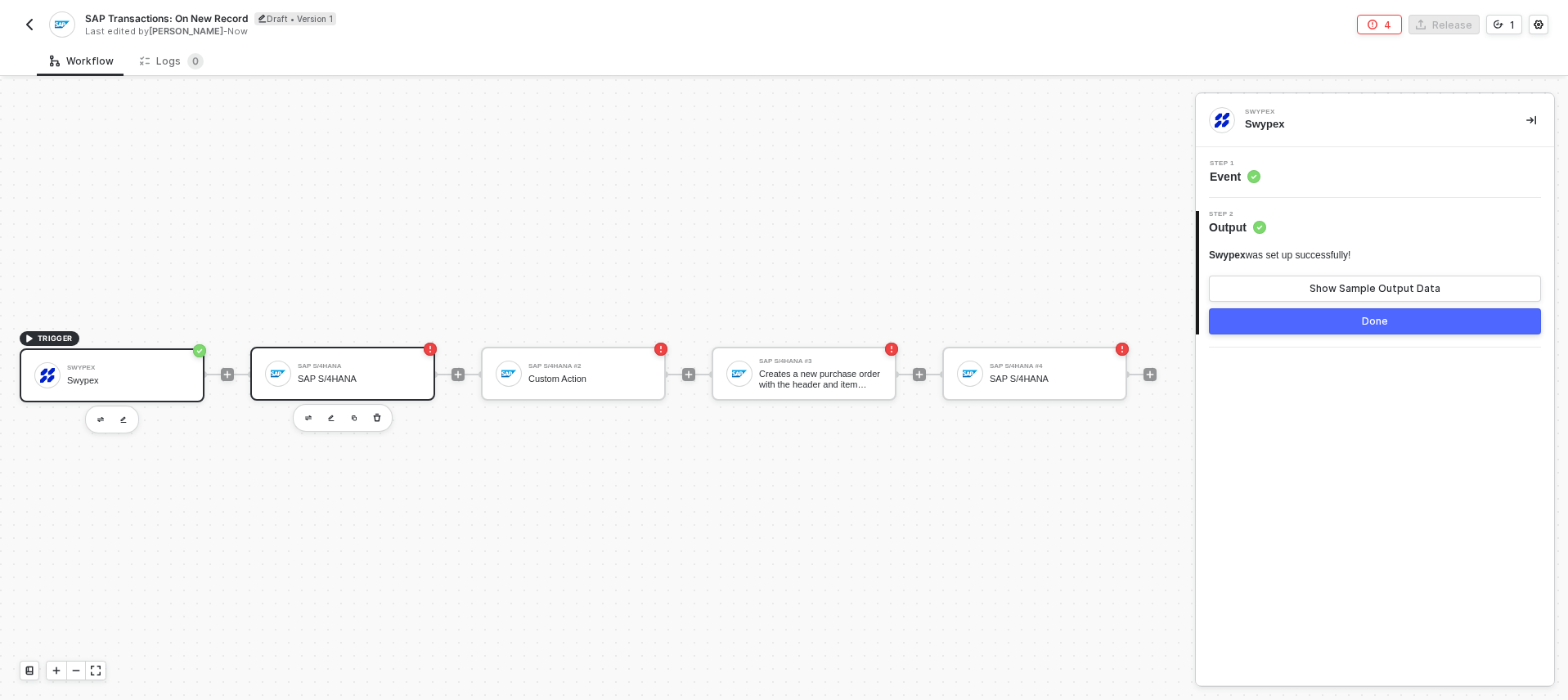
click at [377, 374] on div "SAP S/4HANA" at bounding box center [359, 379] width 123 height 11
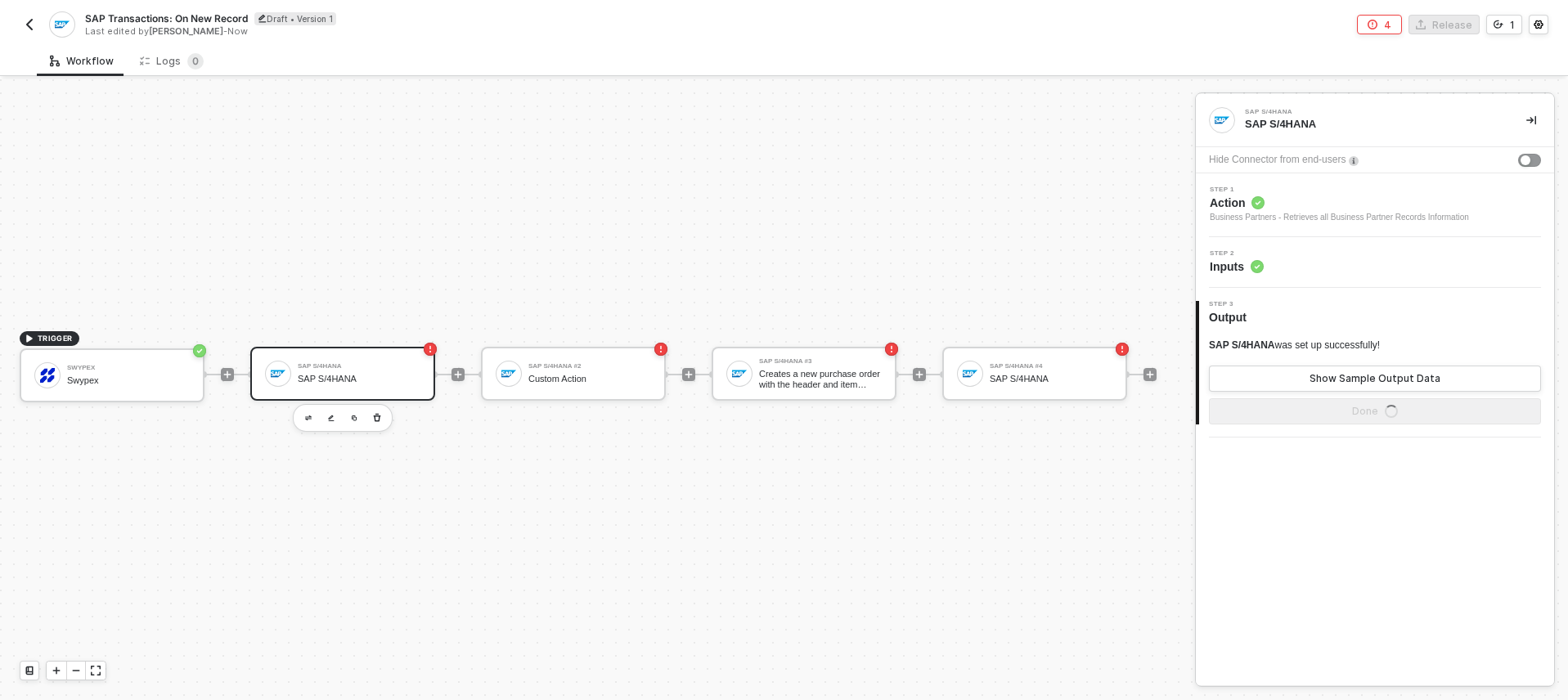
click at [1249, 257] on div "Step 2 Inputs" at bounding box center [1236, 262] width 54 height 25
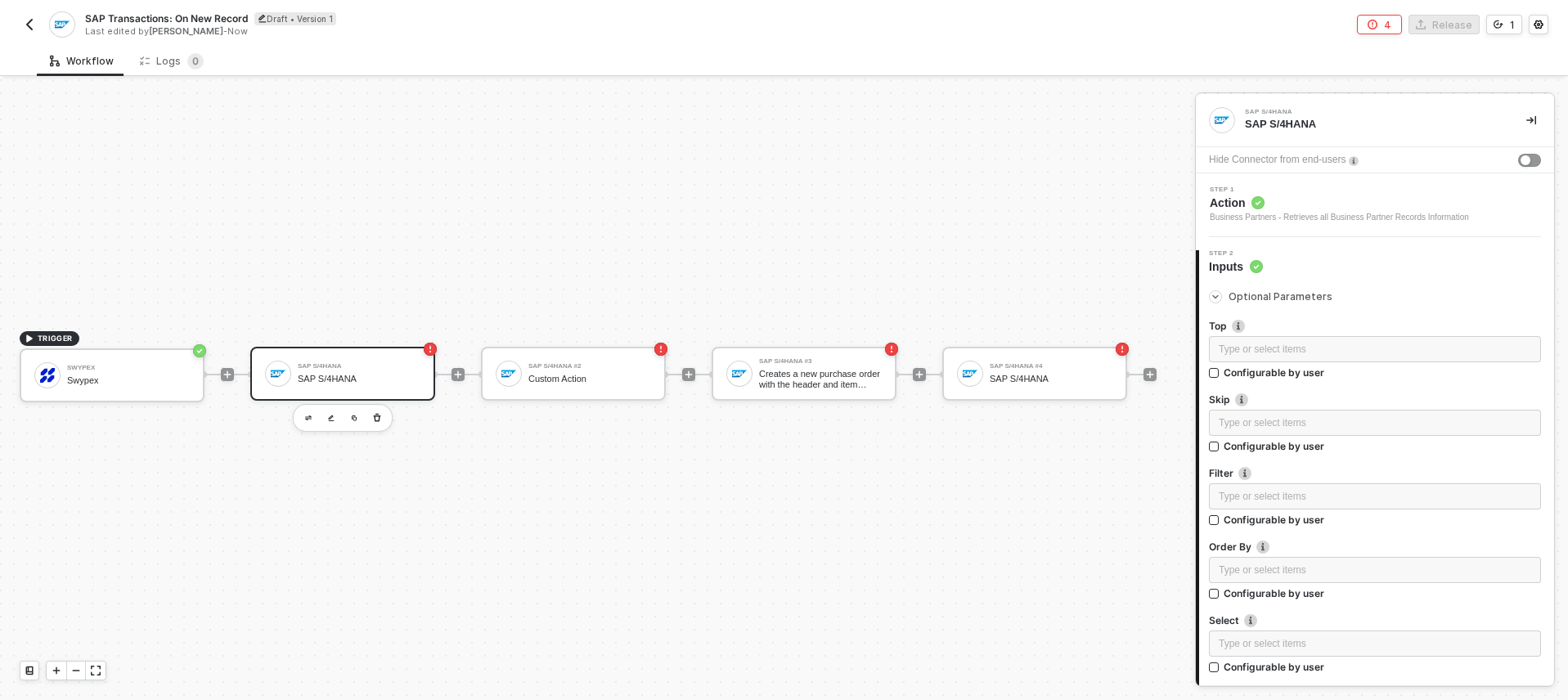
click at [1257, 209] on span "Action" at bounding box center [1339, 203] width 260 height 17
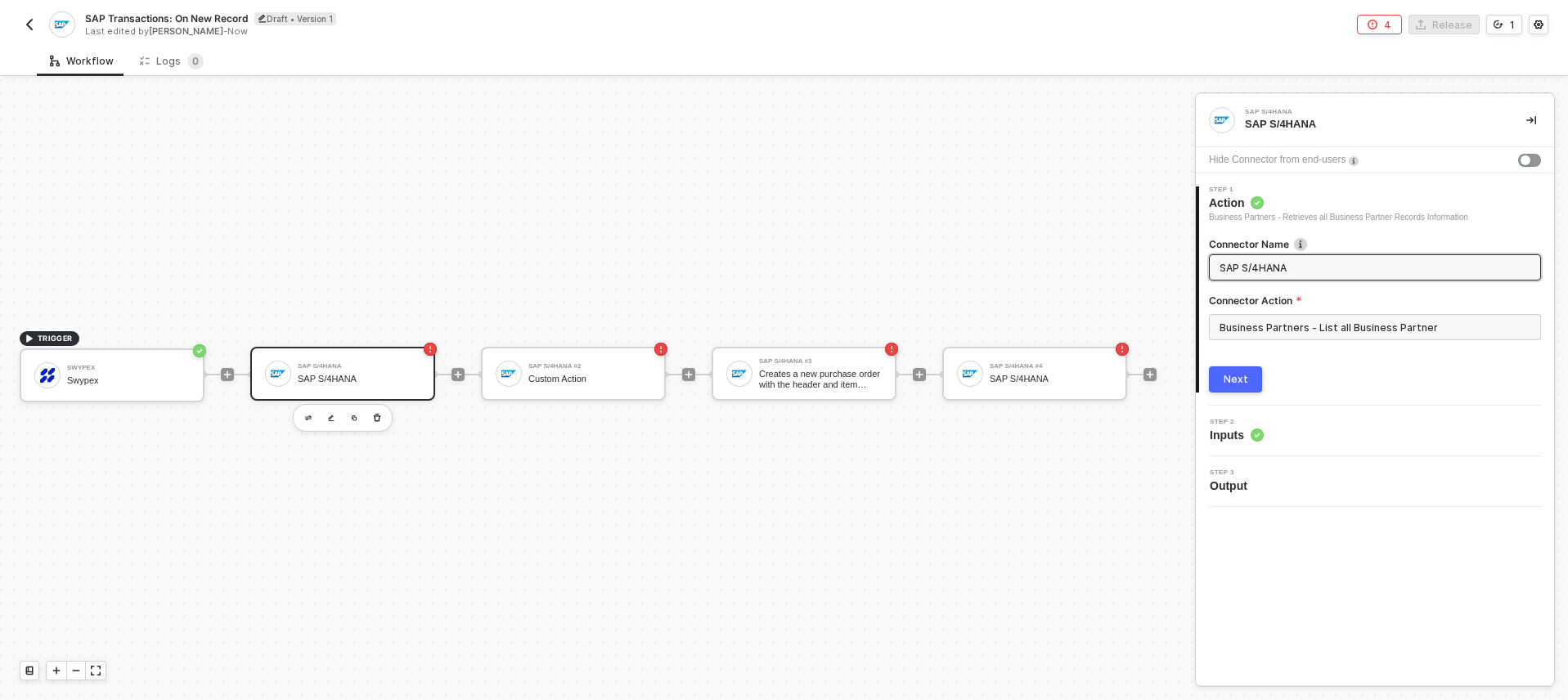
click at [420, 570] on div "TRIGGER Swypex Swypex SAP S/4HANA SAP S/4HANA SAP S/4HANA #2 Custom Action SAP …" at bounding box center [593, 375] width 1187 height 651
